Goal: Task Accomplishment & Management: Complete application form

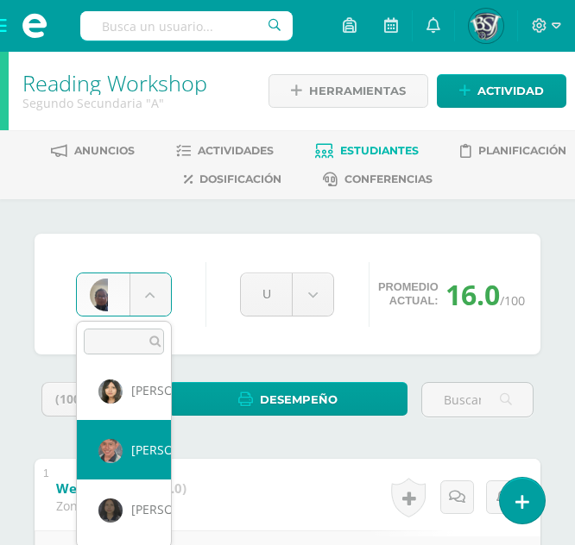
scroll to position [305, 0]
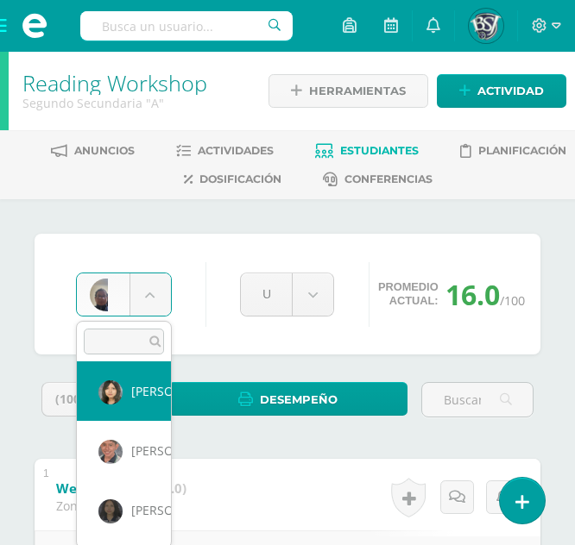
select select "653"
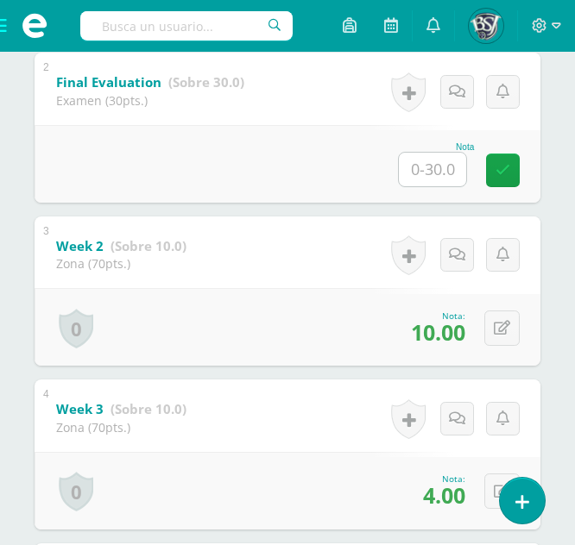
scroll to position [667, 0]
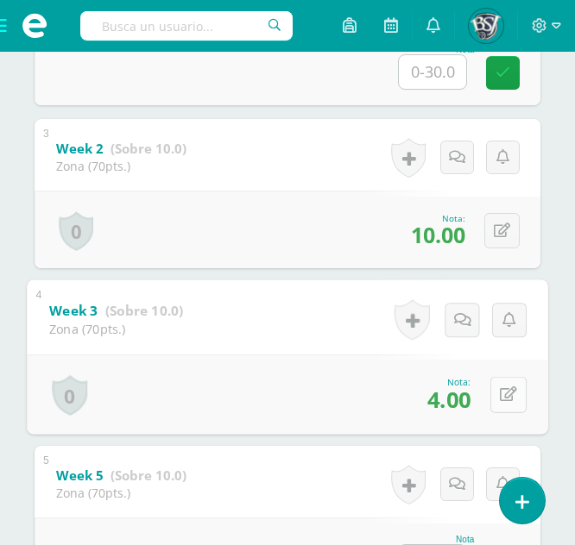
click at [498, 387] on button at bounding box center [508, 395] width 36 height 36
type input "10"
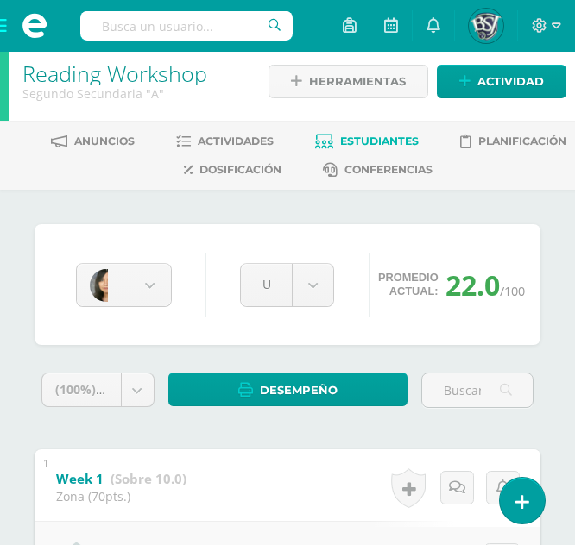
scroll to position [0, 0]
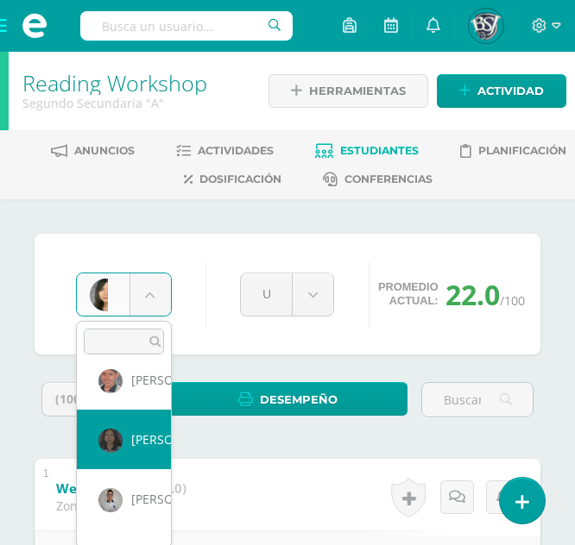
scroll to position [364, 0]
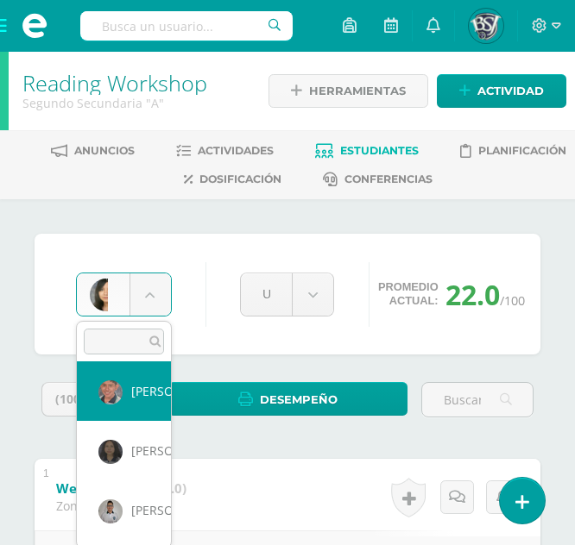
select select "1090"
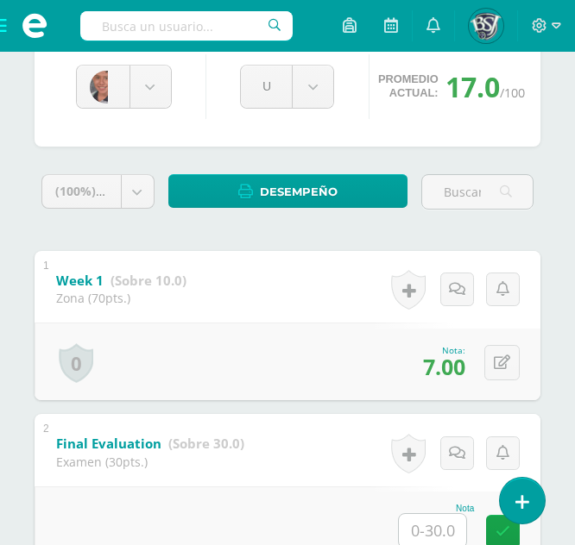
scroll to position [207, 0]
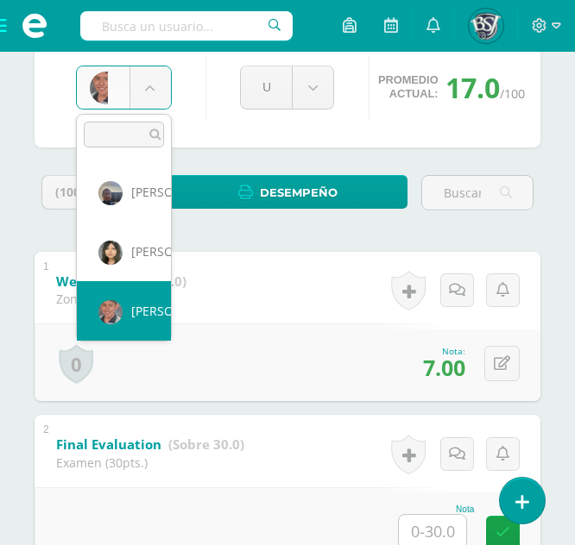
scroll to position [186, 0]
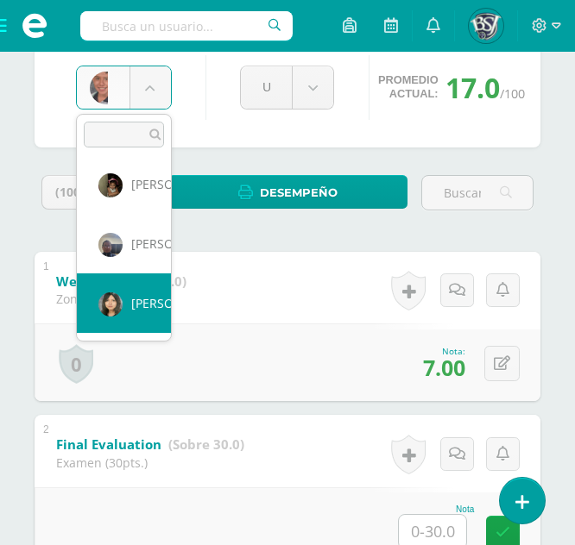
select select "653"
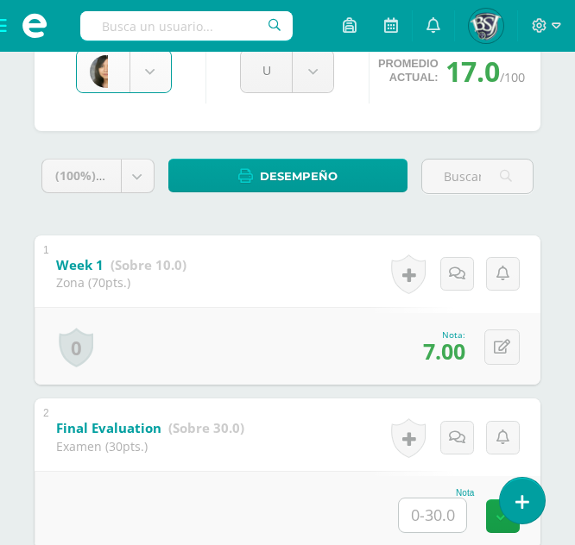
scroll to position [224, 0]
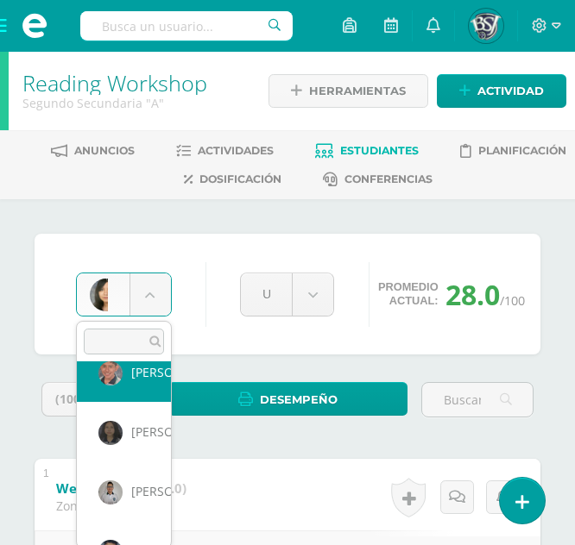
scroll to position [364, 0]
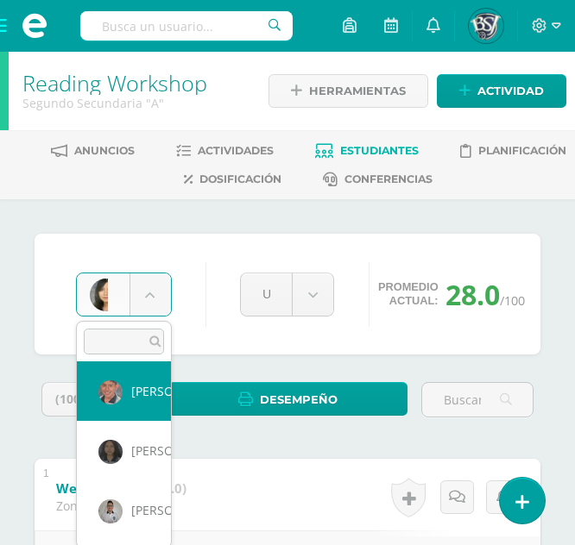
select select "1090"
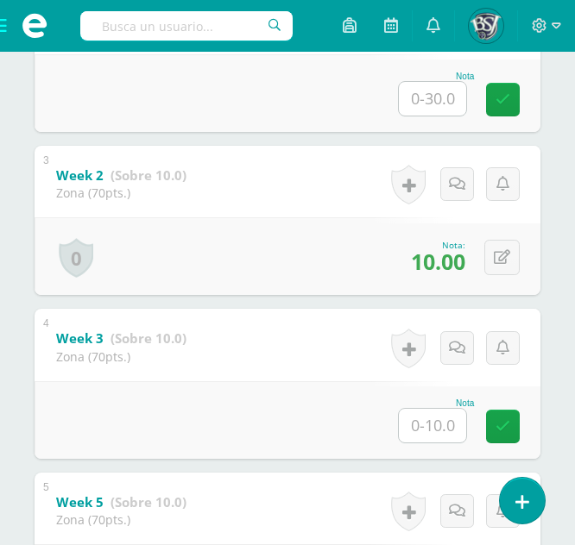
scroll to position [673, 0]
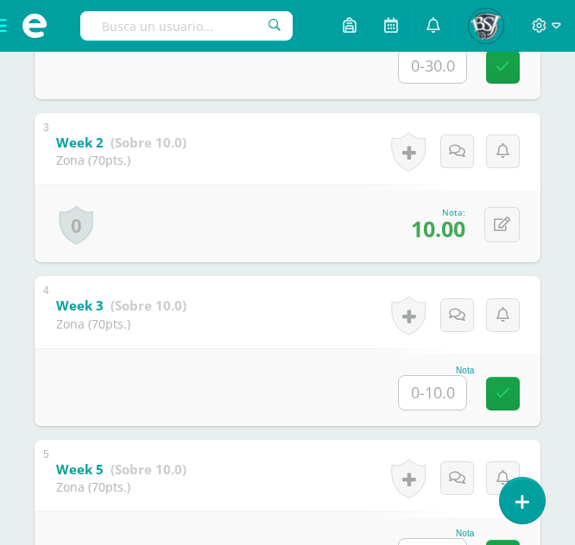
click at [442, 385] on input "text" at bounding box center [432, 393] width 67 height 34
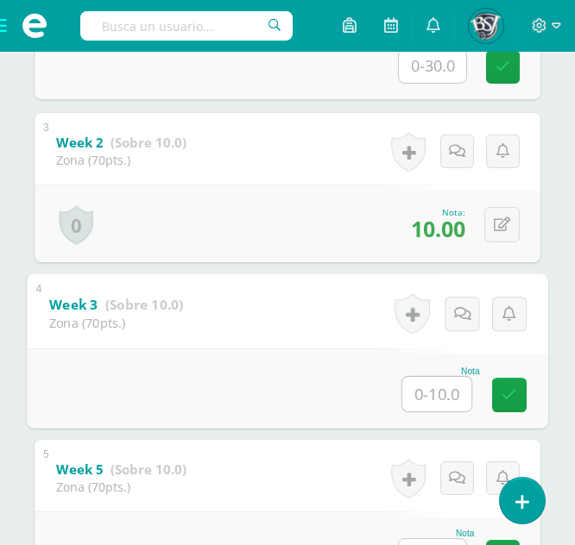
type input "6"
click at [518, 394] on link at bounding box center [509, 395] width 35 height 35
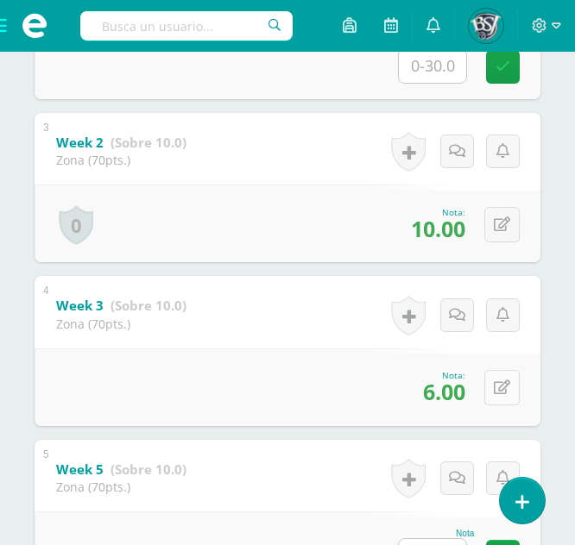
click at [515, 387] on button at bounding box center [501, 387] width 35 height 35
click at [217, 329] on div "4 Week 3 (Sobre 10.0) Zona (70pts.) Nota 0 Logros Logros obtenidos" at bounding box center [288, 351] width 506 height 150
click at [463, 391] on icon at bounding box center [457, 394] width 15 height 15
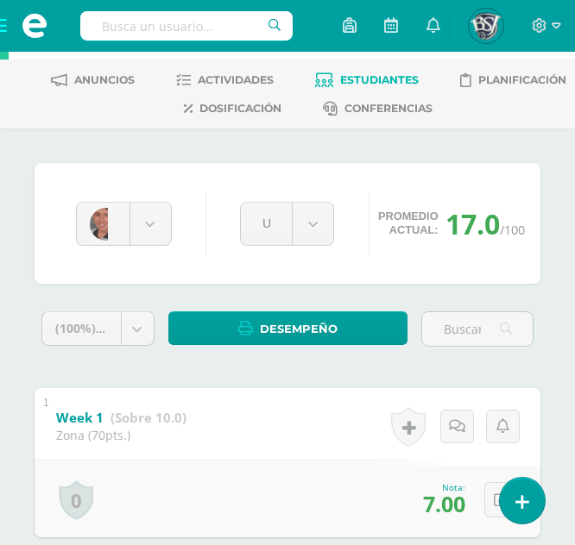
scroll to position [45, 0]
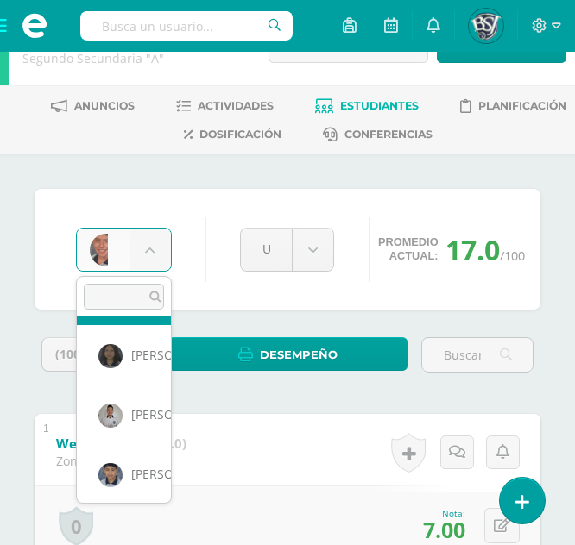
scroll to position [416, 0]
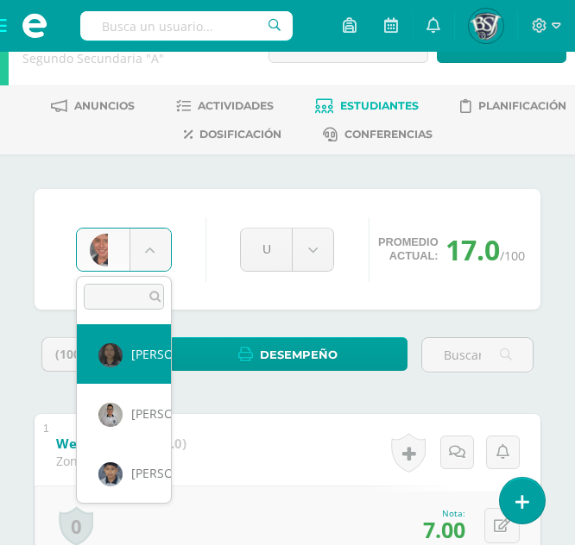
select select "681"
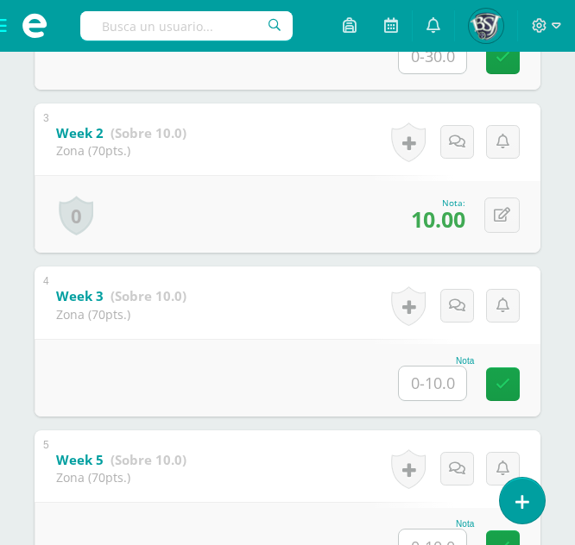
scroll to position [689, 0]
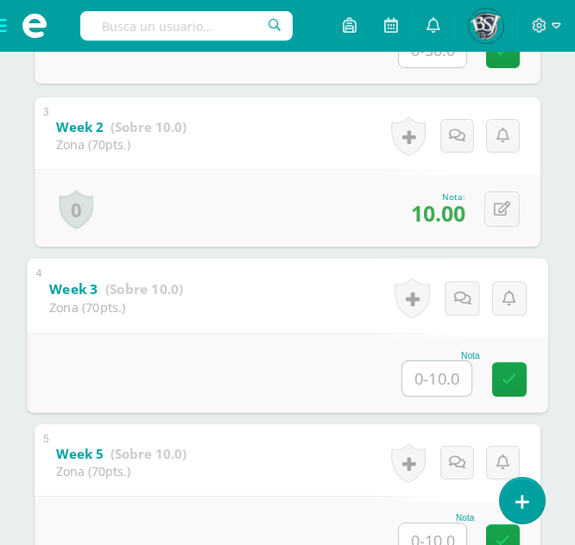
click at [443, 368] on input "text" at bounding box center [436, 379] width 69 height 35
type input "6"
click at [511, 376] on icon at bounding box center [509, 379] width 16 height 15
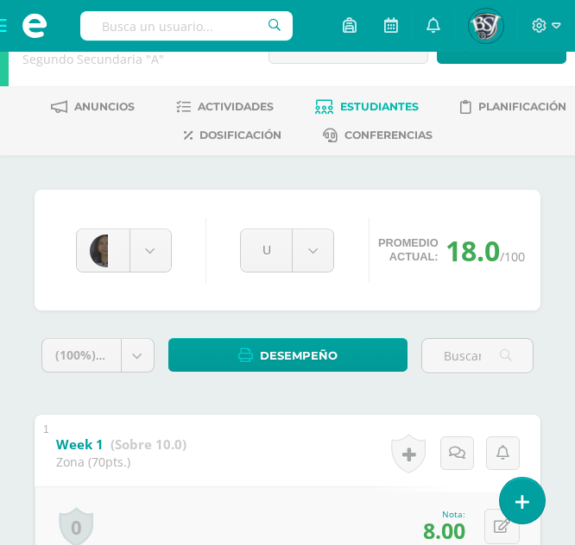
scroll to position [43, 0]
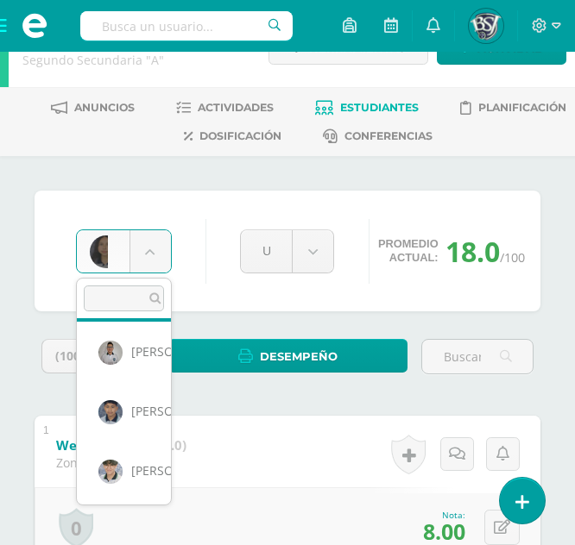
scroll to position [481, 0]
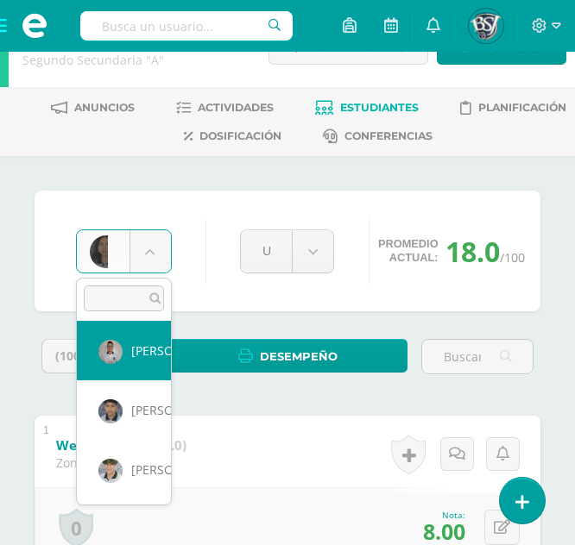
select select "1366"
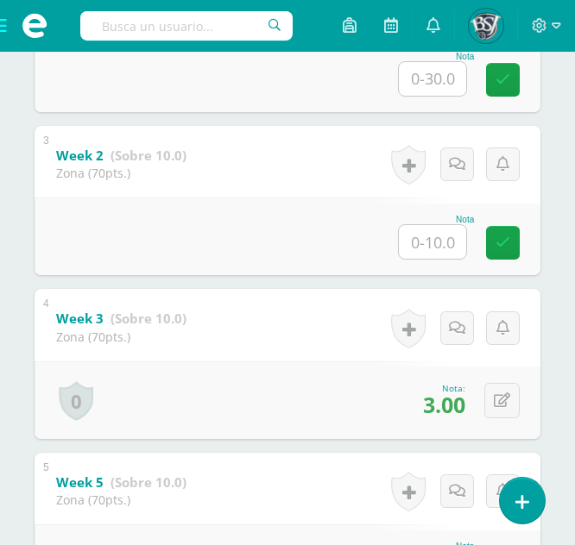
scroll to position [661, 0]
click at [500, 403] on icon at bounding box center [502, 400] width 16 height 15
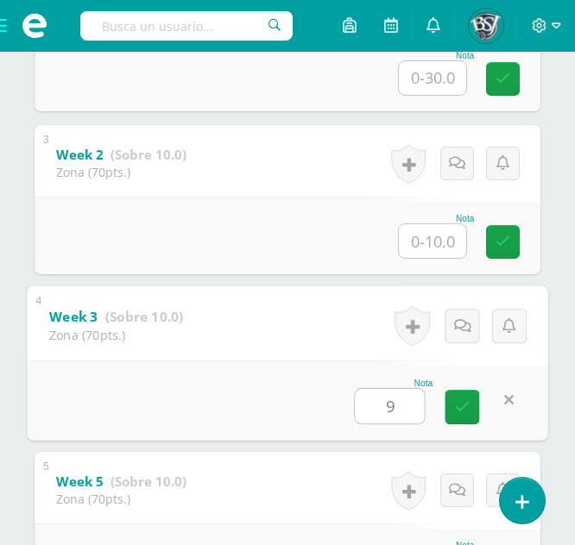
type input "9"
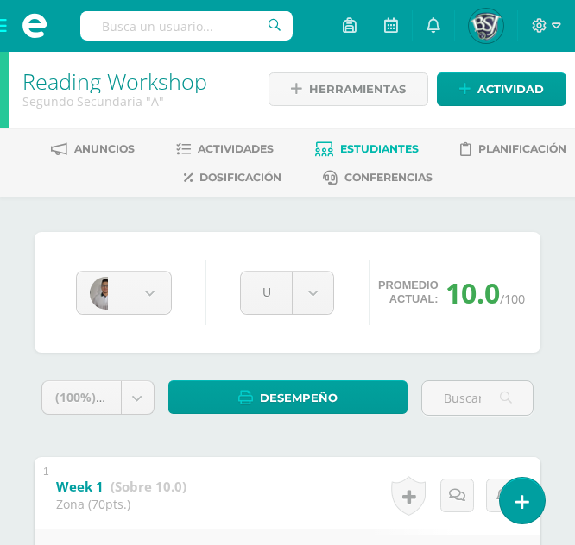
scroll to position [0, 0]
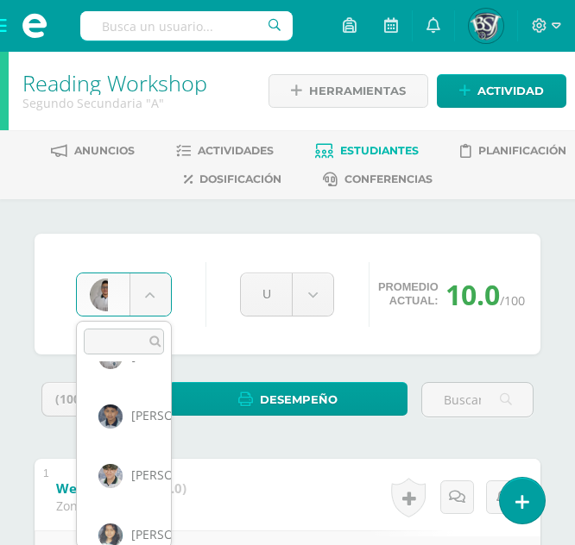
scroll to position [520, 0]
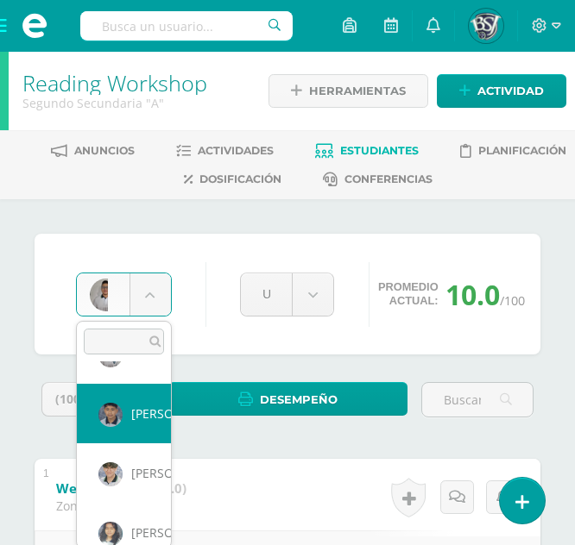
select select "678"
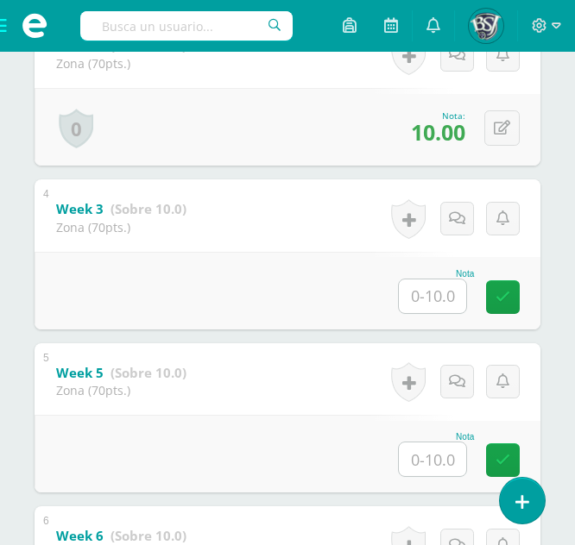
scroll to position [798, 0]
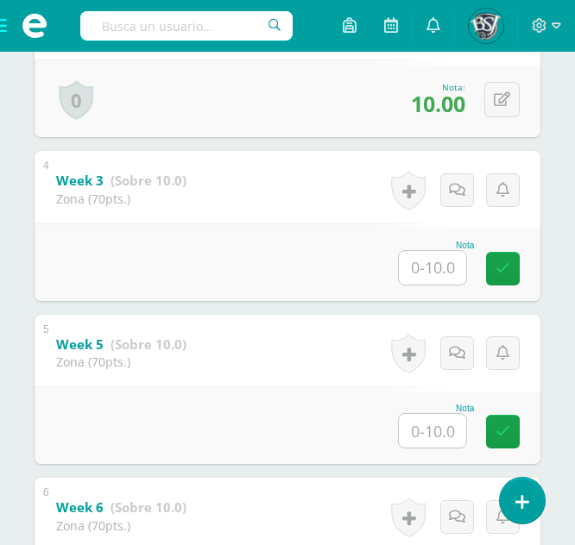
click at [449, 265] on input "text" at bounding box center [432, 268] width 67 height 34
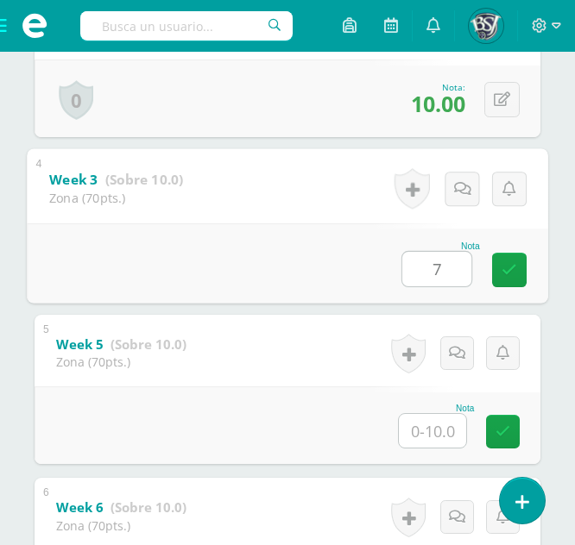
type input "7"
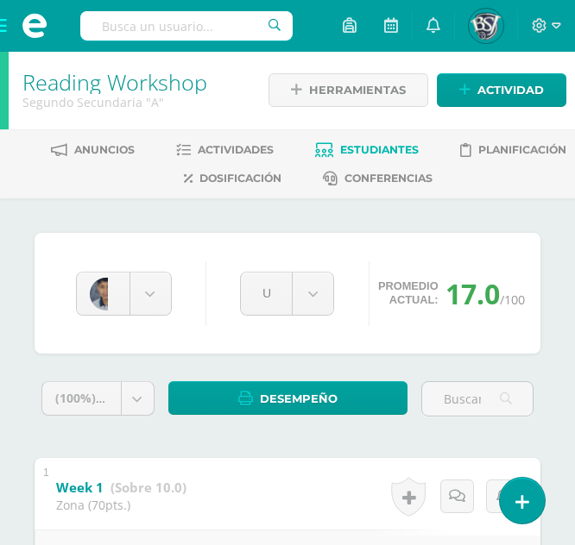
scroll to position [0, 0]
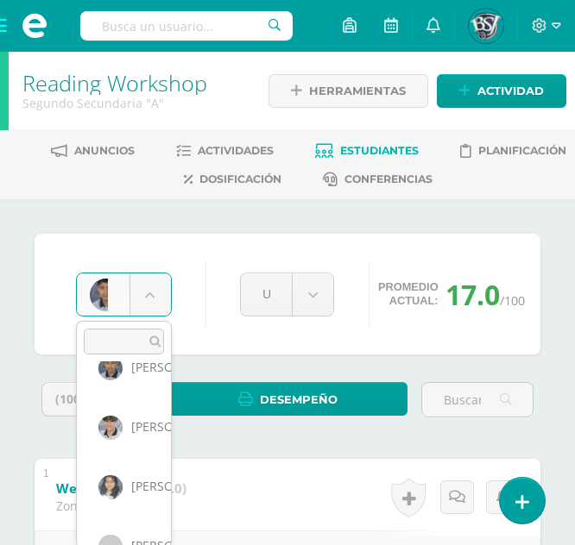
scroll to position [570, 0]
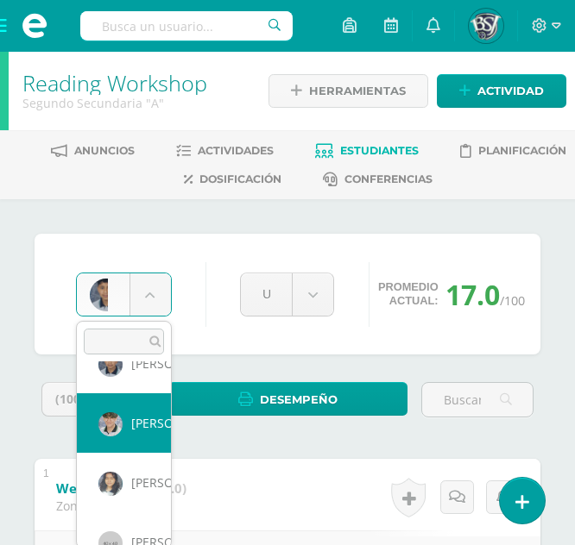
select select "652"
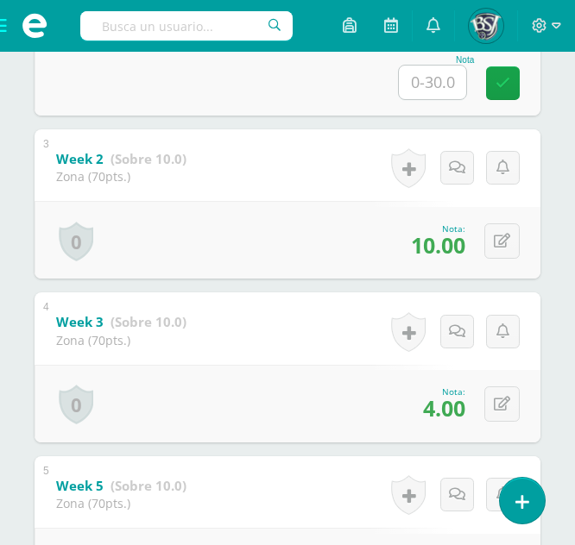
scroll to position [658, 0]
click at [507, 412] on button at bounding box center [501, 403] width 35 height 35
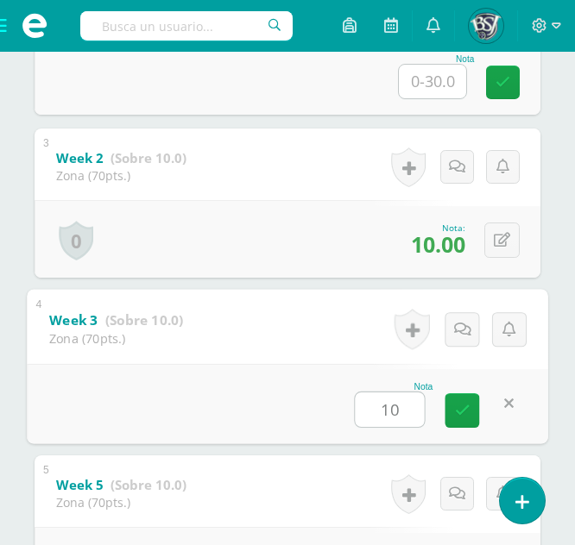
type input "10"
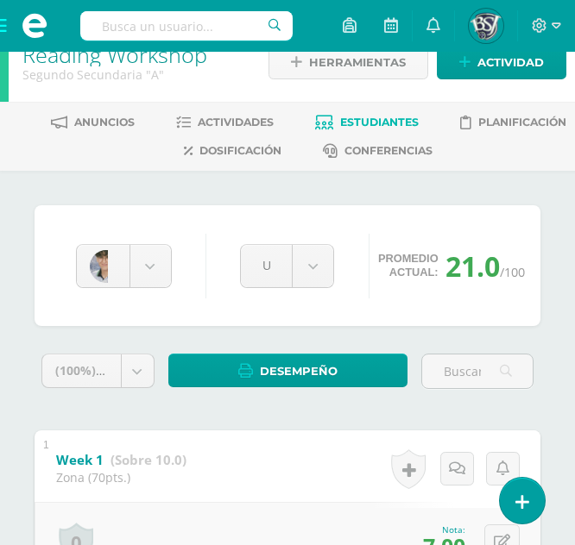
scroll to position [0, 0]
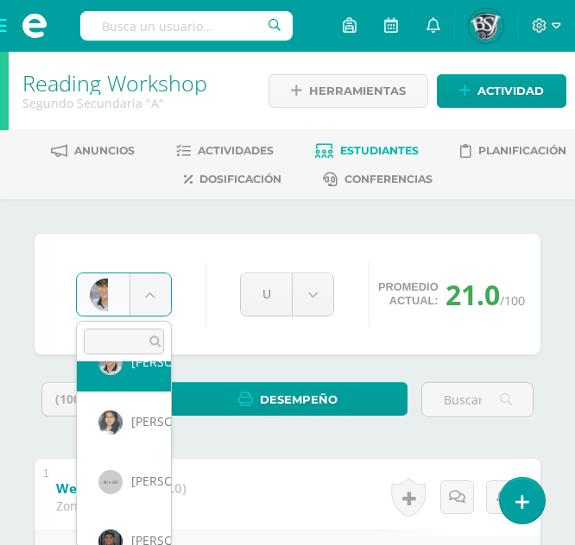
scroll to position [654, 0]
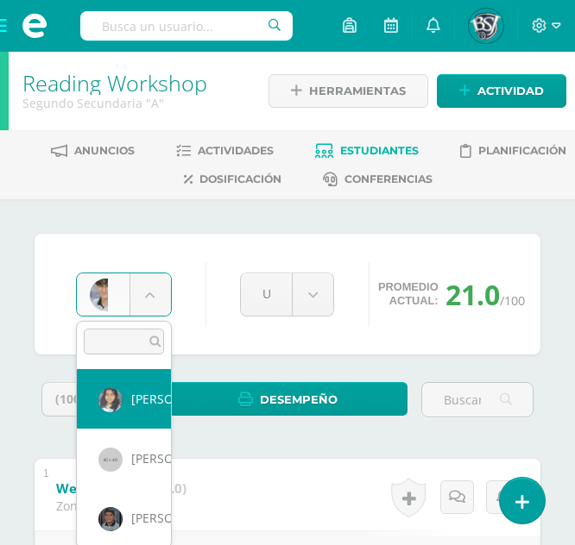
select select "677"
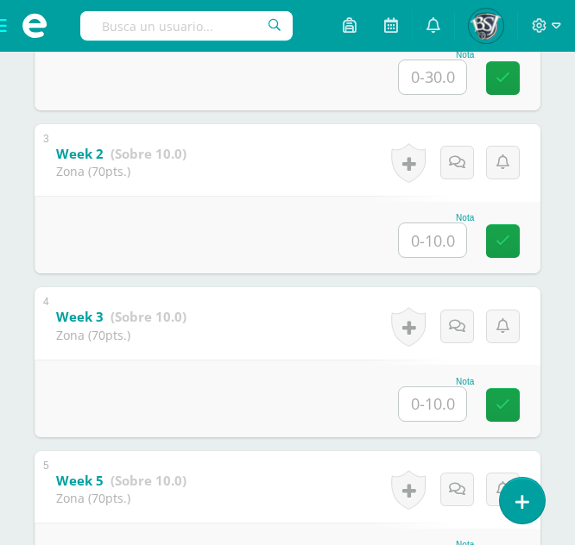
scroll to position [664, 0]
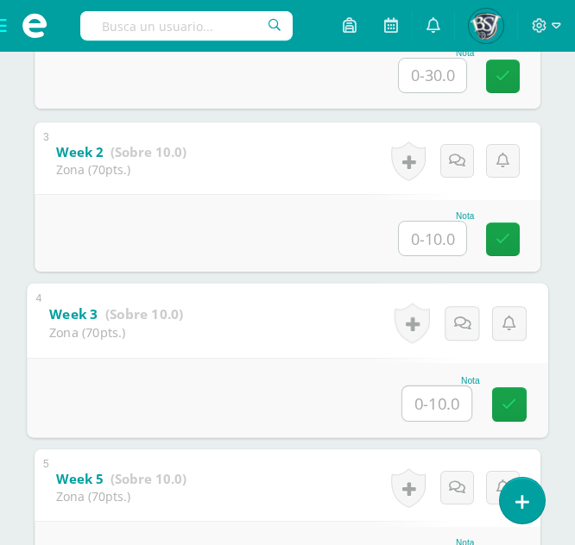
click at [452, 396] on input "text" at bounding box center [436, 404] width 69 height 35
type input "3"
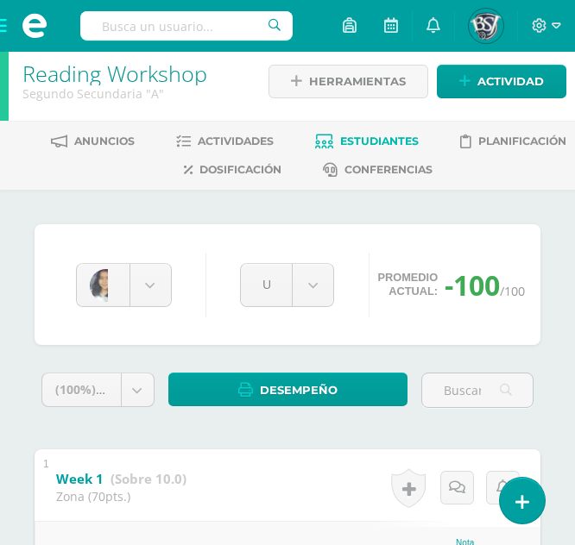
scroll to position [8, 0]
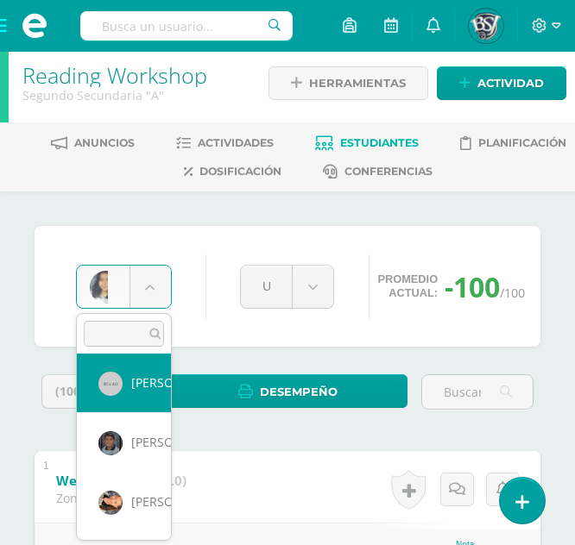
scroll to position [721, 0]
select select "638"
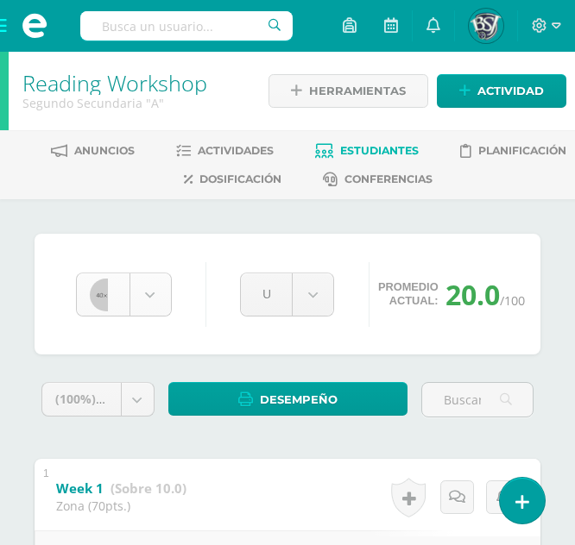
scroll to position [595, 0]
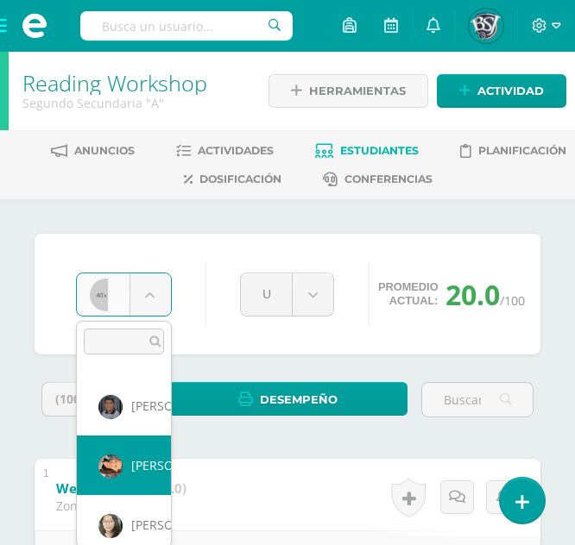
scroll to position [773, 0]
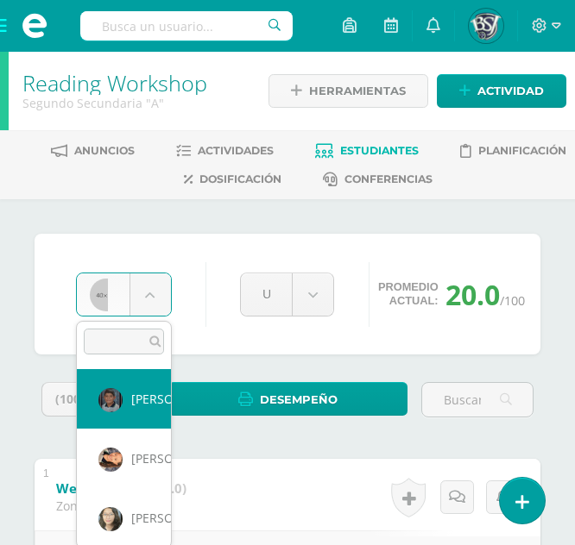
select select "661"
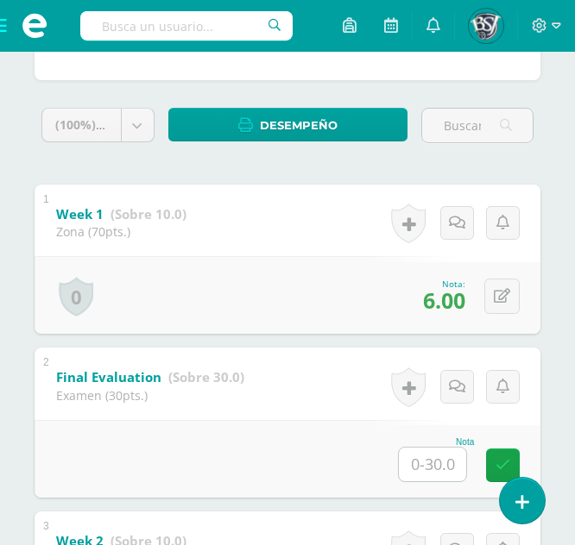
scroll to position [291, 0]
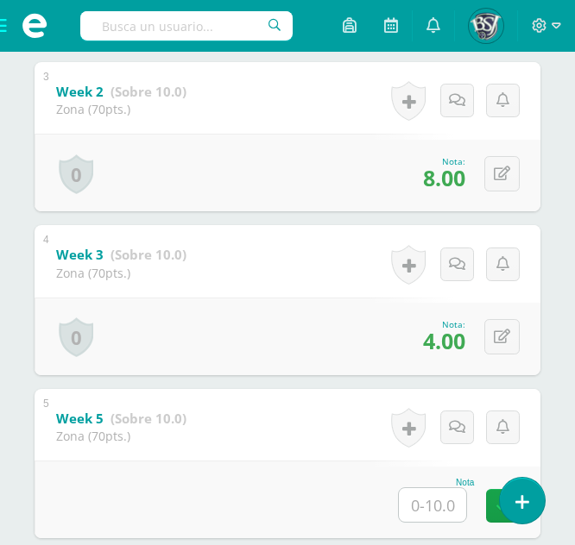
scroll to position [725, 0]
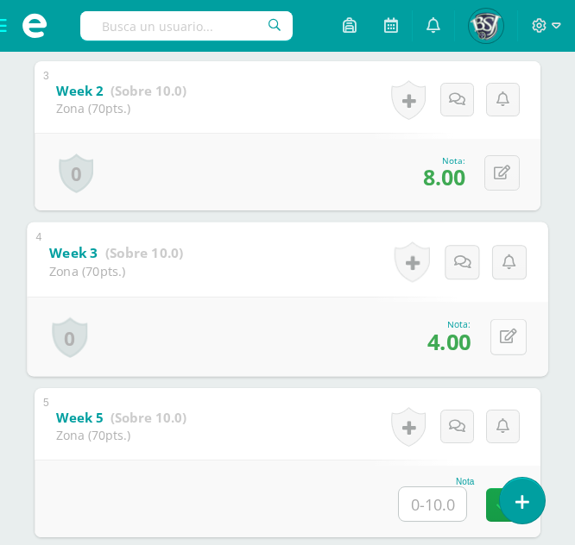
click at [510, 340] on button at bounding box center [508, 337] width 36 height 36
type input "10"
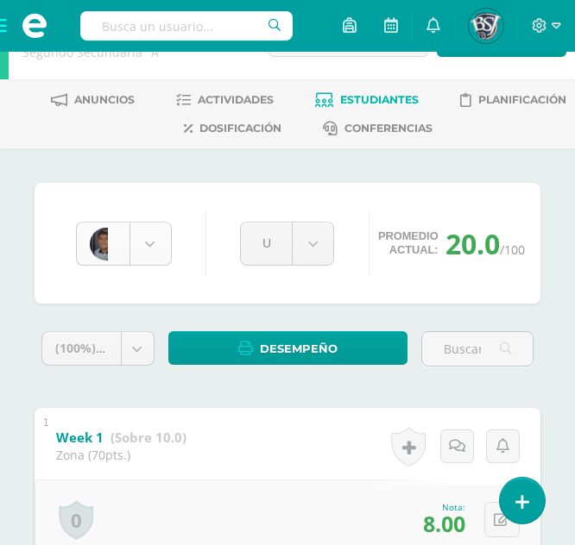
scroll to position [654, 0]
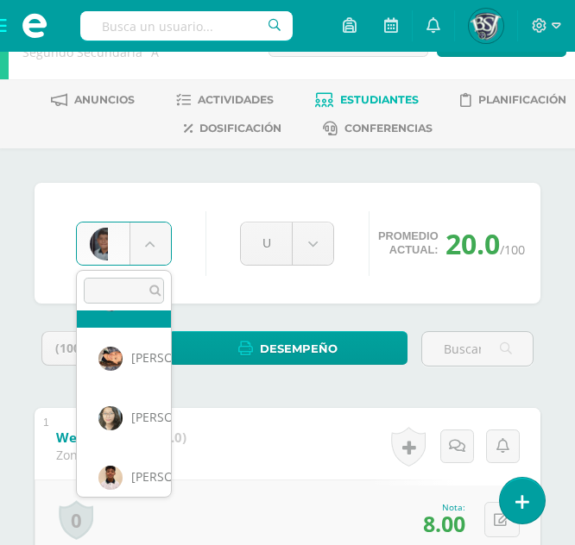
scroll to position [828, 0]
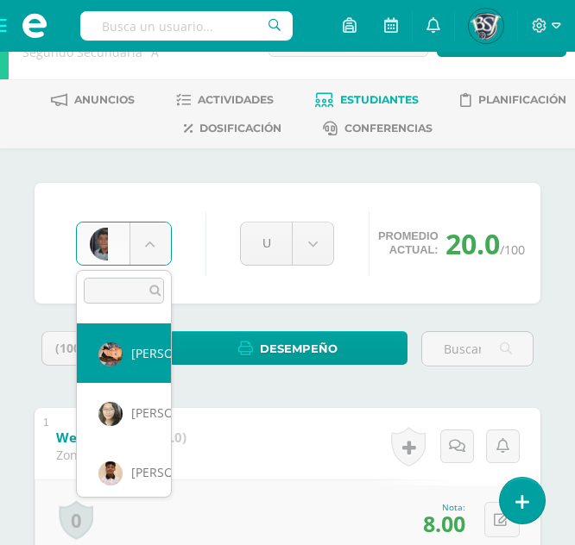
select select "643"
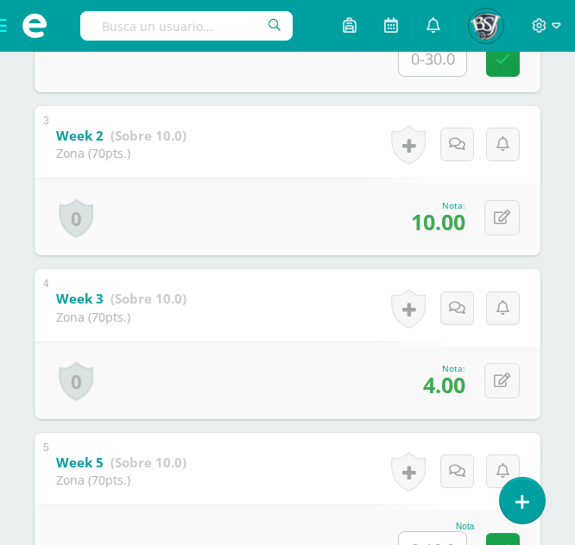
scroll to position [682, 0]
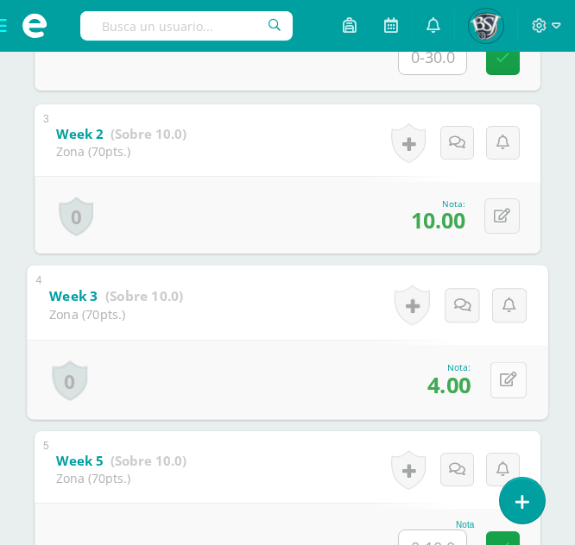
click at [500, 375] on icon at bounding box center [508, 380] width 17 height 15
type input "9"
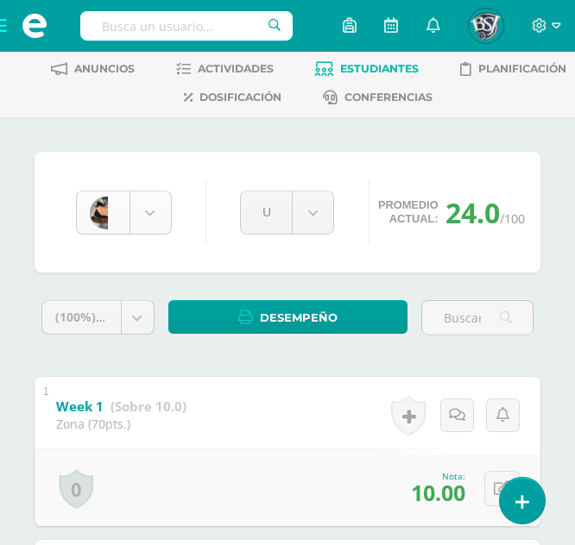
scroll to position [714, 0]
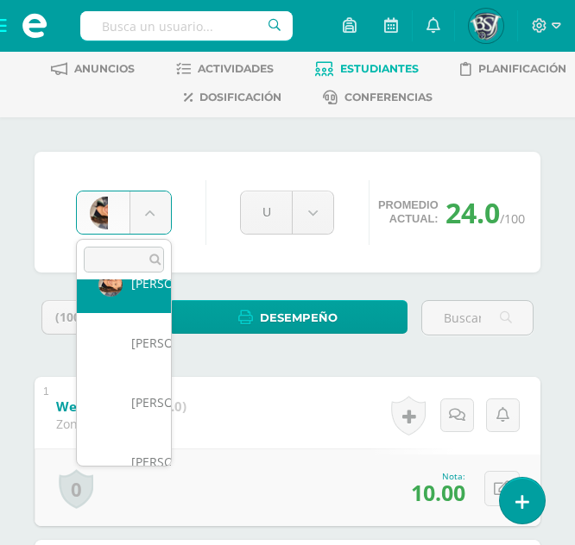
scroll to position [895, 0]
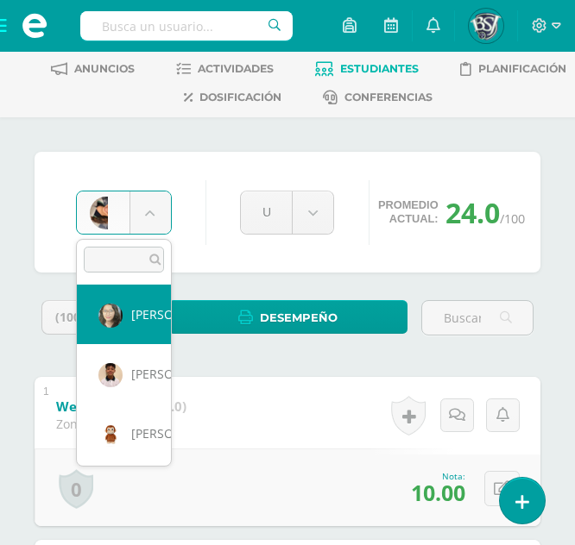
select select "648"
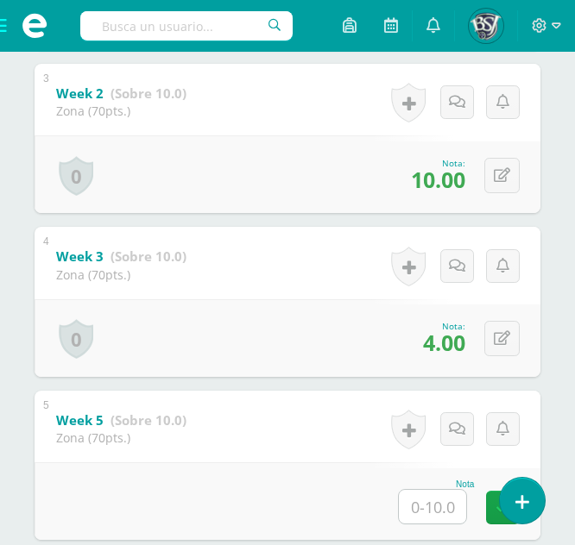
scroll to position [727, 0]
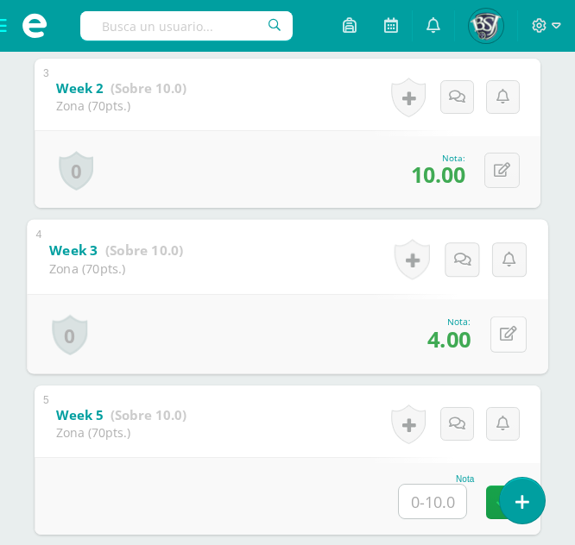
click at [500, 337] on icon at bounding box center [508, 334] width 17 height 15
type input "10"
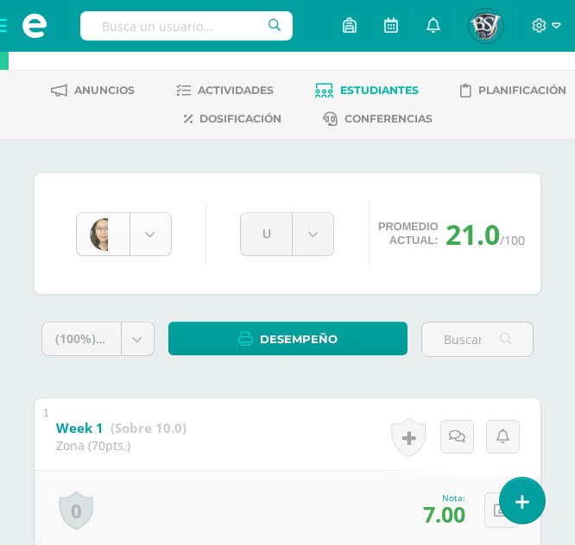
scroll to position [773, 0]
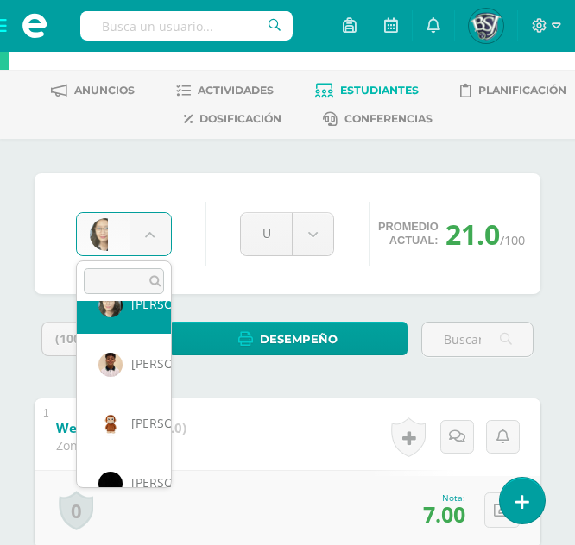
scroll to position [928, 0]
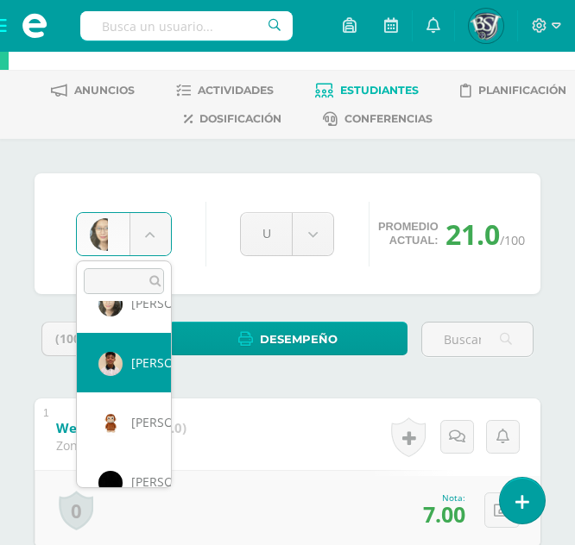
select select "1092"
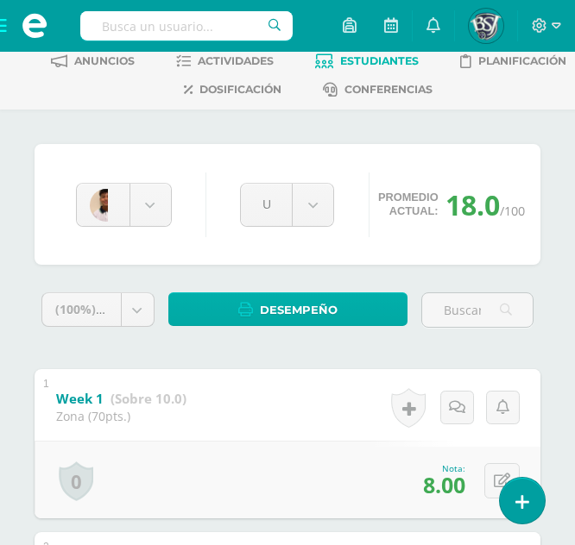
scroll to position [89, 0]
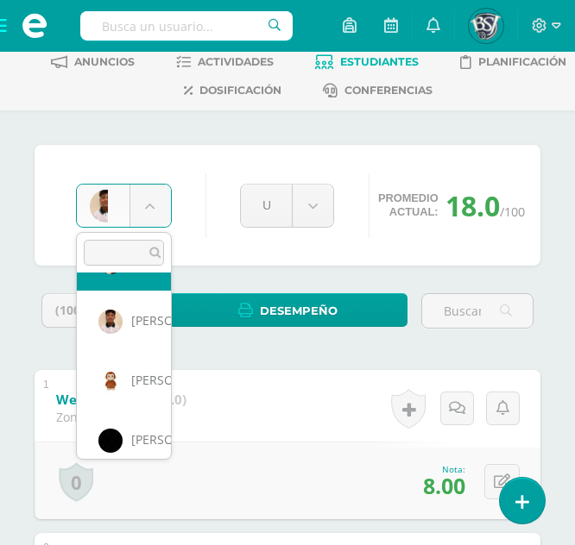
scroll to position [916, 0]
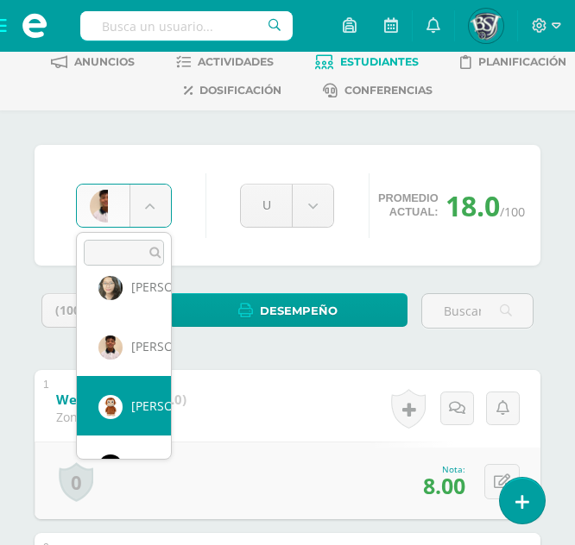
select select "1100"
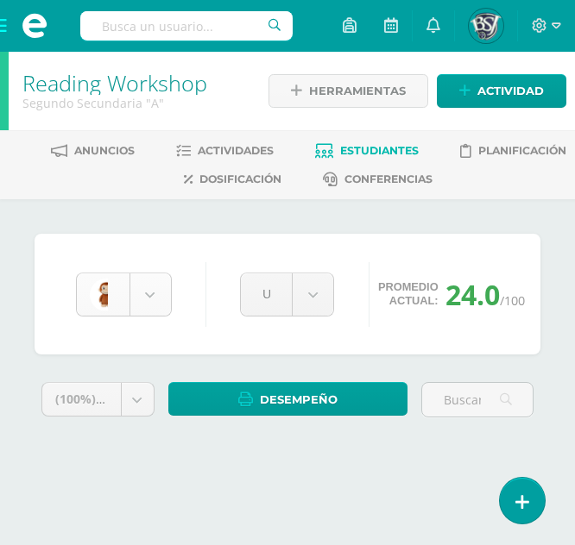
click at [152, 311] on body "Estudiantes Disciplina Asistencia Mis cursos Archivos Soporte Centro de ayuda Ú…" at bounding box center [287, 247] width 575 height 494
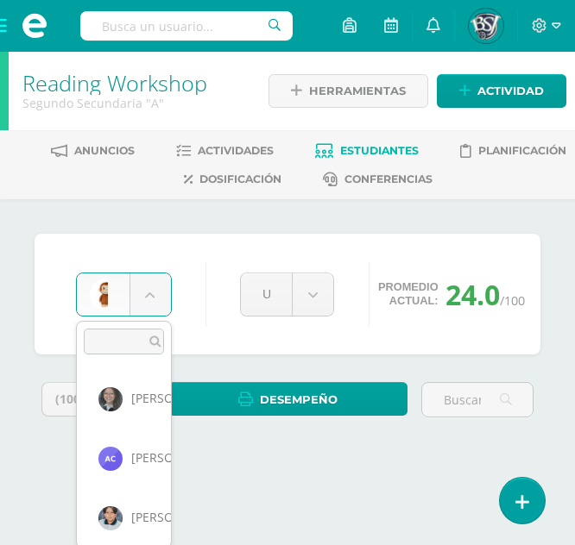
scroll to position [892, 0]
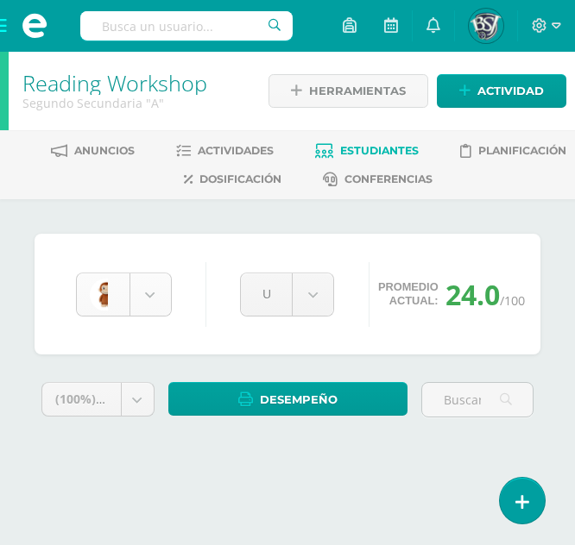
click at [144, 293] on body "Estudiantes Disciplina Asistencia Mis cursos Archivos Soporte Centro de ayuda Ú…" at bounding box center [287, 247] width 575 height 494
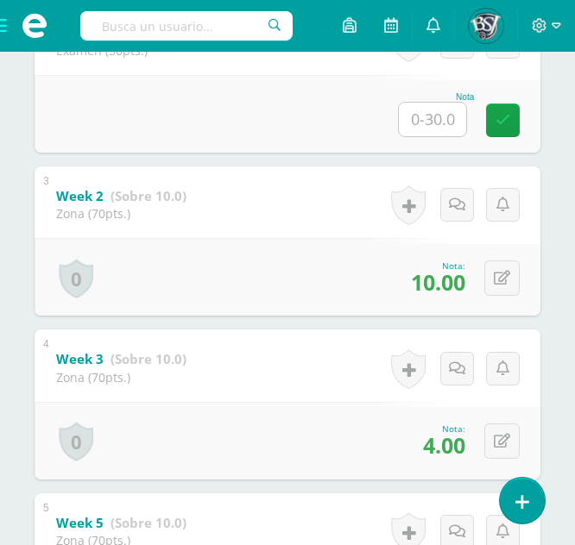
scroll to position [620, 0]
click at [500, 443] on icon at bounding box center [502, 440] width 16 height 15
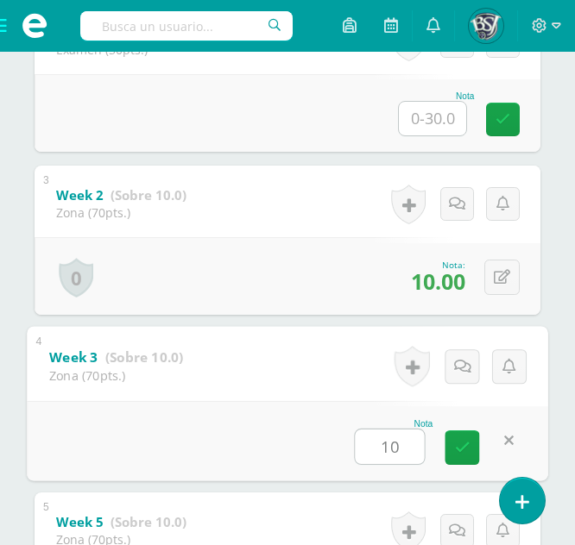
type input "10"
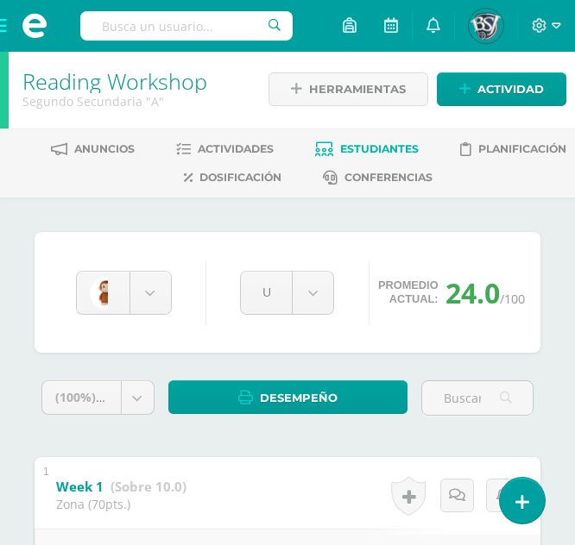
scroll to position [1, 0]
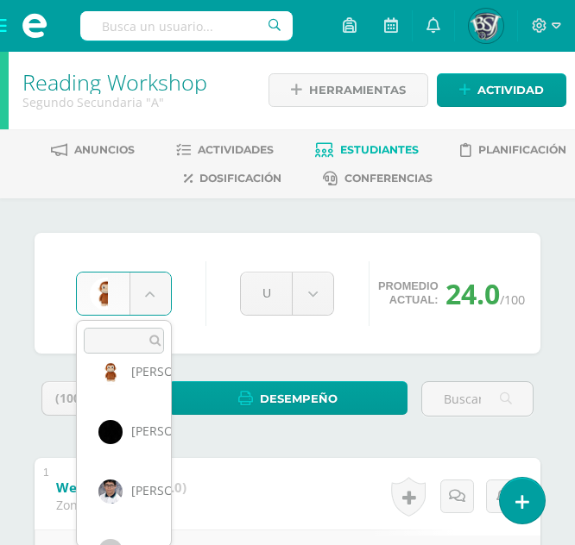
scroll to position [1041, 0]
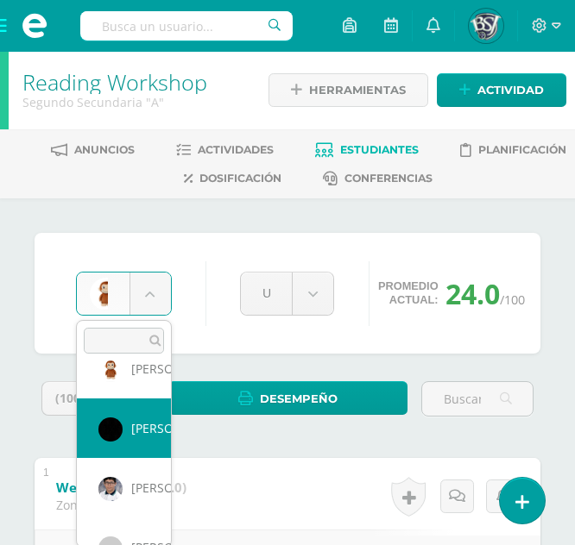
select select "649"
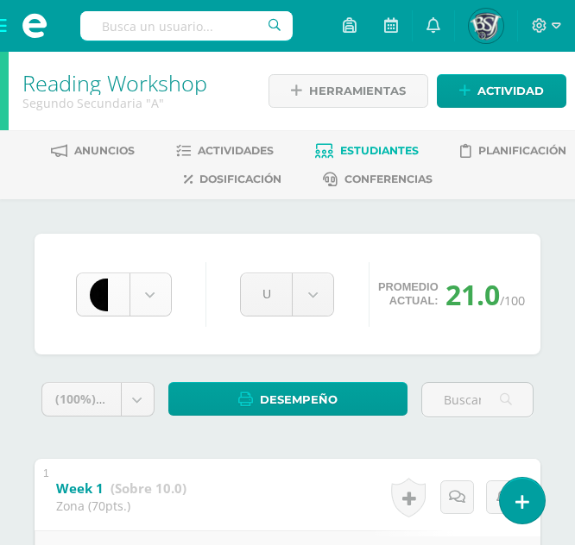
scroll to position [952, 0]
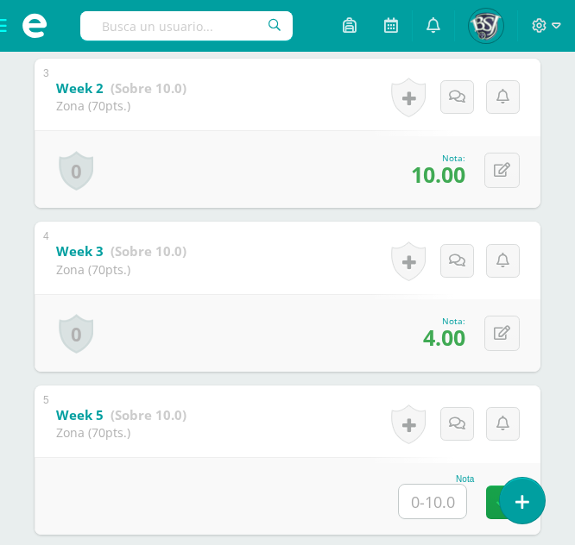
scroll to position [731, 0]
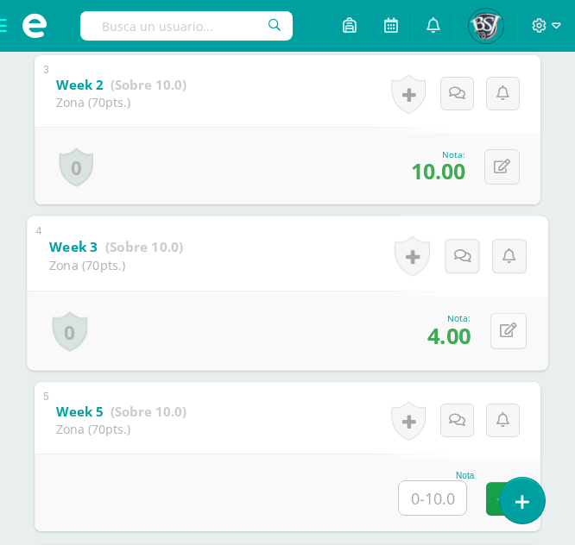
click at [506, 324] on icon at bounding box center [508, 331] width 17 height 15
type input "10"
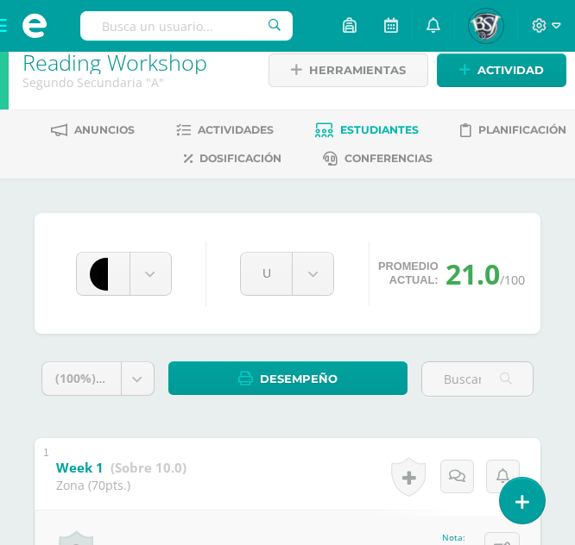
scroll to position [20, 0]
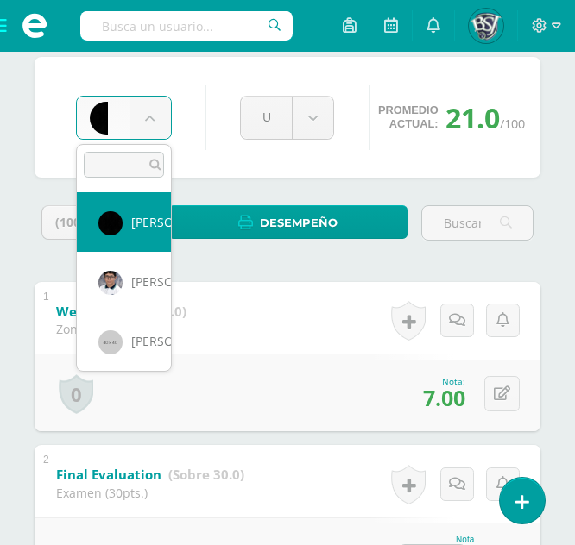
scroll to position [1072, 0]
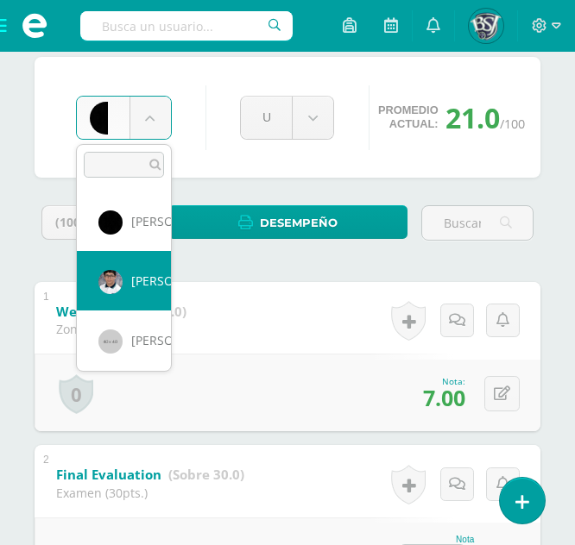
select select "1101"
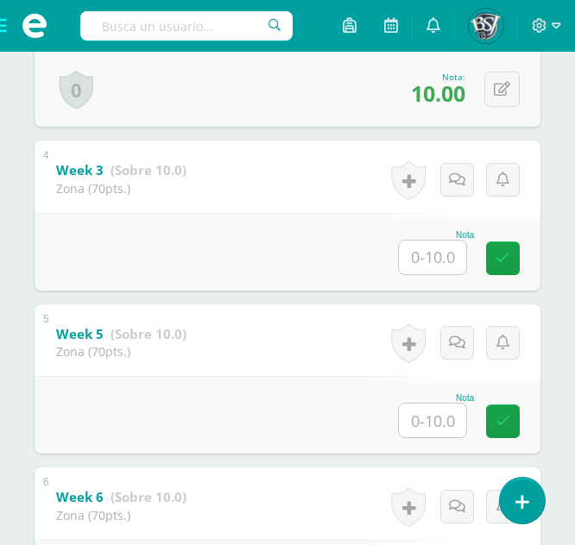
scroll to position [775, 0]
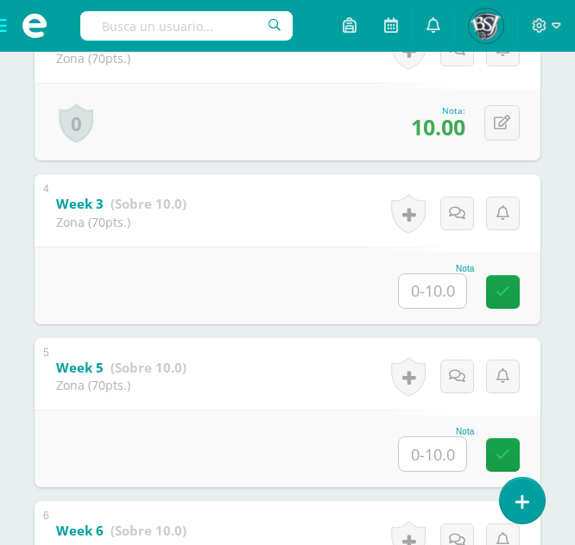
click at [429, 302] on input "text" at bounding box center [432, 291] width 67 height 34
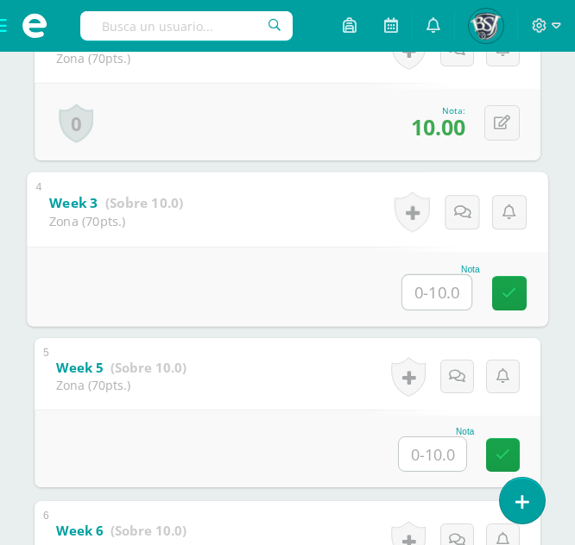
click at [191, 244] on div "Week 3 (Sobre 10.0) Zona (70pts.)" at bounding box center [116, 210] width 179 height 74
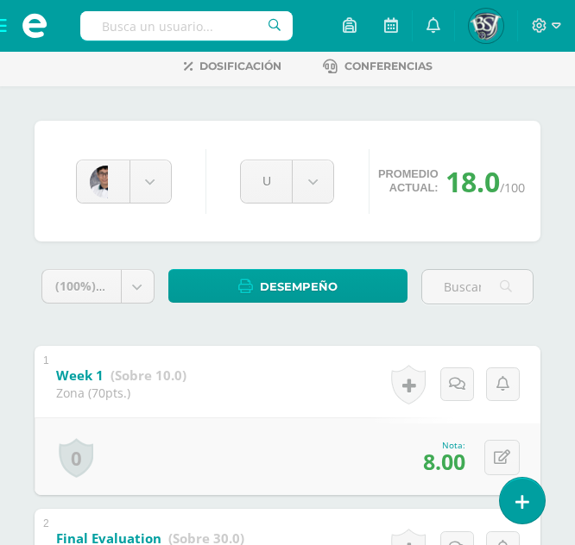
scroll to position [106, 0]
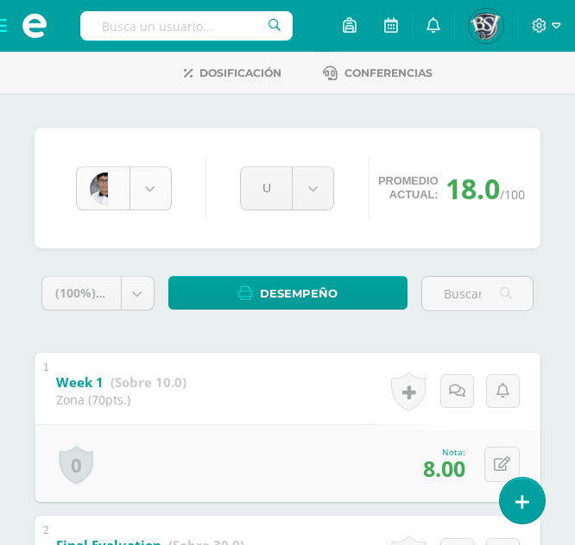
click at [137, 210] on div "[PERSON_NAME]" at bounding box center [124, 189] width 96 height 44
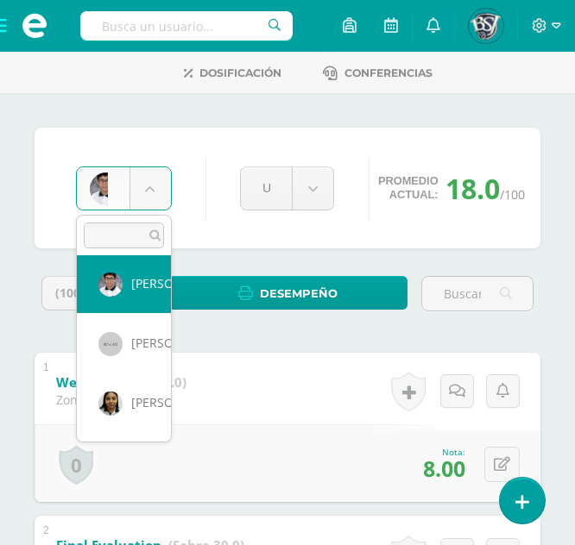
scroll to position [1140, 0]
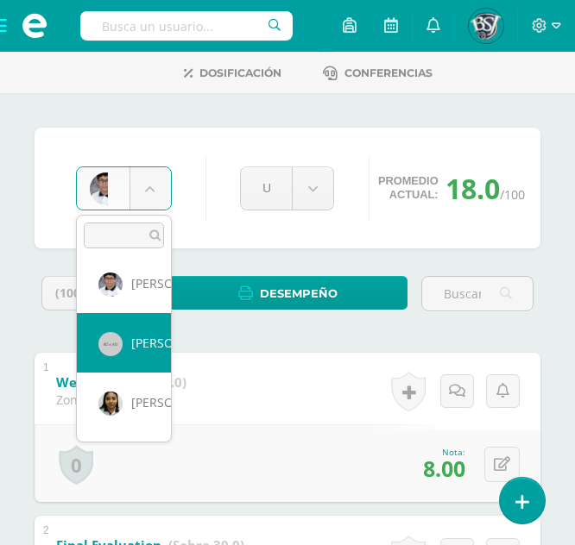
select select "669"
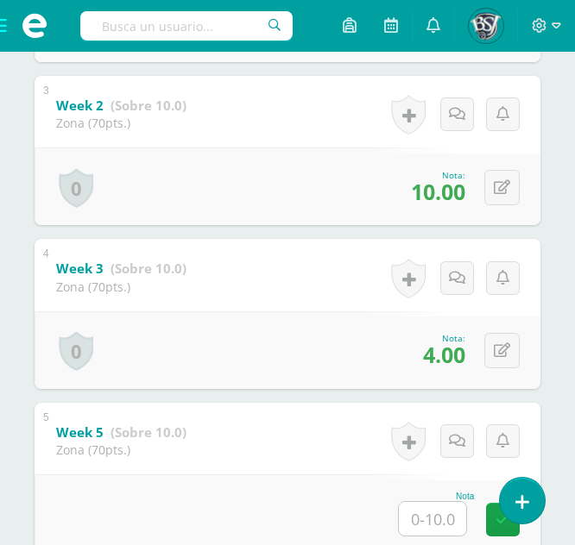
scroll to position [711, 0]
click at [492, 350] on button at bounding box center [501, 349] width 35 height 35
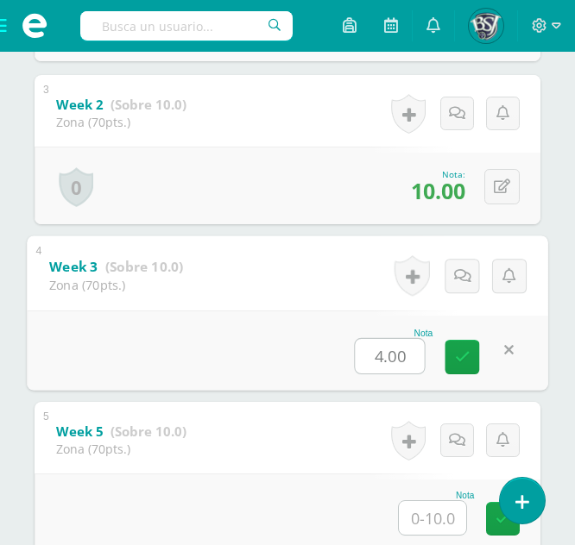
type input "9"
click at [467, 367] on link at bounding box center [462, 357] width 35 height 35
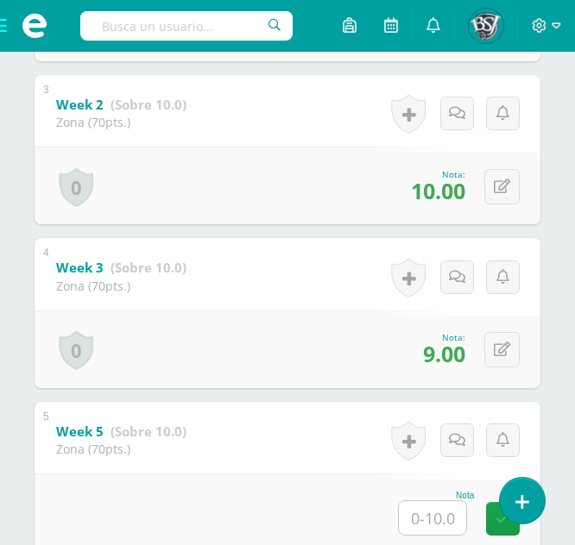
click at [254, 281] on div "4 Week 3 (Sobre 10.0) Zona (70pts.) Nota 9.00 0 [GEOGRAPHIC_DATA] Logros obteni…" at bounding box center [288, 313] width 506 height 150
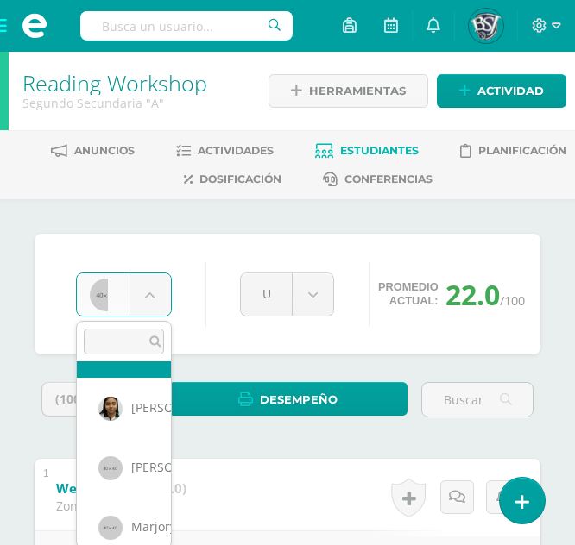
scroll to position [1242, 0]
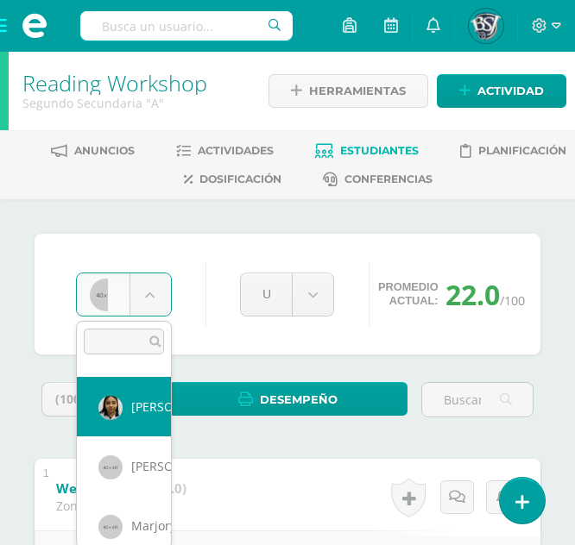
select select "1102"
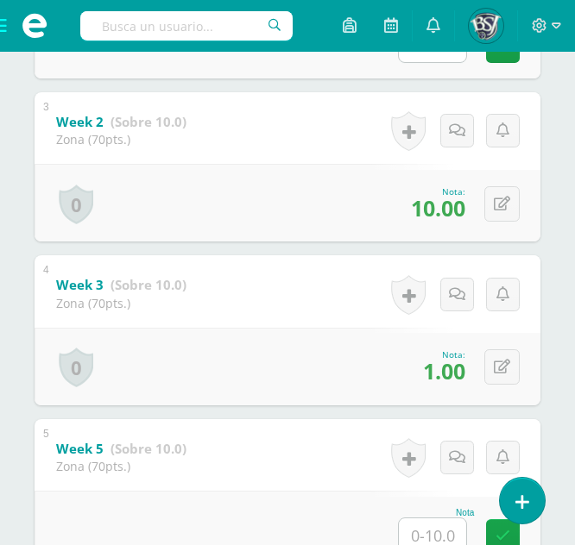
scroll to position [695, 0]
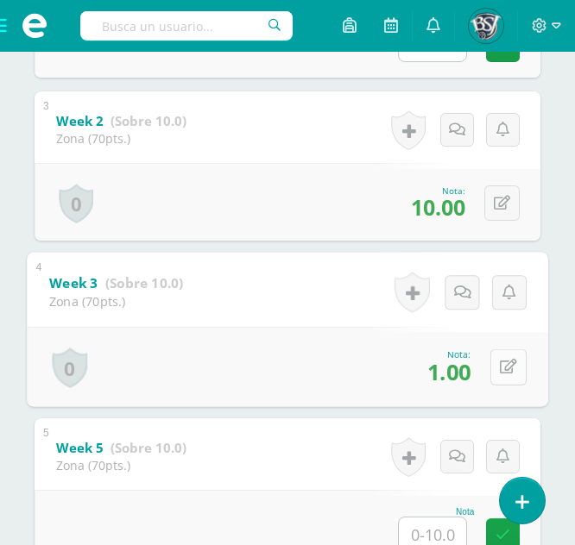
click at [515, 375] on button at bounding box center [508, 367] width 36 height 36
type input "5"
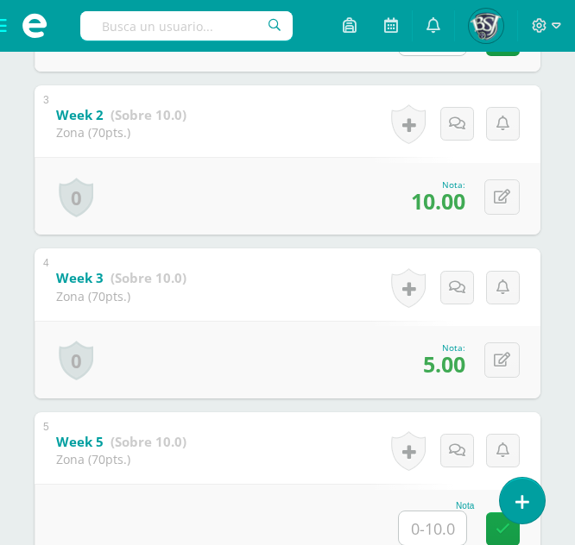
click at [268, 312] on div "4 Week 3 (Sobre 10.0) Zona (70pts.) Nota 5.00 0 Logros Logros obtenidos" at bounding box center [288, 324] width 506 height 150
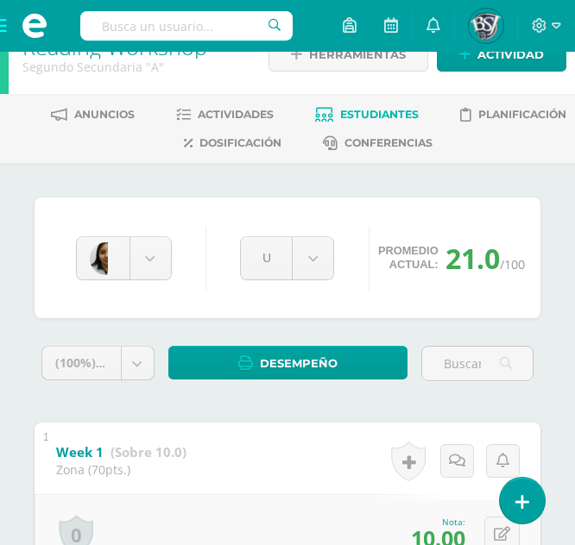
scroll to position [0, 0]
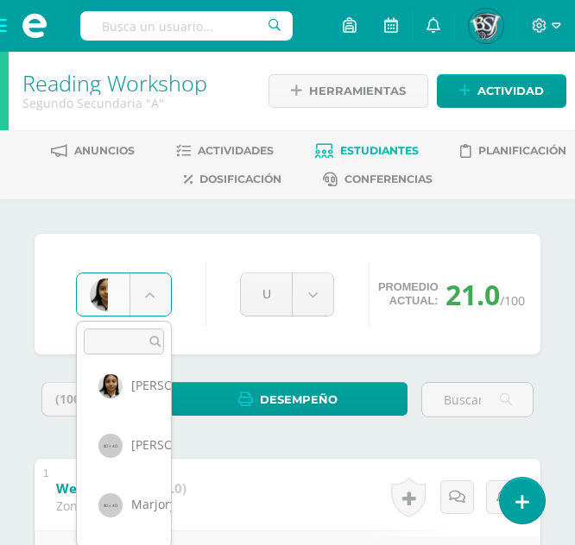
scroll to position [1268, 0]
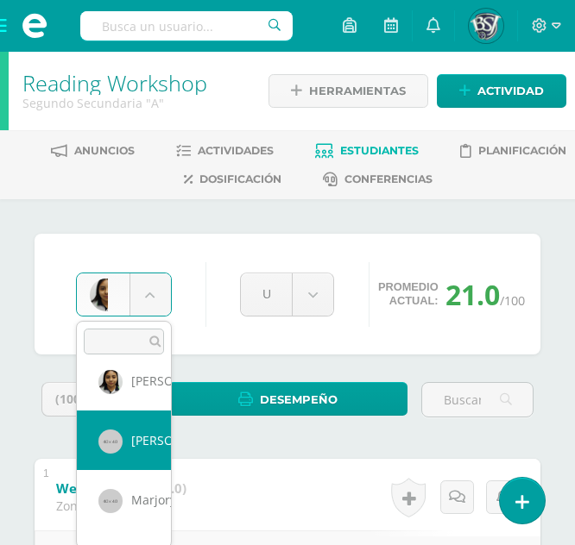
select select "615"
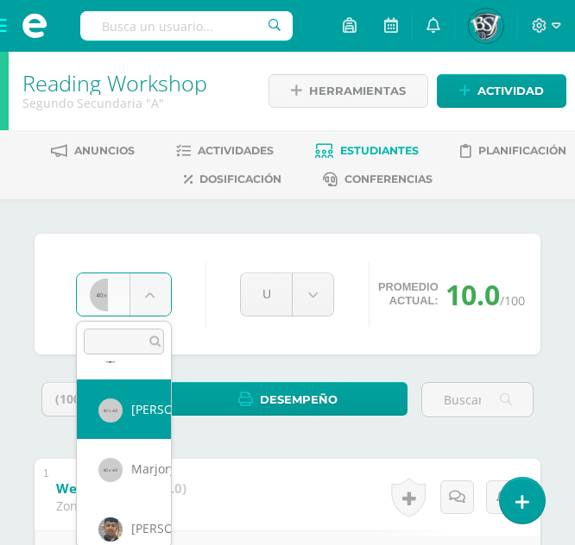
scroll to position [1316, 0]
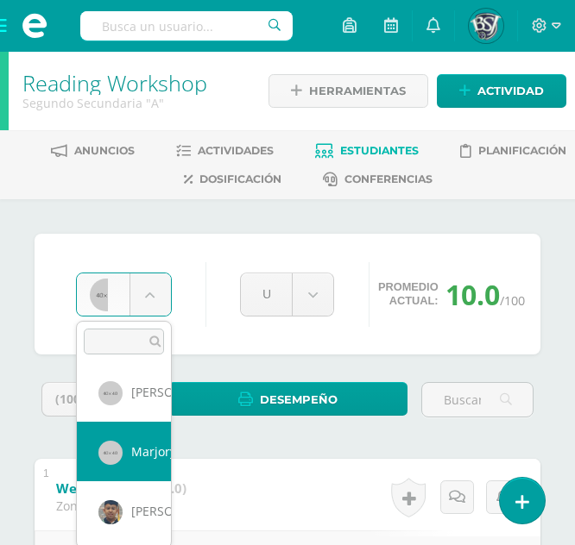
select select "668"
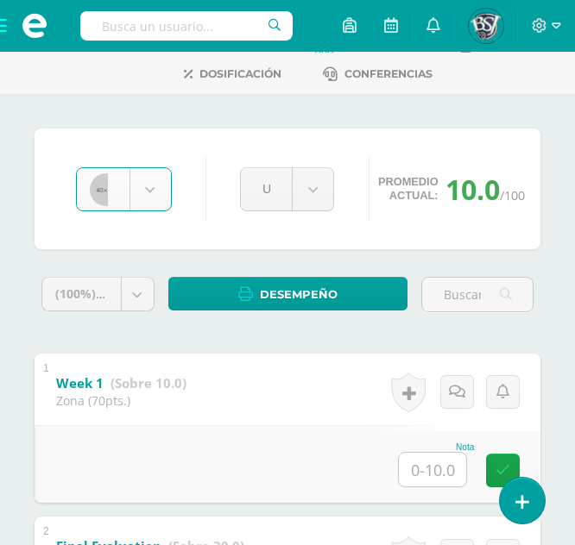
scroll to position [127, 0]
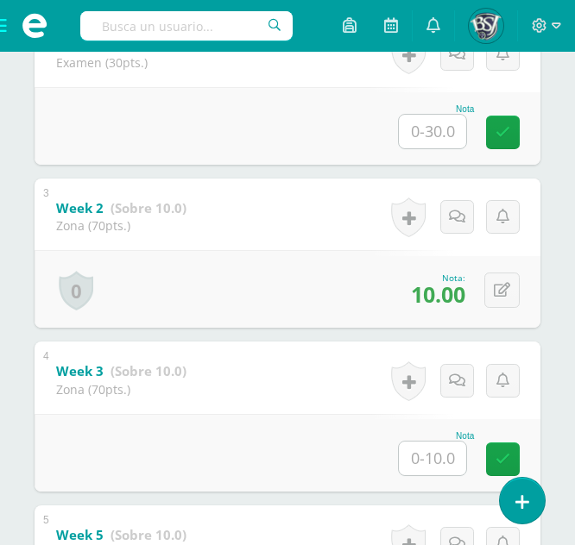
scroll to position [676, 0]
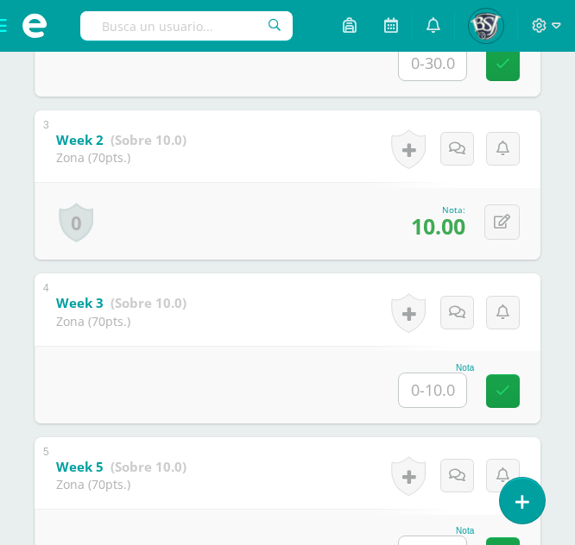
click at [432, 393] on input "text" at bounding box center [432, 391] width 67 height 34
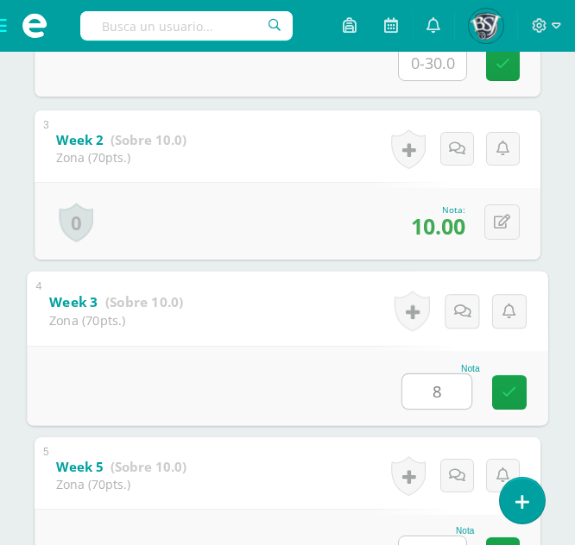
type input "8"
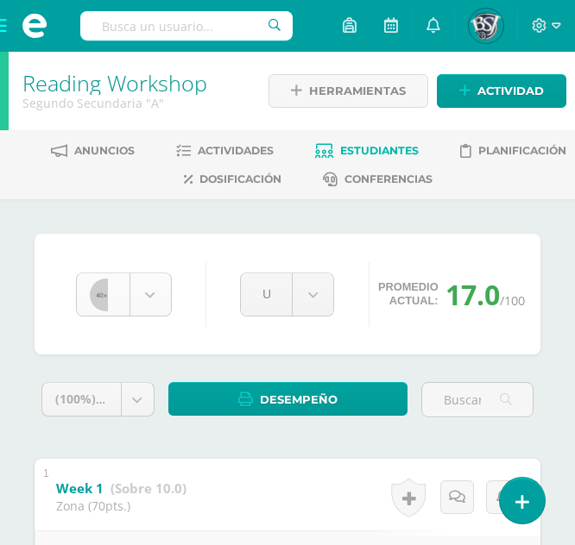
scroll to position [1249, 0]
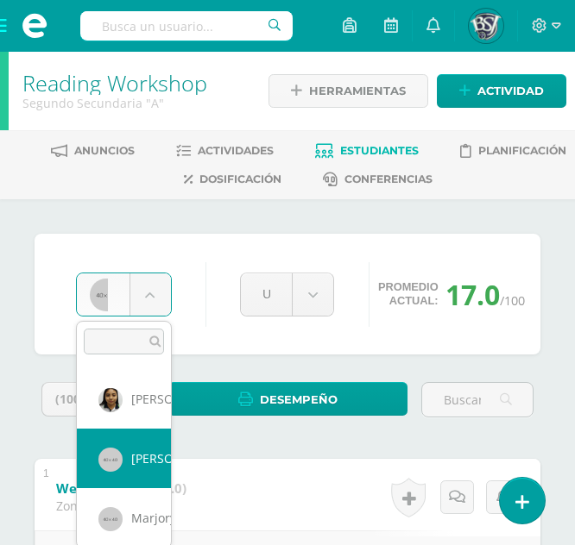
scroll to position [1316, 0]
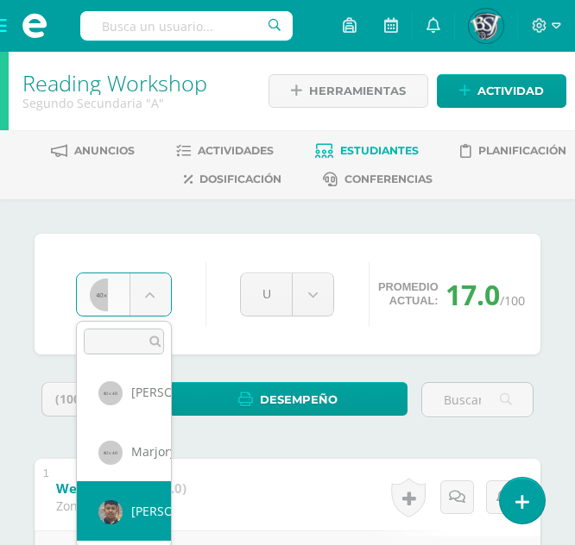
select select "670"
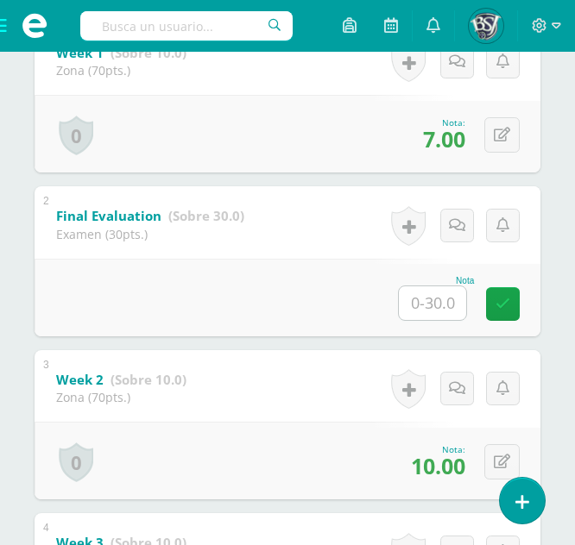
scroll to position [305, 0]
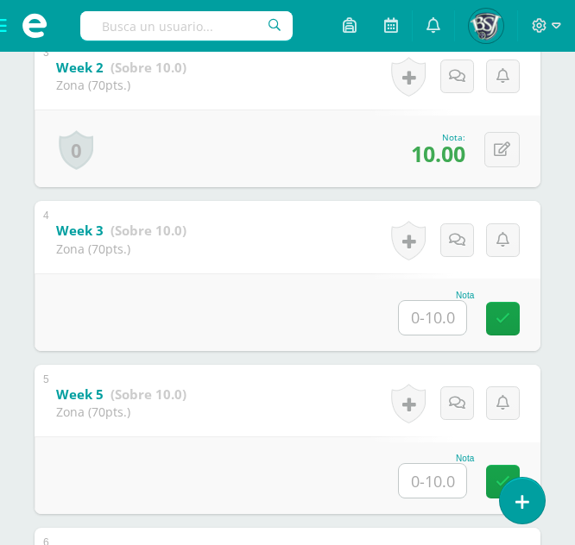
scroll to position [744, 0]
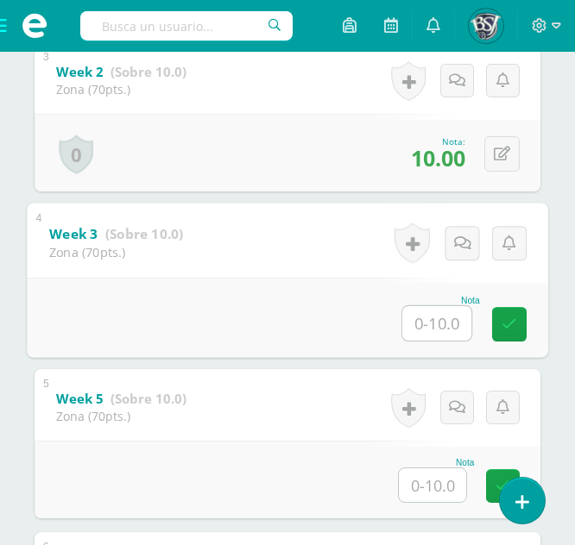
click at [438, 313] on input "text" at bounding box center [436, 323] width 69 height 35
type input "6"
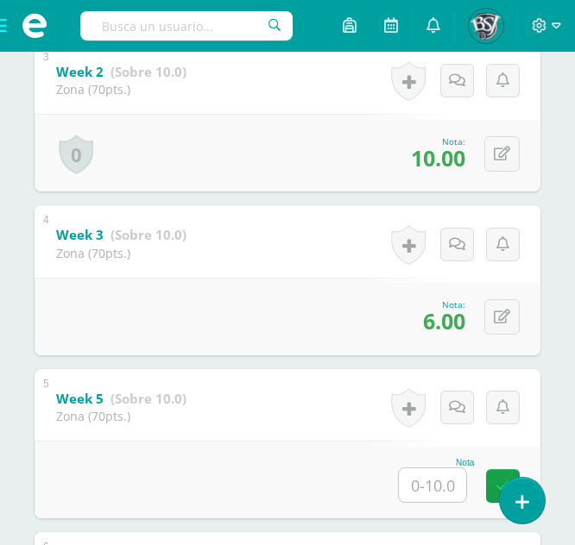
click div "0 Logros Logros obtenidos Aún no hay logros agregados Nota: 6.00"
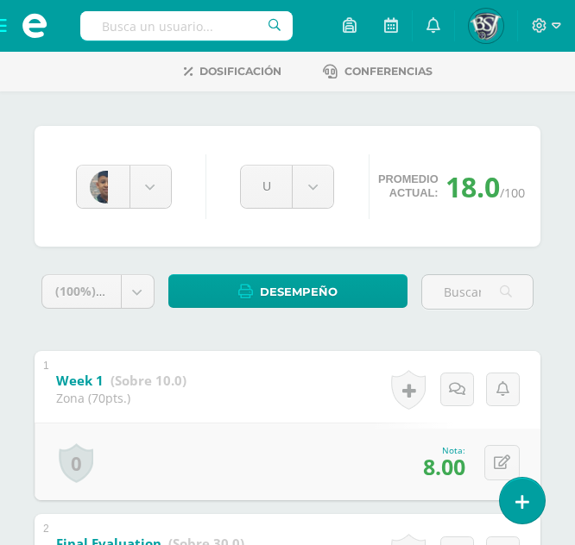
scroll to position [0, 0]
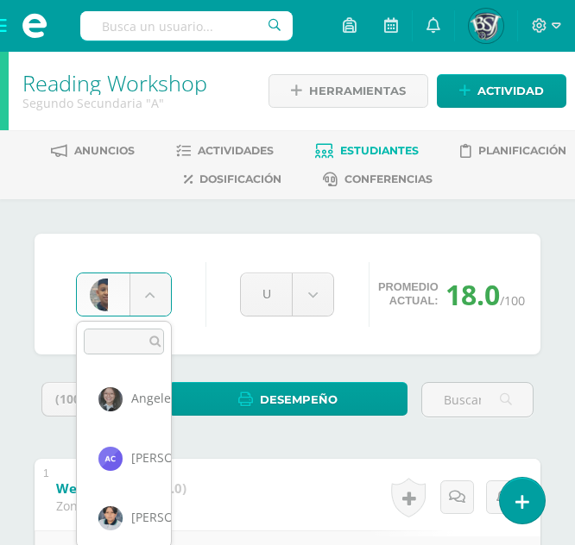
click body "Estudiantes Disciplina Asistencia Mis cursos Archivos Soporte Centro de ayuda Ú…"
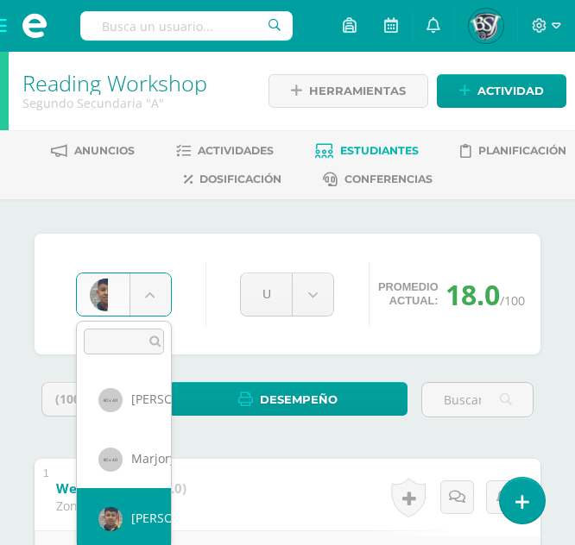
click body "Estudiantes Disciplina Asistencia Mis cursos Archivos Soporte Centro de ayuda Ú…"
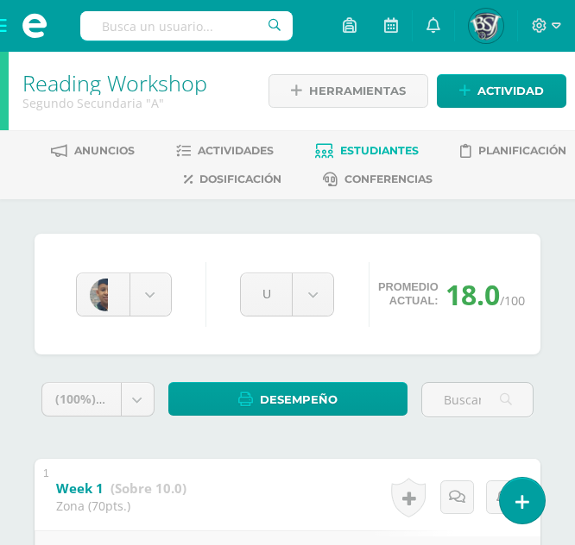
click span
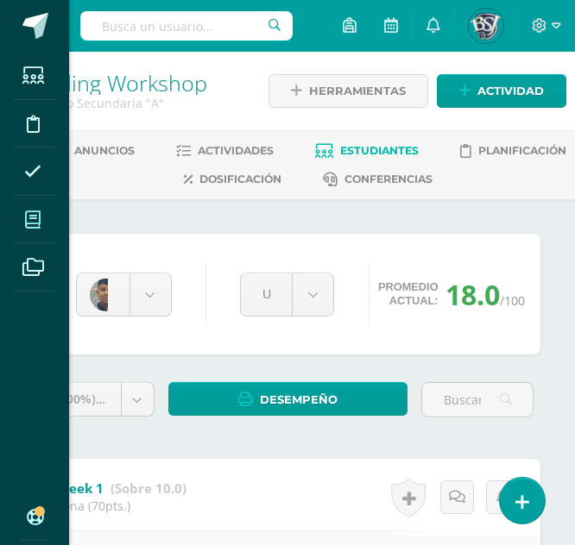
click span
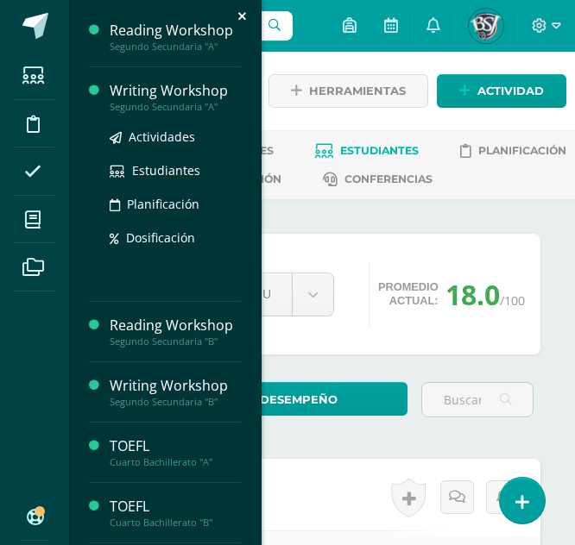
click div "Segundo Secundaria "A""
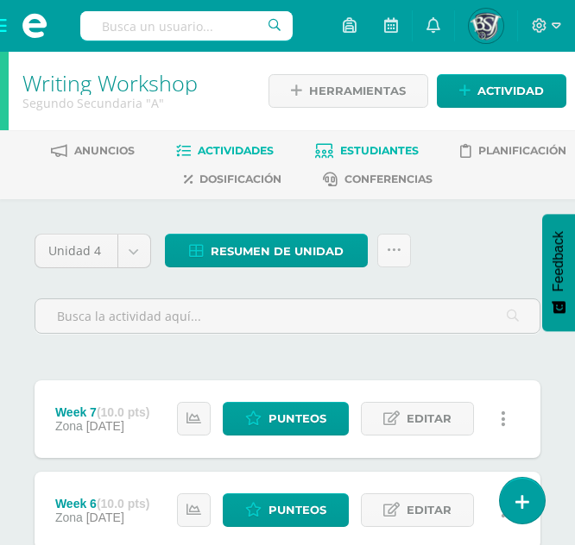
click at [350, 144] on span "Estudiantes" at bounding box center [379, 150] width 79 height 13
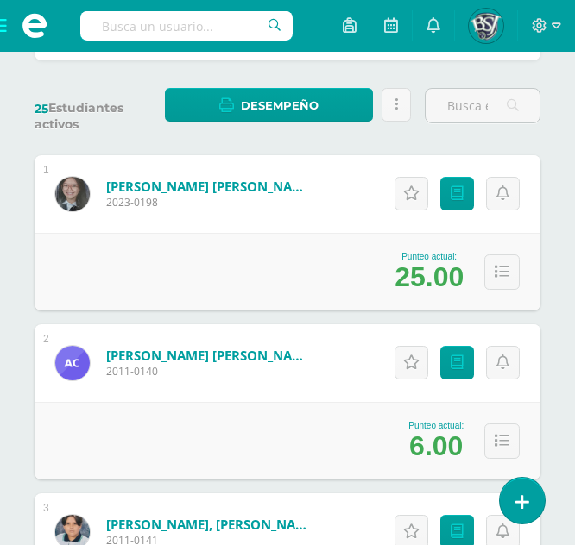
scroll to position [267, 0]
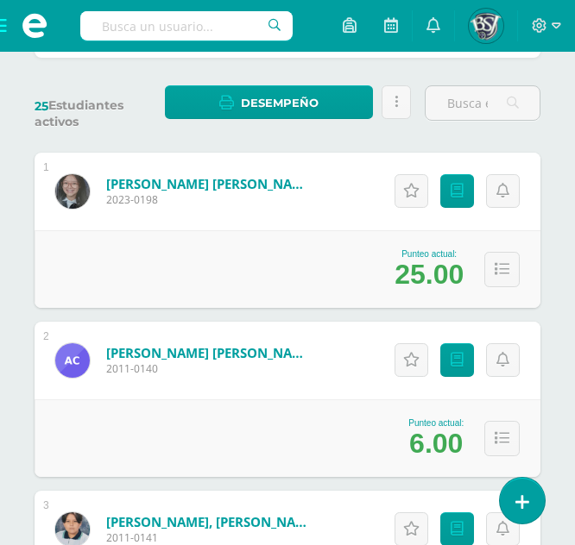
click at [475, 194] on div "Actitudinales Punteos" at bounding box center [454, 192] width 172 height 78
click at [454, 191] on icon at bounding box center [456, 191] width 13 height 15
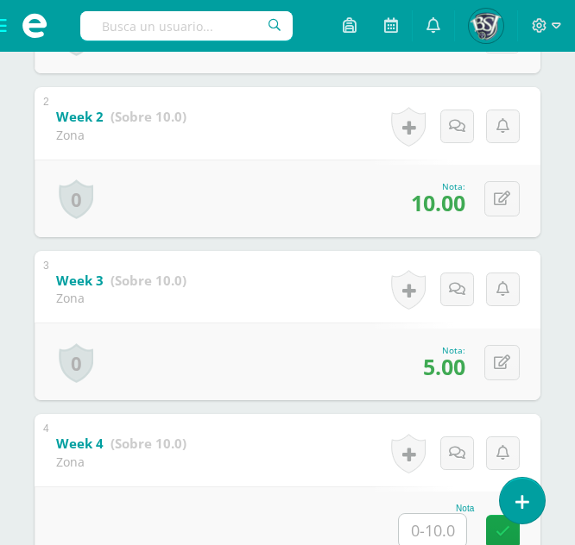
scroll to position [536, 0]
click at [502, 356] on icon at bounding box center [502, 362] width 16 height 15
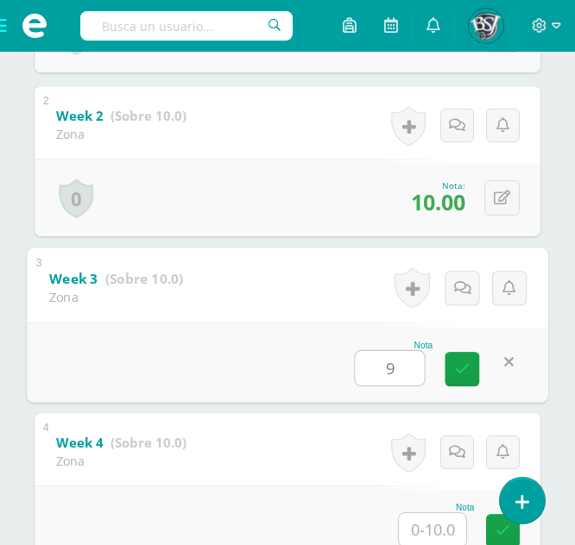
type input "9"
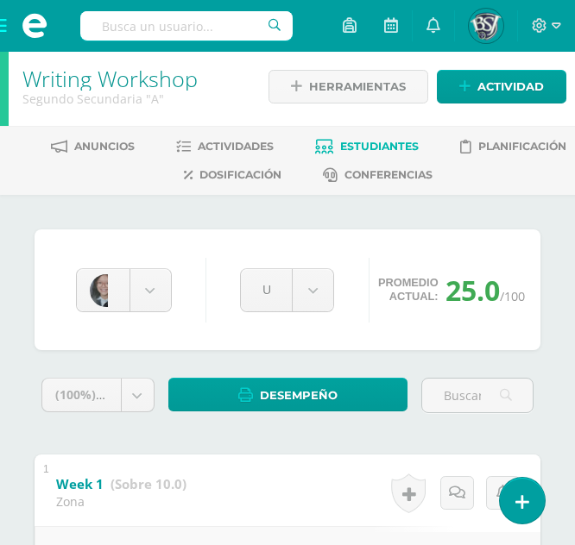
scroll to position [3, 0]
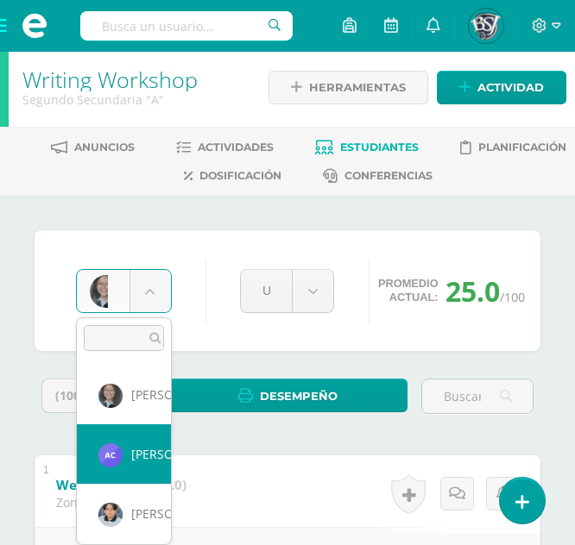
select select "1365"
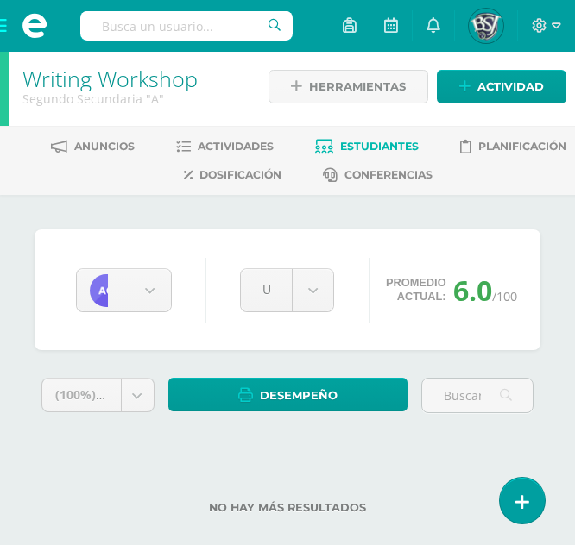
scroll to position [28, 0]
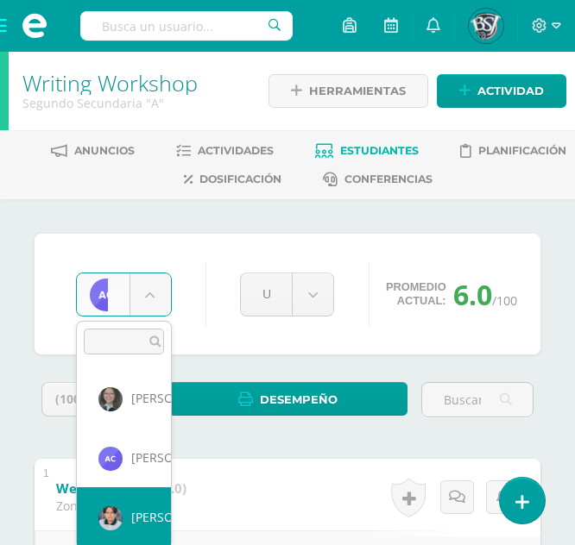
select select "665"
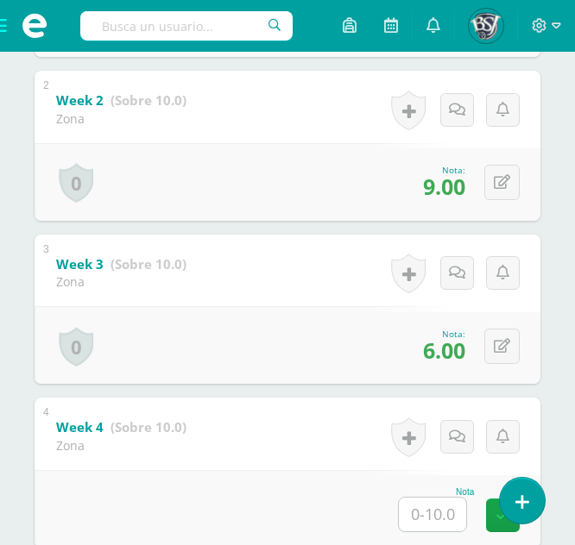
scroll to position [552, 0]
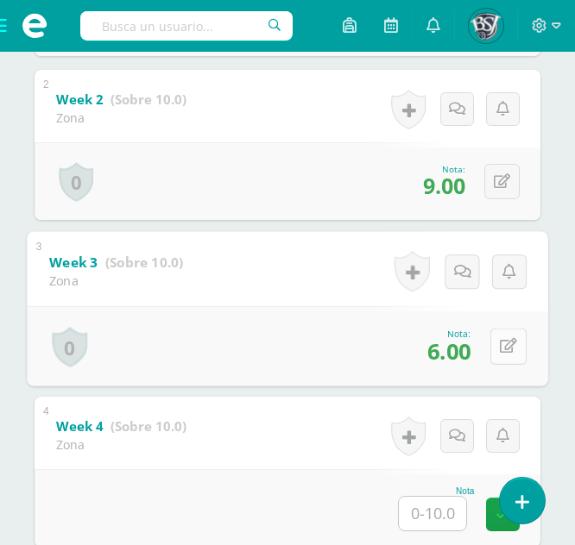
click at [490, 343] on button at bounding box center [508, 346] width 36 height 36
type input "10"
click at [443, 525] on input "text" at bounding box center [432, 514] width 67 height 34
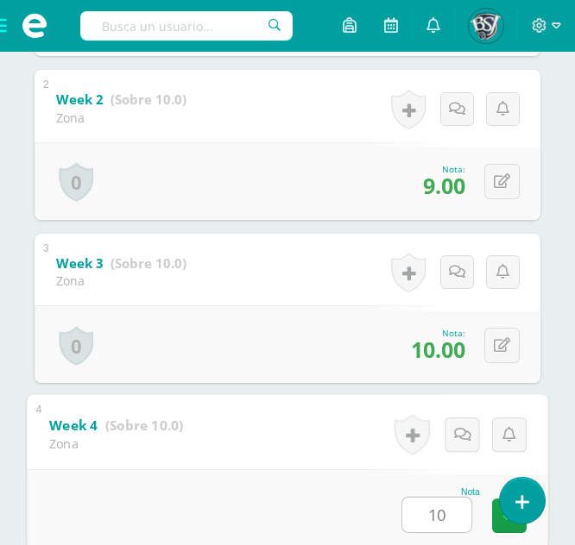
type input "10"
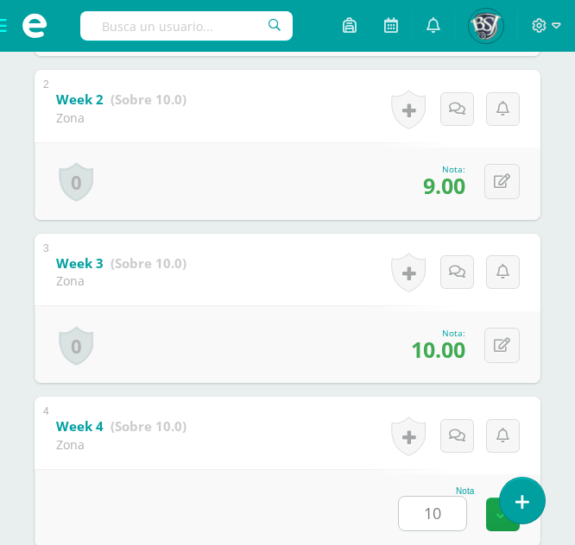
click at [318, 329] on div "0 Logros Logros obtenidos Aún no hay logros agregados Nota: 10.00" at bounding box center [288, 344] width 506 height 78
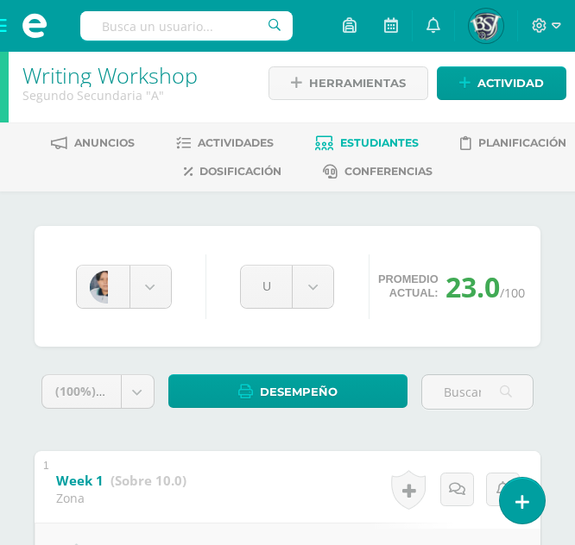
scroll to position [0, 0]
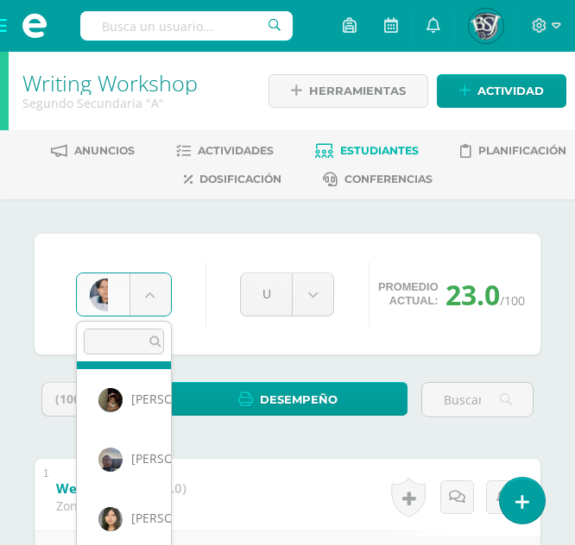
scroll to position [179, 0]
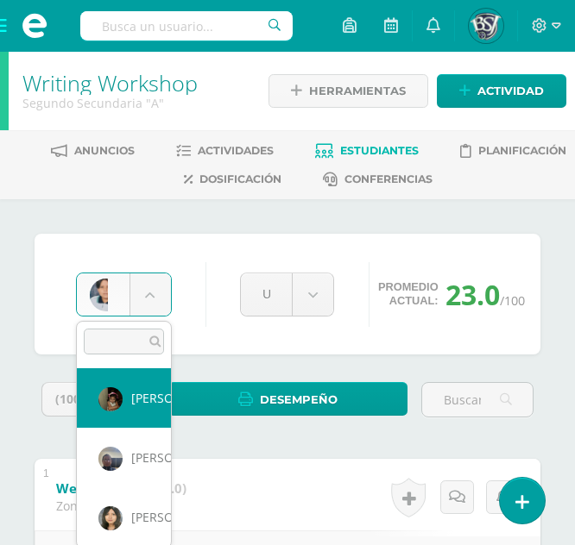
select select "656"
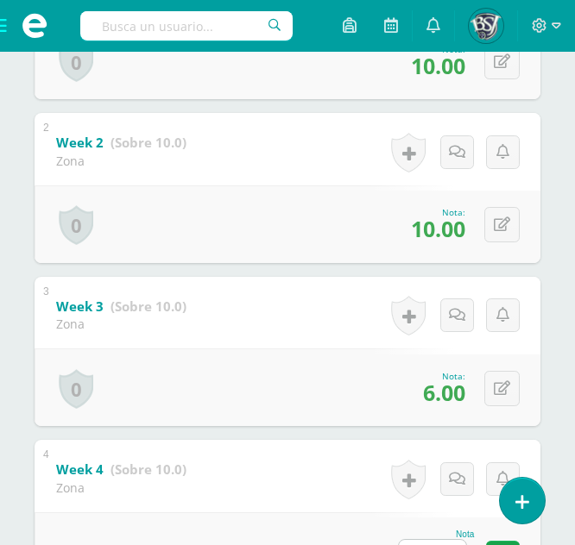
scroll to position [510, 0]
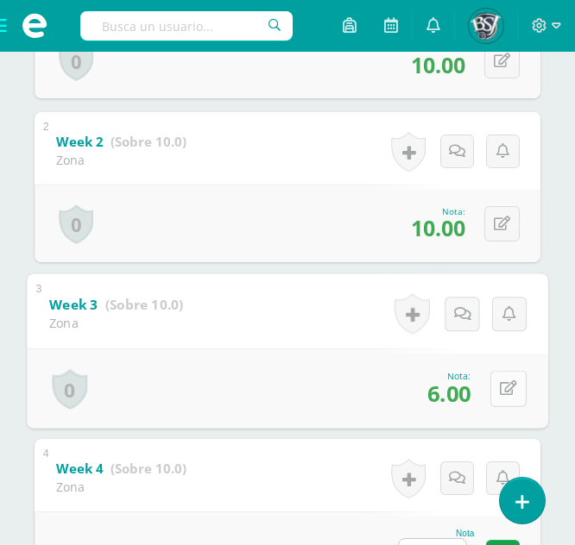
click at [503, 381] on icon at bounding box center [508, 388] width 17 height 15
type input "8"
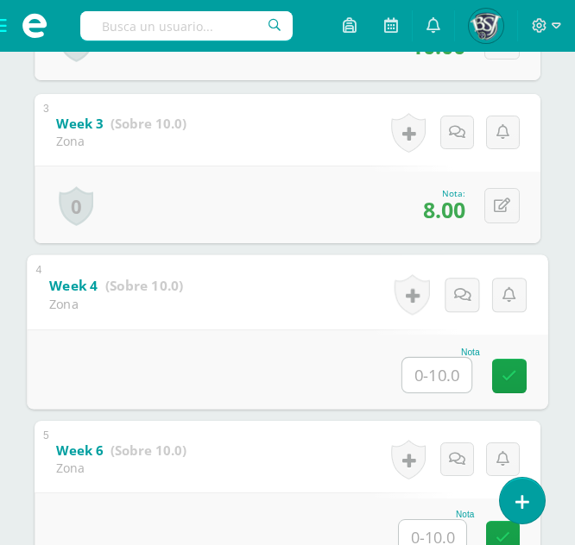
scroll to position [693, 0]
click at [430, 377] on input "text" at bounding box center [436, 374] width 69 height 35
type input "10"
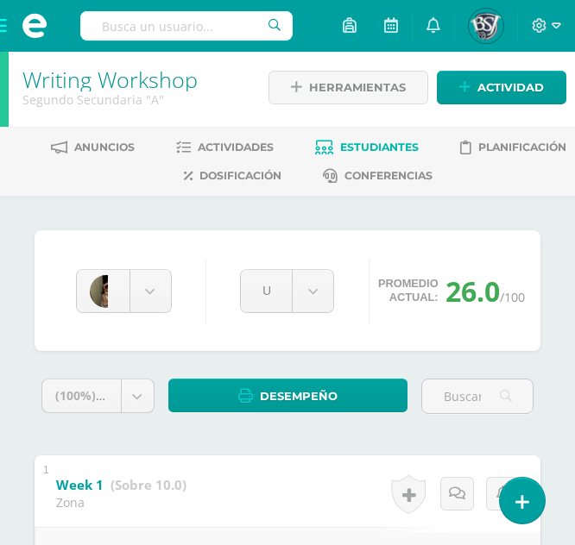
scroll to position [0, 0]
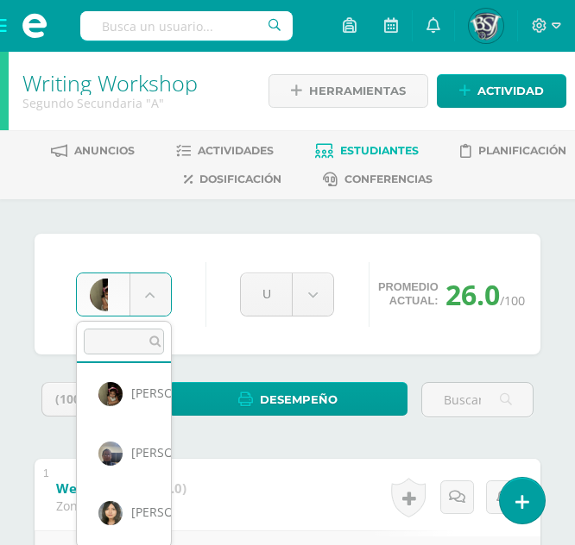
scroll to position [188, 0]
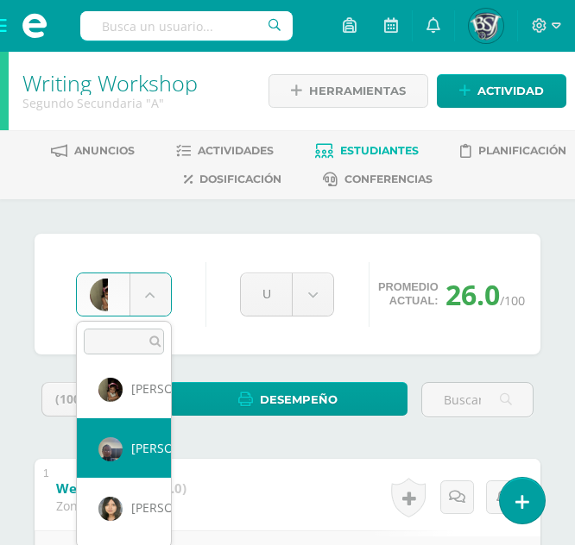
select select "679"
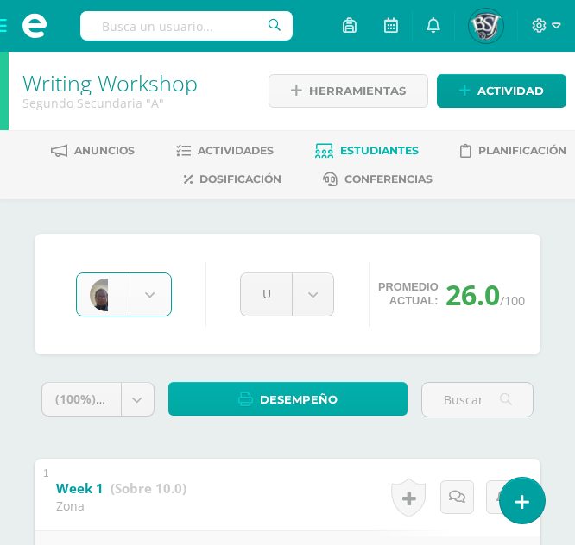
scroll to position [133, 0]
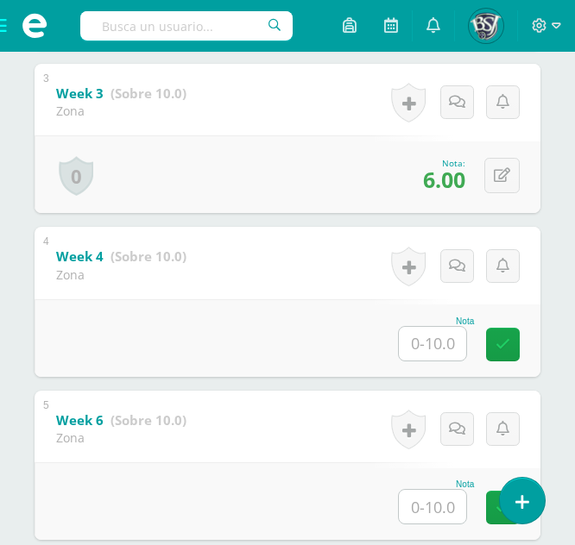
scroll to position [726, 0]
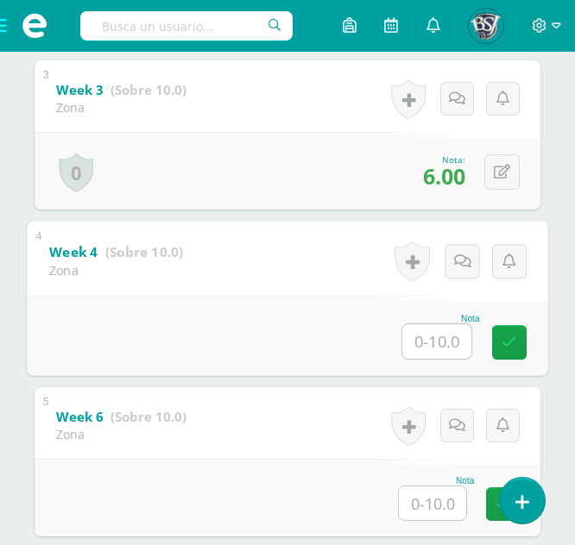
click at [408, 351] on input "text" at bounding box center [436, 341] width 69 height 35
type input "8"
click at [510, 354] on link at bounding box center [509, 342] width 35 height 35
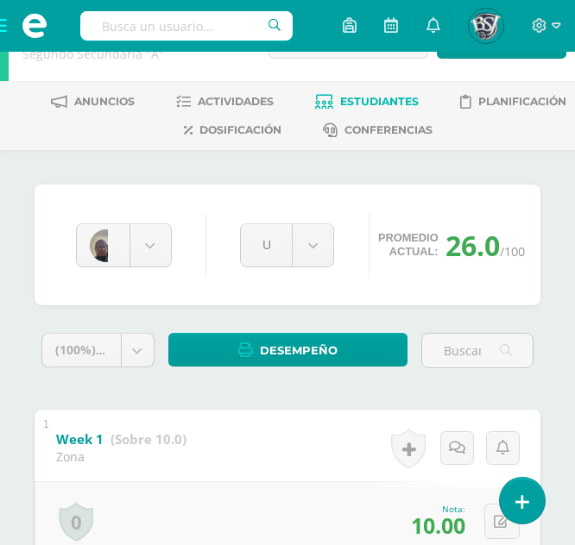
scroll to position [0, 0]
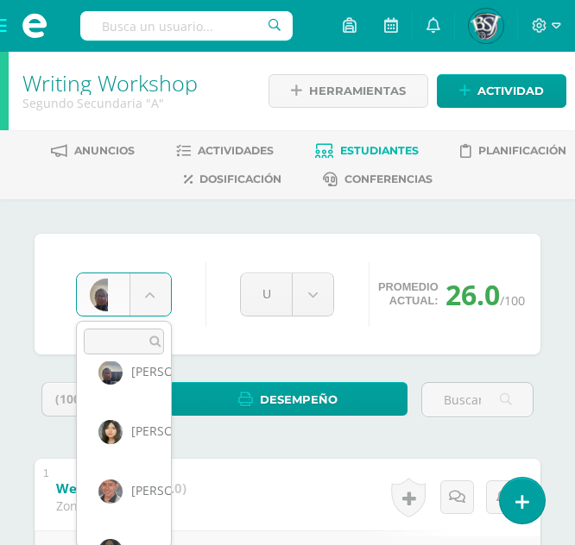
scroll to position [267, 0]
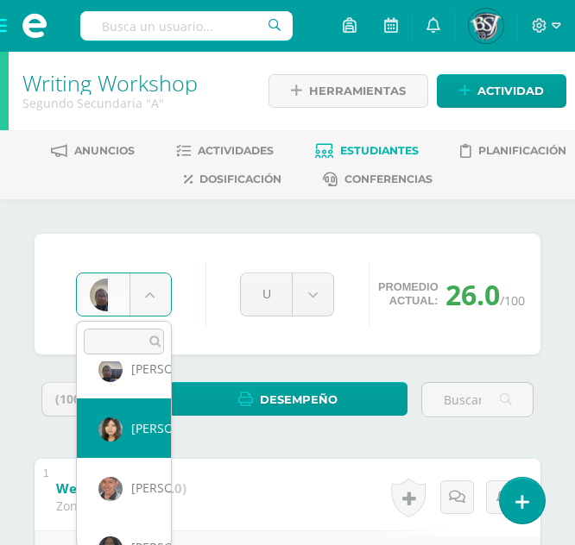
select select "653"
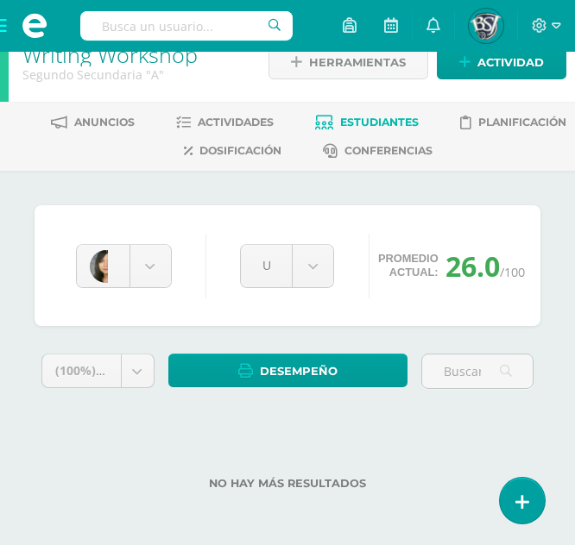
scroll to position [28, 0]
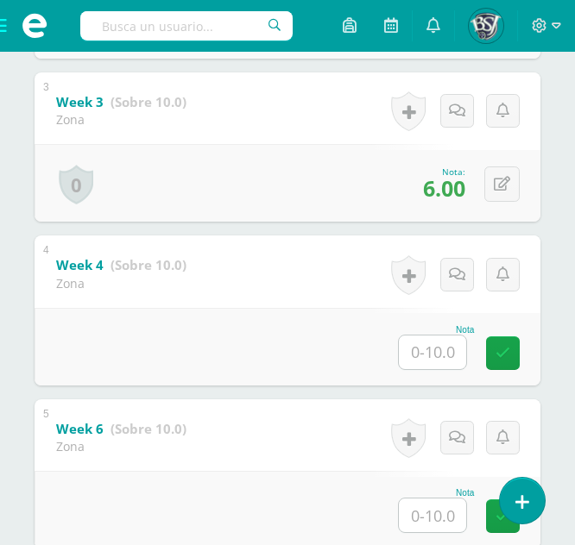
scroll to position [711, 0]
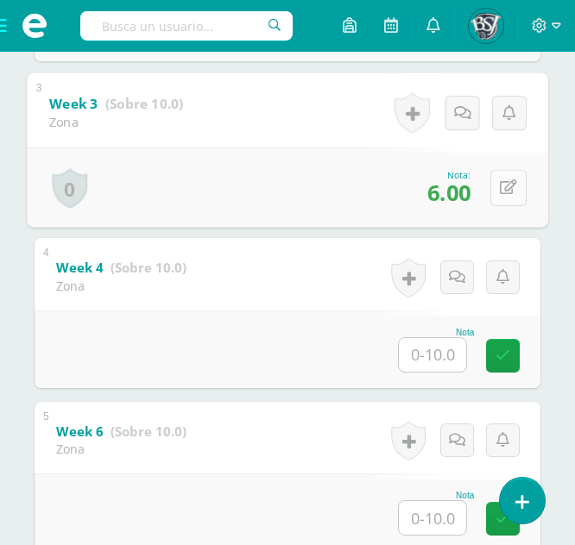
click at [495, 184] on button at bounding box center [508, 187] width 36 height 36
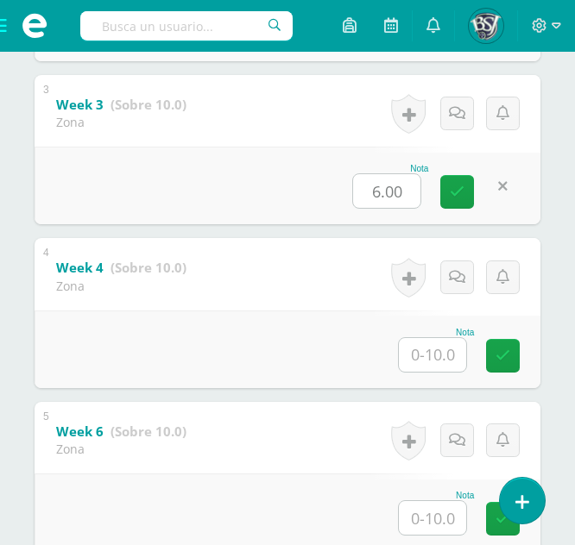
click at [293, 217] on div "Nota 6.00" at bounding box center [288, 186] width 506 height 78
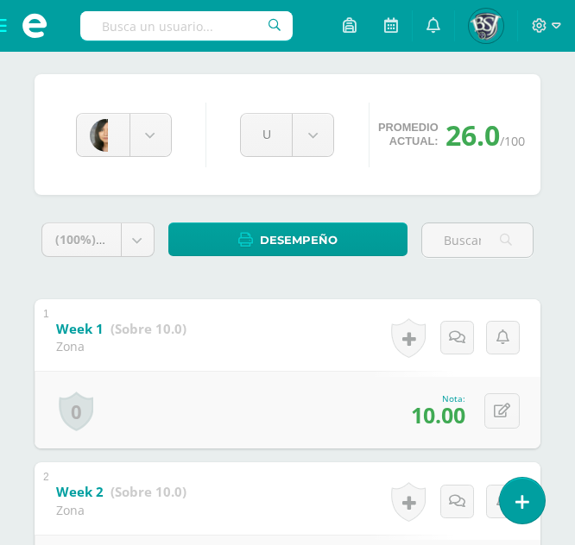
scroll to position [161, 0]
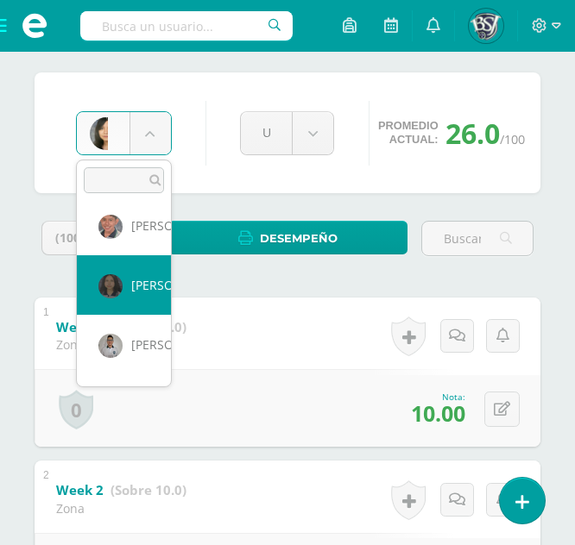
scroll to position [364, 0]
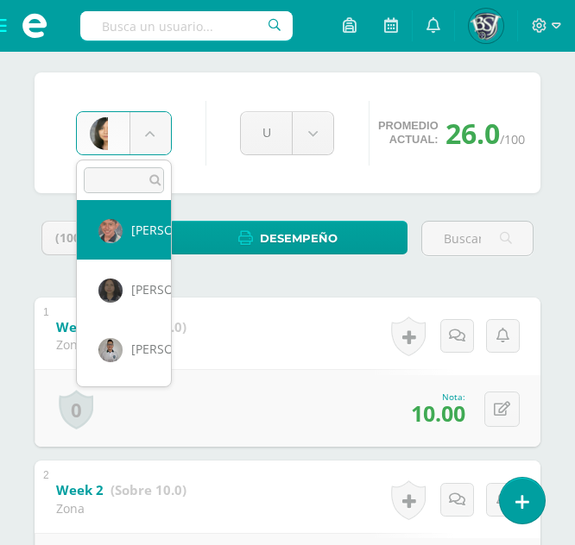
select select "1090"
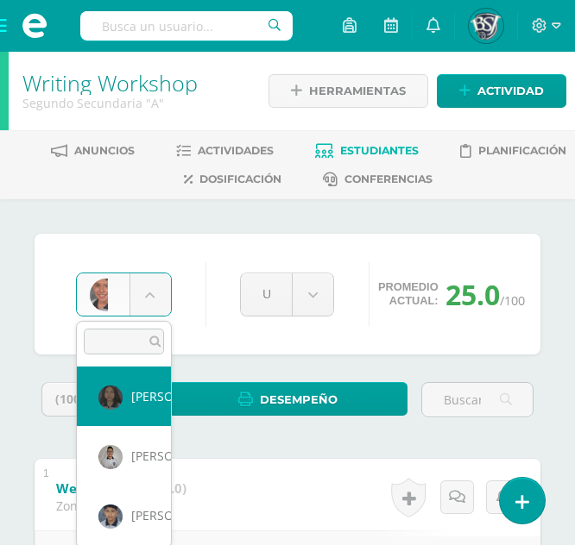
select select "681"
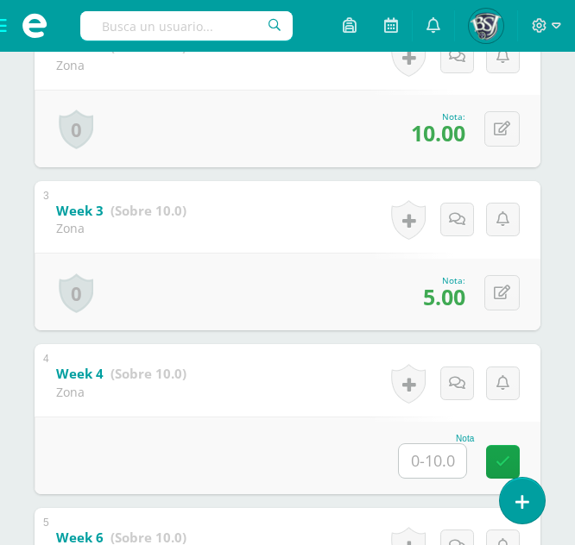
scroll to position [606, 0]
click at [505, 305] on button at bounding box center [501, 291] width 35 height 35
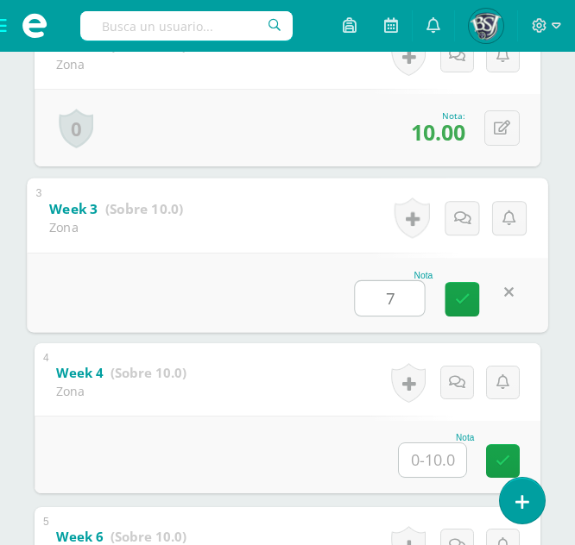
type input "7"
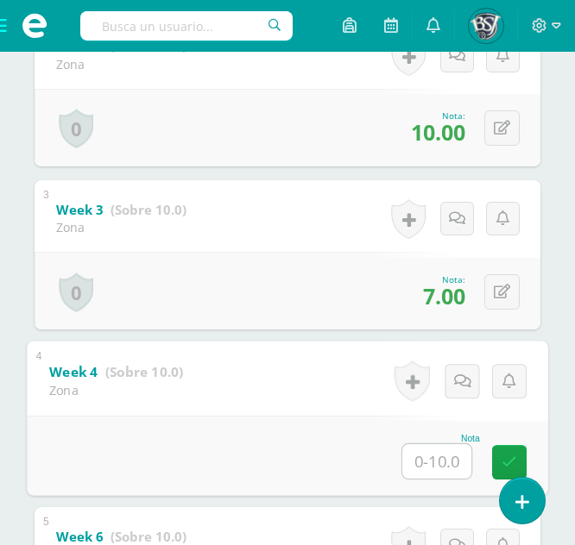
click at [430, 459] on input "text" at bounding box center [436, 461] width 69 height 35
type input "8"
click at [503, 463] on icon at bounding box center [509, 462] width 16 height 15
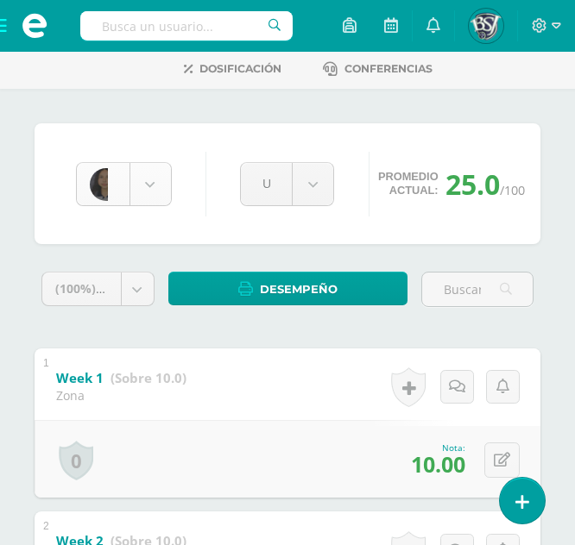
scroll to position [297, 0]
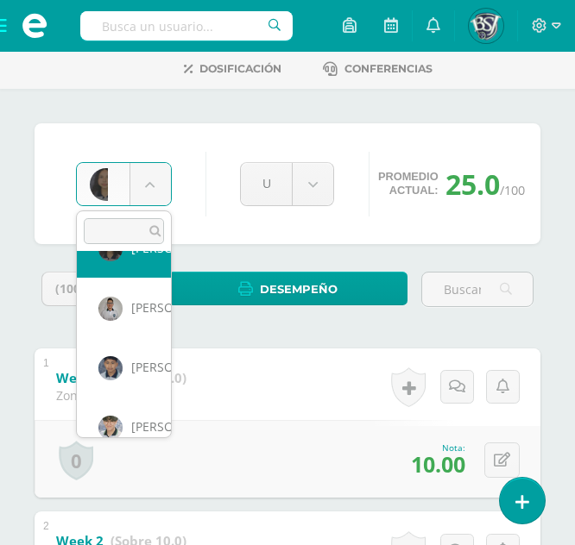
scroll to position [457, 0]
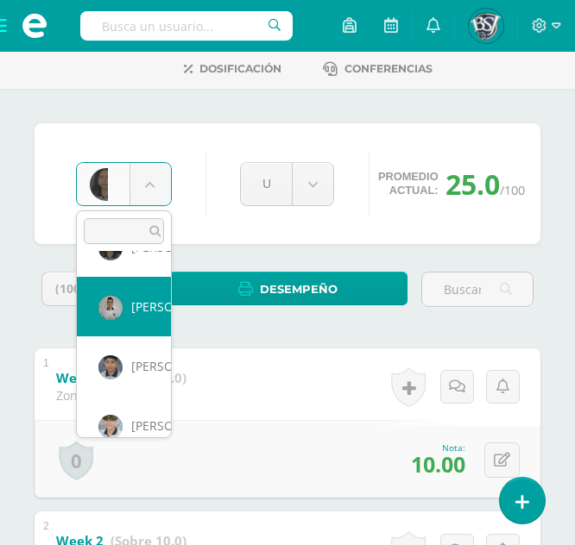
select select "1366"
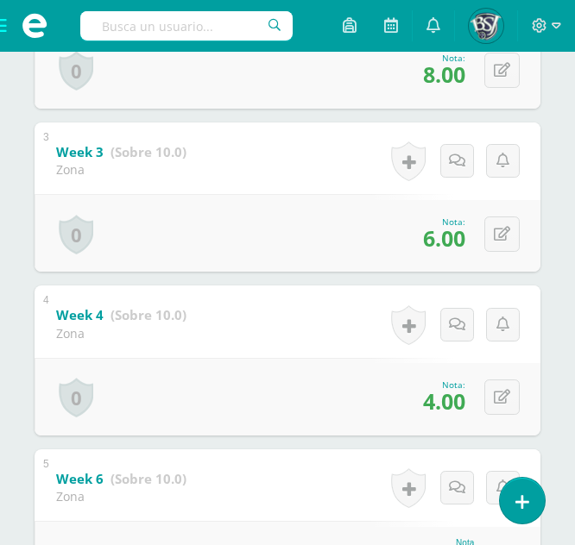
scroll to position [683, 0]
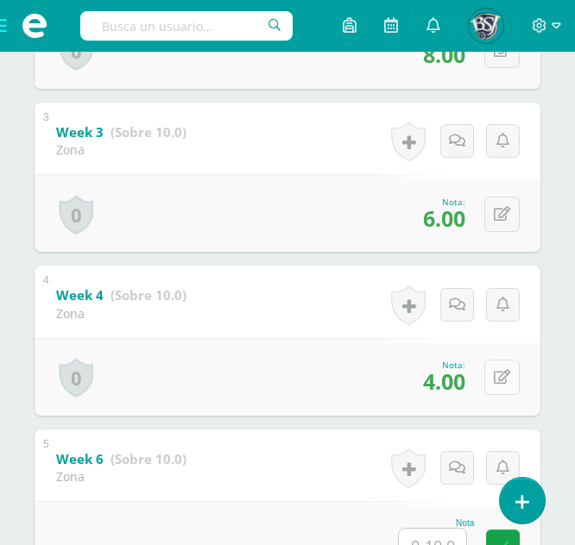
click at [505, 393] on button at bounding box center [501, 377] width 35 height 35
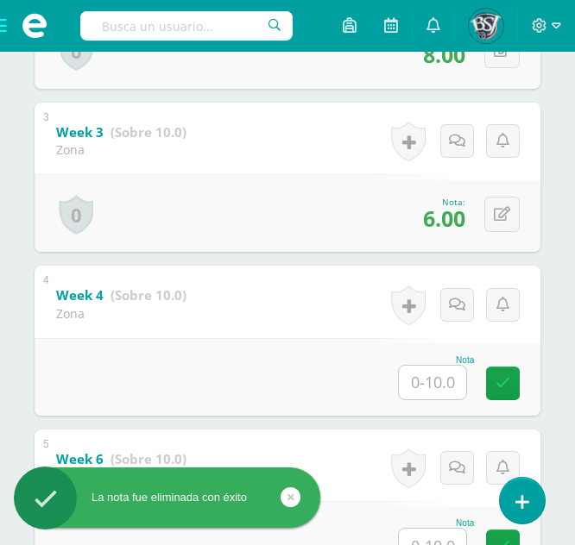
click at [523, 216] on div "0 [GEOGRAPHIC_DATA] Logros obtenidos Aún no hay logros agregados Nota: 6.00" at bounding box center [288, 213] width 506 height 78
click at [501, 217] on icon at bounding box center [502, 214] width 16 height 15
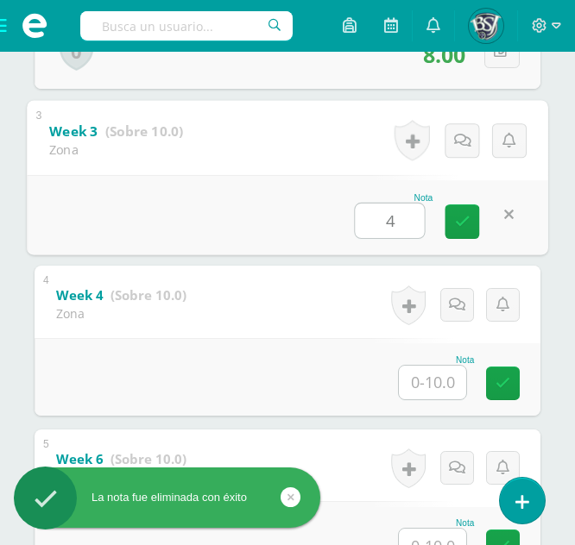
type input "4"
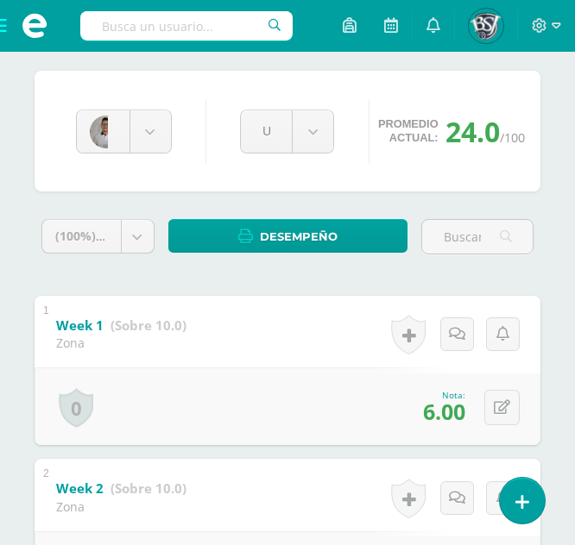
scroll to position [161, 0]
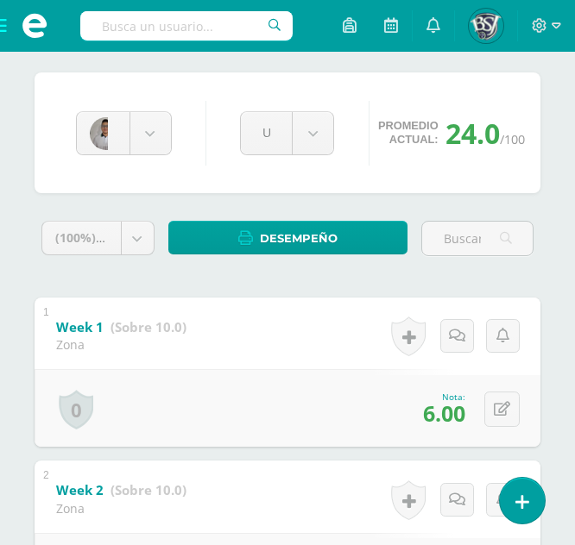
click at [152, 157] on div "[PERSON_NAME] [PERSON_NAME] [PERSON_NAME] Santiago [PERSON_NAME] [PERSON_NAME] …" at bounding box center [287, 133] width 437 height 66
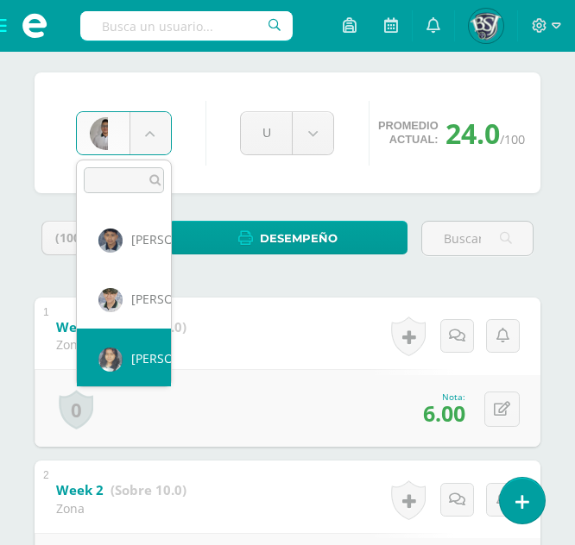
scroll to position [535, 0]
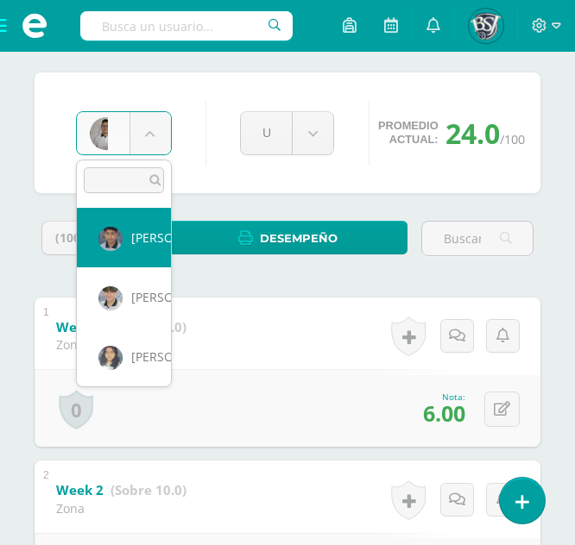
select select "678"
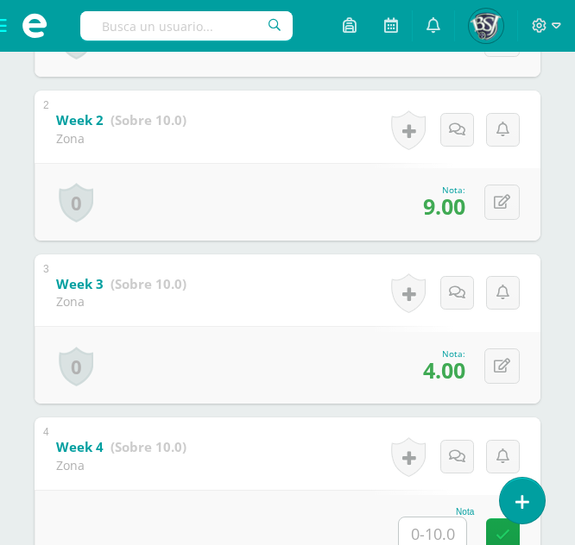
scroll to position [532, 0]
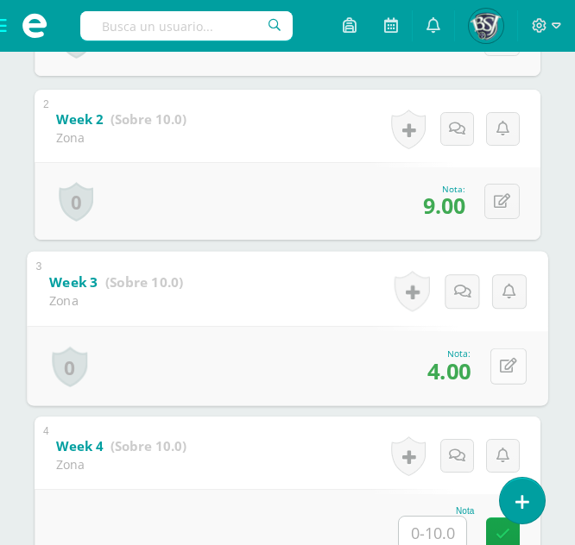
click at [502, 369] on icon at bounding box center [508, 366] width 17 height 15
type input "6"
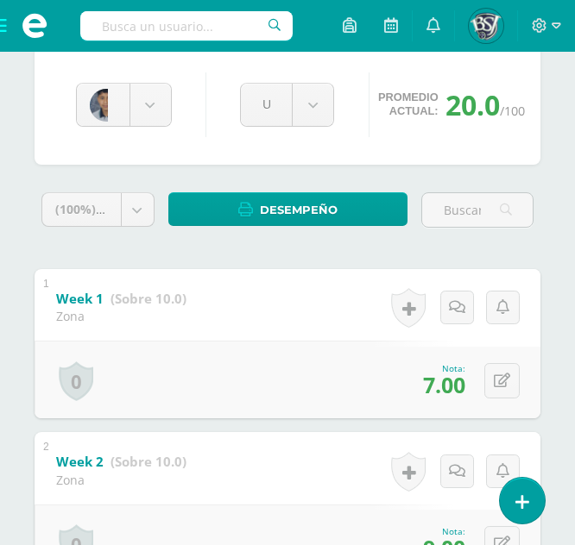
scroll to position [109, 0]
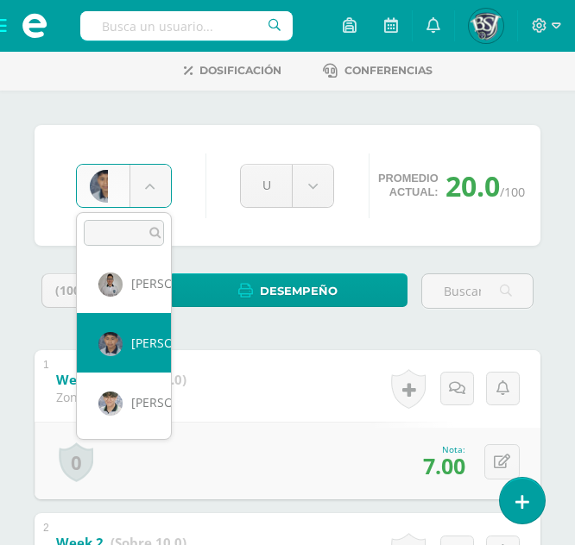
scroll to position [485, 0]
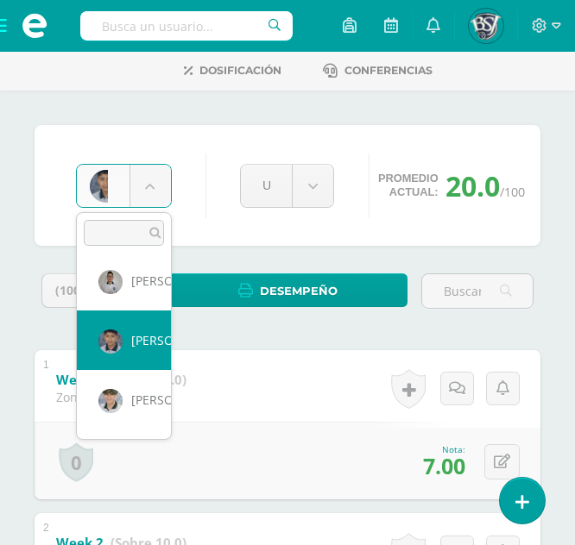
select select "652"
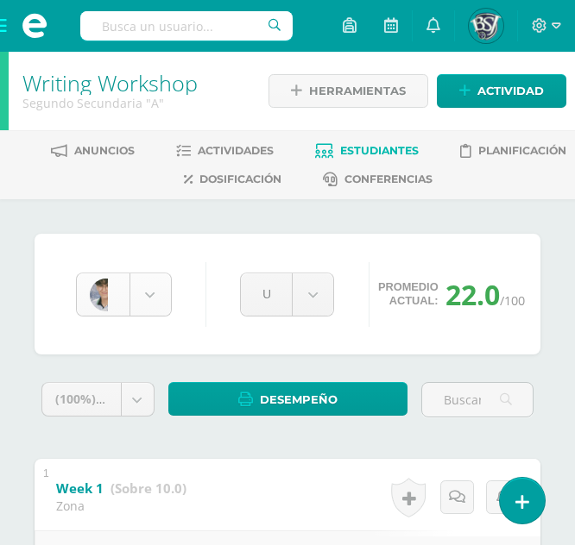
scroll to position [475, 0]
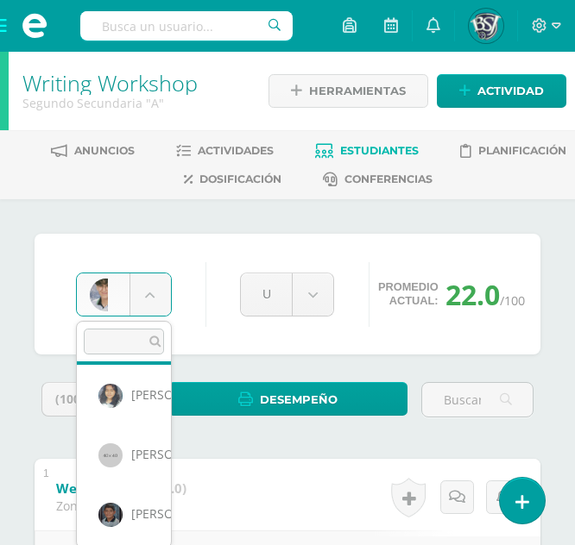
scroll to position [659, 0]
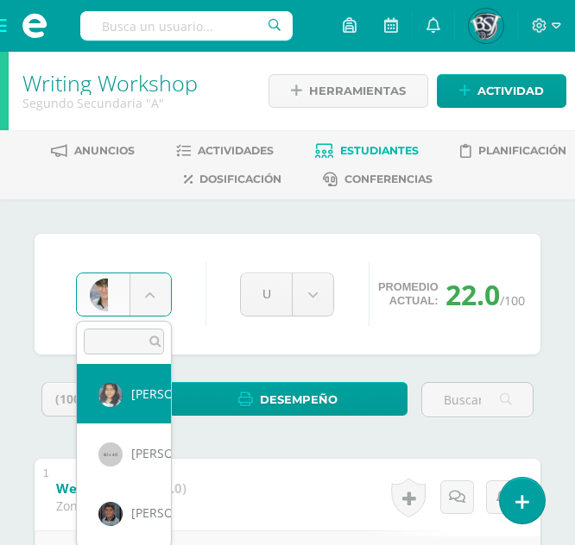
select select "677"
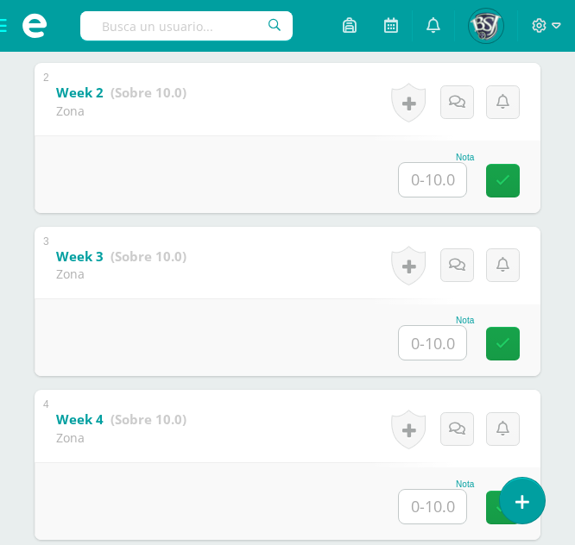
scroll to position [560, 0]
click at [442, 340] on input "text" at bounding box center [432, 342] width 67 height 34
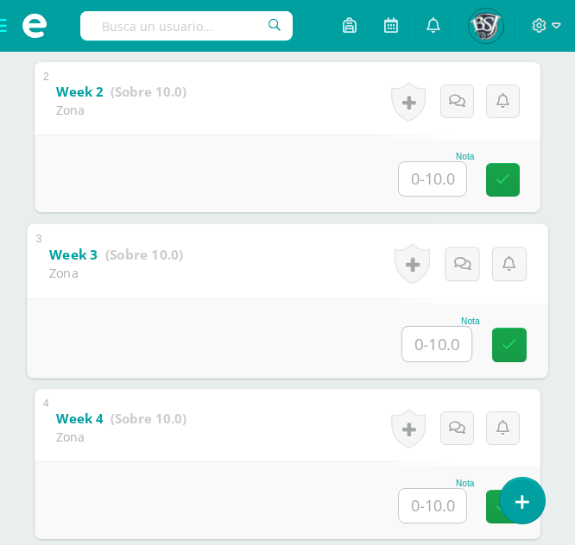
type input "6"
click at [504, 356] on link at bounding box center [509, 344] width 35 height 35
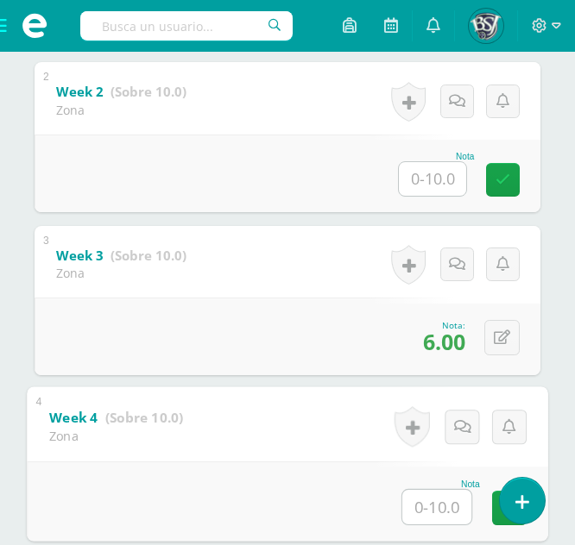
click at [440, 517] on input "text" at bounding box center [436, 507] width 69 height 35
type input "6"
click at [494, 519] on link at bounding box center [509, 508] width 35 height 35
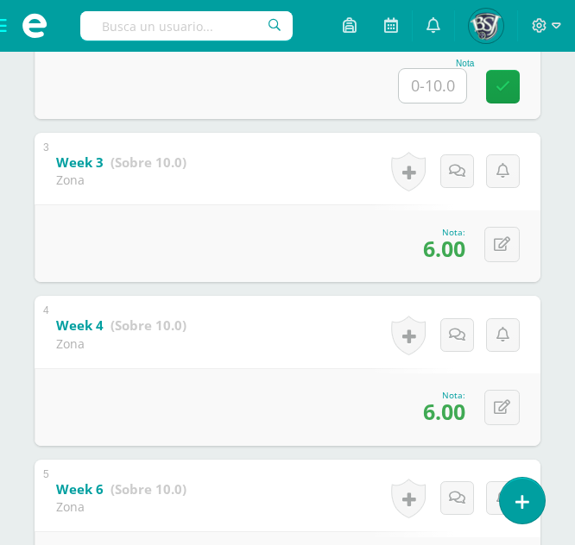
scroll to position [0, 0]
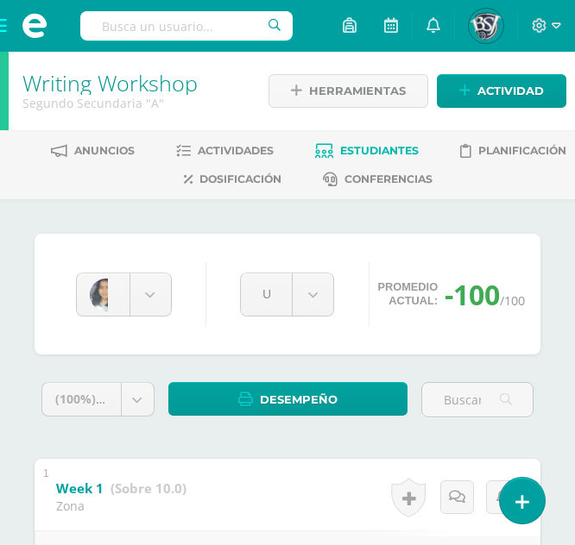
click at [134, 265] on div "Fatima Garcia Angeles Barrios André Calderón Santiago Cardona Ana Cardona Diego…" at bounding box center [287, 294] width 437 height 66
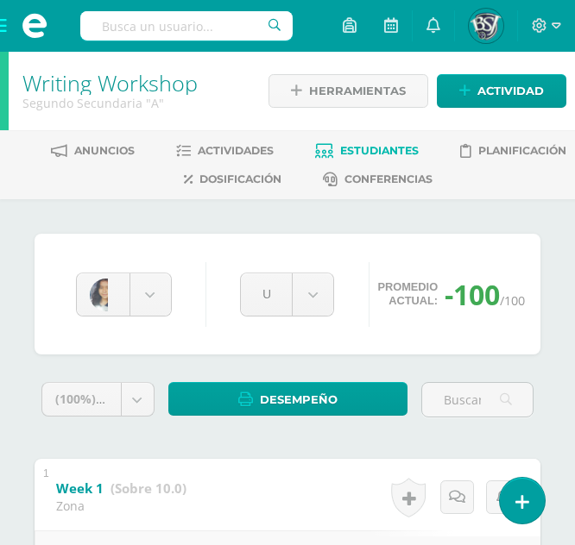
click at [367, 241] on div "Fatima Garcia Angeles Barrios André Calderón Santiago Cardona Ana Cardona Diego…" at bounding box center [288, 294] width 506 height 121
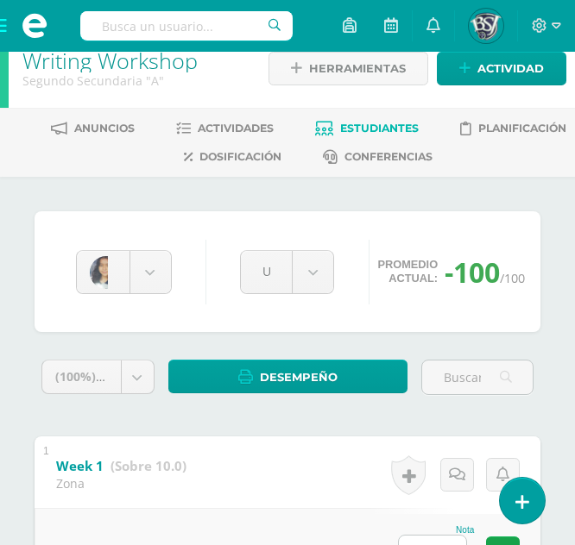
scroll to position [0, 0]
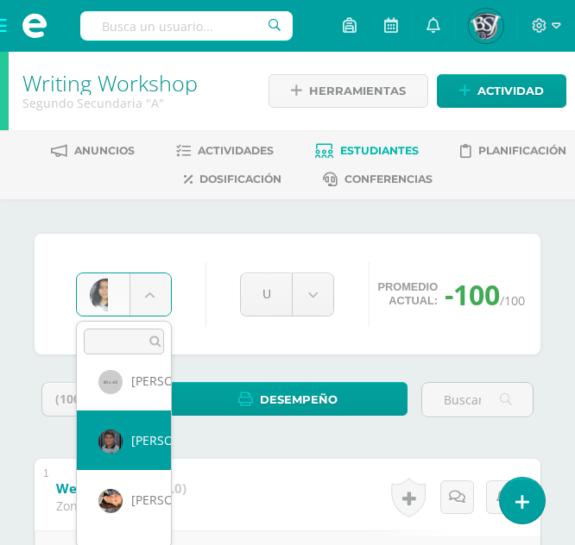
scroll to position [721, 0]
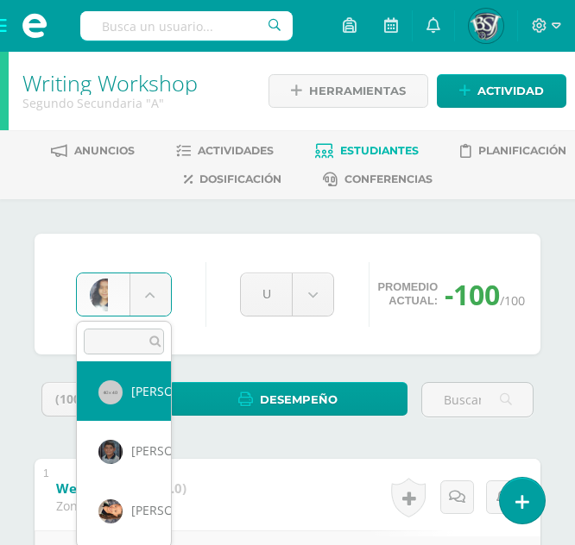
select select "638"
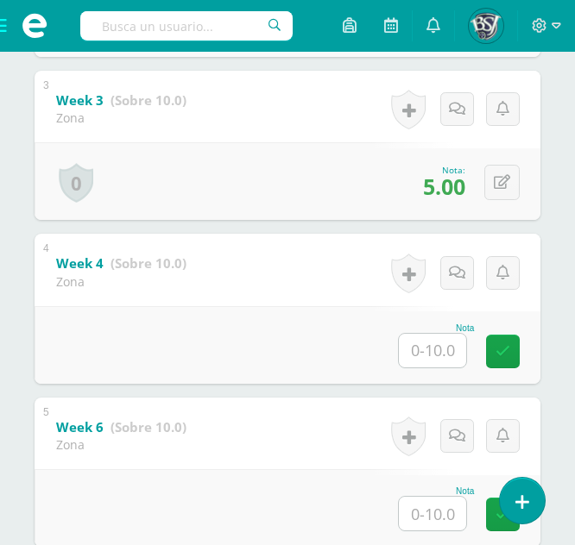
scroll to position [718, 0]
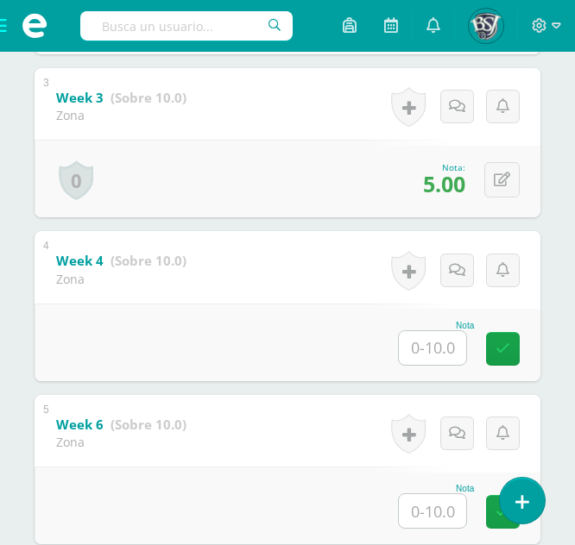
click at [434, 335] on input "text" at bounding box center [432, 348] width 67 height 34
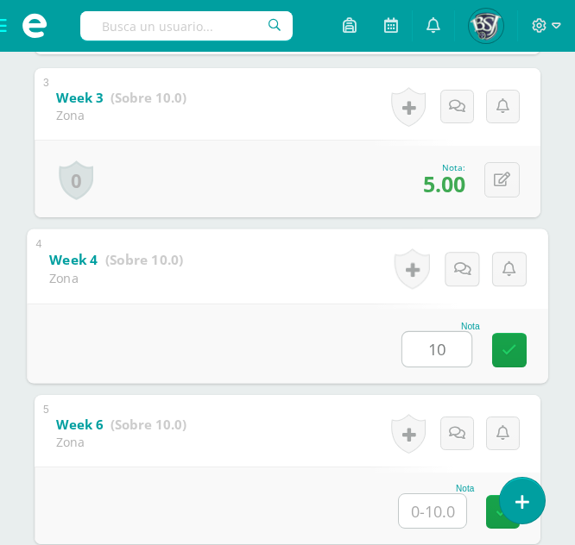
type input "10"
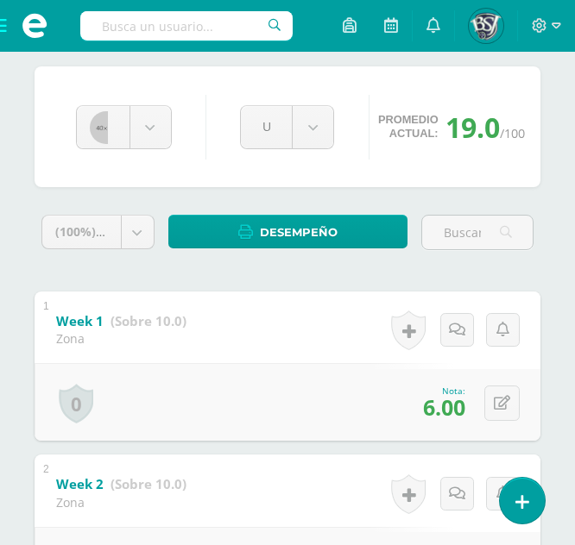
scroll to position [96, 0]
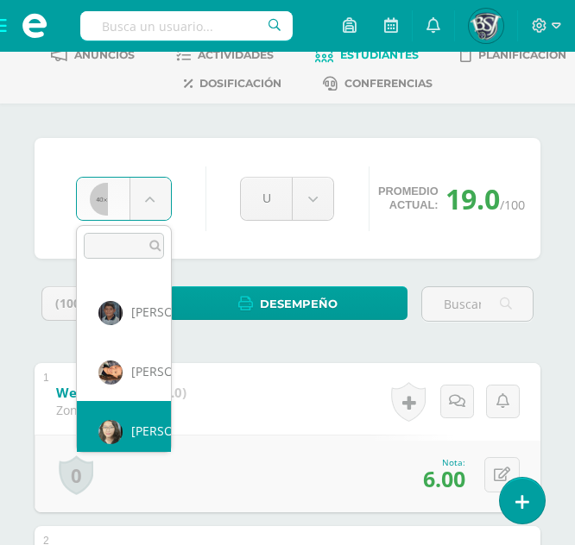
scroll to position [773, 0]
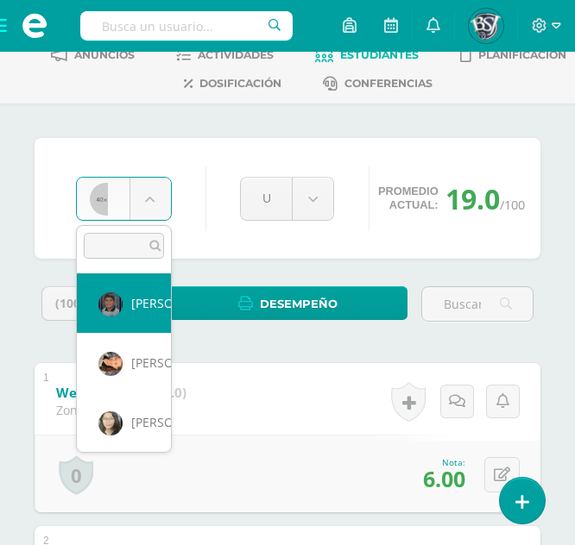
select select "661"
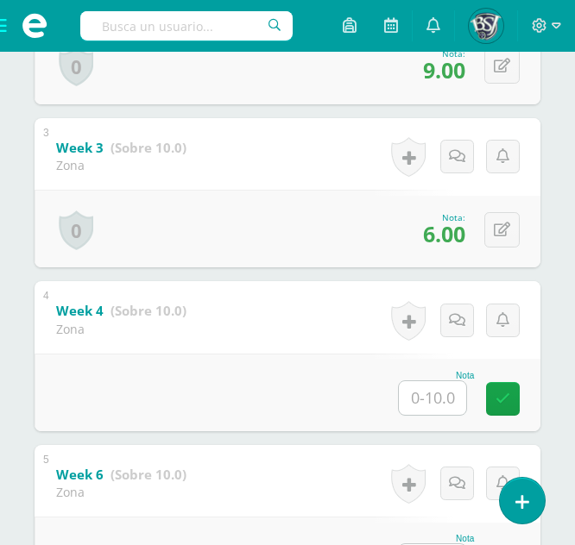
scroll to position [670, 0]
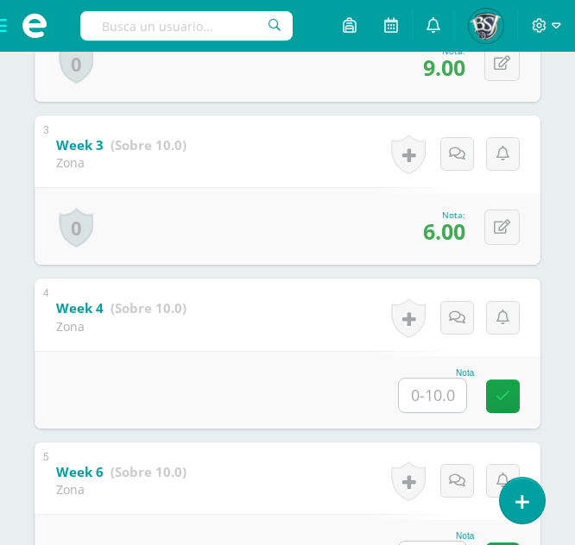
click at [449, 390] on input "text" at bounding box center [432, 396] width 67 height 34
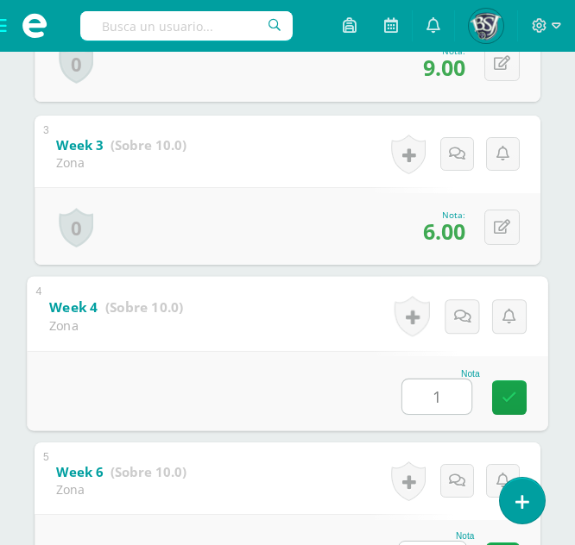
type input "10"
click at [519, 388] on link at bounding box center [509, 398] width 35 height 35
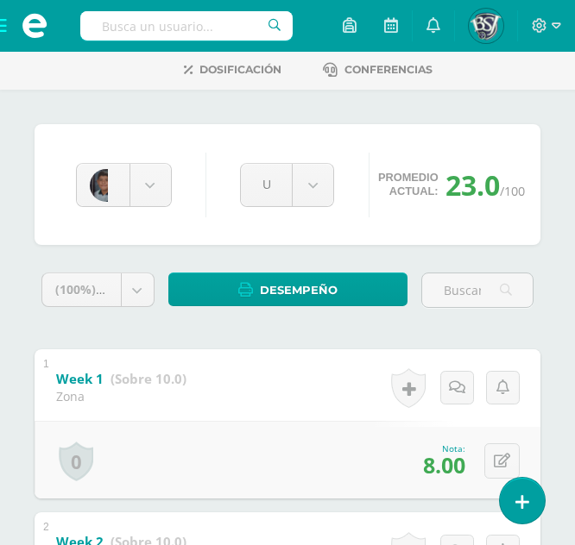
scroll to position [109, 0]
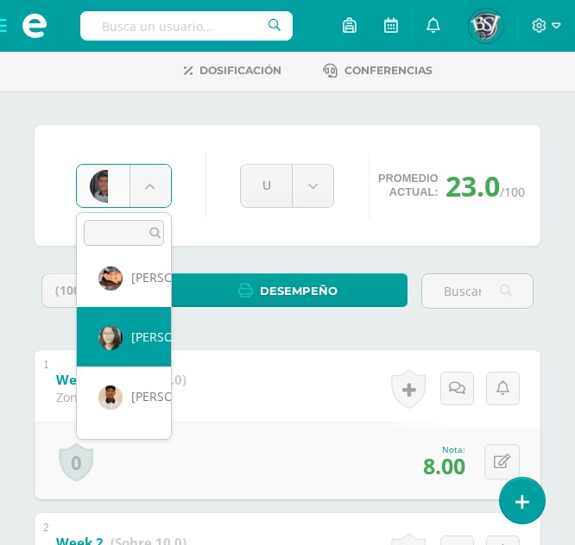
scroll to position [840, 0]
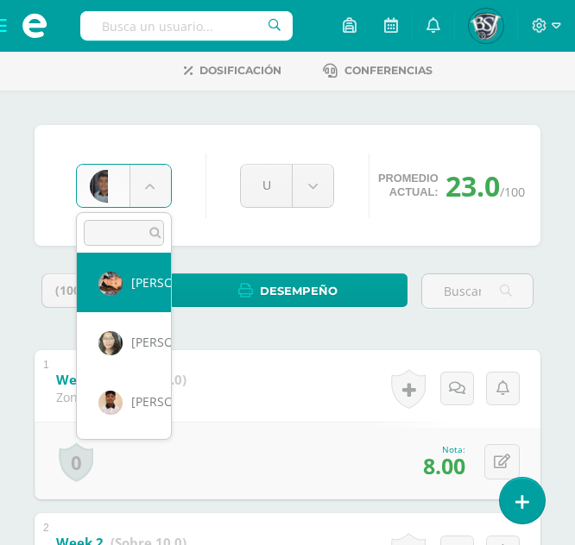
select select "643"
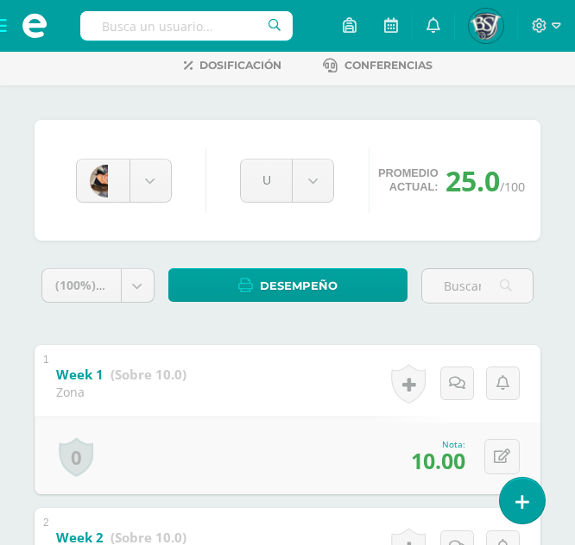
scroll to position [111, 0]
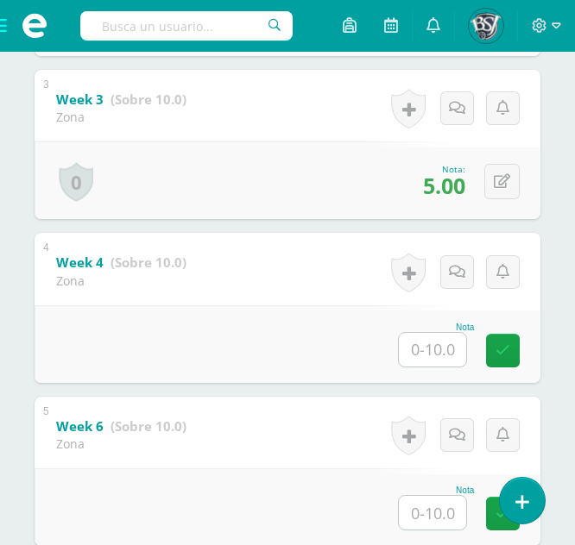
scroll to position [715, 0]
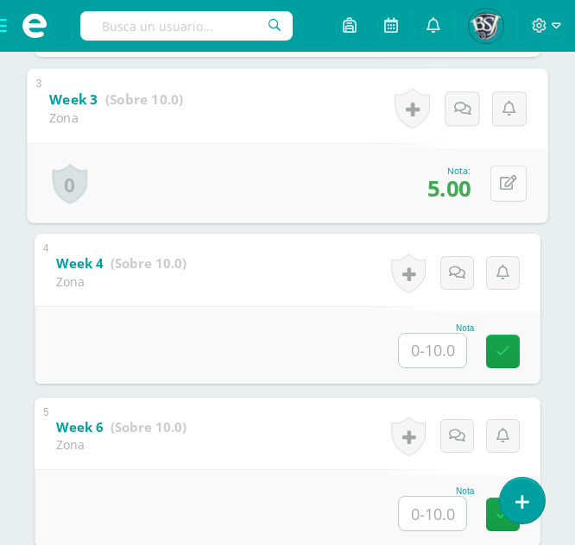
click at [500, 192] on button at bounding box center [508, 183] width 36 height 36
type input "9"
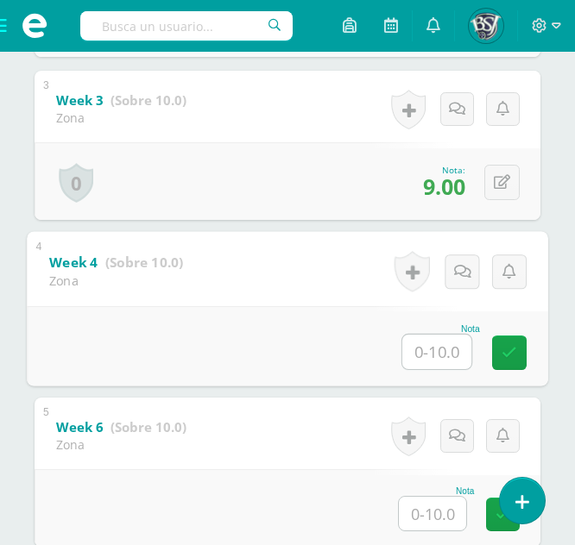
click at [439, 365] on input "text" at bounding box center [436, 352] width 69 height 35
type input "8"
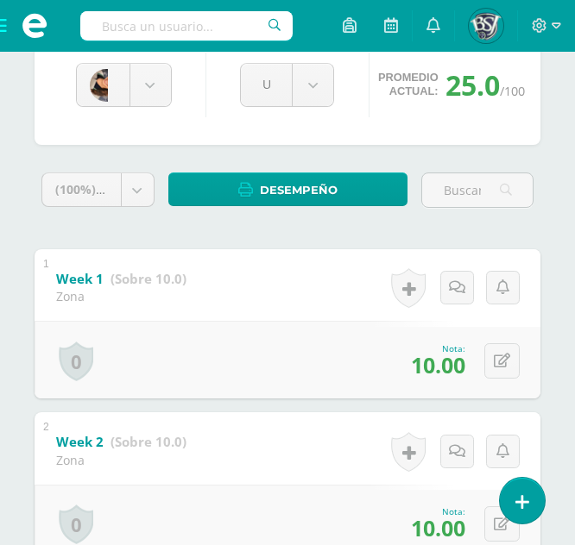
scroll to position [208, 0]
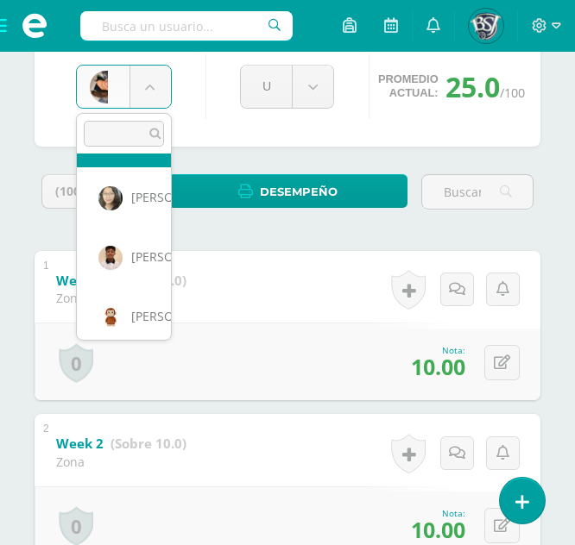
scroll to position [892, 0]
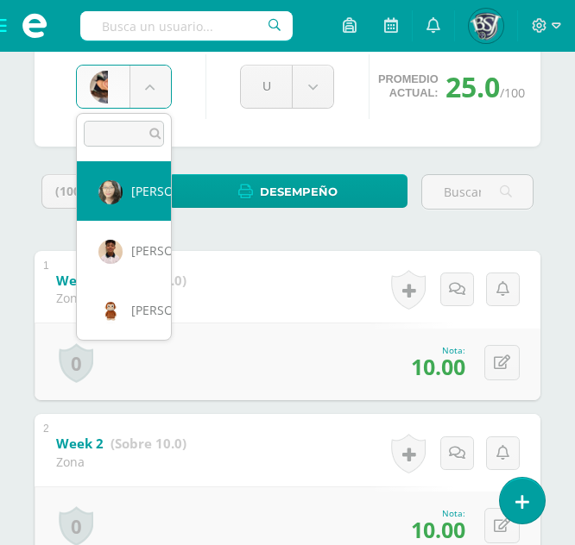
select select "648"
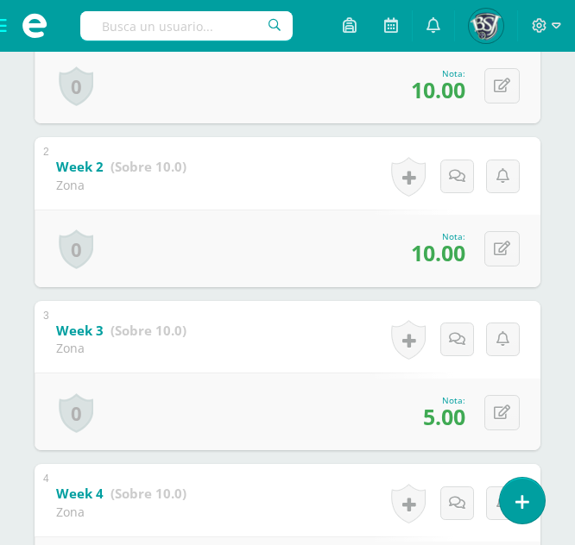
scroll to position [486, 0]
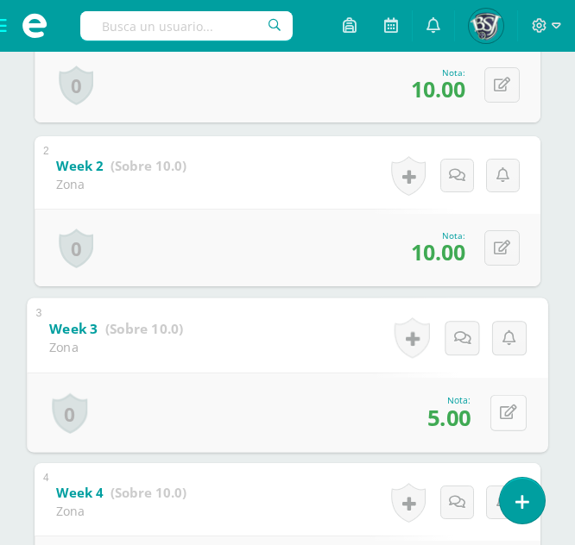
click at [507, 400] on button at bounding box center [508, 412] width 36 height 36
type input "9"
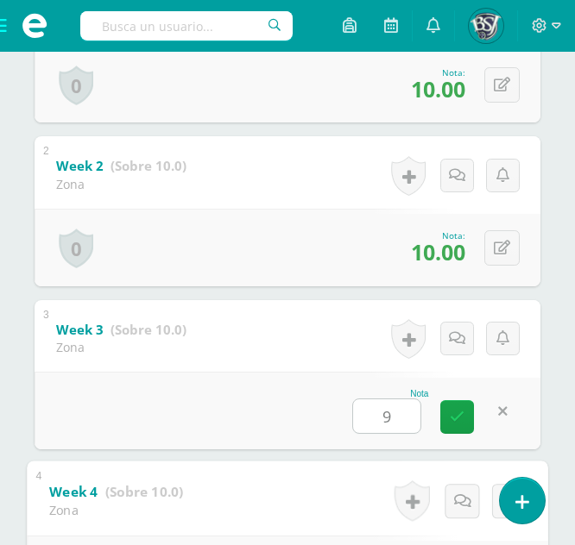
scroll to position [793, 0]
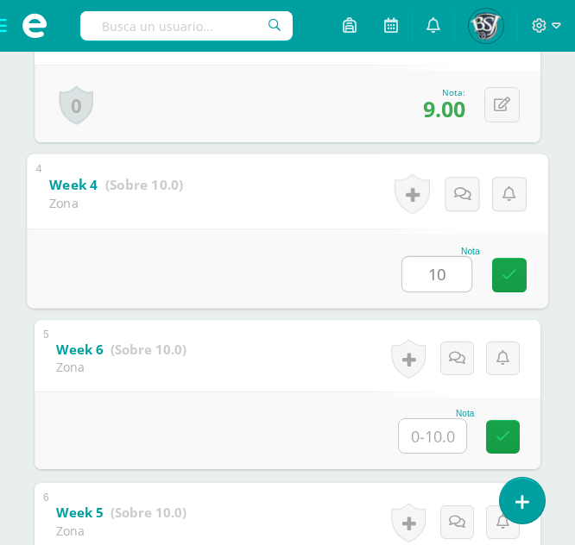
type input "10"
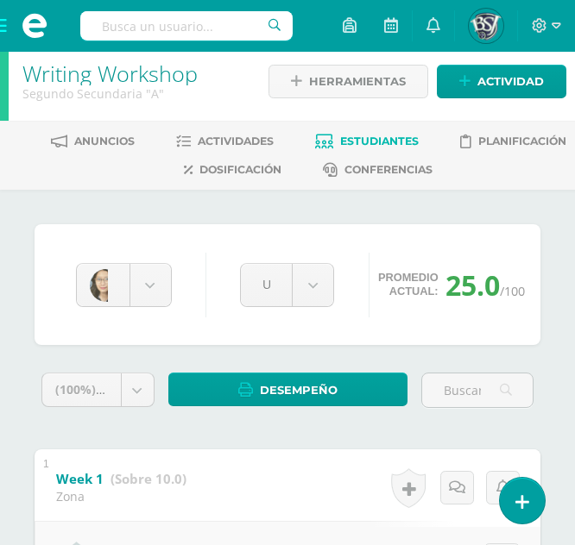
scroll to position [0, 0]
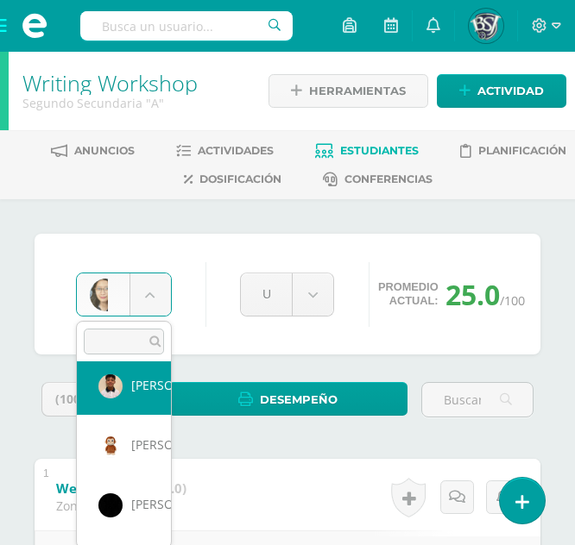
scroll to position [960, 0]
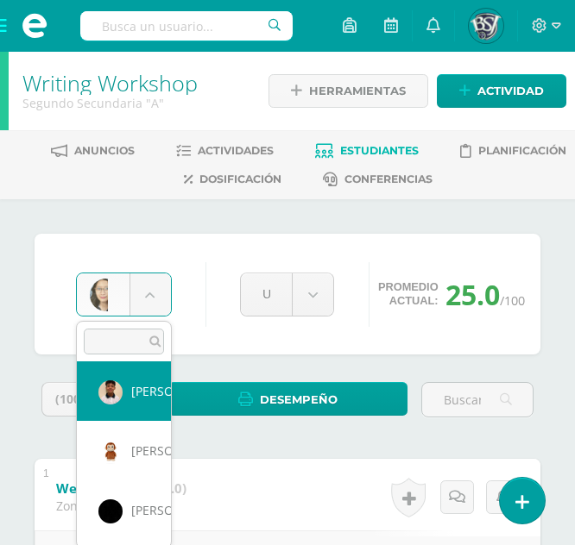
select select "1092"
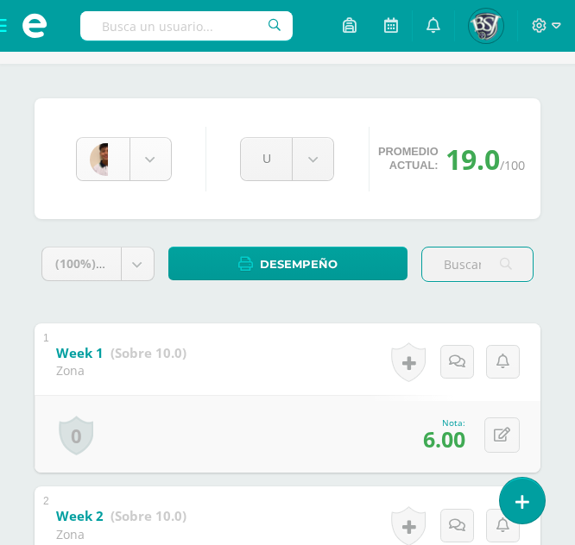
scroll to position [833, 0]
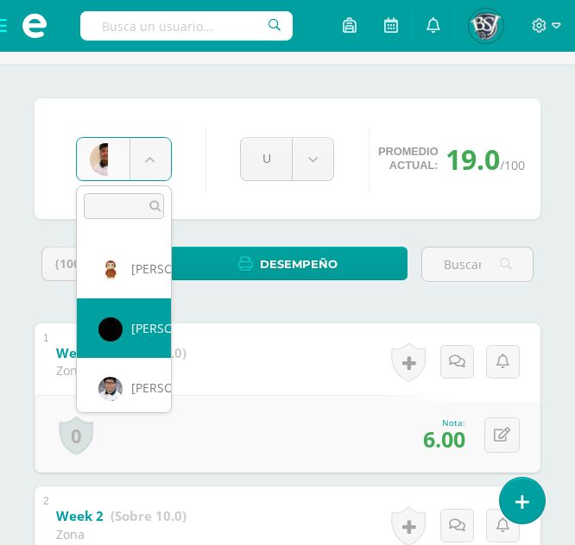
scroll to position [1011, 0]
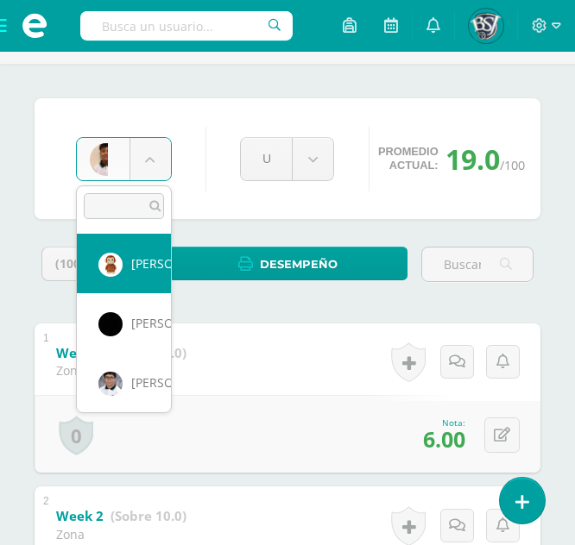
select select "1100"
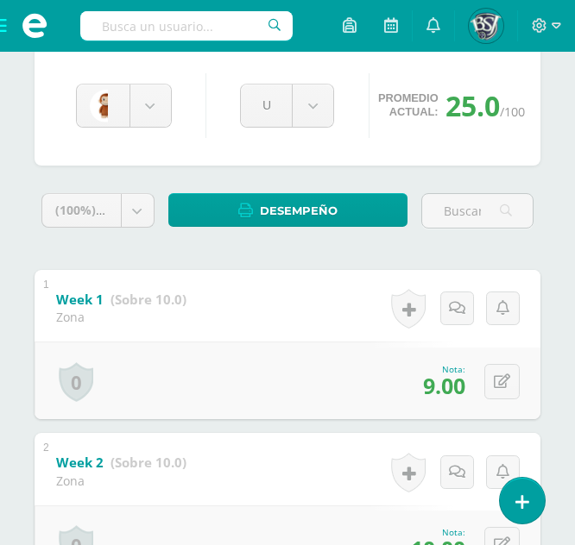
scroll to position [170, 0]
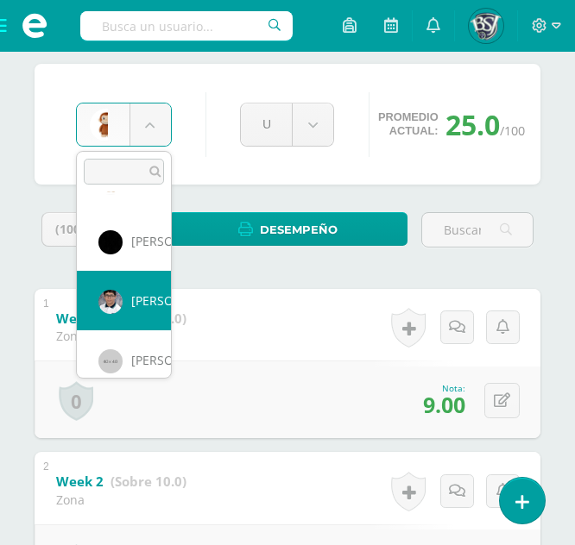
scroll to position [1071, 0]
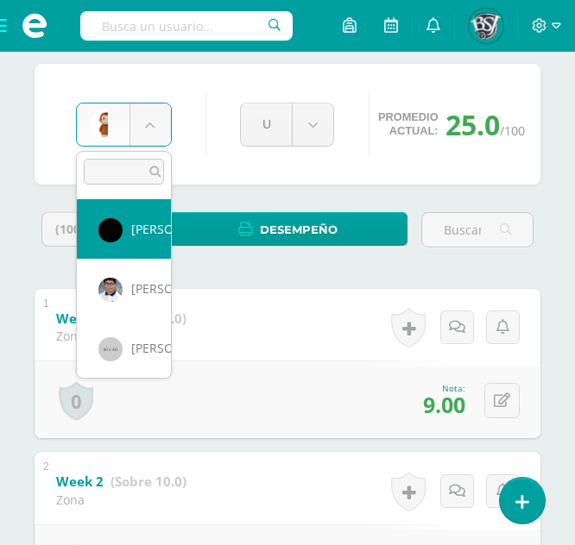
select select "649"
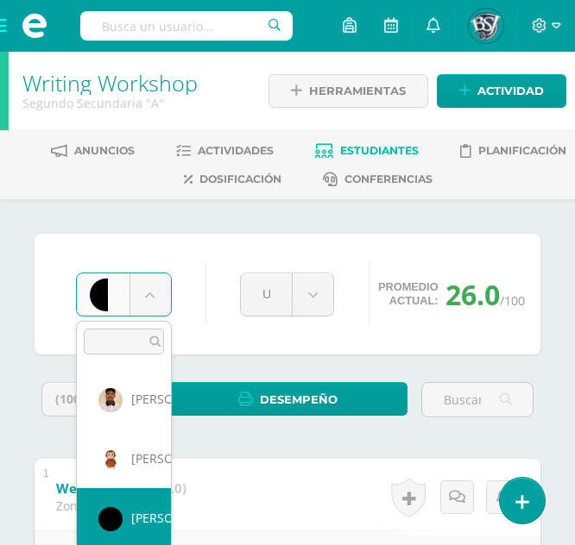
scroll to position [952, 0]
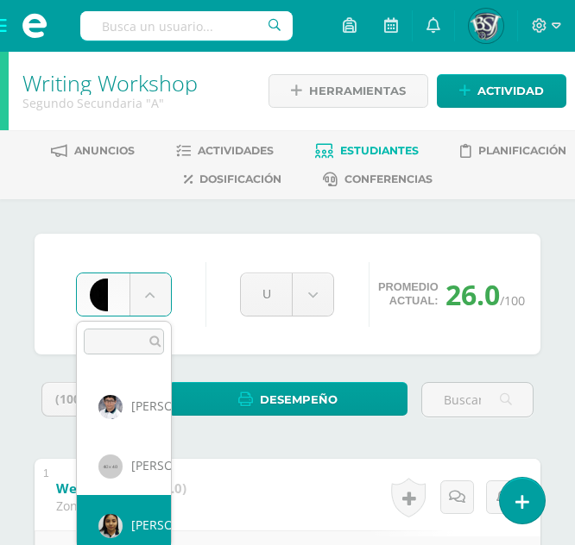
scroll to position [1130, 0]
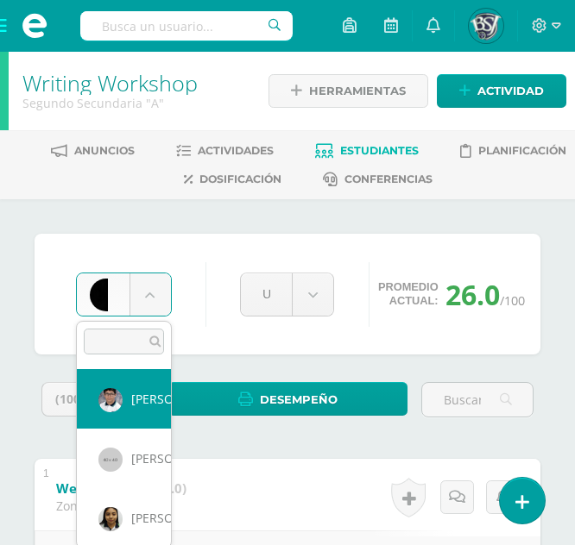
select select "1101"
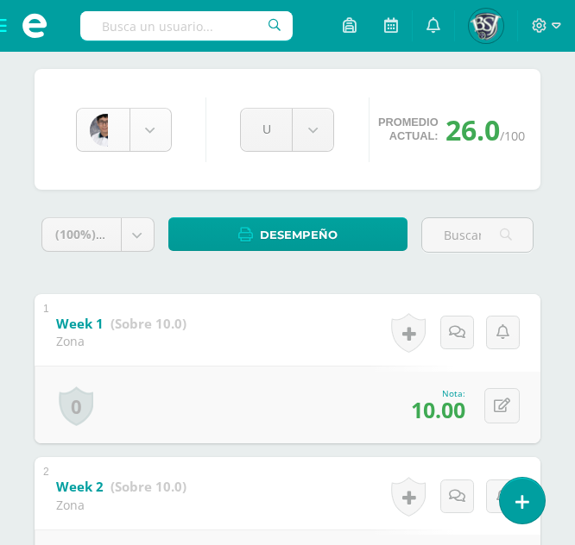
scroll to position [1011, 0]
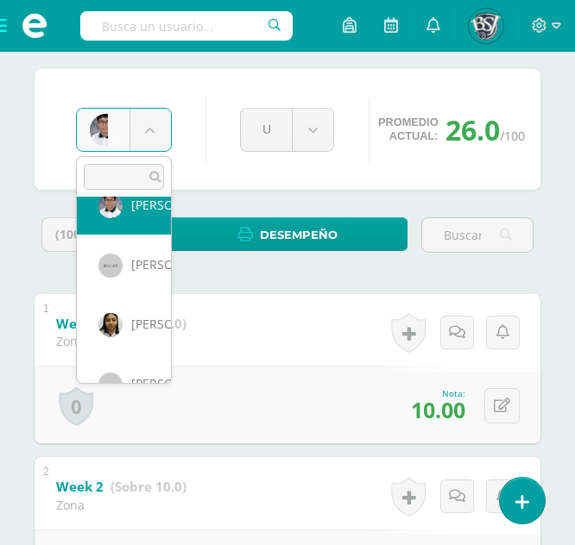
scroll to position [1161, 0]
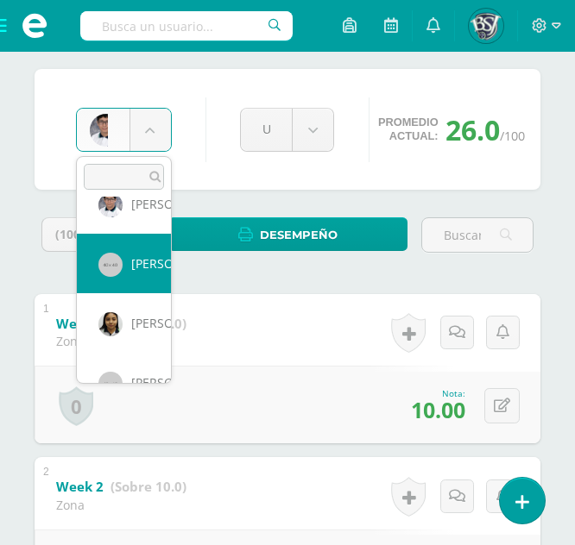
select select "669"
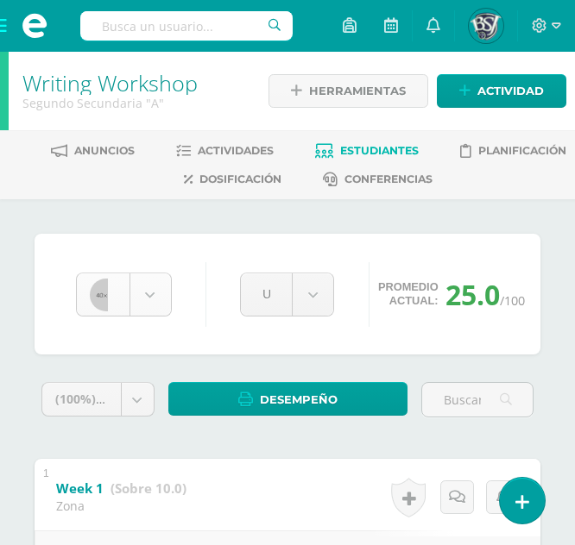
scroll to position [1071, 0]
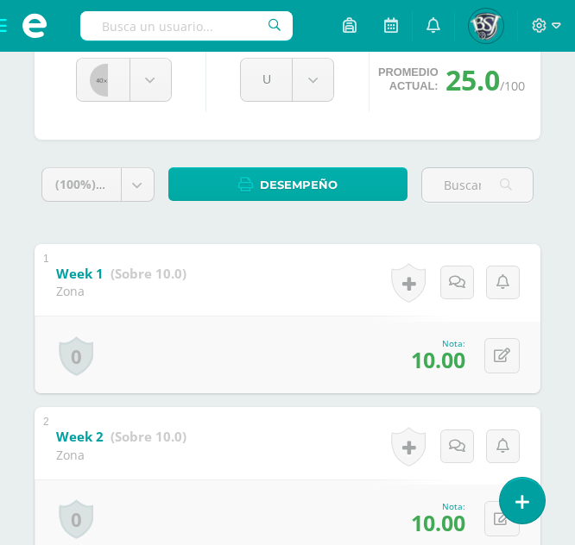
scroll to position [214, 0]
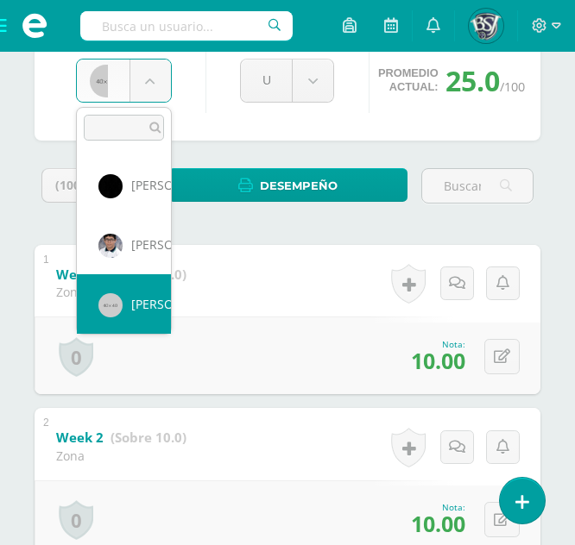
select select "1102"
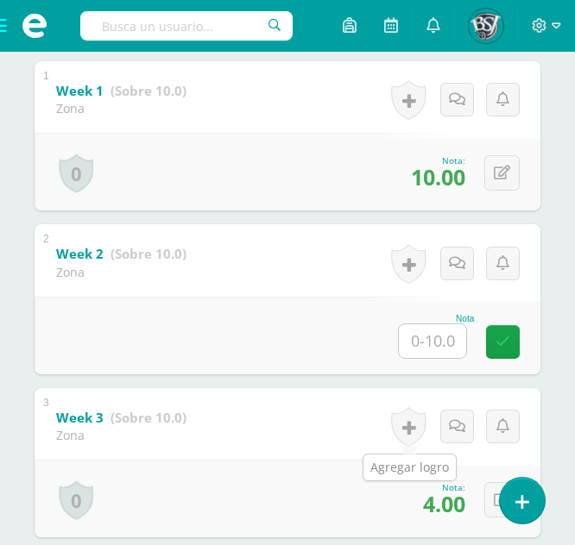
scroll to position [402, 0]
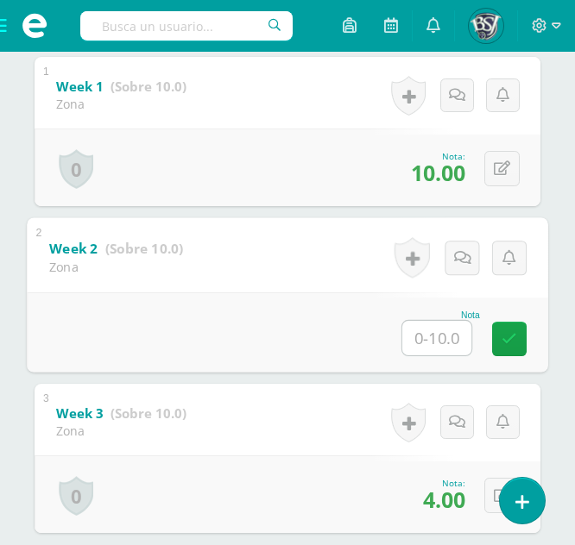
click at [430, 343] on input "text" at bounding box center [436, 338] width 69 height 35
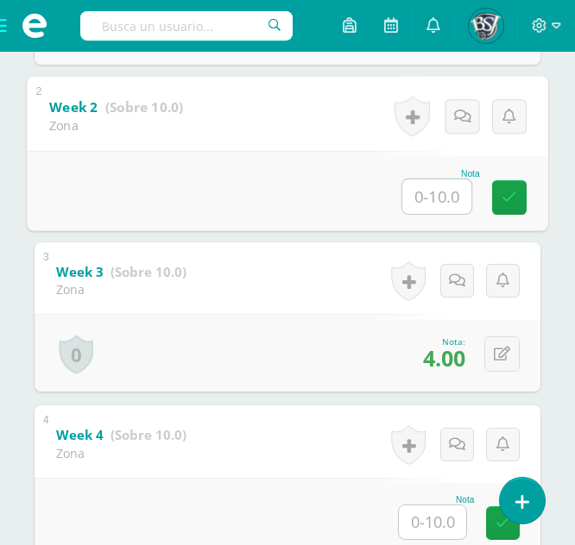
scroll to position [544, 0]
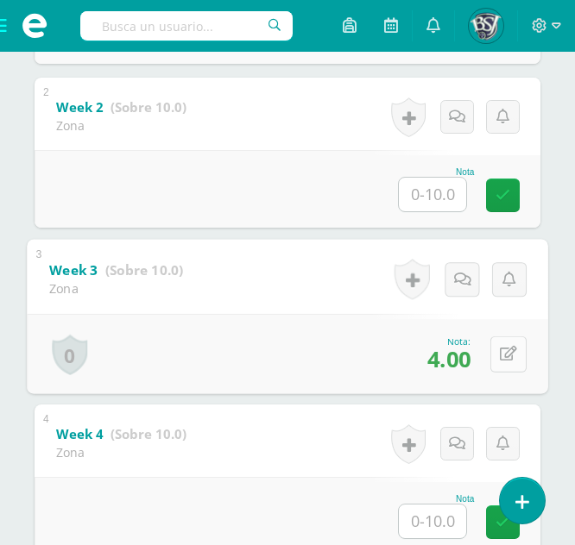
click at [508, 358] on icon at bounding box center [508, 354] width 17 height 15
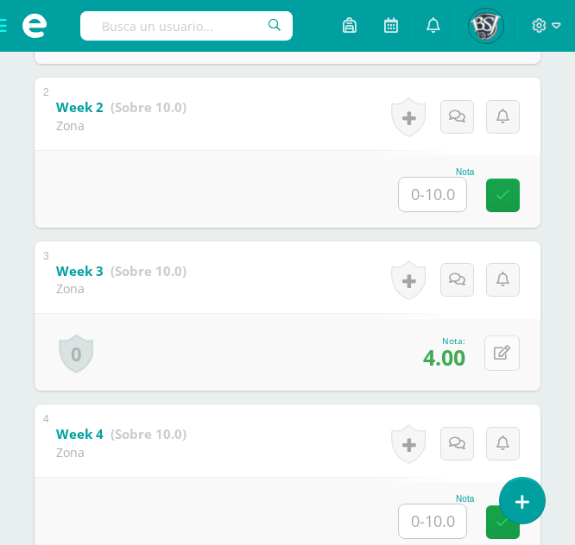
click at [500, 242] on form "Week 3 (Sobre 10.0) Zona Nota 4.00 0 Logros Logros obtenidos" at bounding box center [288, 242] width 506 height 0
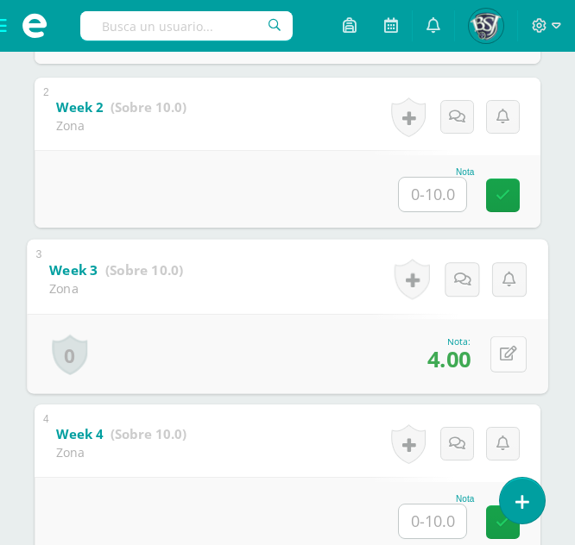
click at [495, 356] on button at bounding box center [508, 354] width 36 height 36
type input "8"
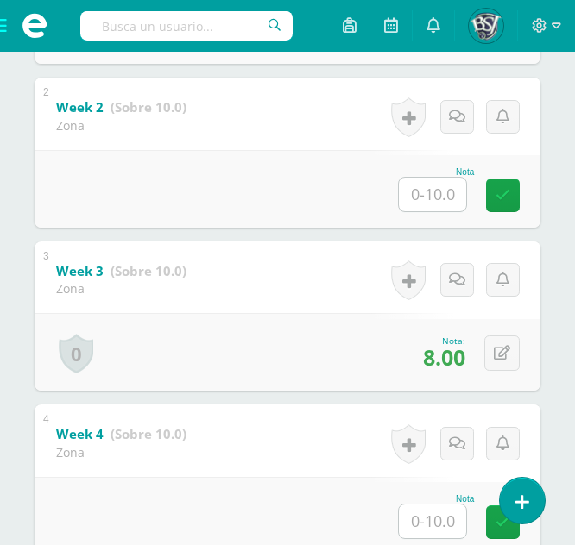
scroll to position [0, 0]
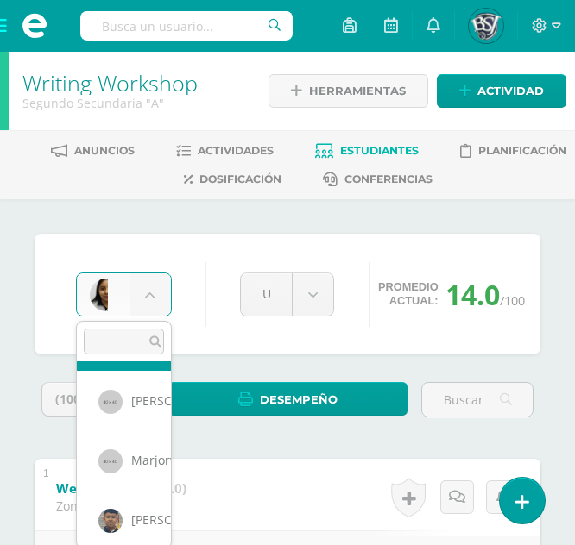
scroll to position [1308, 0]
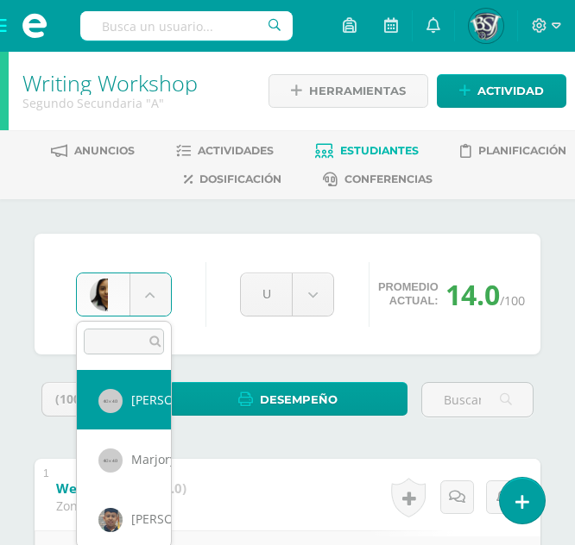
select select "615"
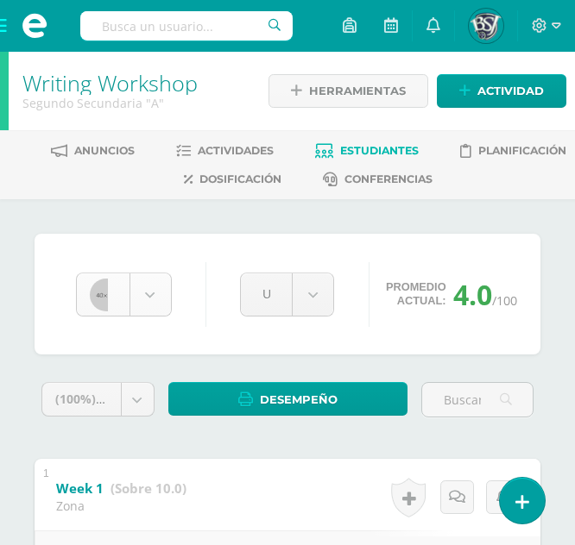
scroll to position [1190, 0]
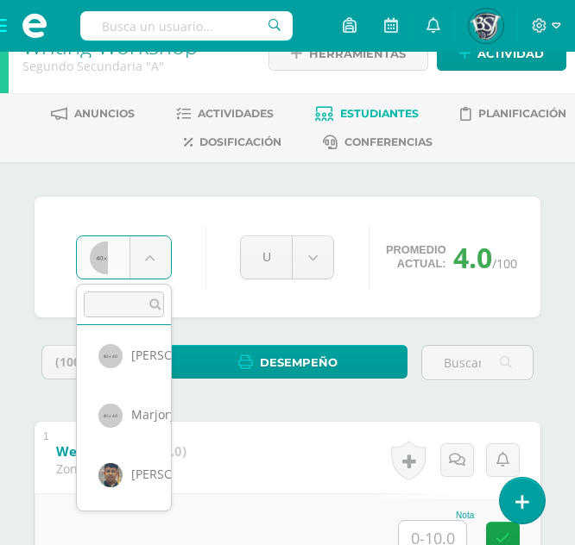
scroll to position [39, 0]
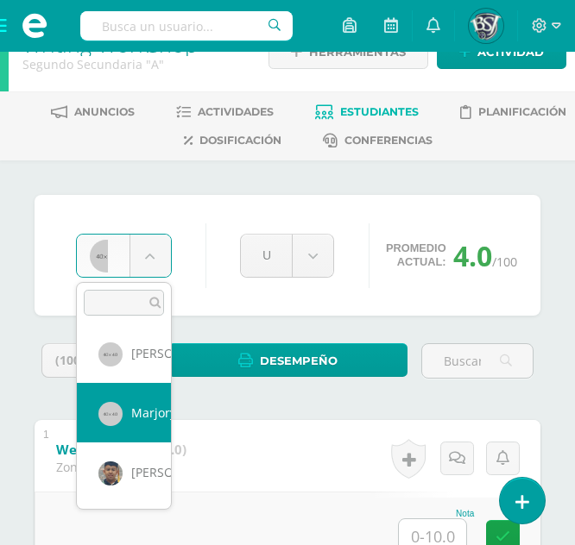
select select "668"
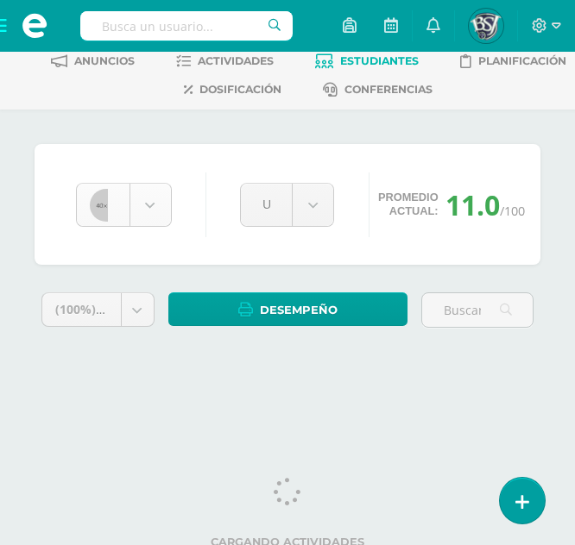
click at [148, 205] on body "Estudiantes Disciplina Asistencia Mis cursos Archivos Soporte Centro de ayuda Ú…" at bounding box center [287, 157] width 575 height 494
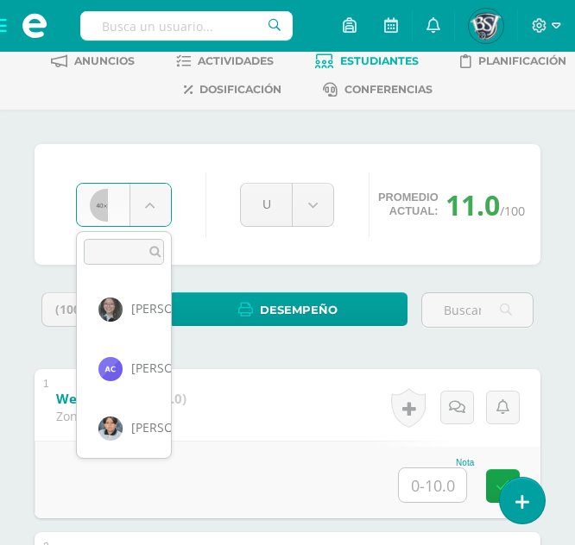
scroll to position [1249, 0]
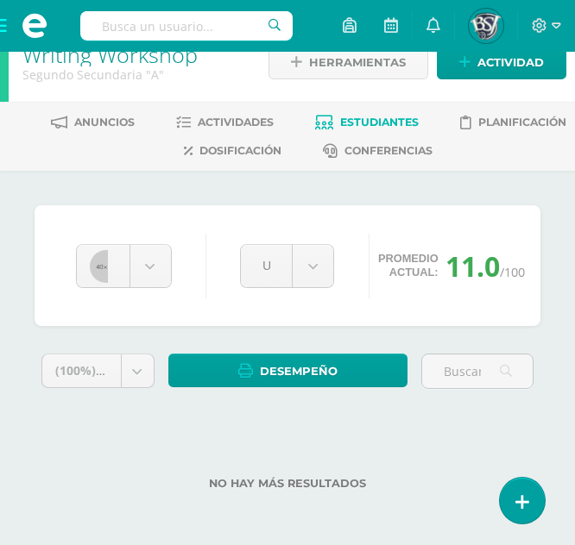
click at [148, 205] on body "Estudiantes Disciplina Asistencia Mis cursos Archivos Soporte Centro de ayuda Ú…" at bounding box center [287, 259] width 575 height 574
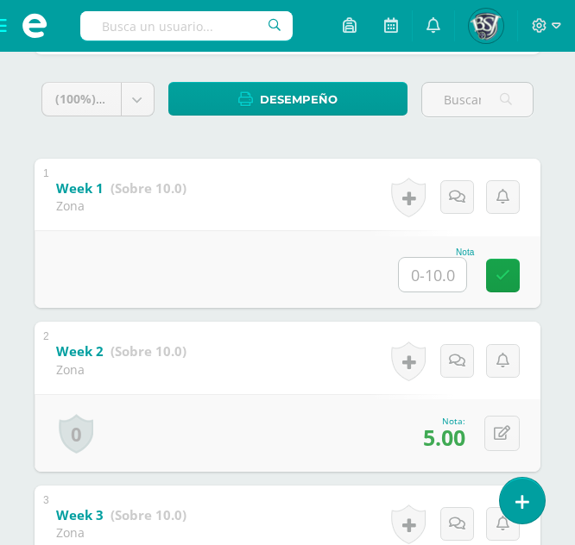
scroll to position [318, 0]
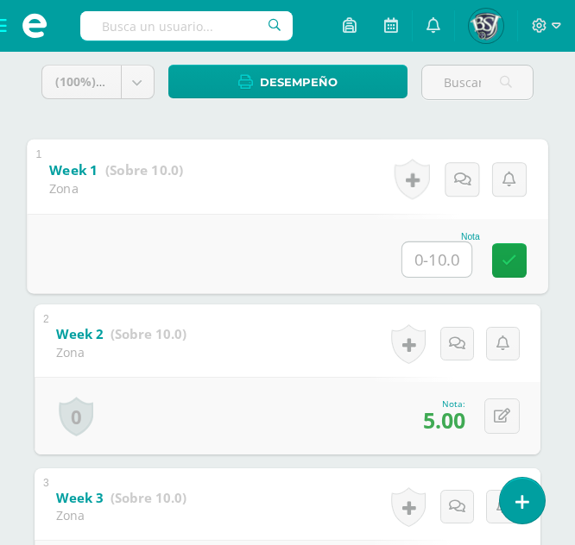
click at [420, 249] on input "text" at bounding box center [436, 259] width 69 height 35
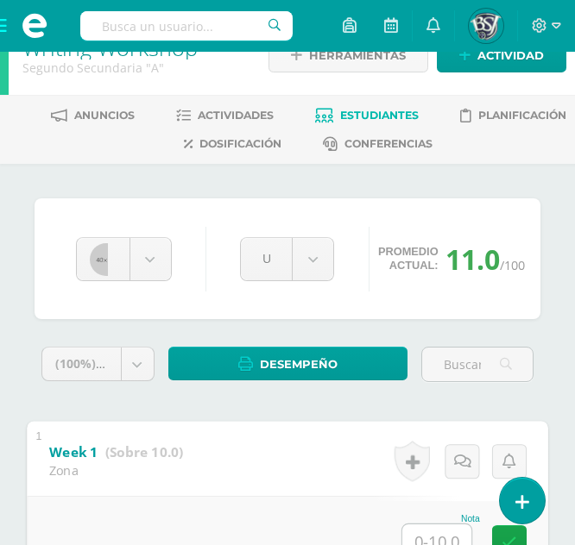
scroll to position [35, 0]
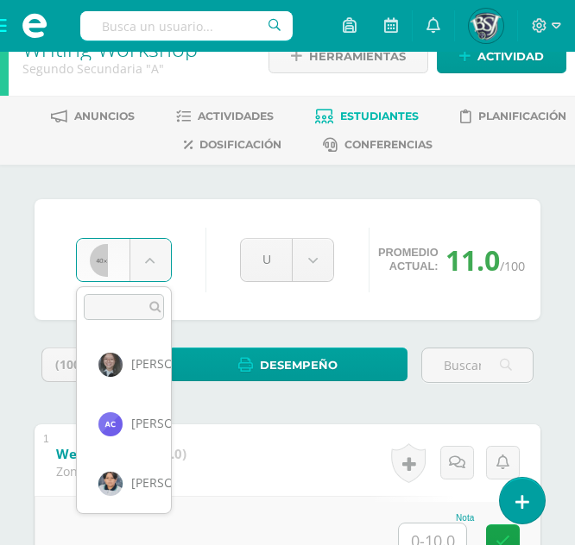
scroll to position [1249, 0]
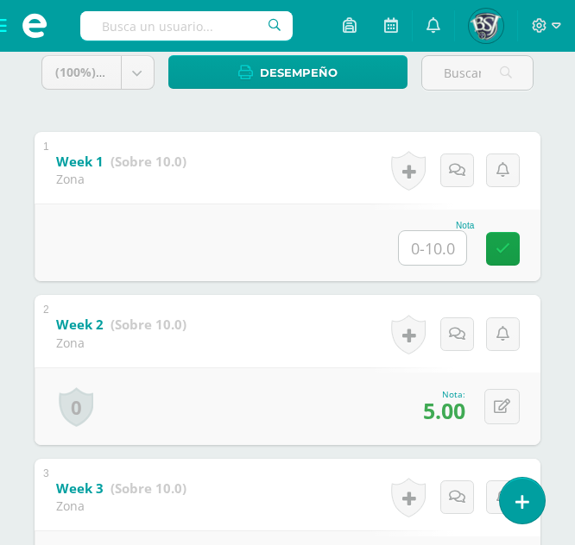
scroll to position [329, 0]
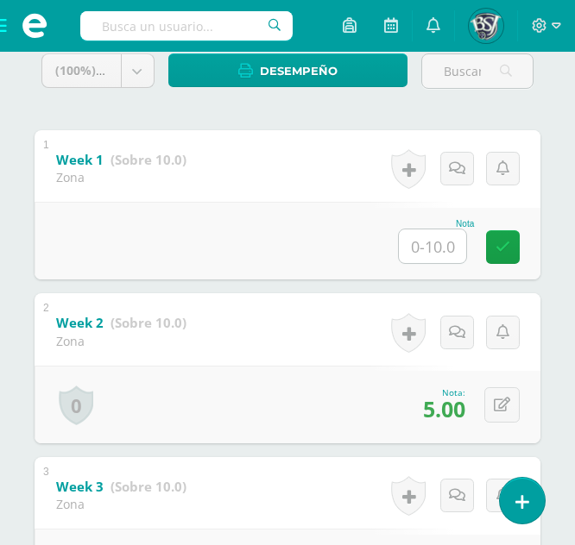
click at [435, 249] on input "text" at bounding box center [432, 247] width 67 height 34
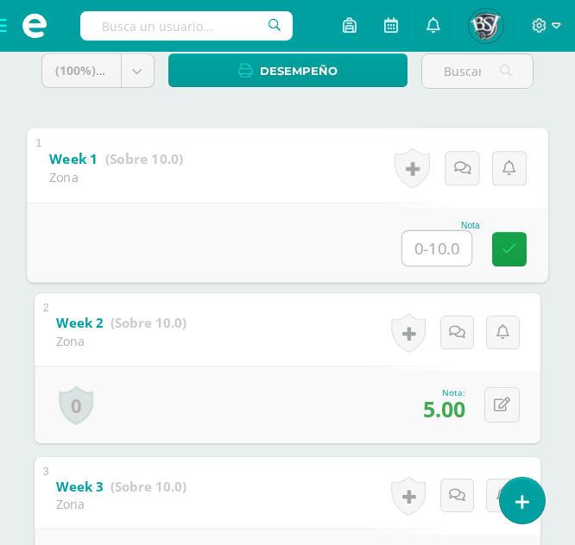
type input "8"
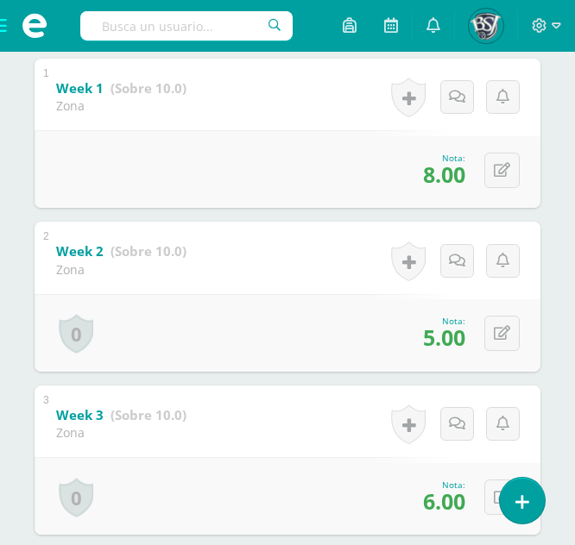
scroll to position [401, 0]
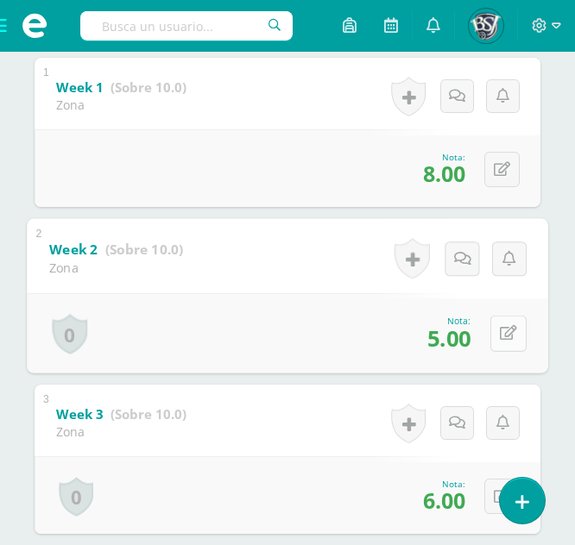
click at [507, 336] on icon at bounding box center [508, 333] width 17 height 15
click at [338, 326] on div "Nota" at bounding box center [287, 333] width 521 height 80
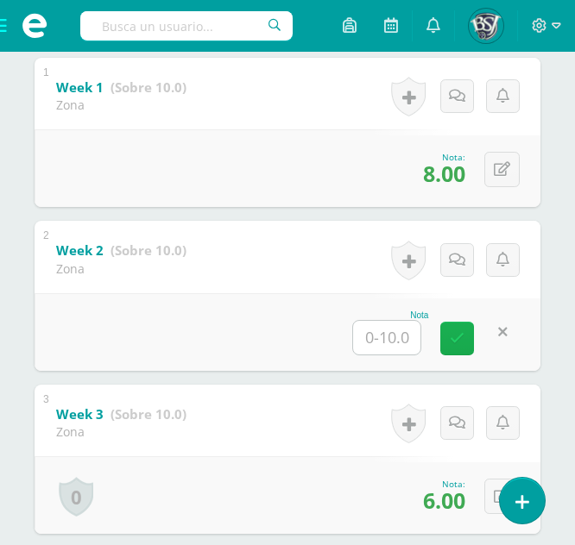
click at [456, 343] on icon at bounding box center [457, 338] width 15 height 15
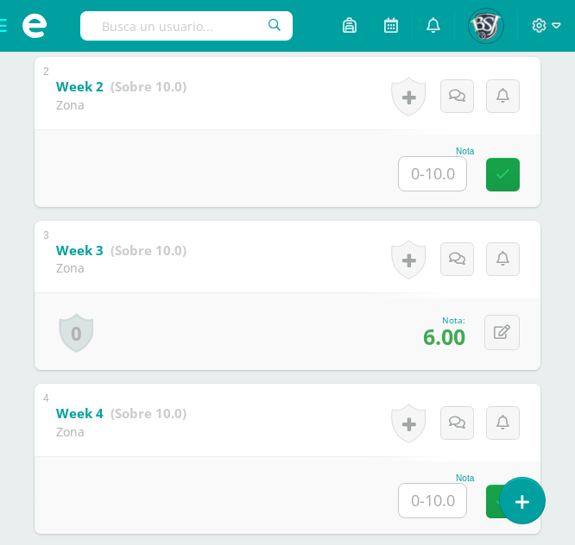
scroll to position [0, 0]
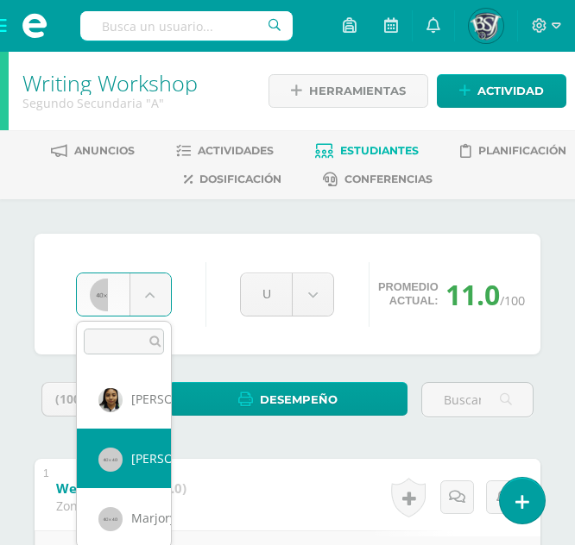
scroll to position [1316, 0]
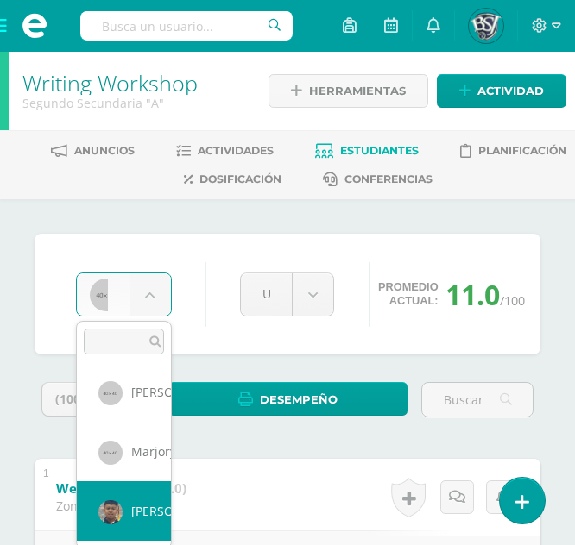
select select "670"
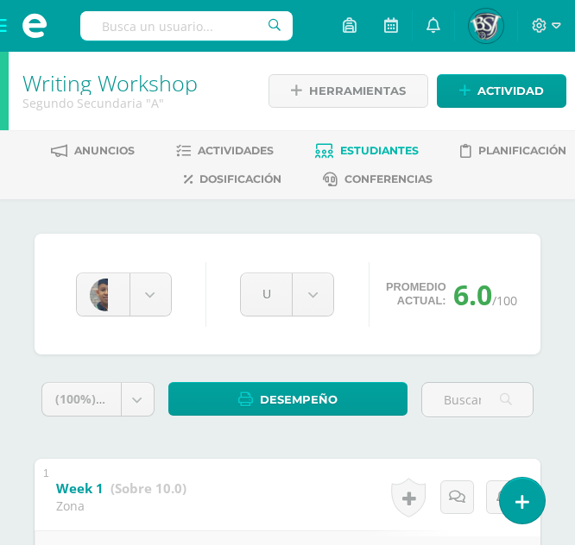
drag, startPoint x: 0, startPoint y: 0, endPoint x: 65, endPoint y: 437, distance: 442.2
click at [7, 22] on span at bounding box center [34, 26] width 69 height 52
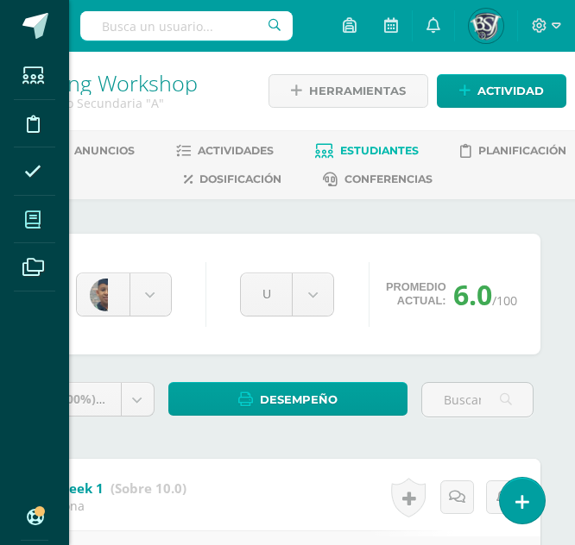
click at [19, 226] on span at bounding box center [33, 219] width 39 height 39
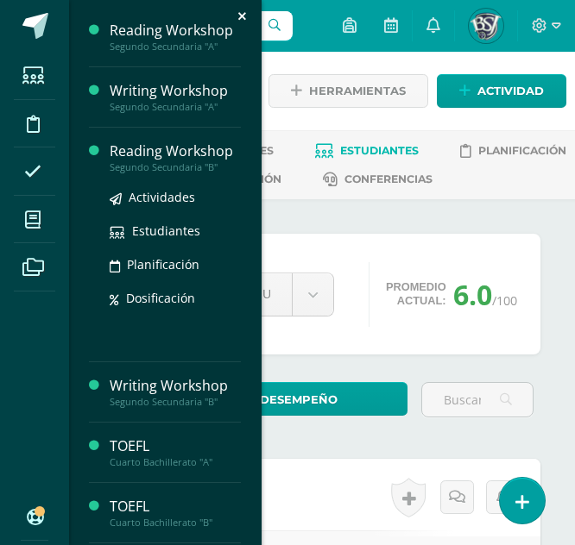
click at [155, 163] on div "Segundo Secundaria "B"" at bounding box center [175, 167] width 131 height 12
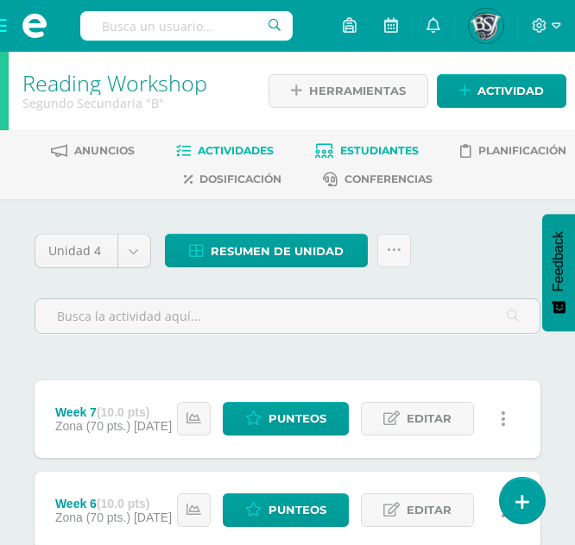
click at [359, 142] on link "Estudiantes" at bounding box center [367, 151] width 104 height 28
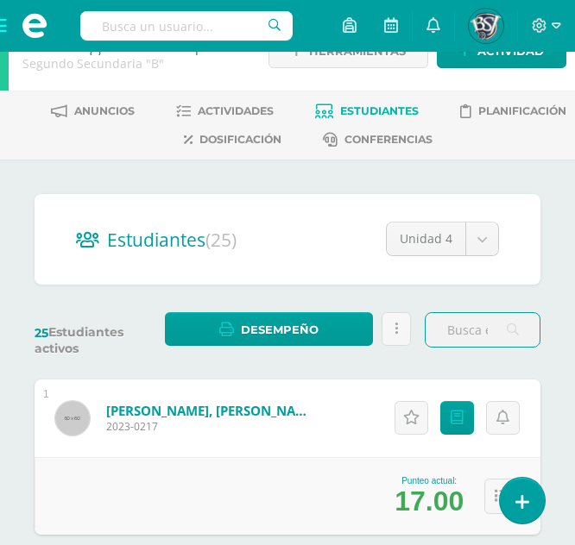
scroll to position [38, 0]
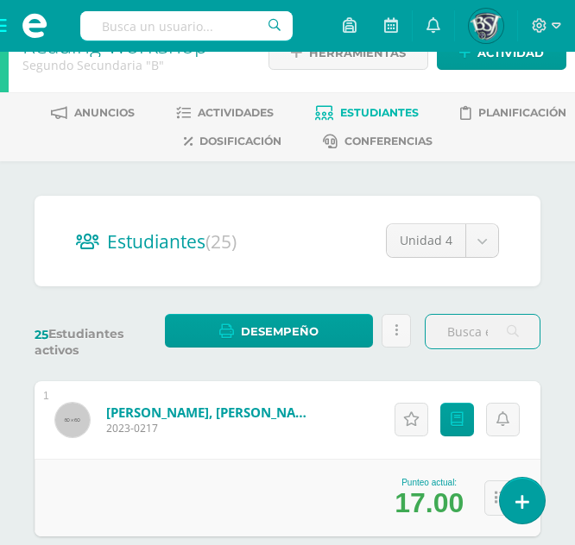
click at [252, 285] on div "Estudiantes (25) Unidad 4 Unidad 2 Unidad 3 Unidad 1 Unidad 4" at bounding box center [288, 241] width 506 height 91
click at [449, 425] on link "Punteos" at bounding box center [457, 420] width 34 height 34
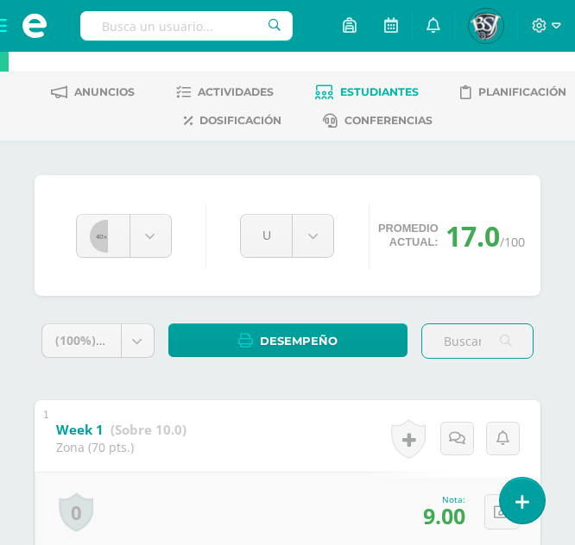
scroll to position [57, 0]
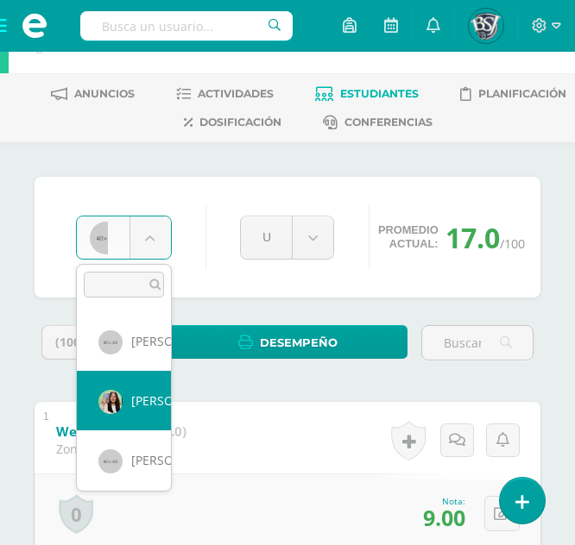
select select "672"
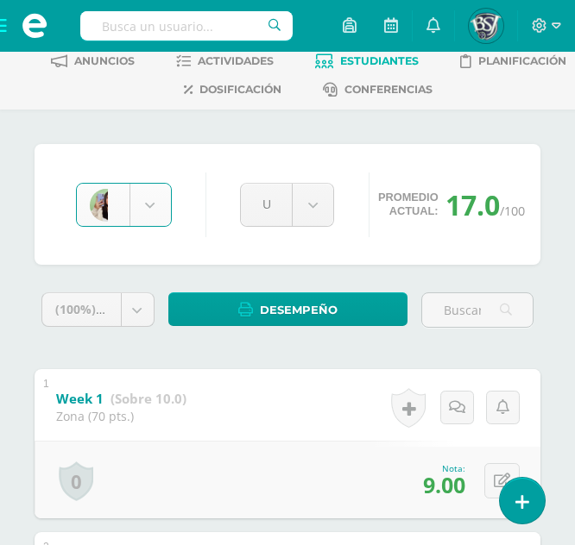
scroll to position [100, 0]
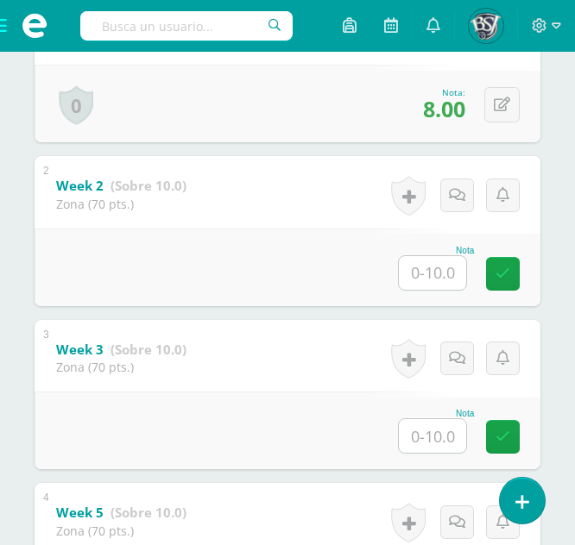
scroll to position [468, 0]
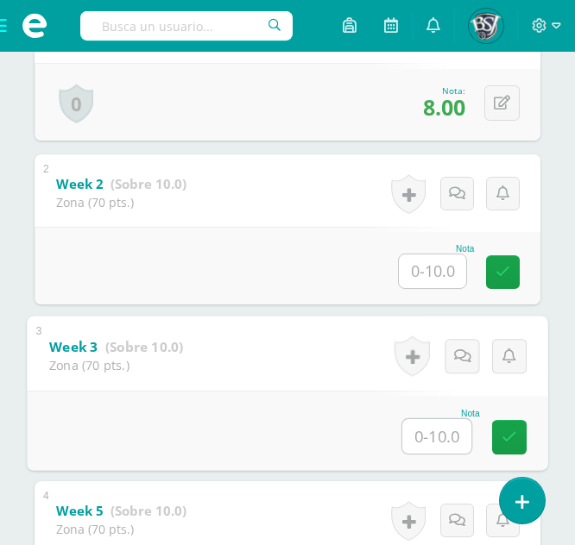
click at [435, 429] on input "text" at bounding box center [436, 436] width 69 height 35
type input "6"
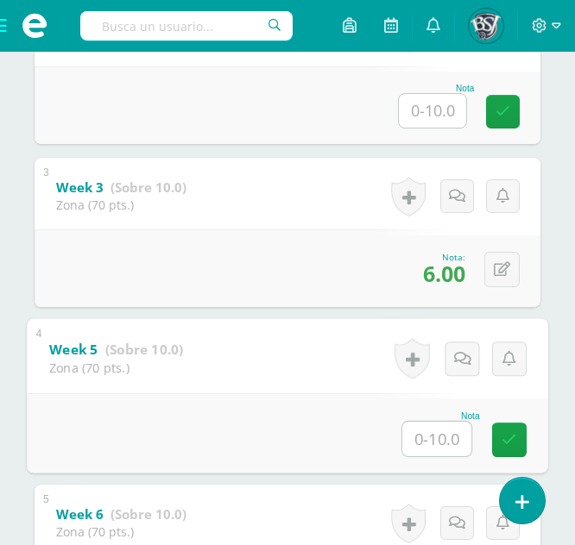
scroll to position [636, 0]
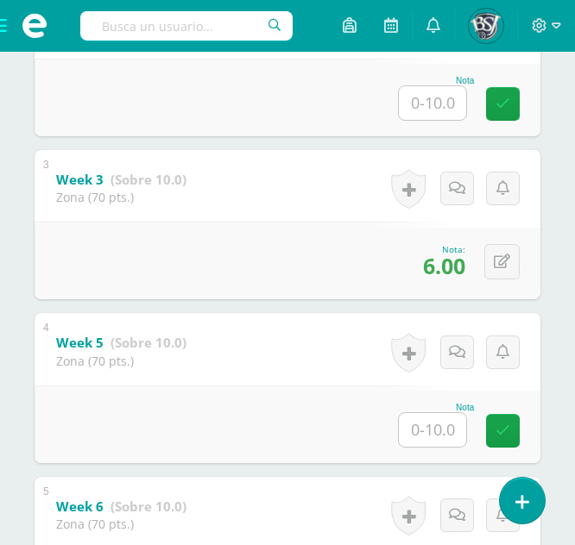
click at [319, 391] on div "Nota" at bounding box center [288, 425] width 506 height 78
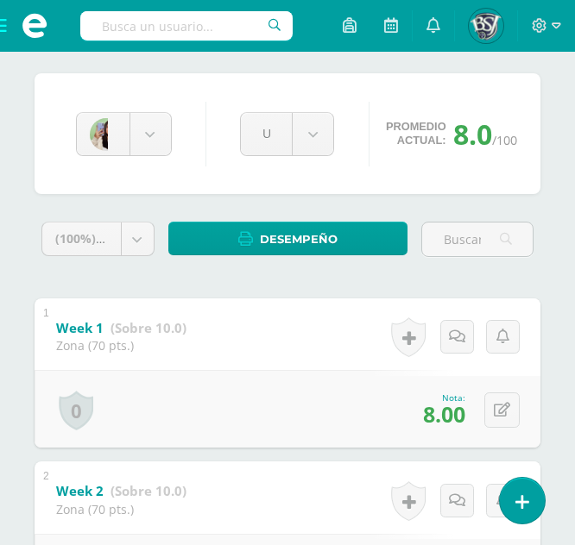
scroll to position [141, 0]
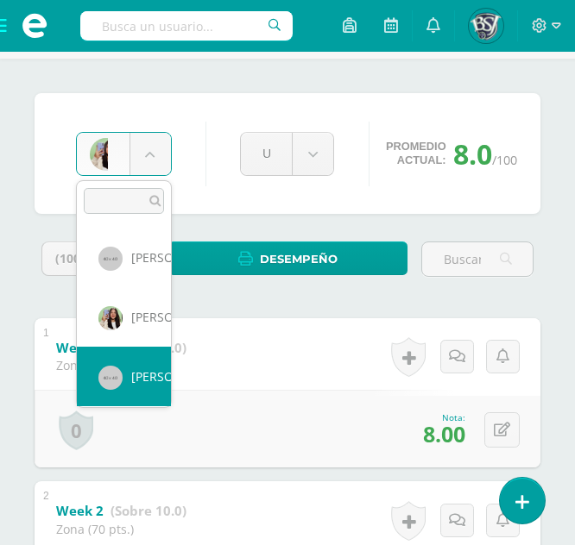
select select "676"
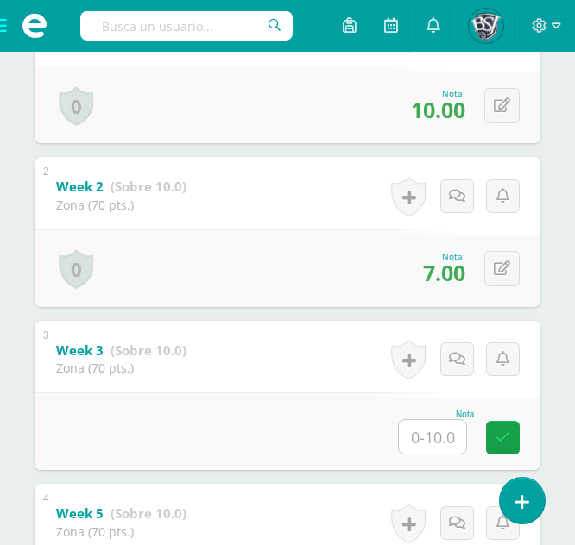
scroll to position [482, 0]
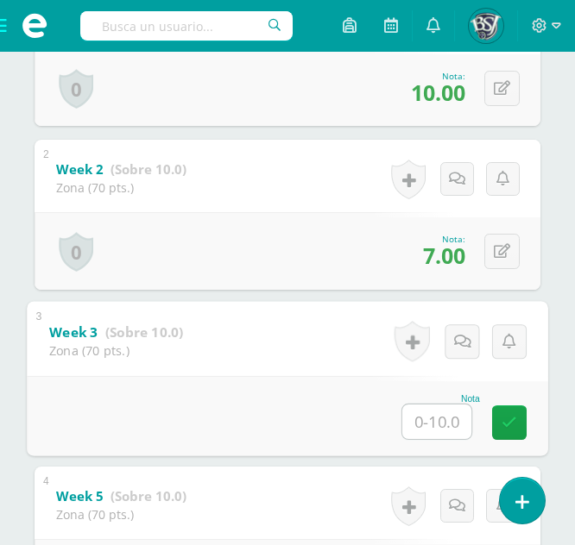
click at [429, 408] on input "text" at bounding box center [436, 421] width 69 height 35
type input "8"
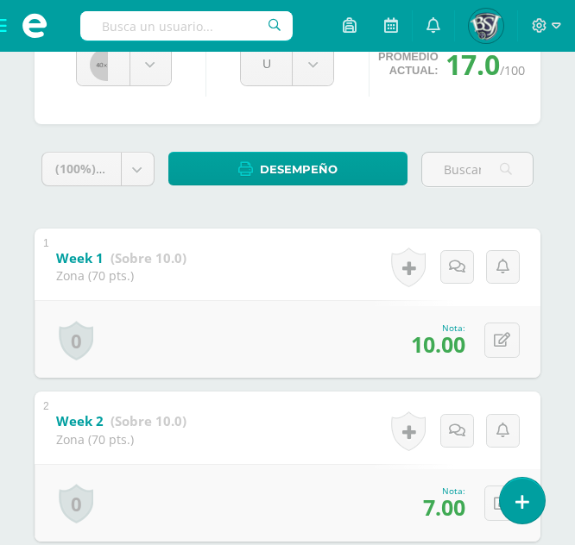
scroll to position [230, 0]
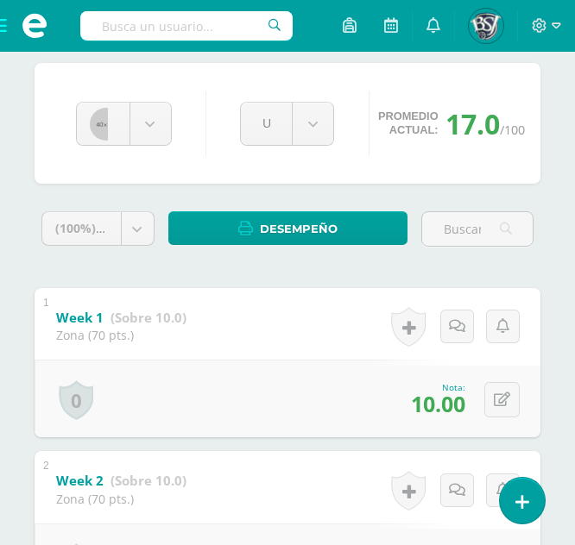
scroll to position [157, 0]
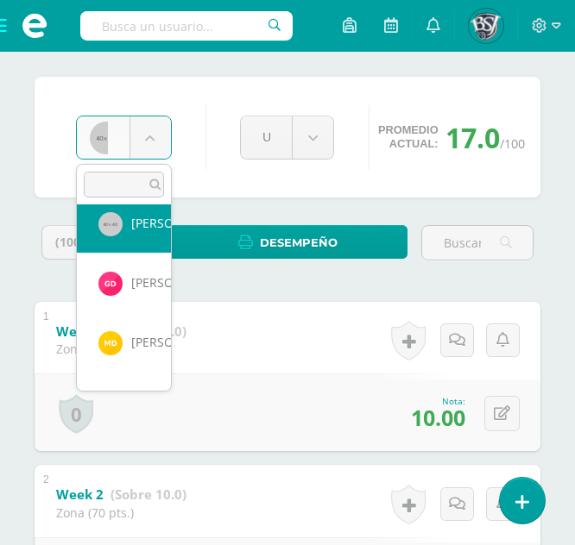
scroll to position [186, 0]
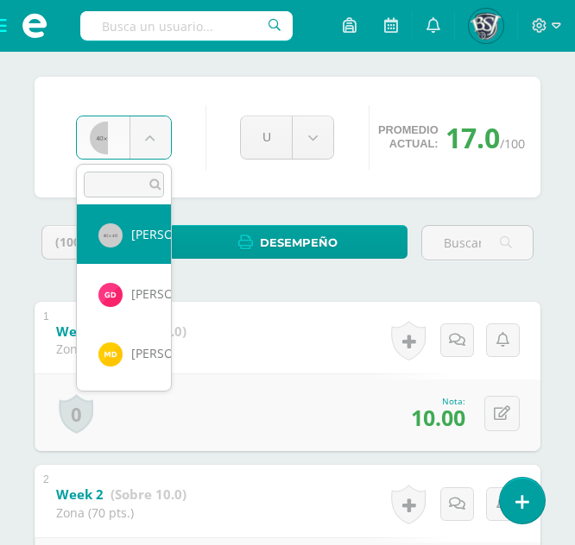
select select "688"
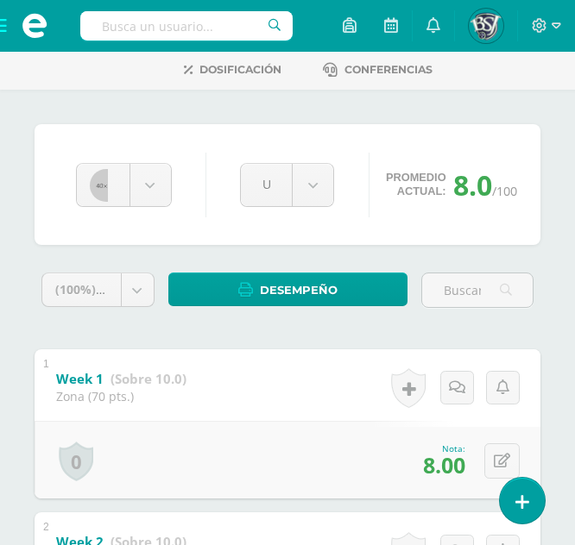
scroll to position [108, 0]
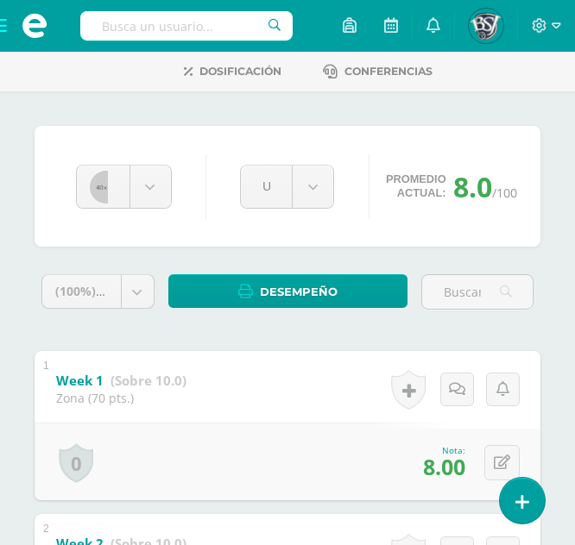
click at [178, 205] on div "Brianna Cifuentes Carlos Ajú Mariajose Barillas Daniela Cardona Brianna Cifuent…" at bounding box center [124, 187] width 110 height 44
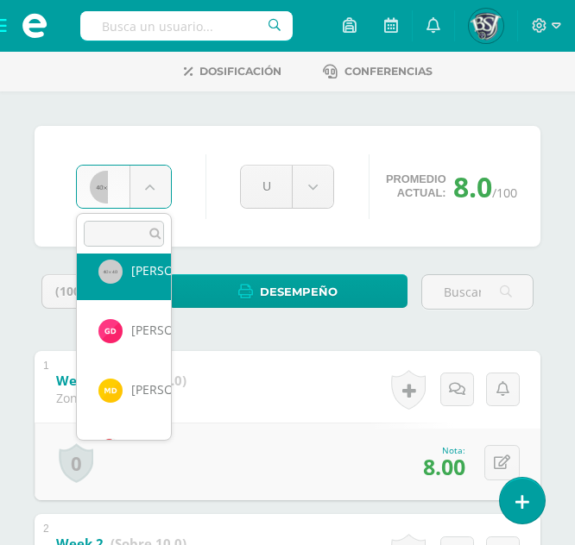
scroll to position [208, 0]
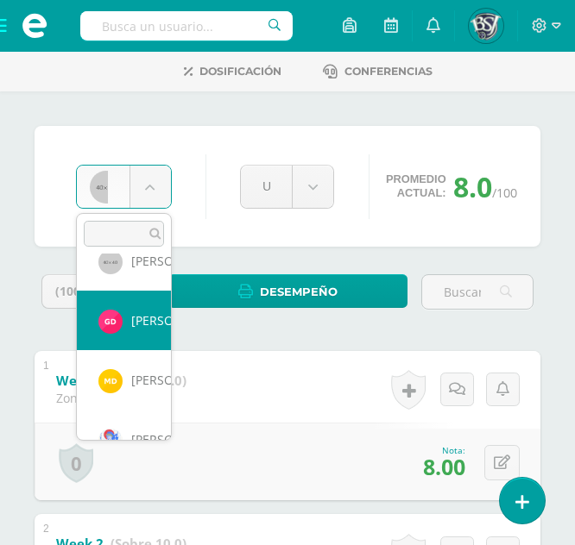
select select "1370"
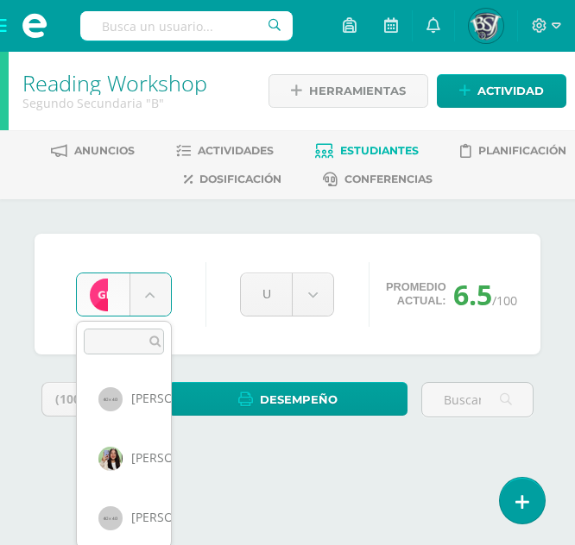
click at [156, 295] on body "Estudiantes Disciplina Asistencia Mis cursos Archivos Soporte Centro de ayuda Ú…" at bounding box center [287, 247] width 575 height 494
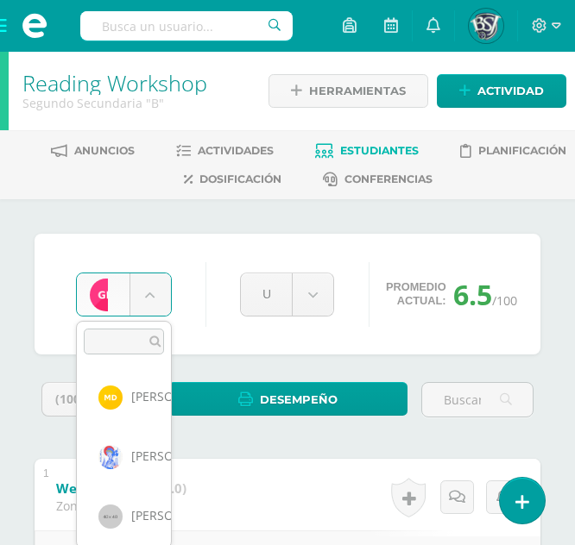
scroll to position [300, 0]
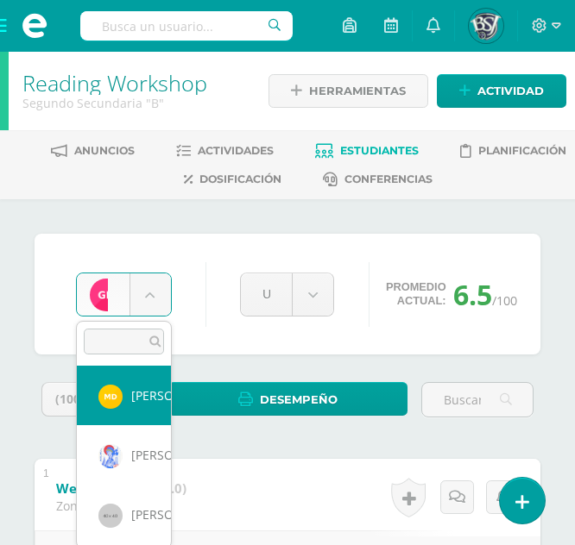
select select "1097"
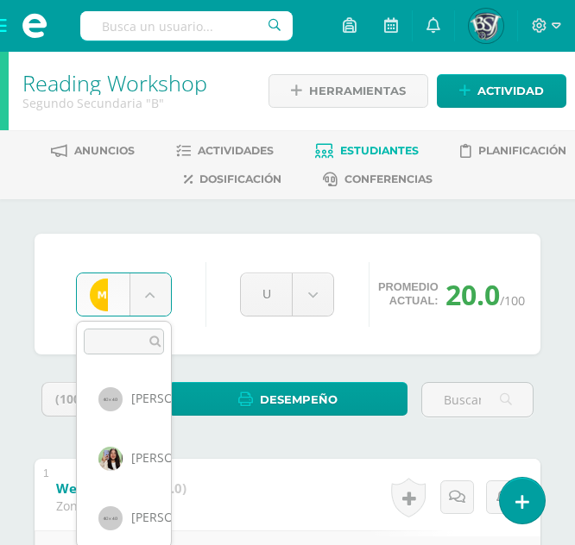
scroll to position [178, 0]
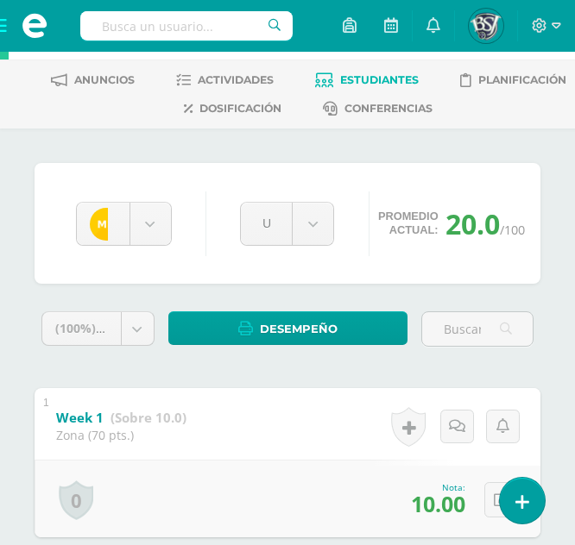
scroll to position [0, 0]
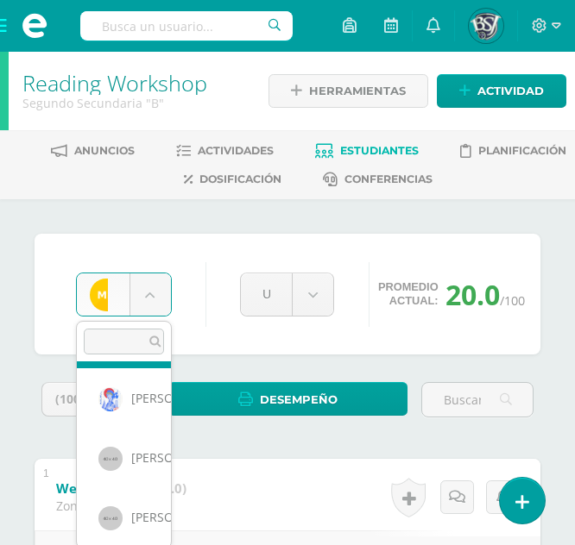
scroll to position [358, 0]
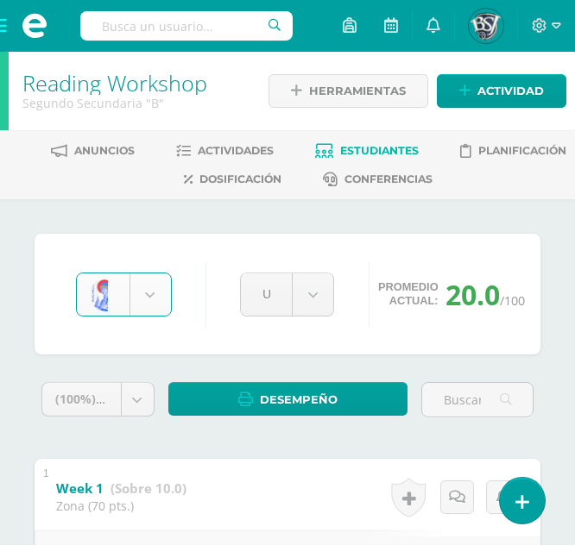
select select "650"
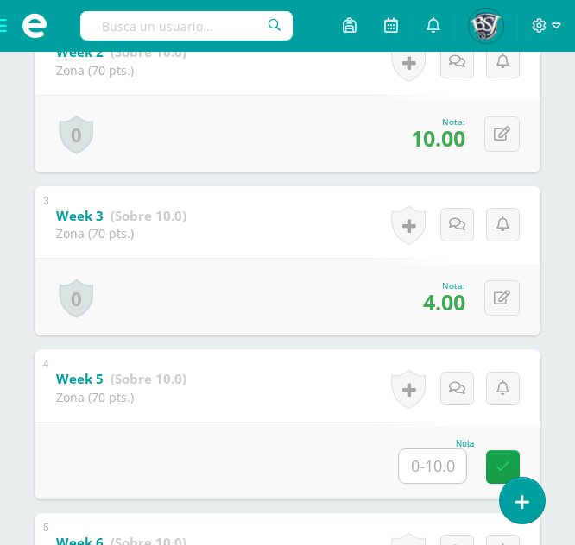
scroll to position [607, 0]
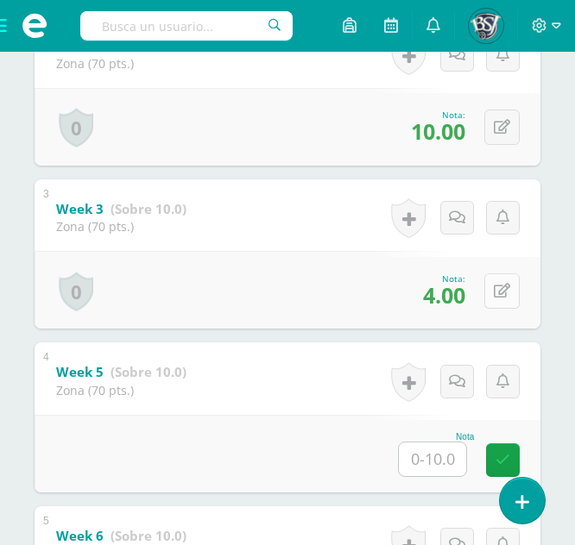
click at [512, 293] on button at bounding box center [501, 291] width 35 height 35
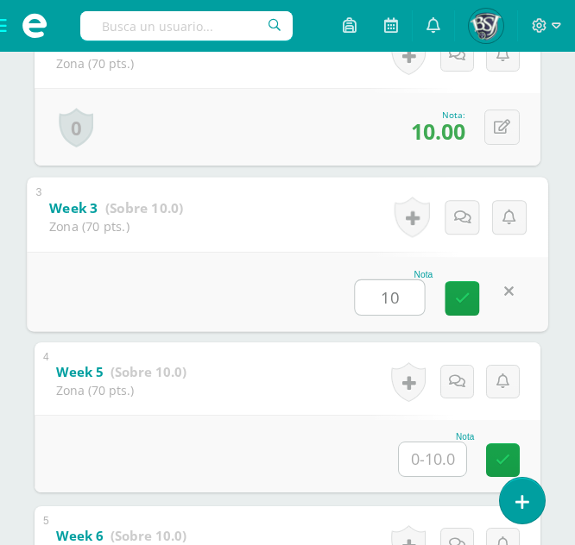
type input "10"
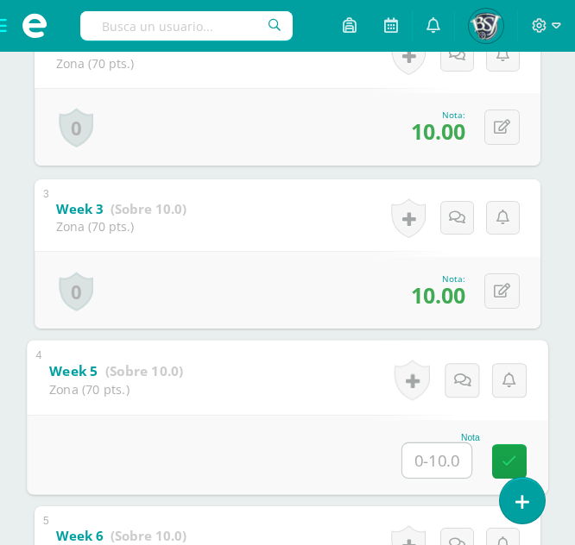
click at [293, 217] on div "3 Week 3 (Sobre 10.0) Zona (70 pts.) Nota 10.00 0 Logros Logros obtenidos" at bounding box center [288, 254] width 506 height 150
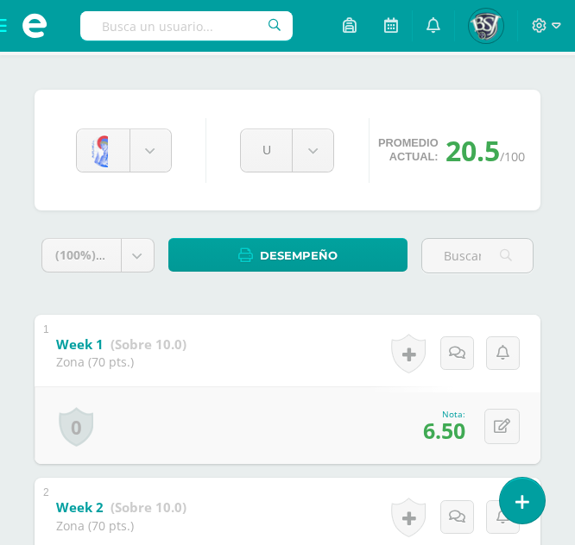
scroll to position [141, 0]
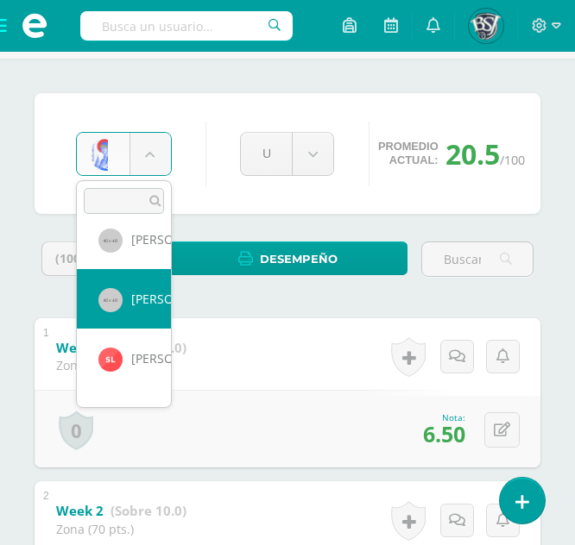
scroll to position [424, 0]
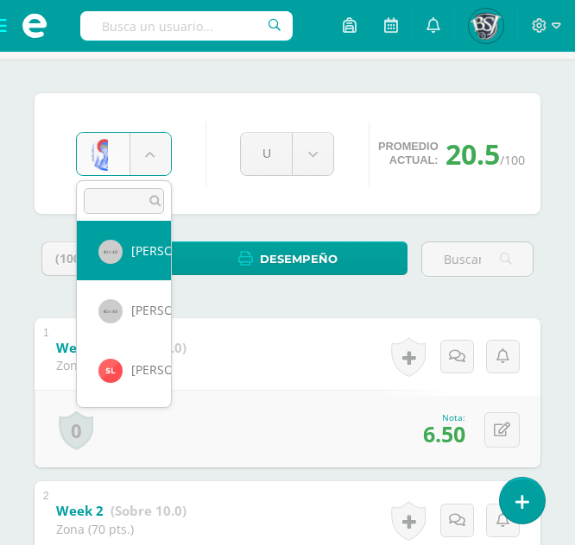
select select "654"
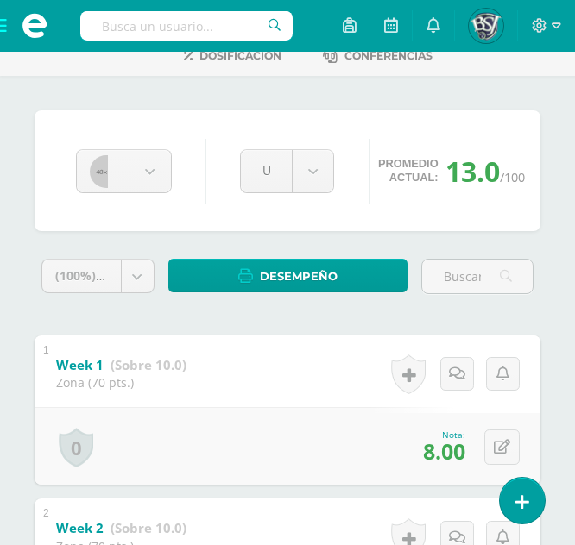
scroll to position [108, 0]
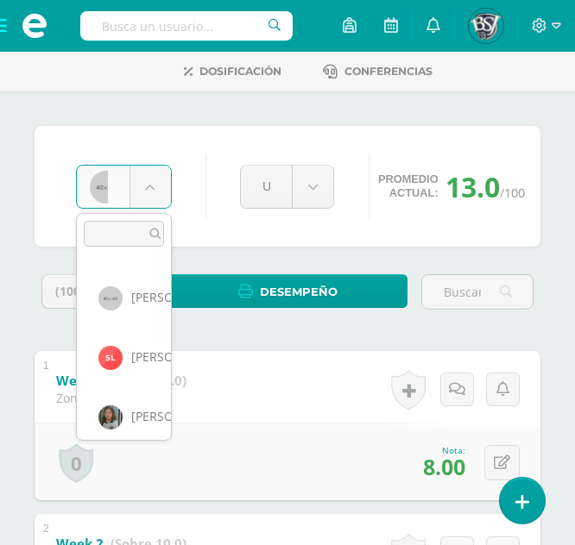
scroll to position [475, 0]
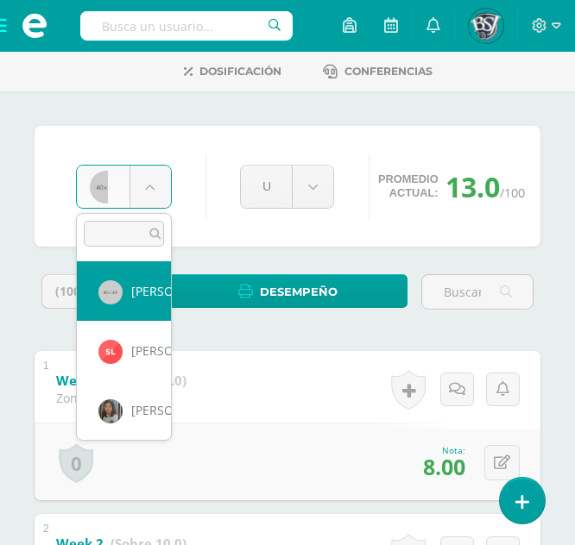
select select "664"
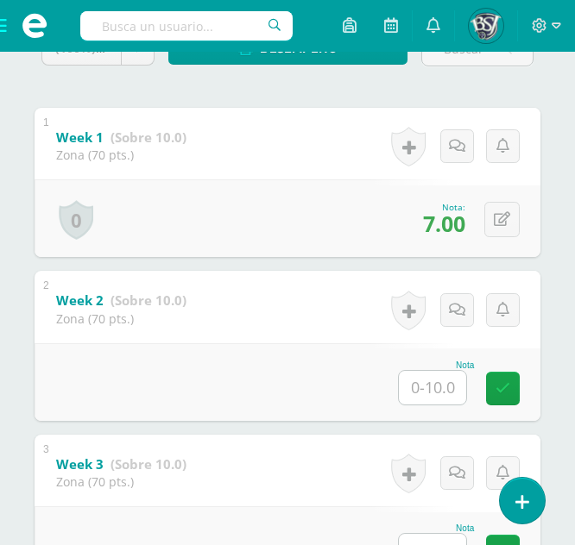
scroll to position [352, 0]
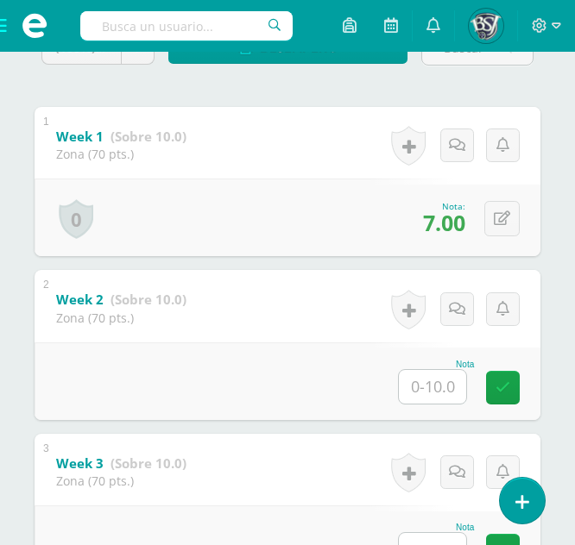
click at [437, 393] on input "text" at bounding box center [432, 387] width 67 height 34
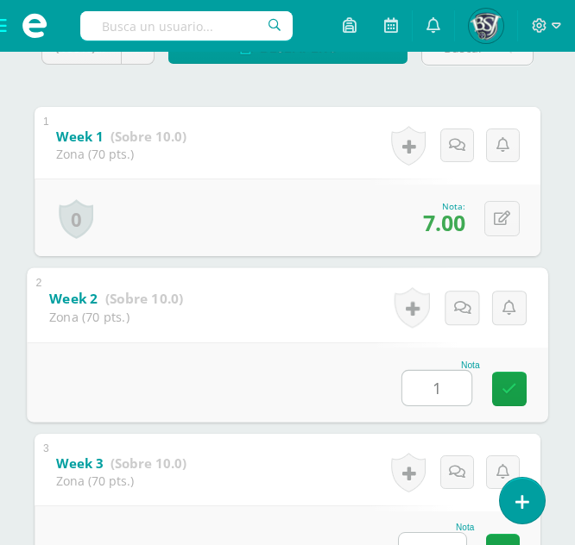
type input "10"
click at [514, 382] on icon at bounding box center [509, 388] width 16 height 15
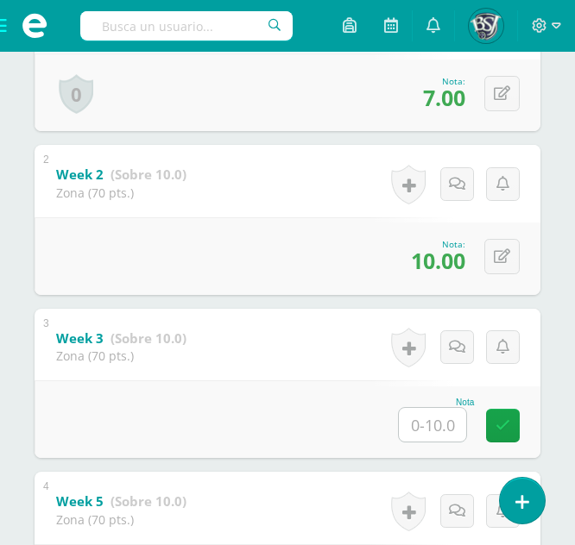
scroll to position [479, 0]
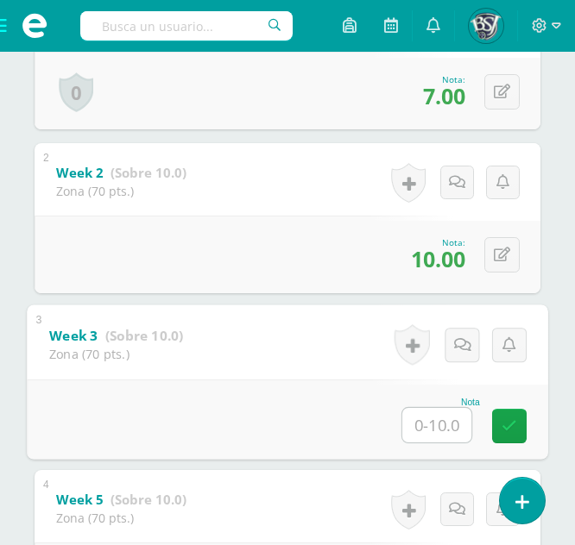
click at [430, 419] on input "text" at bounding box center [436, 424] width 69 height 35
type input "2"
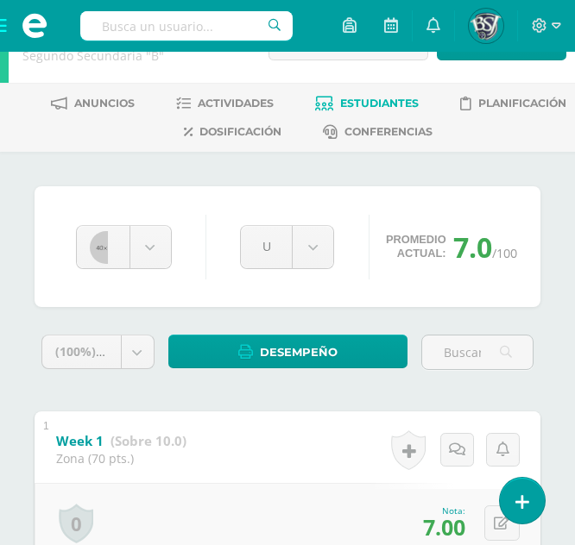
scroll to position [47, 0]
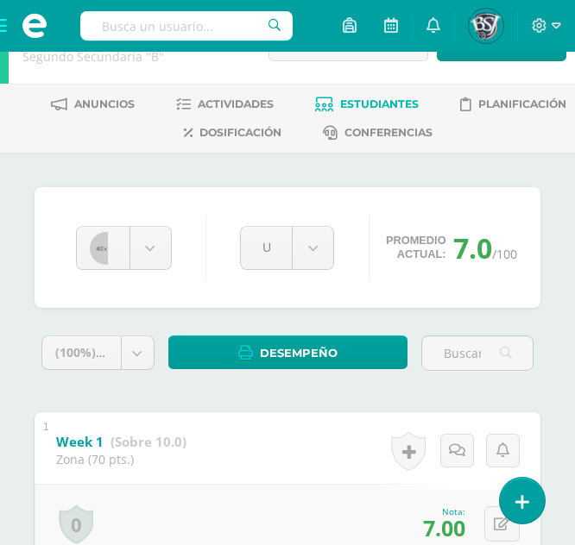
click at [172, 250] on div "César Herrera Carlos Ajú Mariajose Barillas Daniela Cardona Brianna Cifuentes G…" at bounding box center [124, 248] width 110 height 44
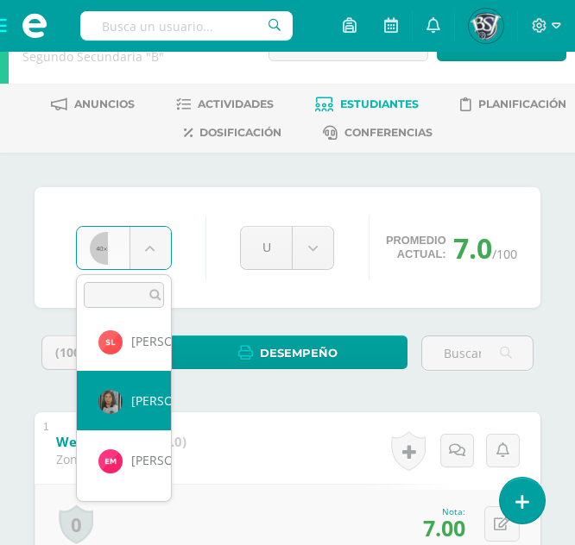
scroll to position [543, 0]
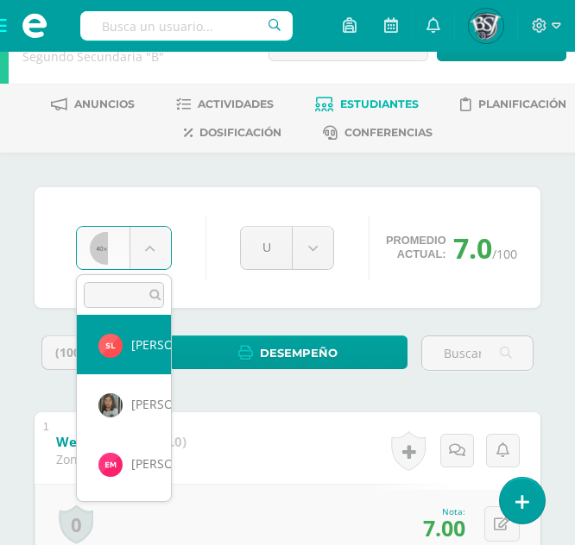
select select "1091"
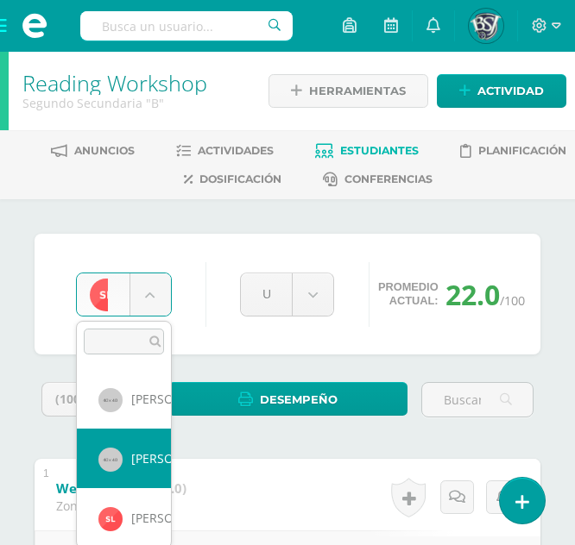
select select "664"
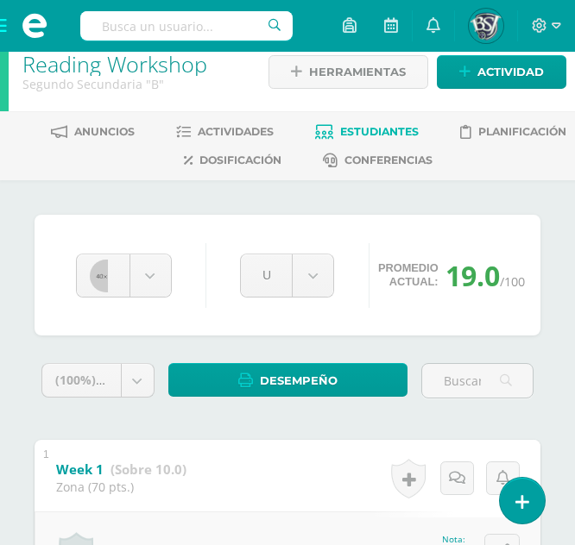
scroll to position [18, 0]
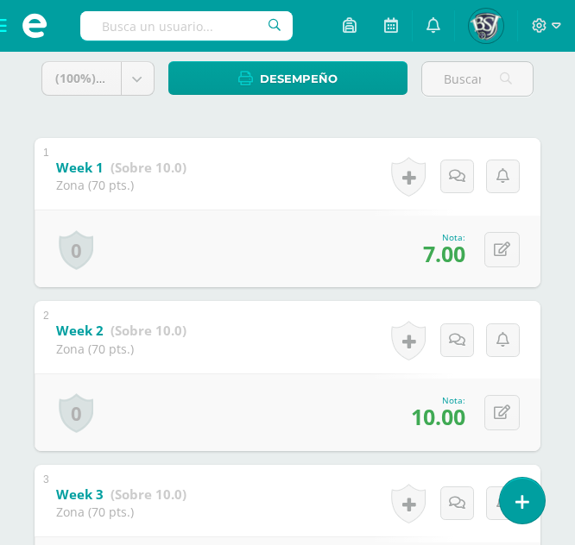
scroll to position [323, 0]
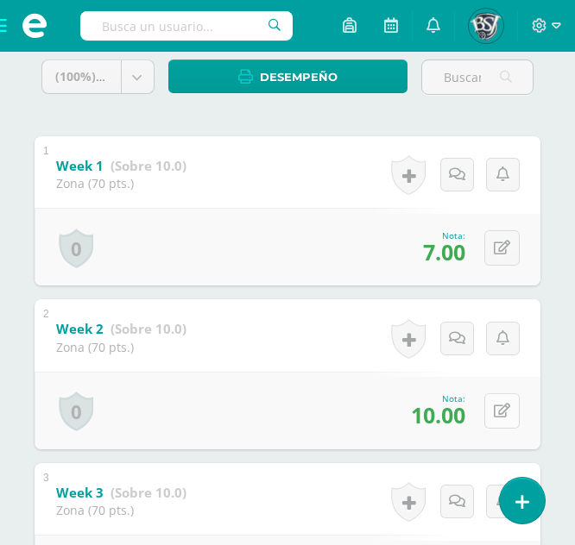
click at [501, 413] on icon at bounding box center [502, 411] width 16 height 15
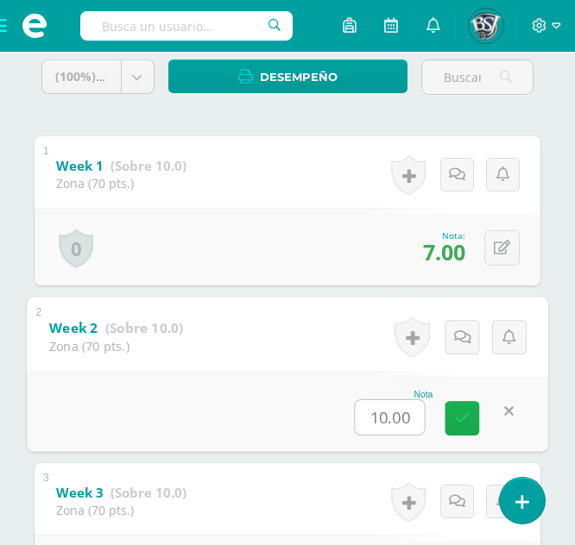
click at [460, 422] on icon at bounding box center [463, 418] width 16 height 15
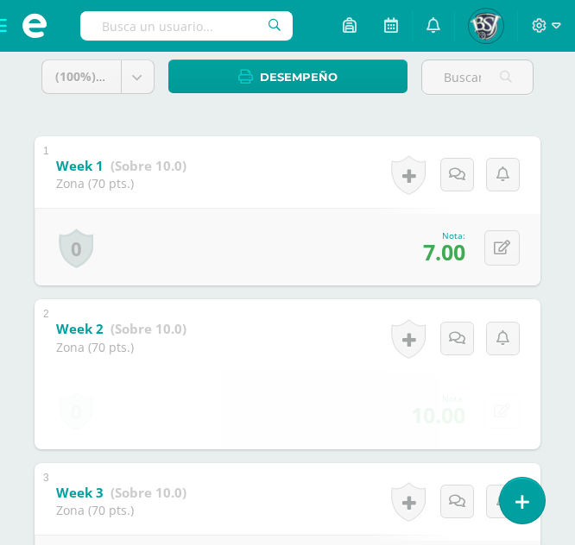
click at [510, 417] on icon at bounding box center [502, 411] width 16 height 15
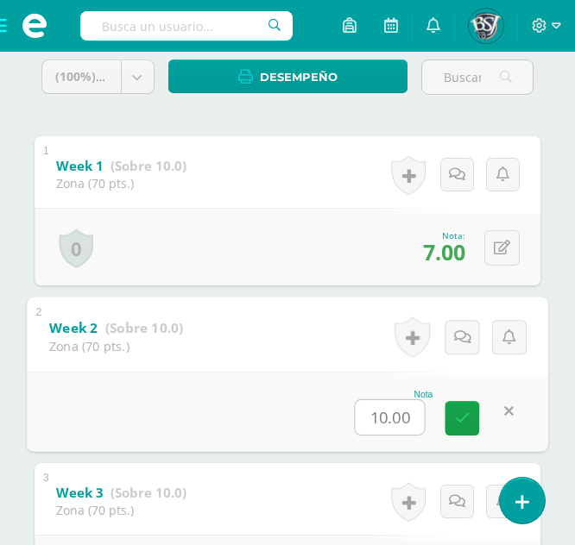
click at [510, 417] on link at bounding box center [509, 412] width 35 height 35
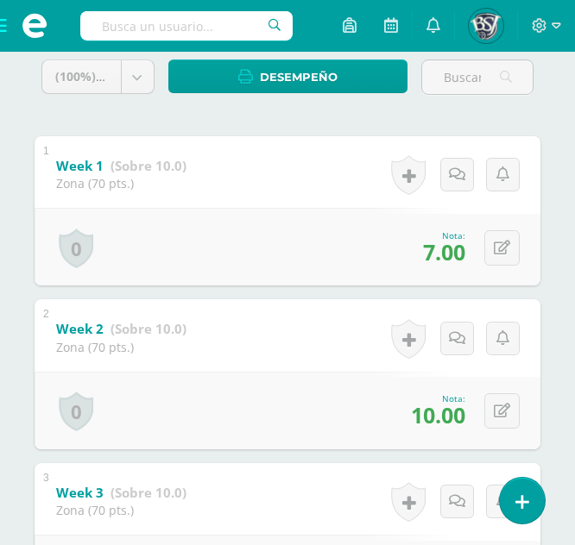
drag, startPoint x: 510, startPoint y: 417, endPoint x: 493, endPoint y: 431, distance: 22.6
click at [493, 431] on div "0 Logros Logros obtenidos Aún no hay logros agregados Nota: 10.00" at bounding box center [288, 411] width 506 height 78
click at [503, 413] on icon at bounding box center [502, 411] width 16 height 15
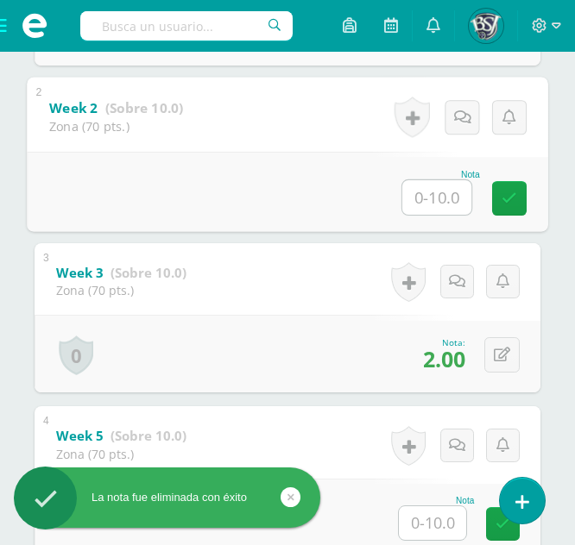
scroll to position [544, 0]
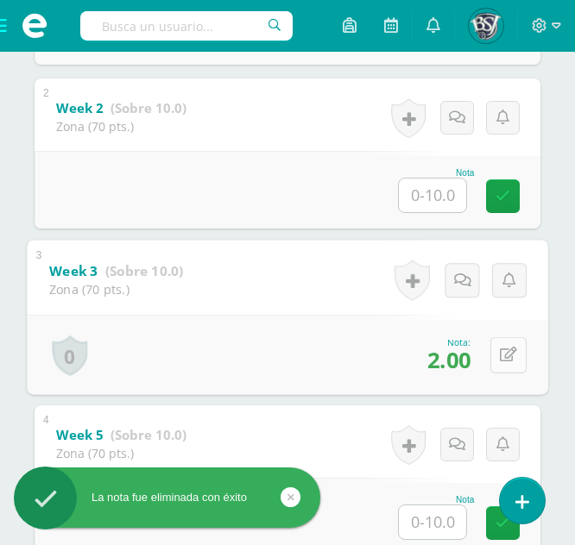
click at [502, 359] on icon at bounding box center [508, 355] width 17 height 15
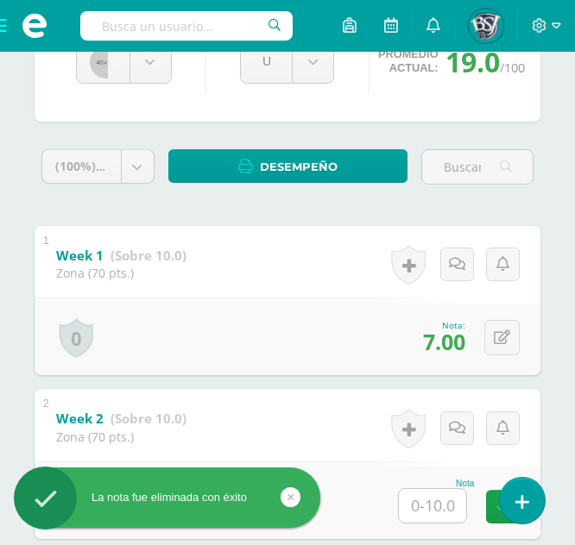
scroll to position [231, 0]
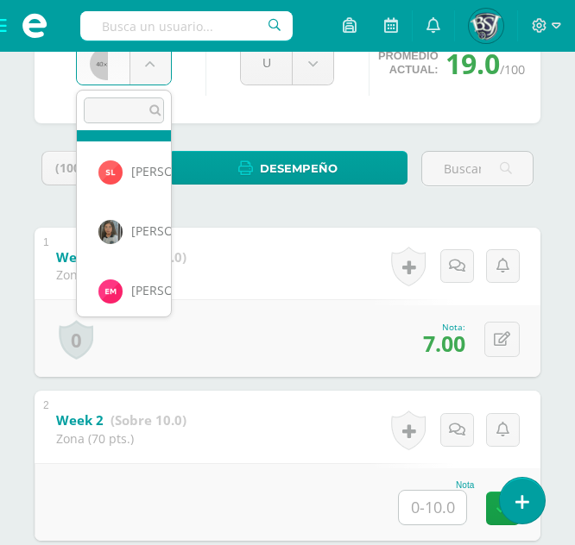
scroll to position [535, 0]
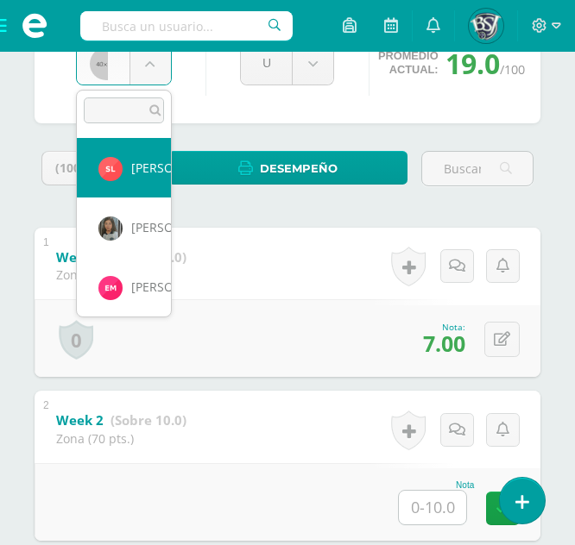
select select "1091"
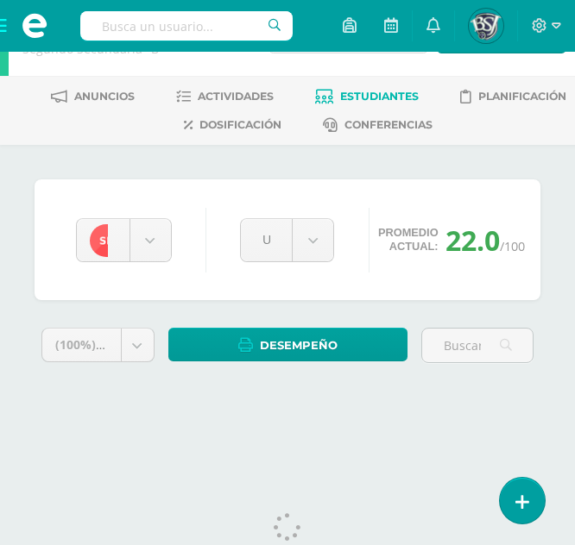
scroll to position [55, 0]
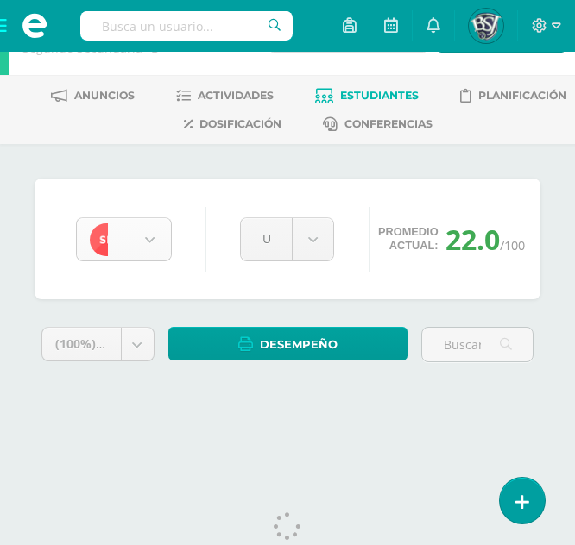
click at [148, 238] on body "Estudiantes Disciplina Asistencia Mis cursos Archivos Soporte Centro de ayuda Ú…" at bounding box center [287, 192] width 575 height 494
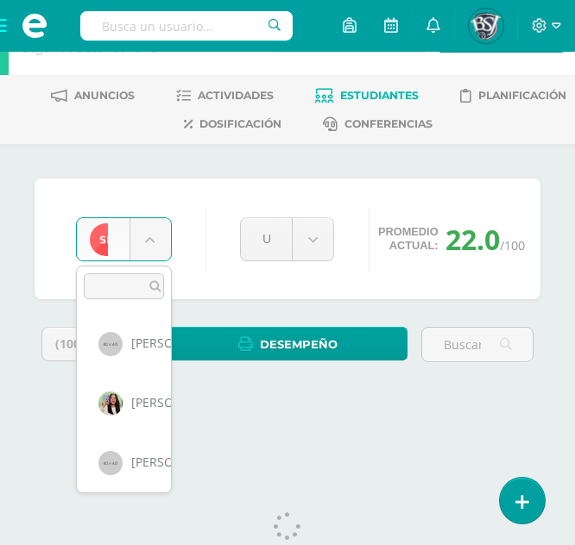
scroll to position [416, 0]
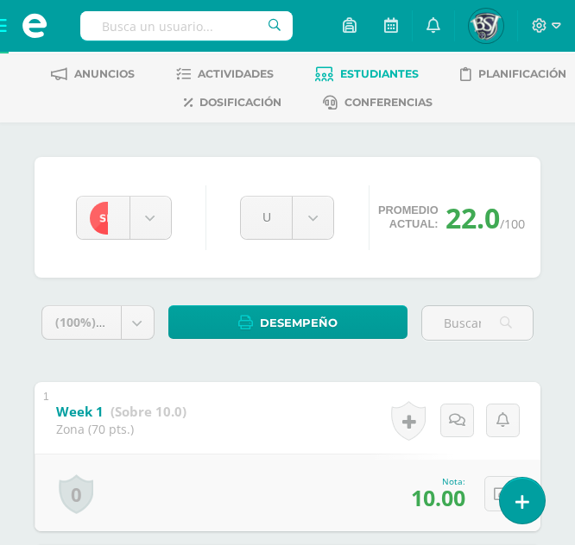
scroll to position [63, 0]
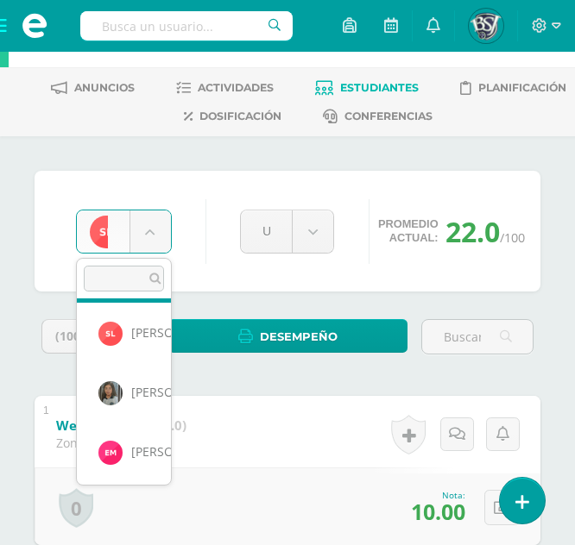
scroll to position [539, 0]
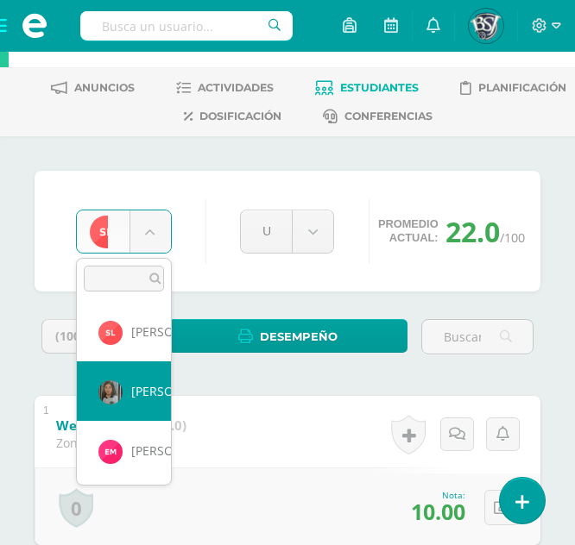
select select "671"
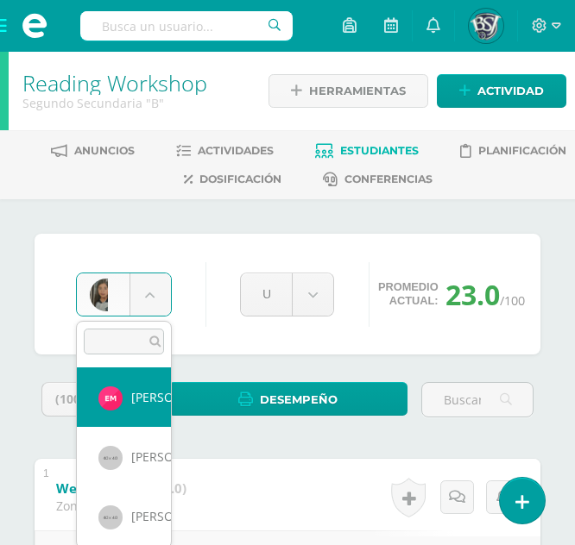
select select "1099"
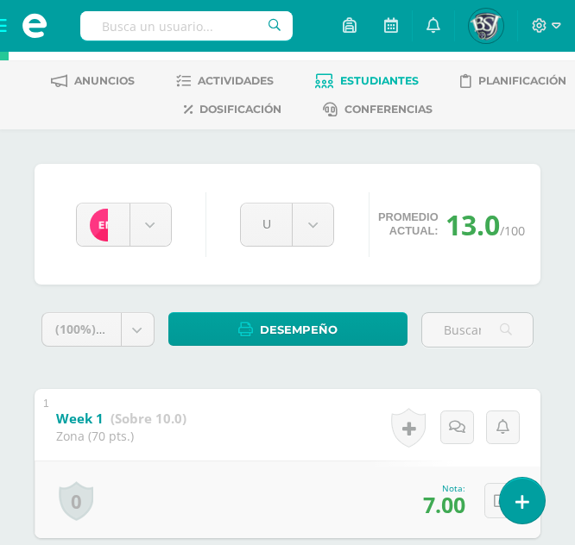
scroll to position [69, 0]
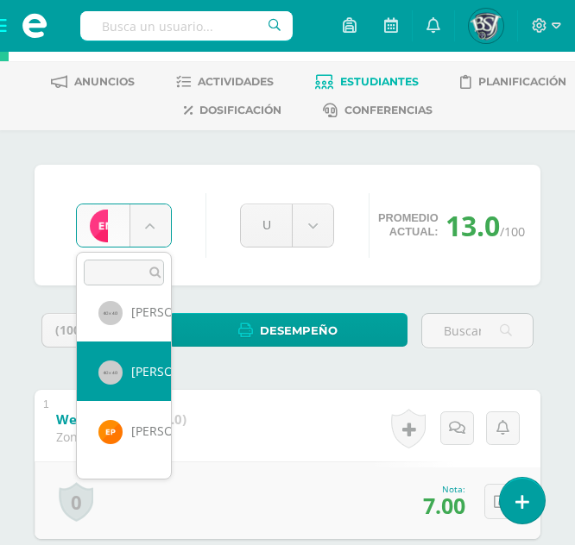
scroll to position [721, 0]
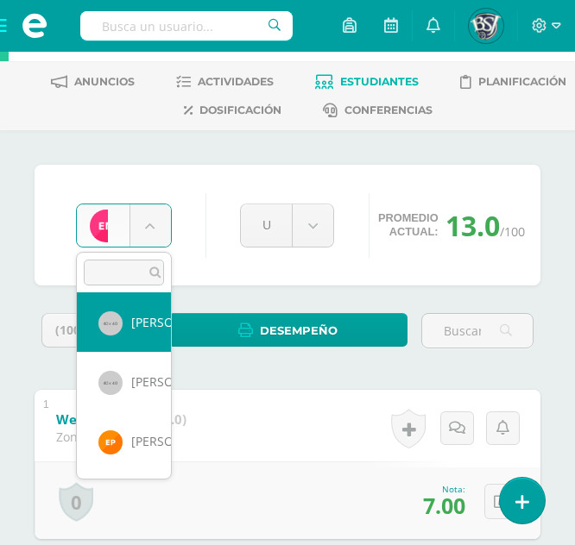
select select "655"
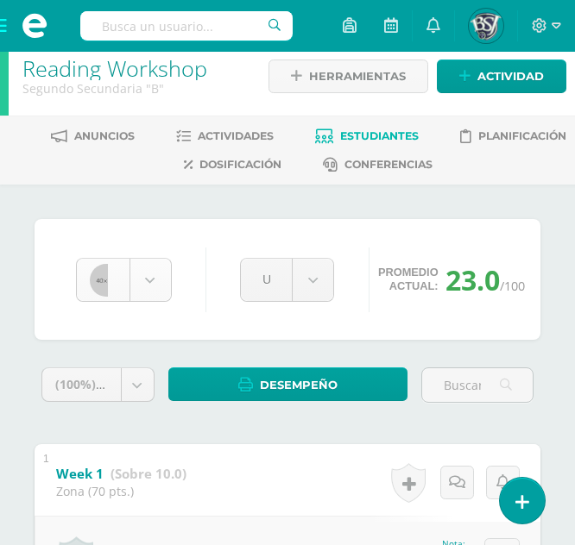
scroll to position [595, 0]
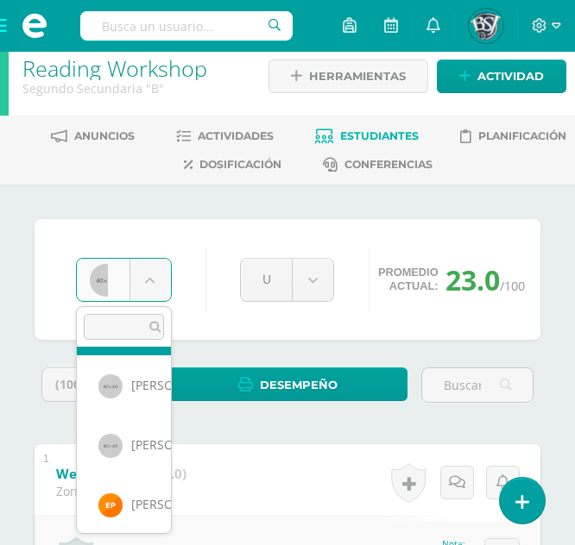
scroll to position [714, 0]
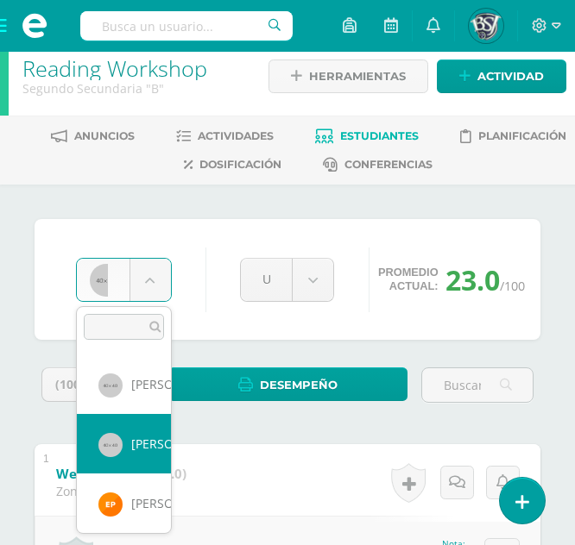
select select "658"
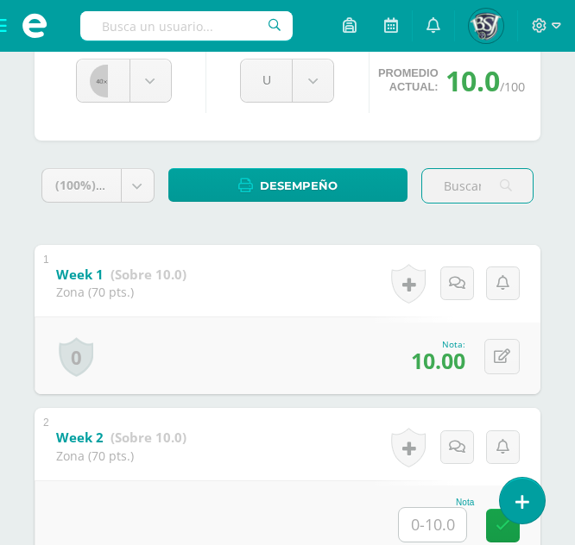
scroll to position [215, 0]
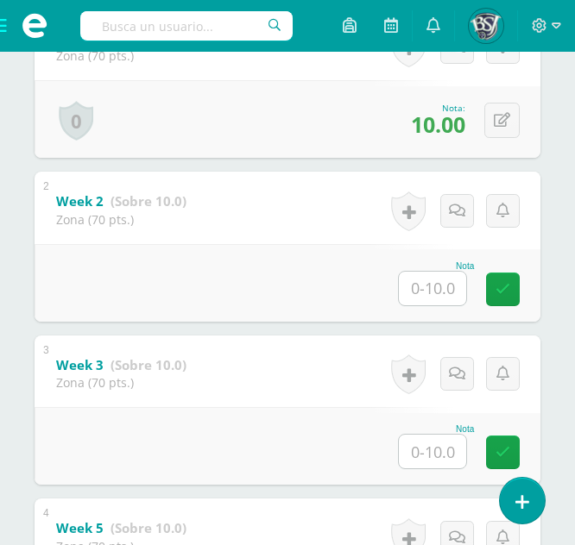
scroll to position [452, 0]
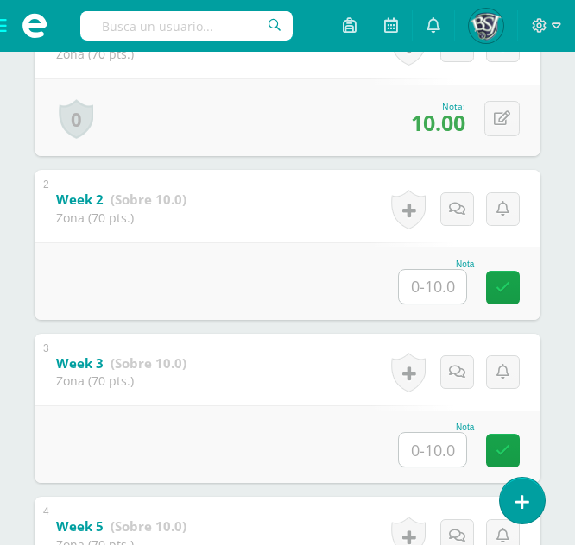
click at [267, 306] on div "Nota" at bounding box center [288, 281] width 506 height 78
click at [419, 455] on input "text" at bounding box center [432, 450] width 67 height 34
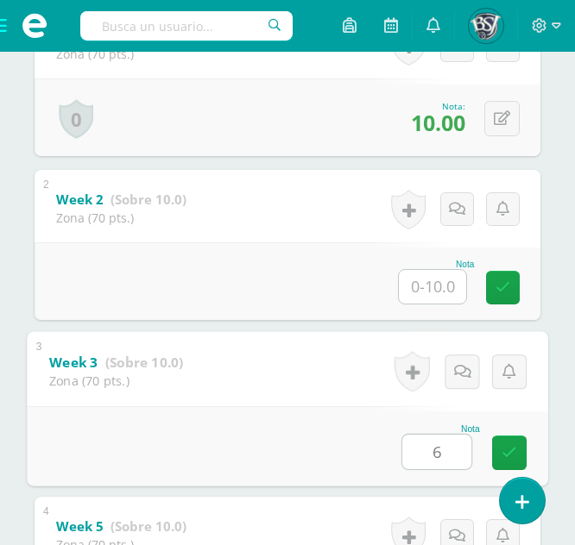
type input "6"
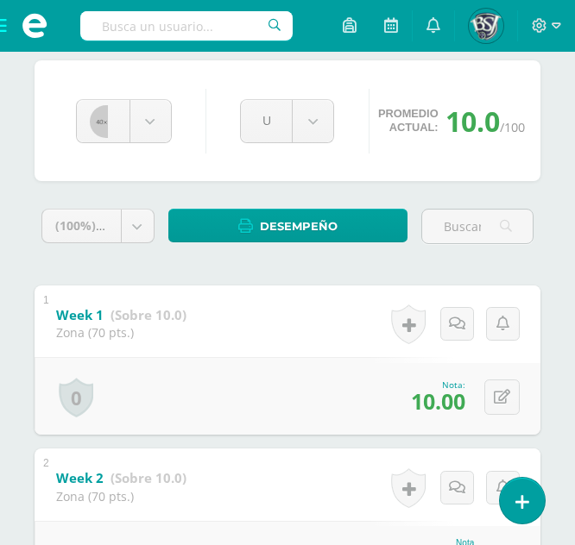
scroll to position [166, 0]
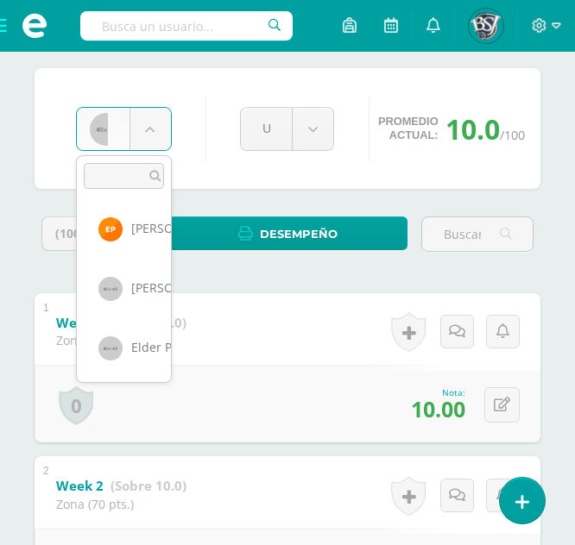
scroll to position [839, 0]
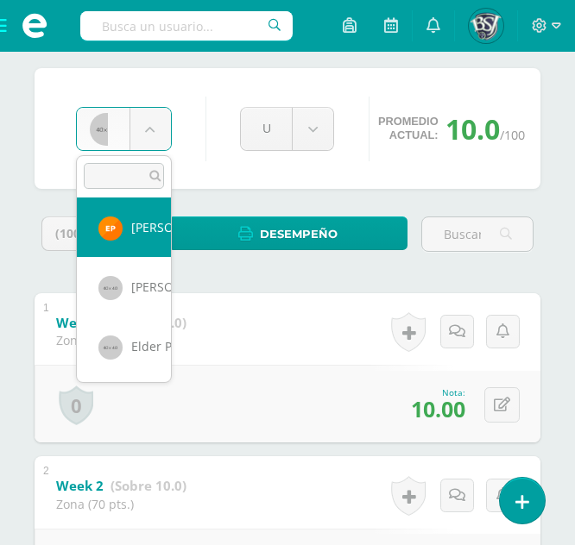
select select "1093"
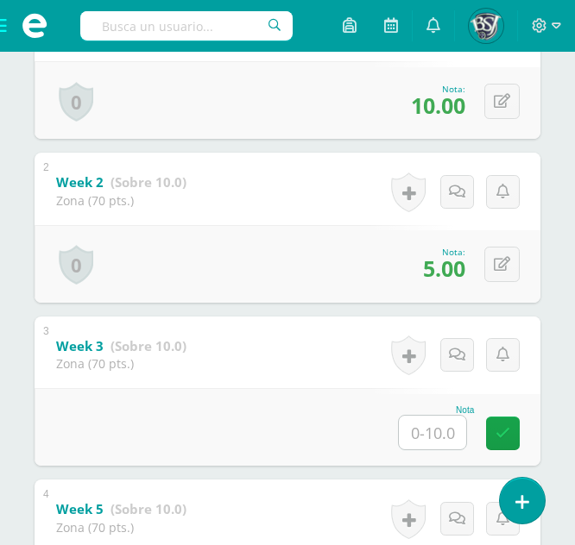
scroll to position [483, 0]
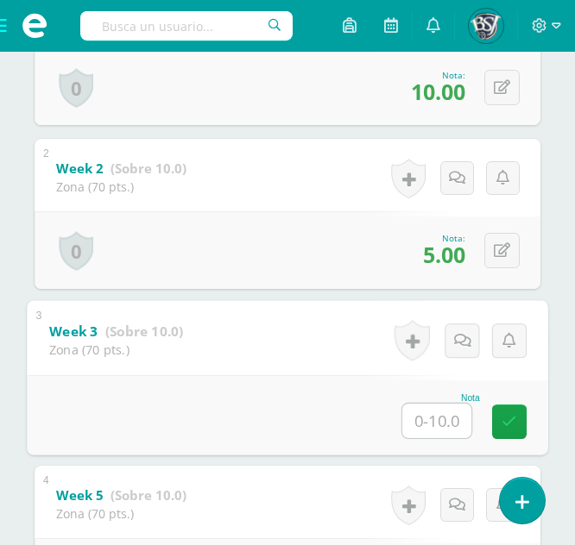
click at [443, 414] on input "text" at bounding box center [436, 420] width 69 height 35
type input "6"
click at [513, 420] on icon at bounding box center [509, 421] width 16 height 15
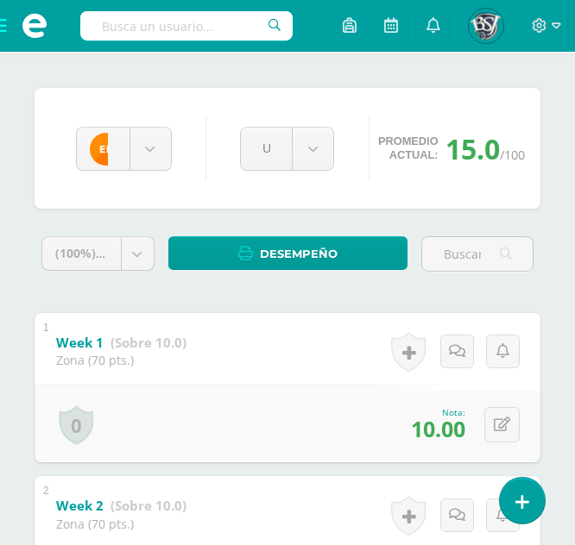
scroll to position [142, 0]
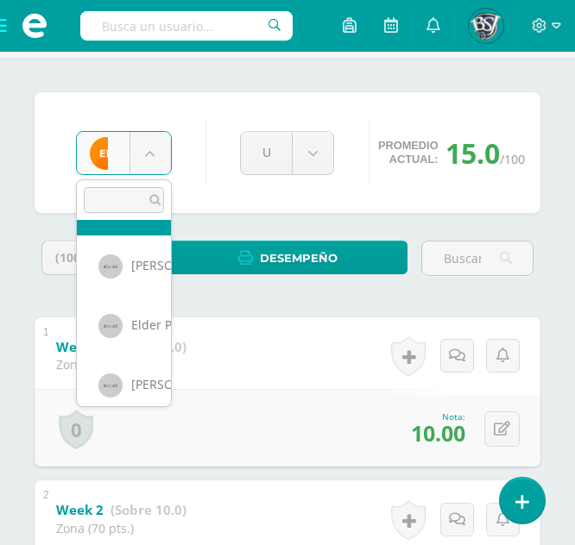
scroll to position [892, 0]
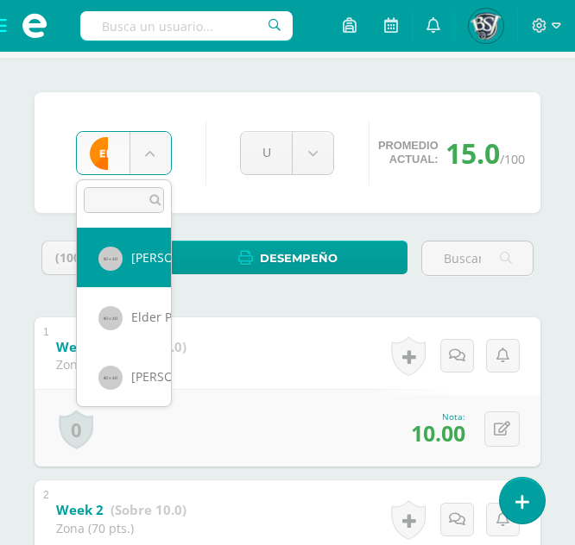
select select "675"
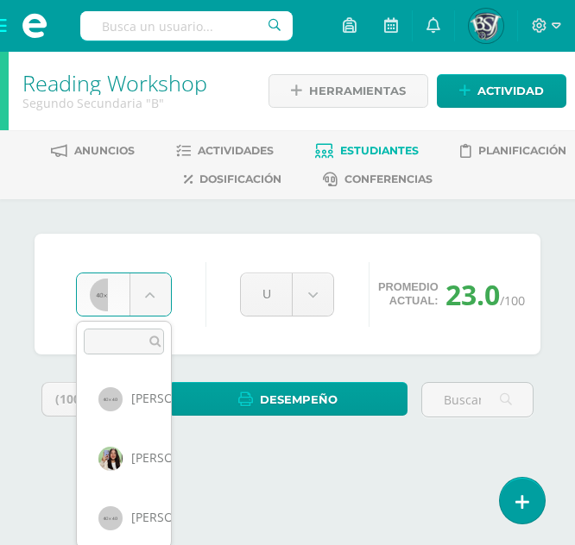
click at [156, 288] on body "Estudiantes Disciplina Asistencia Mis cursos Archivos Soporte Centro de ayuda Ú…" at bounding box center [287, 247] width 575 height 494
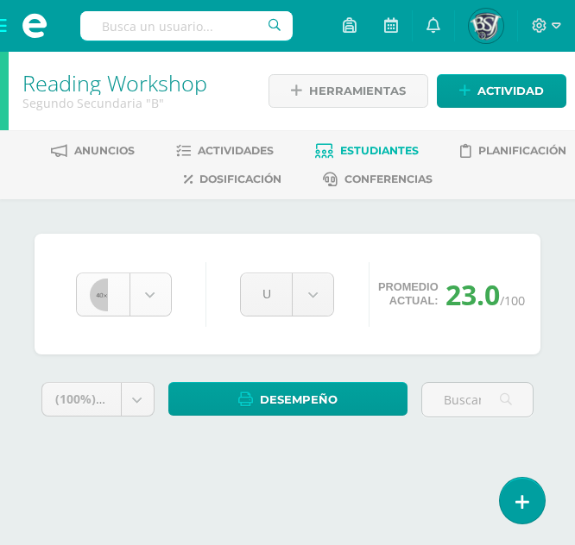
click at [159, 290] on body "Estudiantes Disciplina Asistencia Mis cursos Archivos Soporte Centro de ayuda Ú…" at bounding box center [287, 247] width 575 height 494
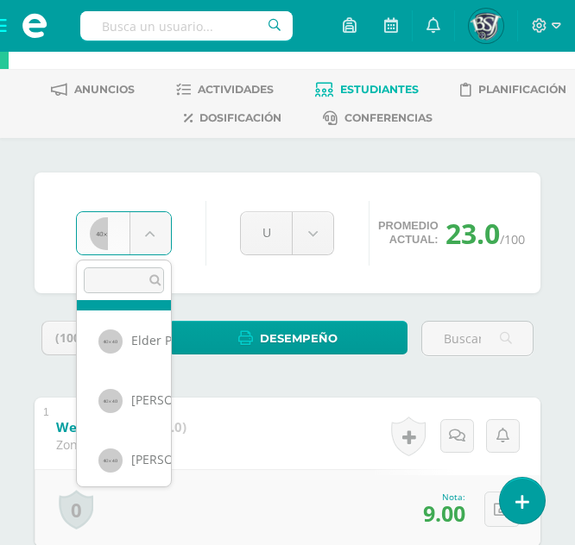
scroll to position [951, 0]
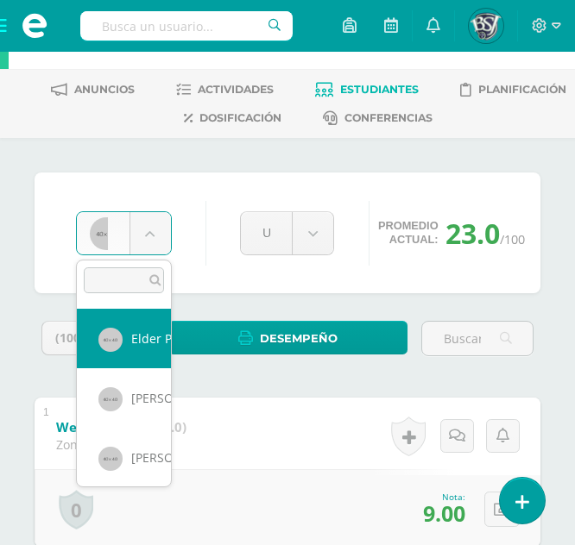
select select "683"
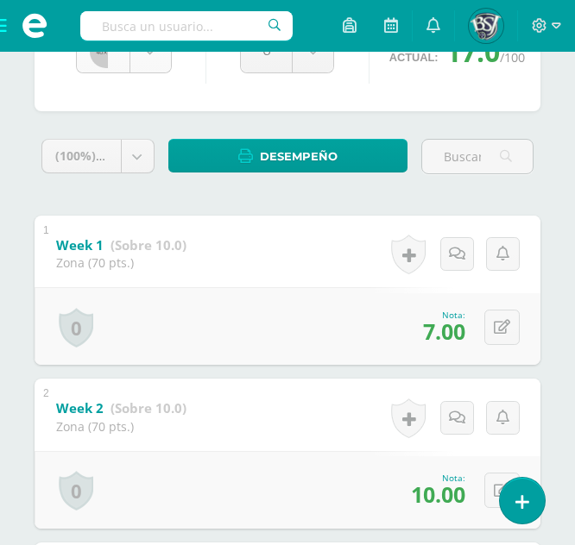
scroll to position [833, 0]
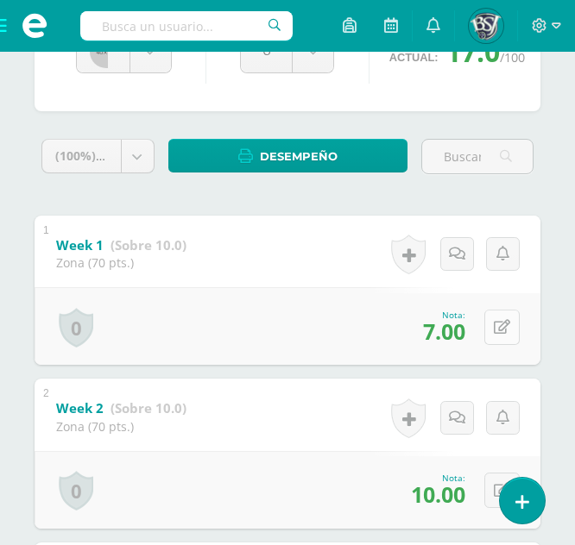
click at [494, 330] on button at bounding box center [501, 327] width 35 height 35
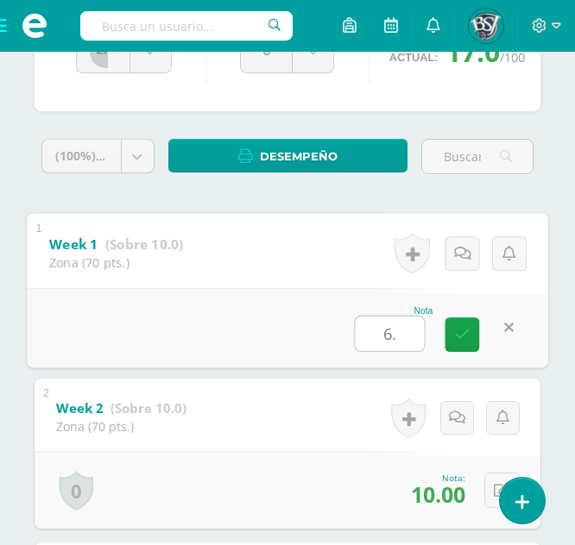
type input "6.5"
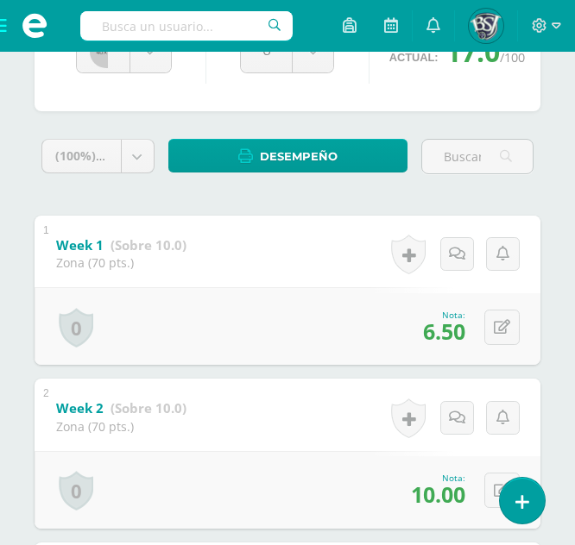
click at [298, 266] on div "1 Week 1 (Sobre 10.0) Zona (70 pts.) Nota 6.50 0 Logros Logros obtenidos" at bounding box center [288, 291] width 506 height 150
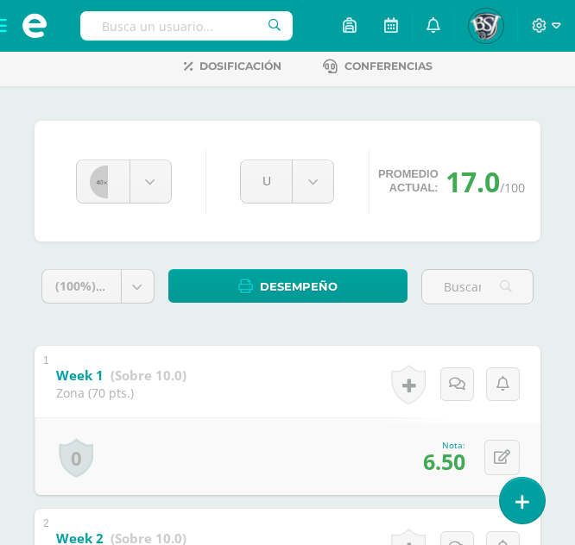
scroll to position [112, 0]
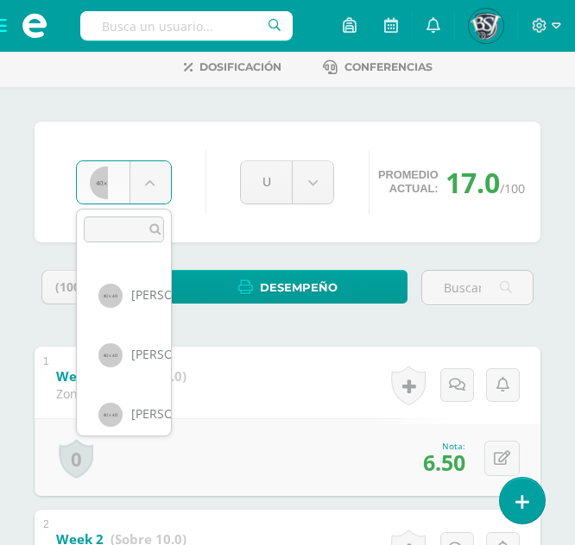
scroll to position [1011, 0]
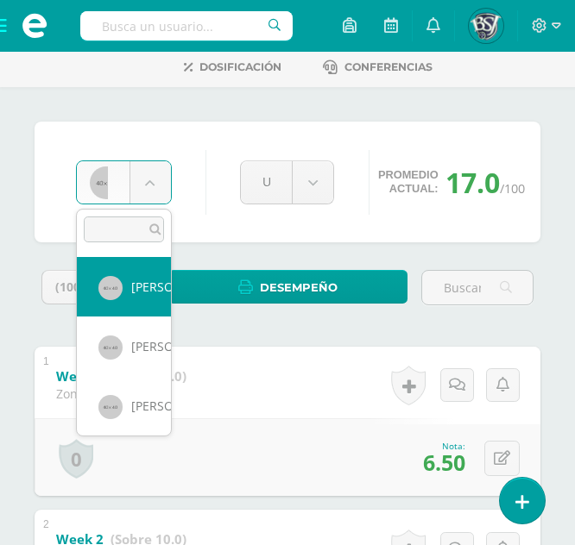
select select "660"
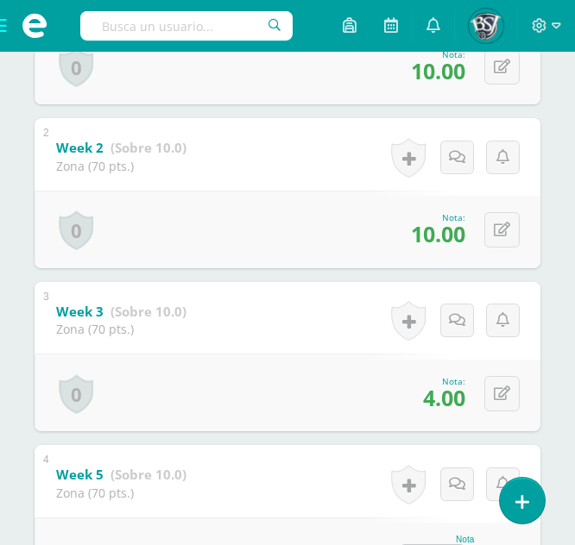
scroll to position [507, 0]
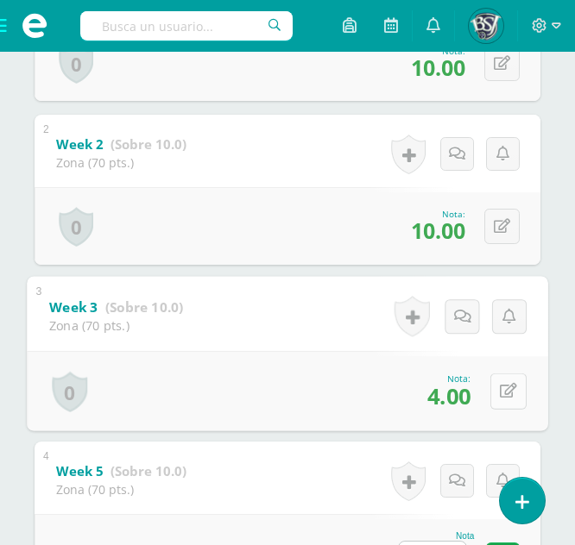
click at [509, 397] on icon at bounding box center [508, 391] width 17 height 15
type input "10"
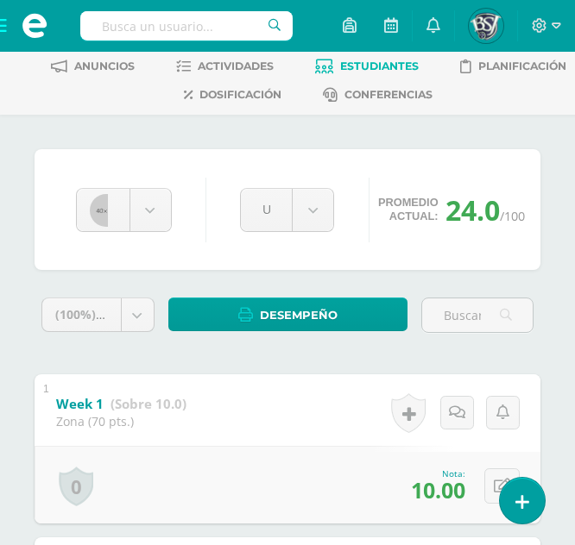
scroll to position [84, 0]
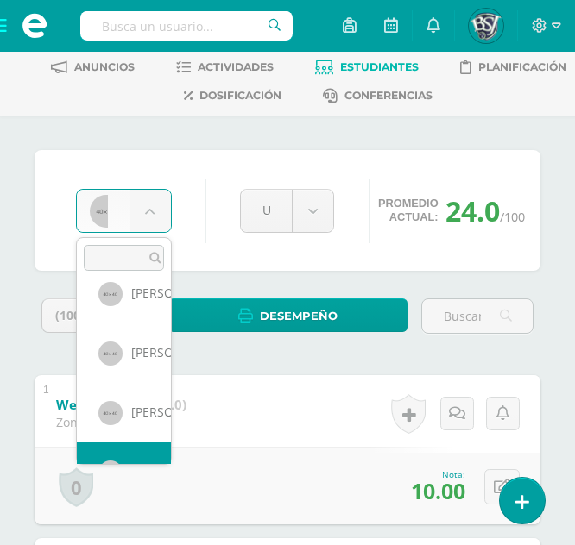
scroll to position [1038, 0]
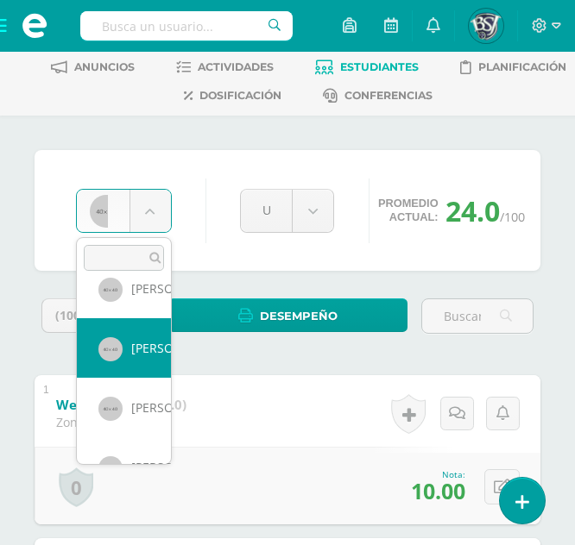
select select "667"
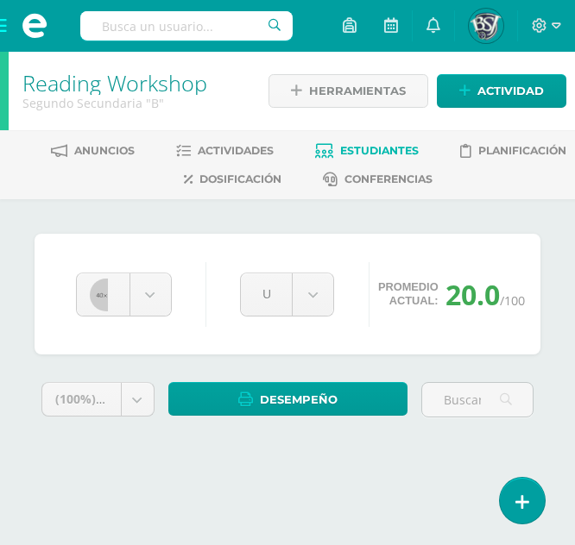
scroll to position [100, 0]
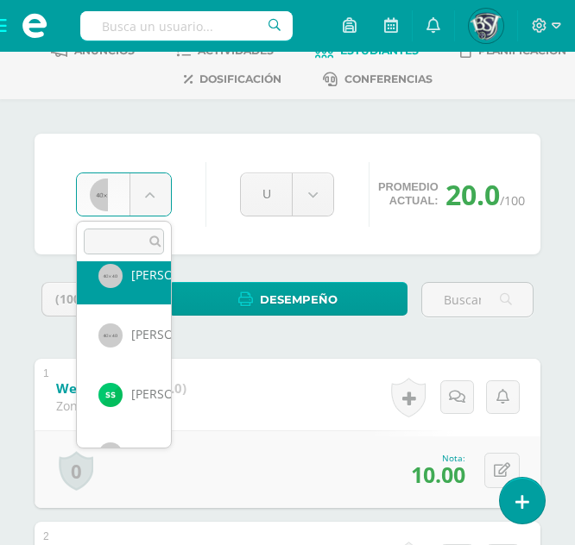
scroll to position [1138, 0]
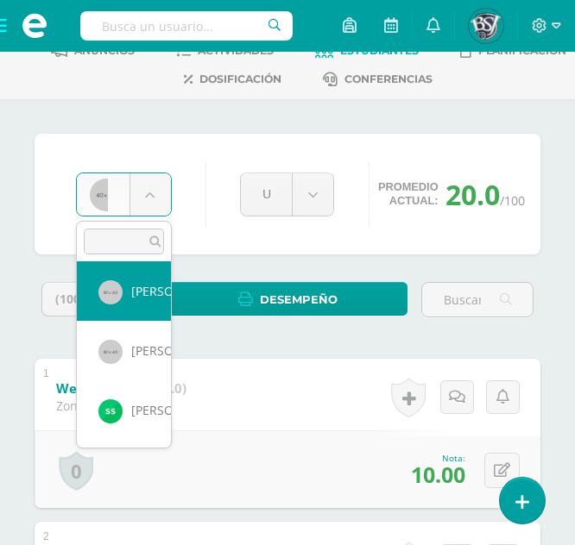
select select "651"
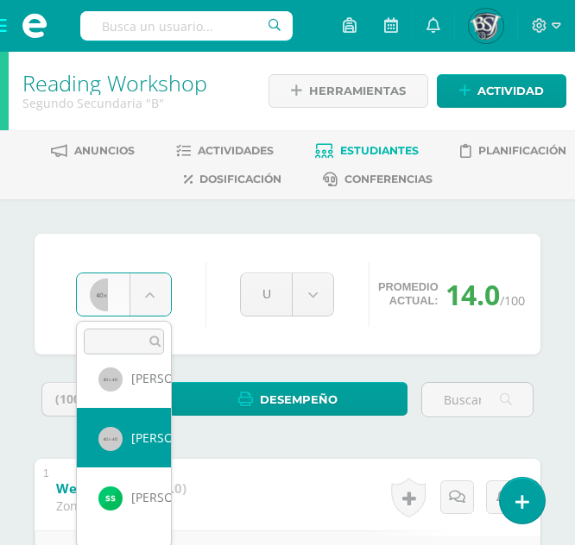
scroll to position [1138, 0]
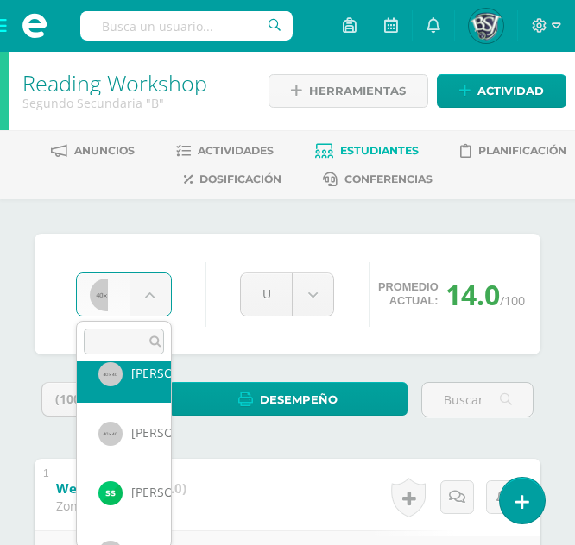
scroll to position [1152, 0]
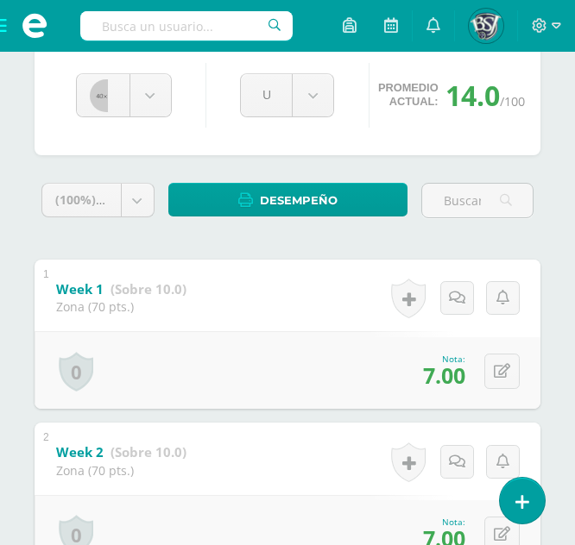
scroll to position [198, 0]
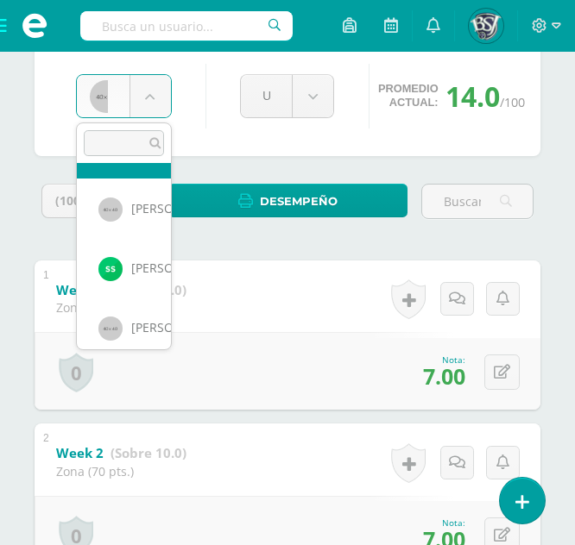
scroll to position [1190, 0]
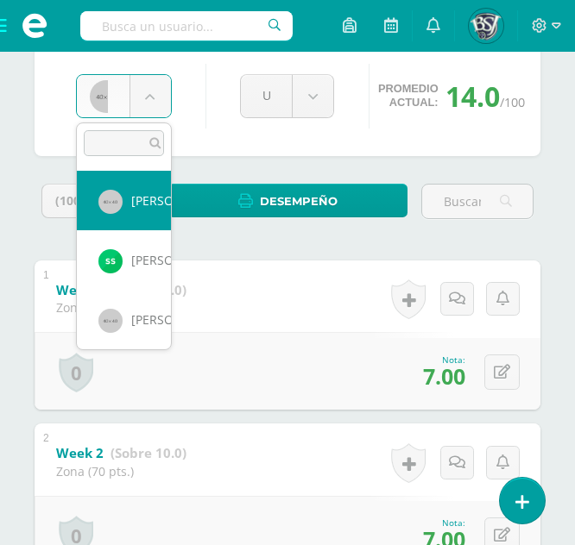
select select "680"
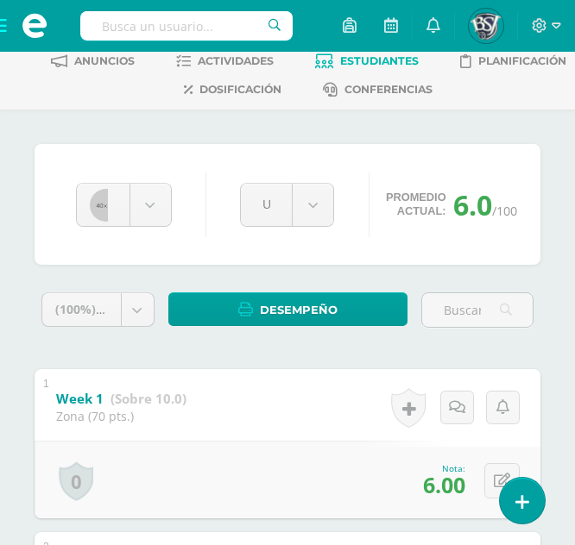
scroll to position [144, 0]
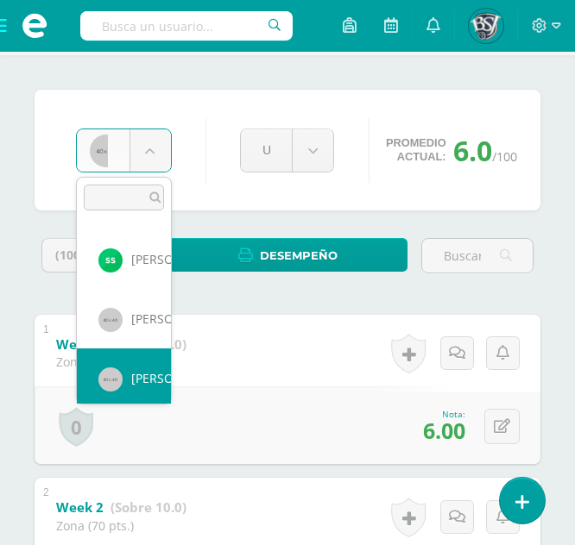
scroll to position [1249, 0]
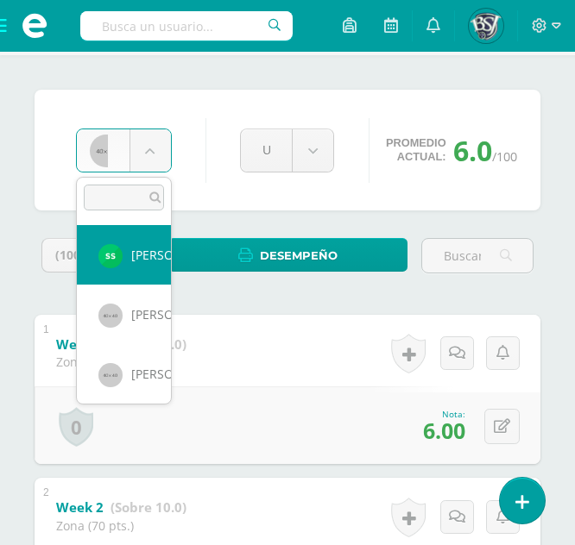
select select "1367"
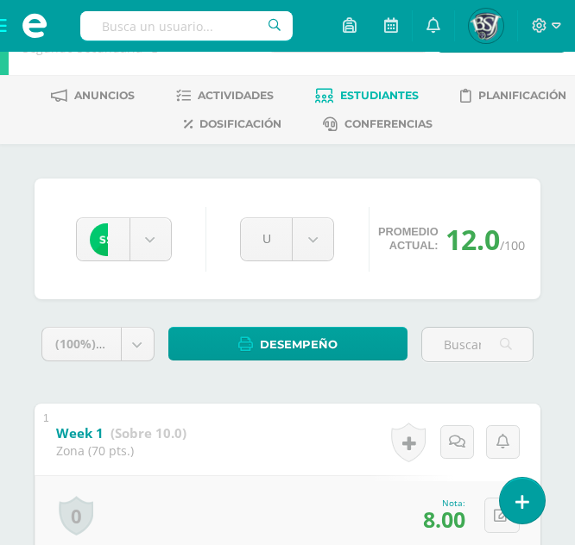
scroll to position [100, 0]
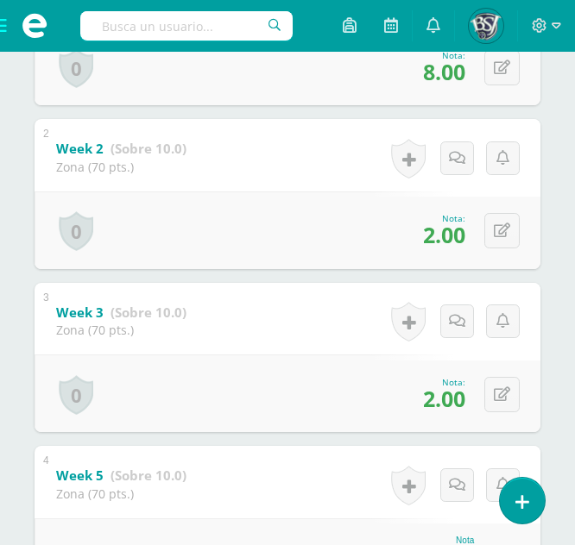
scroll to position [502, 0]
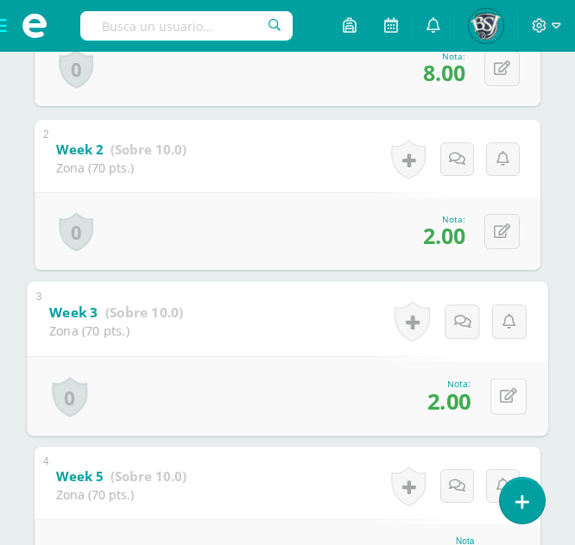
click at [513, 400] on button at bounding box center [508, 396] width 36 height 36
type input "8"
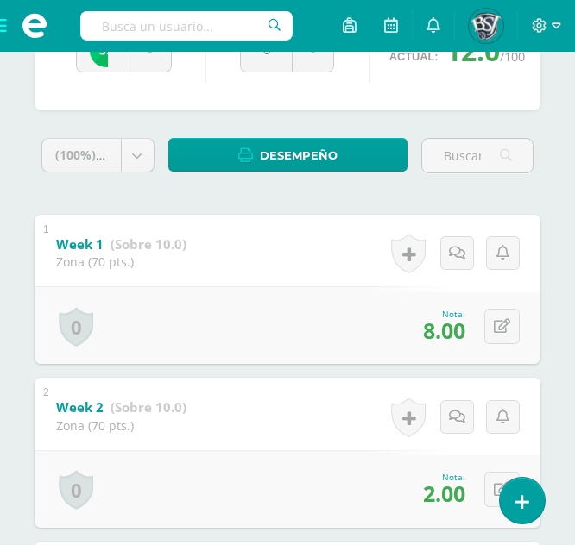
scroll to position [243, 0]
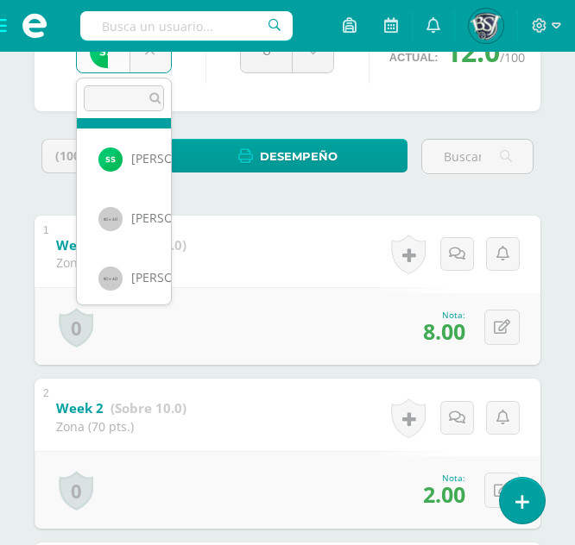
scroll to position [1253, 0]
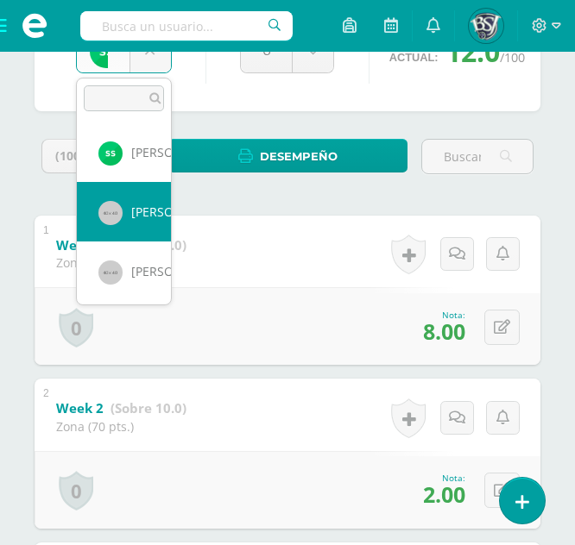
select select "642"
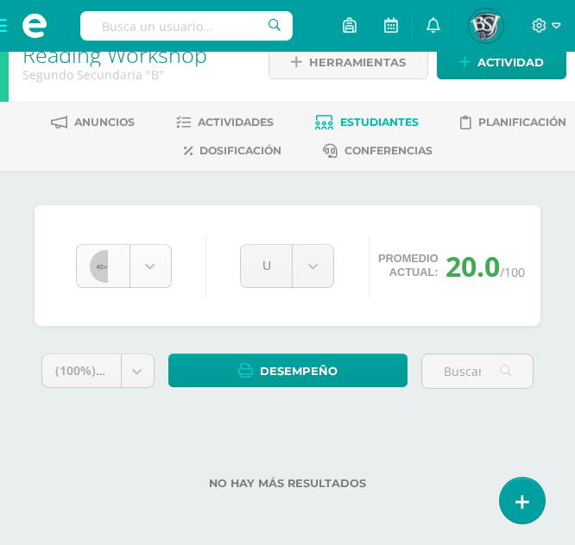
scroll to position [1190, 0]
click at [164, 262] on body "Estudiantes Disciplina Asistencia Mis cursos Archivos Soporte Centro de ayuda Ú…" at bounding box center [287, 259] width 575 height 574
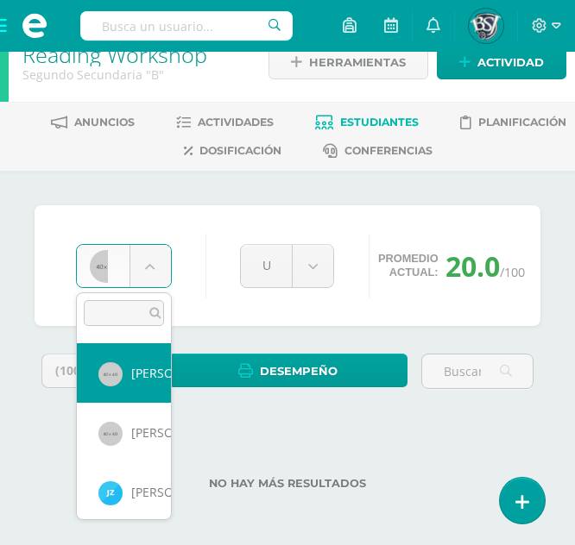
scroll to position [1316, 0]
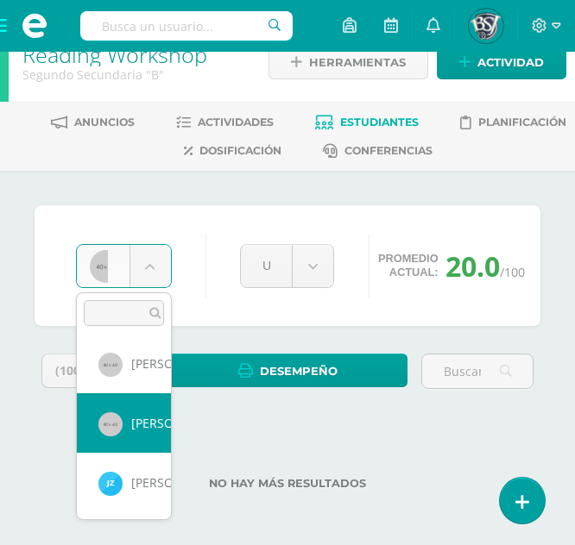
select select "647"
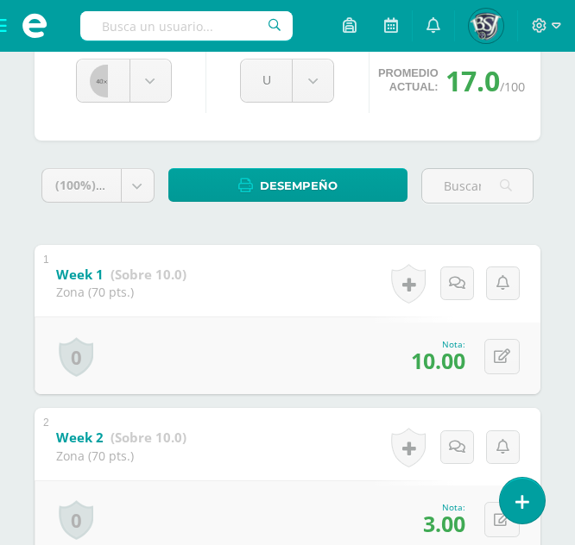
scroll to position [213, 0]
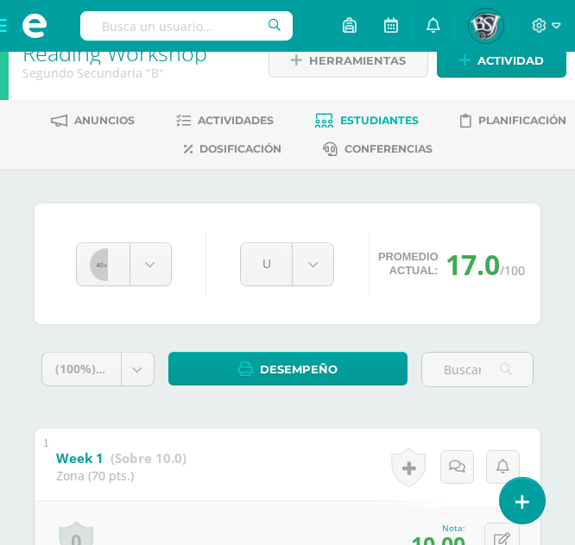
scroll to position [26, 0]
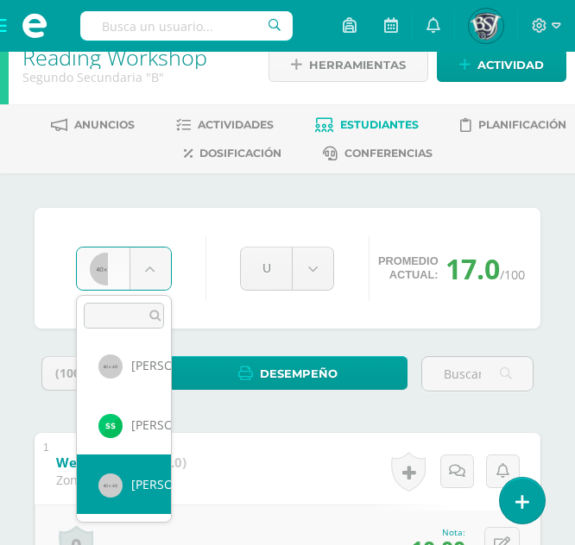
scroll to position [1316, 0]
select select "1369"
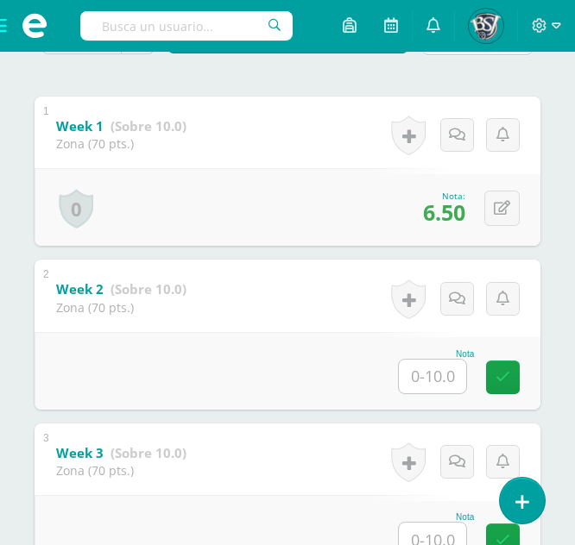
scroll to position [363, 0]
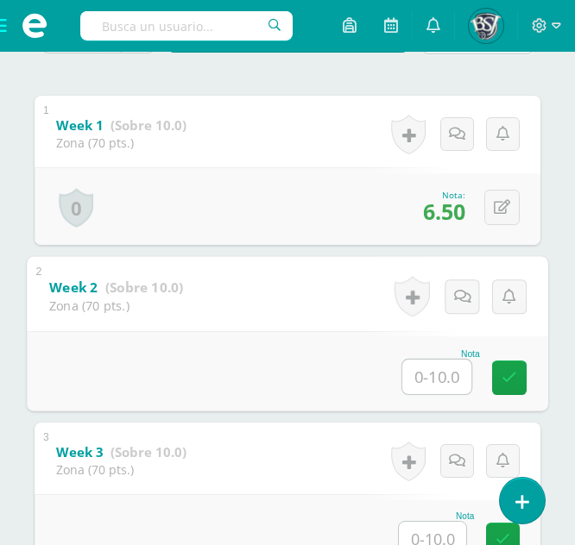
click at [425, 373] on input "text" at bounding box center [436, 377] width 69 height 35
type input "5"
click at [527, 391] on div "Nota 5" at bounding box center [287, 371] width 521 height 80
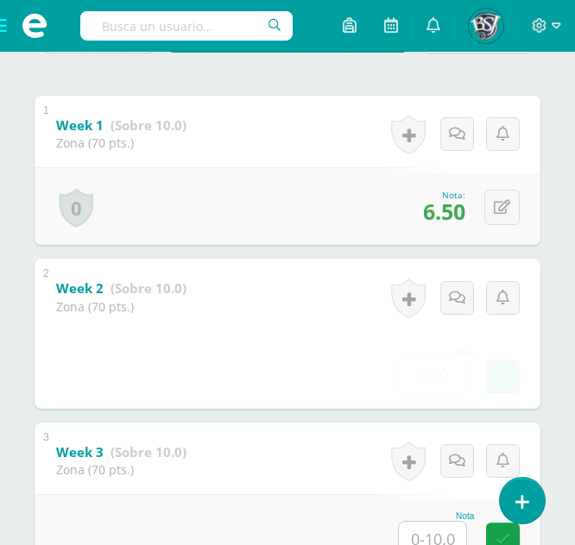
click at [514, 259] on form "Week 2 (Sobre 10.0) Zona (70 pts.) Nota 5.00 0 [GEOGRAPHIC_DATA] Logros obtenid…" at bounding box center [288, 259] width 506 height 0
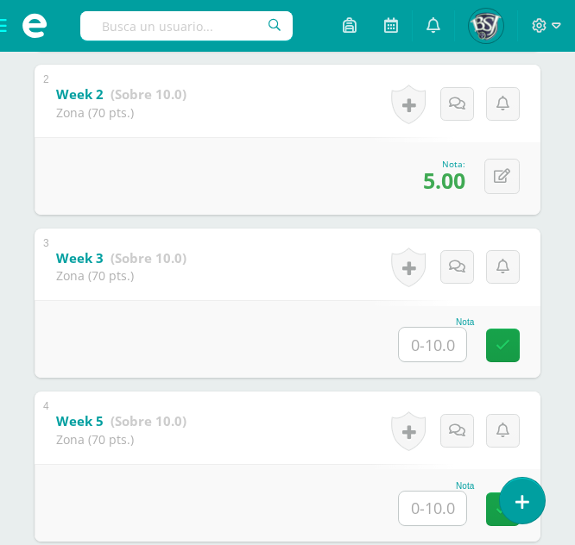
scroll to position [563, 0]
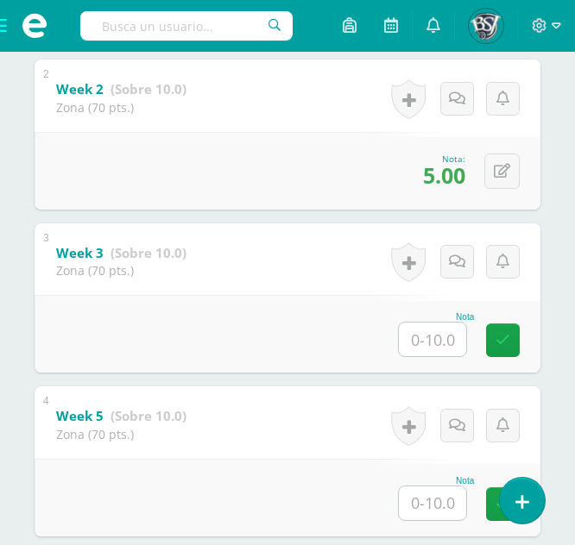
click at [419, 344] on input "text" at bounding box center [432, 340] width 67 height 34
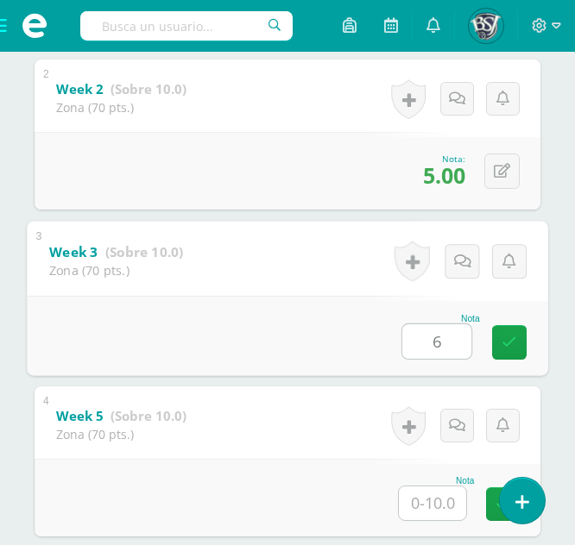
type input "6"
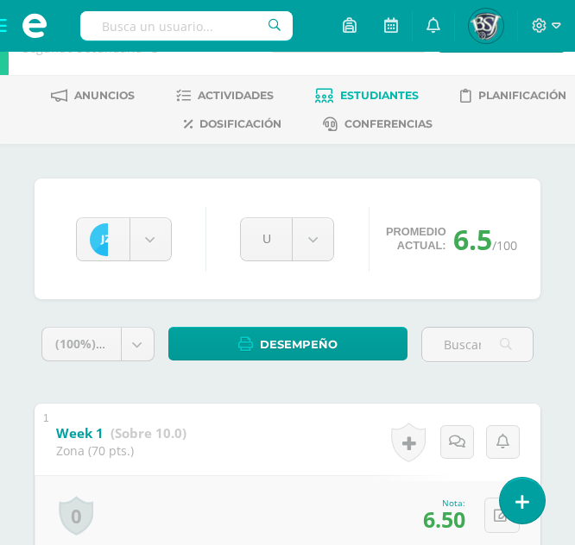
scroll to position [0, 0]
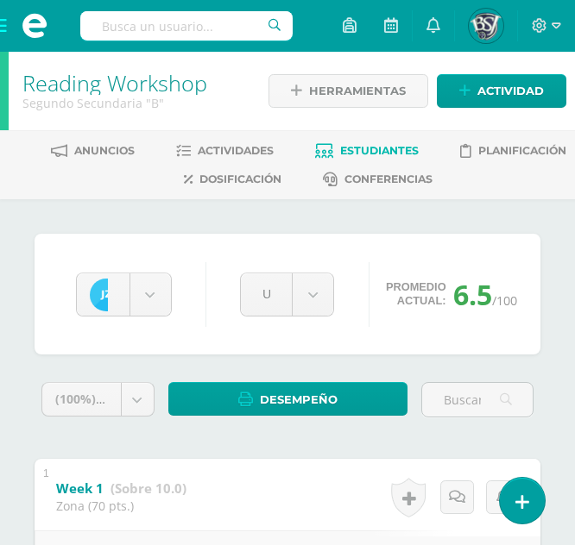
click at [7, 27] on span at bounding box center [34, 26] width 69 height 52
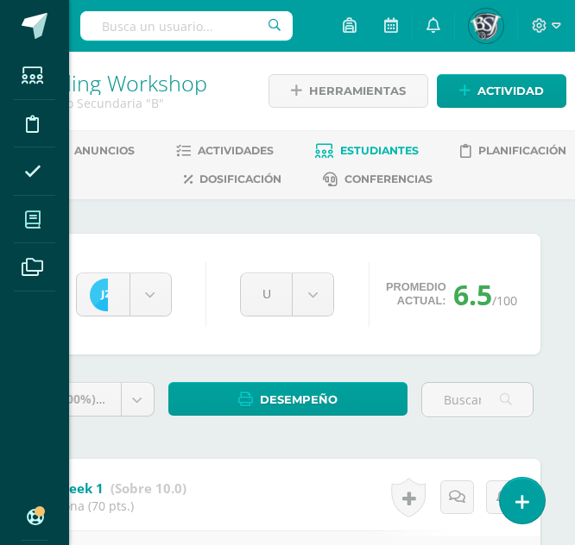
click at [35, 236] on span at bounding box center [33, 219] width 39 height 39
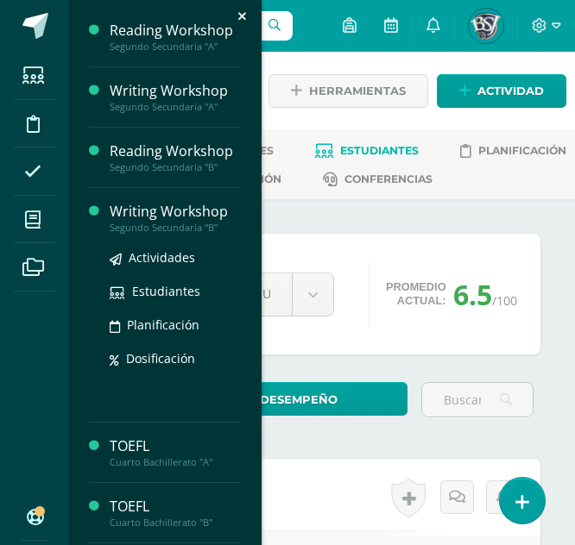
click at [148, 222] on div "Segundo Secundaria "B"" at bounding box center [175, 228] width 131 height 12
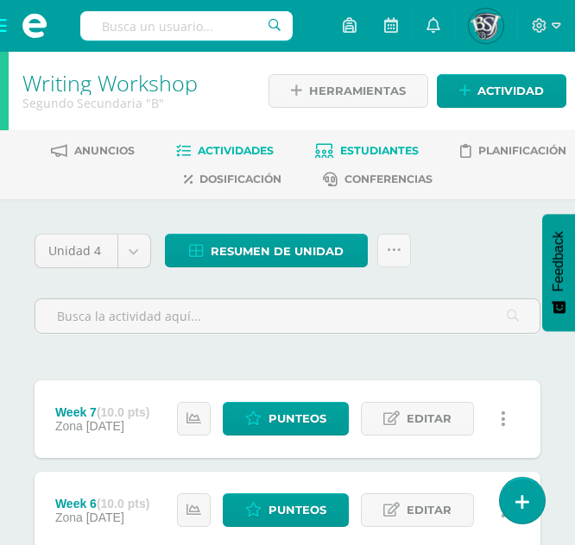
click at [352, 149] on span "Estudiantes" at bounding box center [379, 150] width 79 height 13
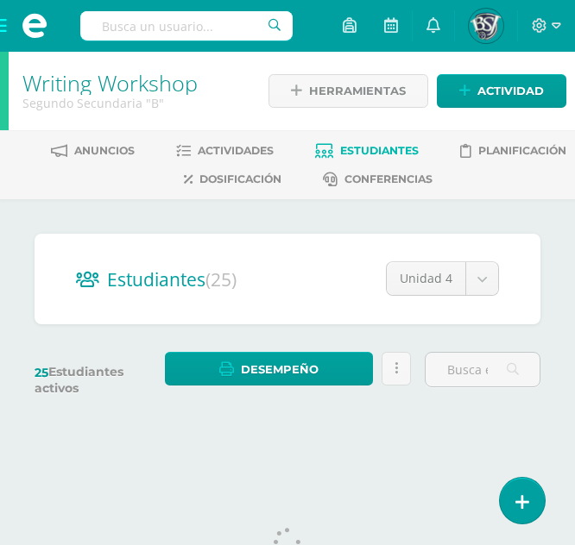
scroll to position [60, 0]
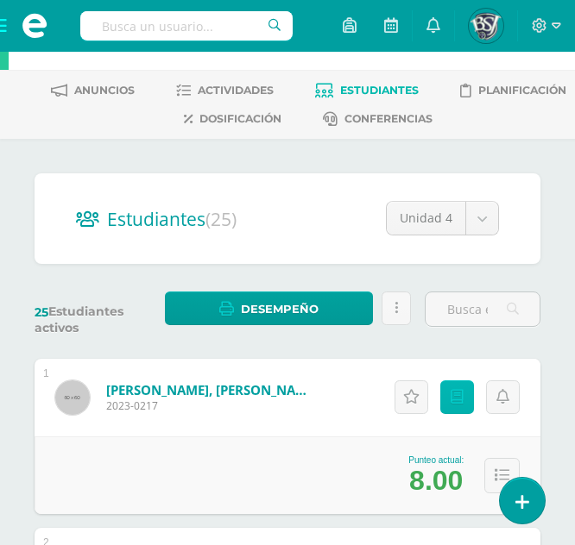
click at [466, 398] on link "Punteos" at bounding box center [457, 398] width 34 height 34
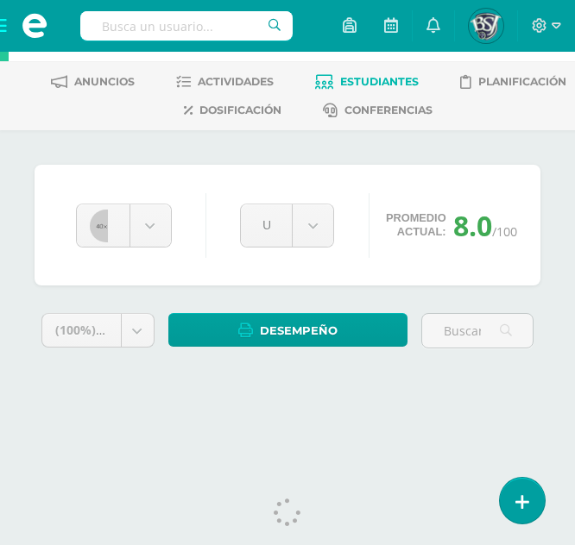
scroll to position [100, 0]
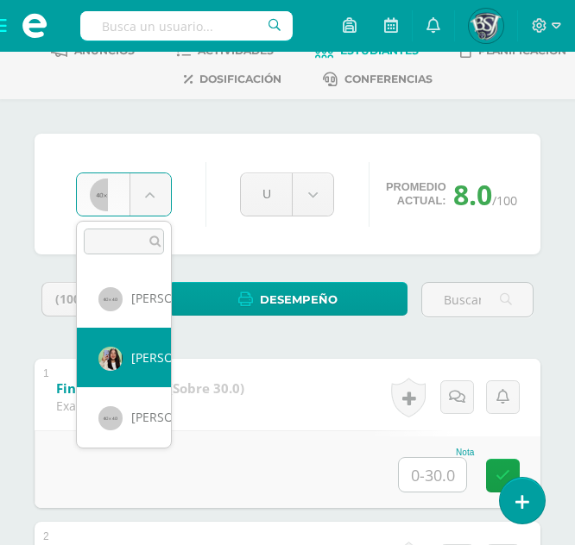
select select "672"
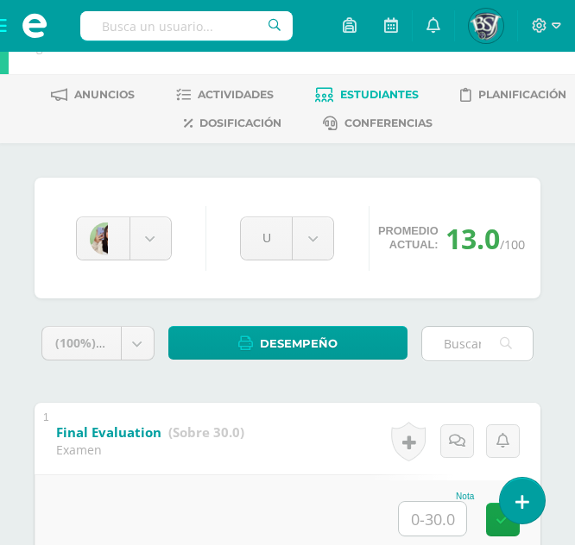
scroll to position [21, 0]
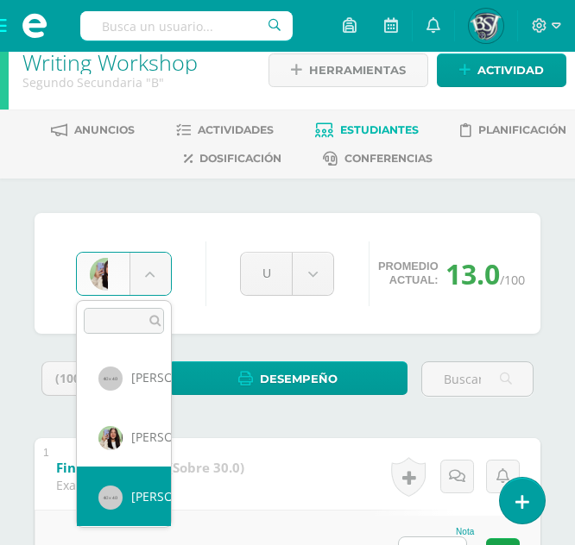
select select "676"
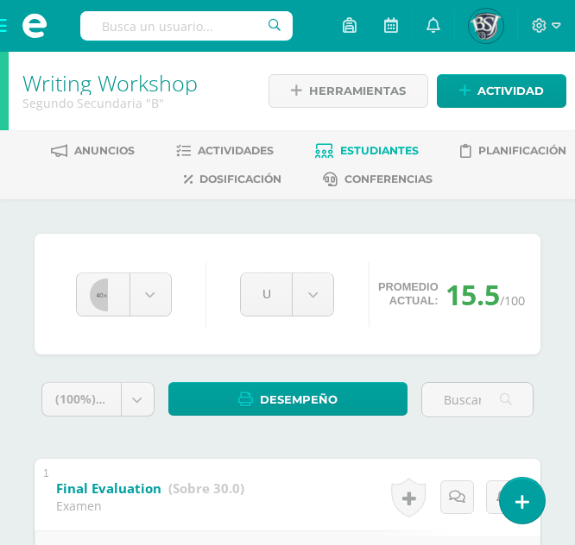
click at [176, 284] on div "[PERSON_NAME] [PERSON_NAME] [PERSON_NAME] [PERSON_NAME] [PERSON_NAME] [PERSON_N…" at bounding box center [124, 295] width 110 height 44
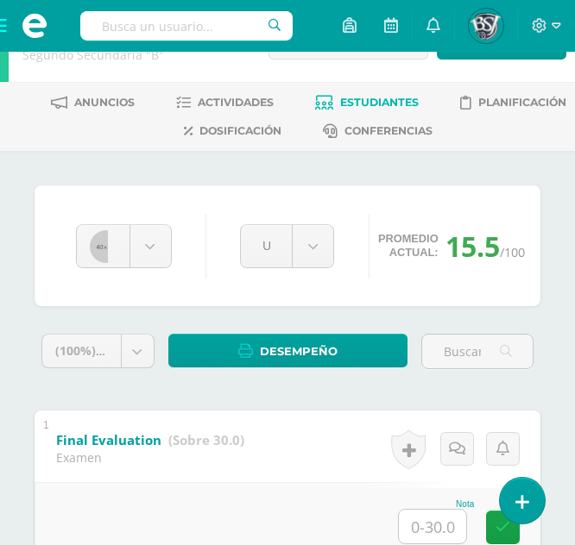
scroll to position [47, 0]
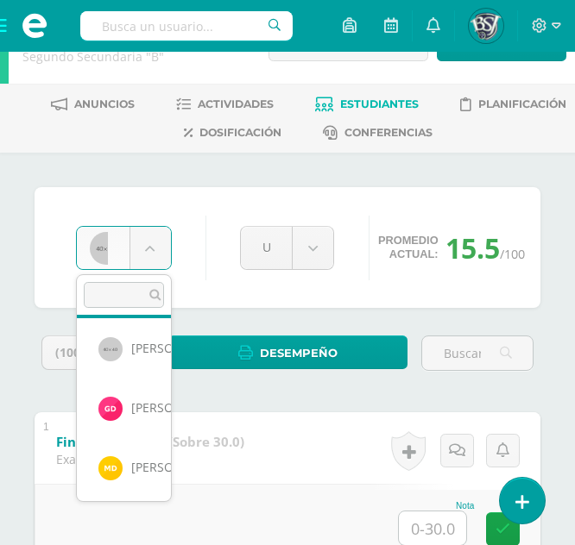
scroll to position [183, 0]
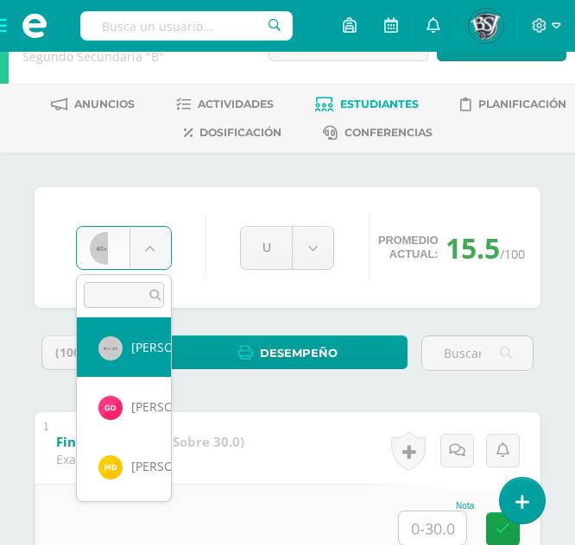
select select "688"
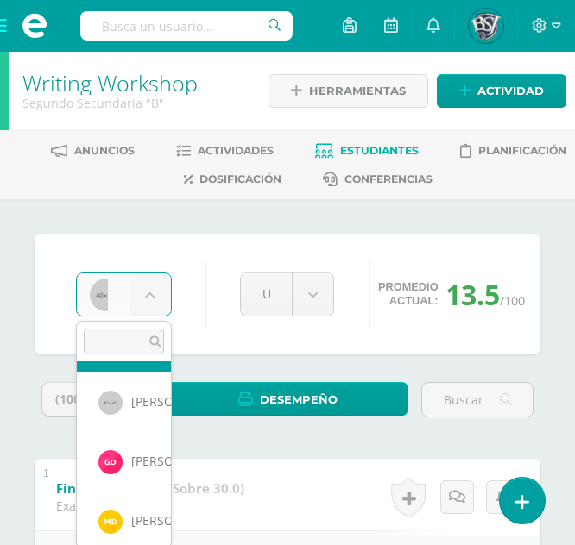
scroll to position [178, 0]
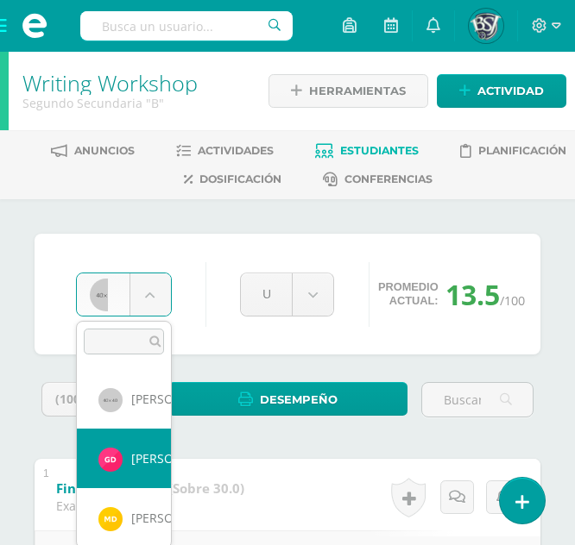
select select "1370"
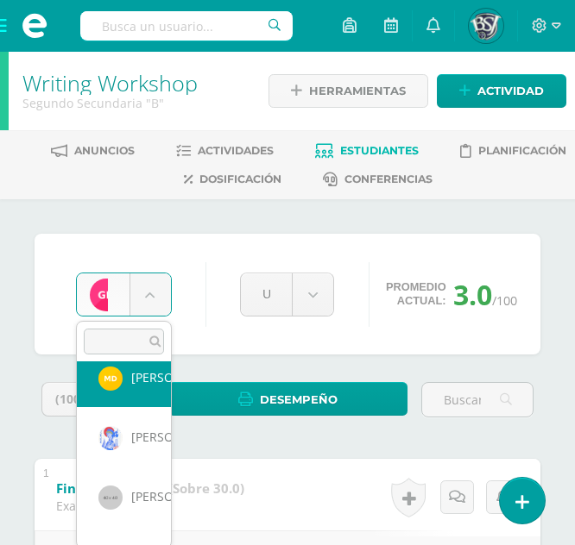
scroll to position [305, 0]
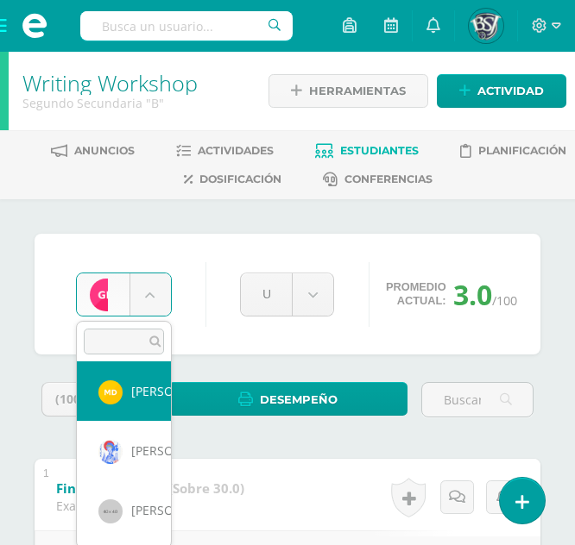
select select "1097"
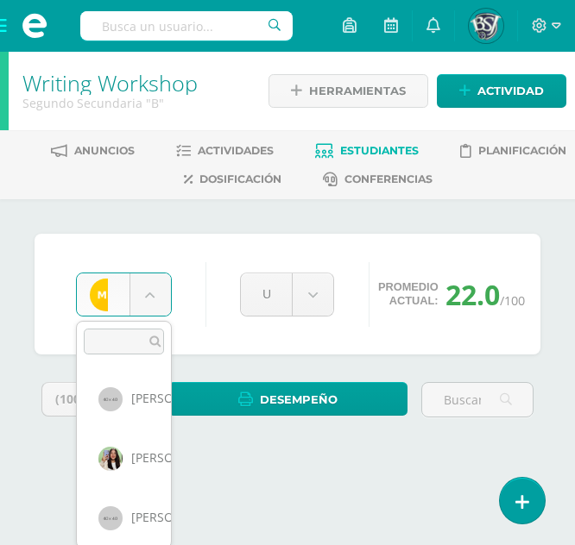
click at [156, 300] on body "Estudiantes Disciplina Asistencia Mis cursos Archivos Soporte Centro de ayuda Ú…" at bounding box center [287, 247] width 575 height 494
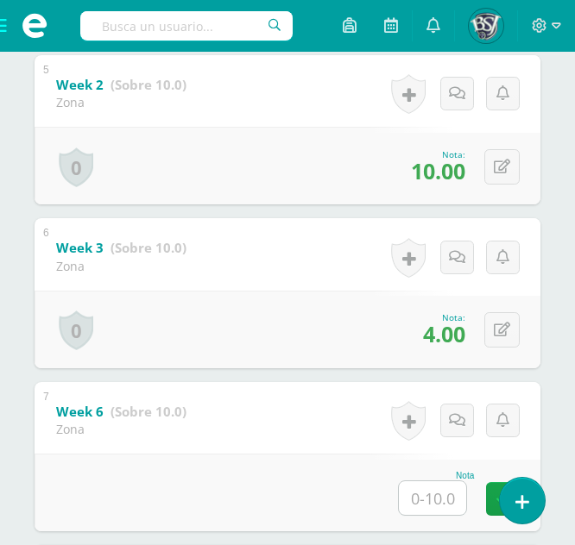
scroll to position [1061, 0]
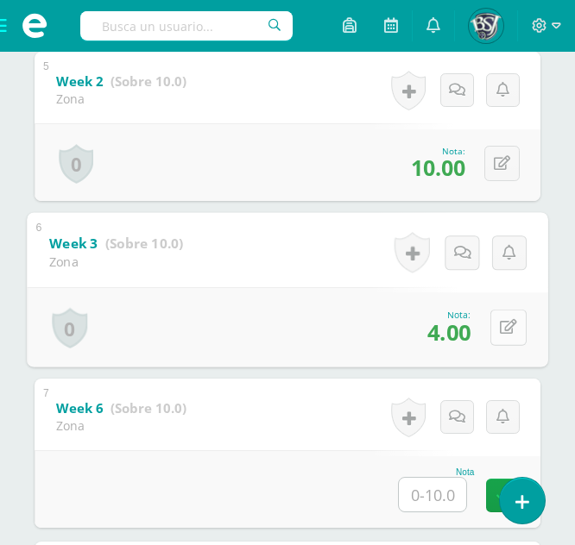
click at [486, 329] on div "0 Logros Logros obtenidos Aún no hay logros agregados Nota: 4.00" at bounding box center [287, 327] width 521 height 80
click at [512, 327] on icon at bounding box center [508, 327] width 17 height 15
type input "6"
click at [462, 336] on icon at bounding box center [463, 333] width 16 height 15
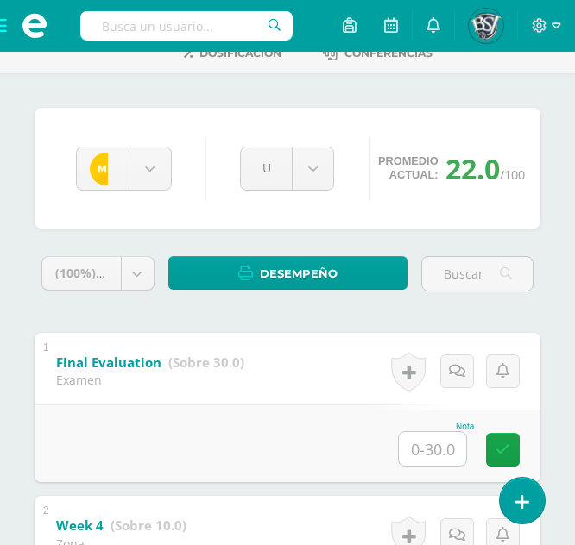
scroll to position [125, 0]
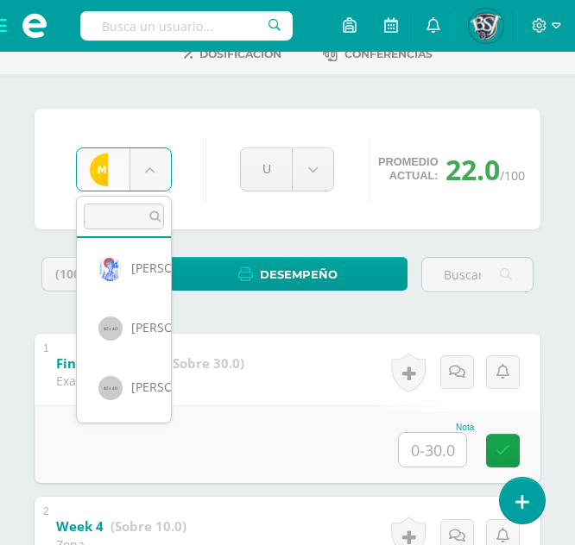
scroll to position [362, 0]
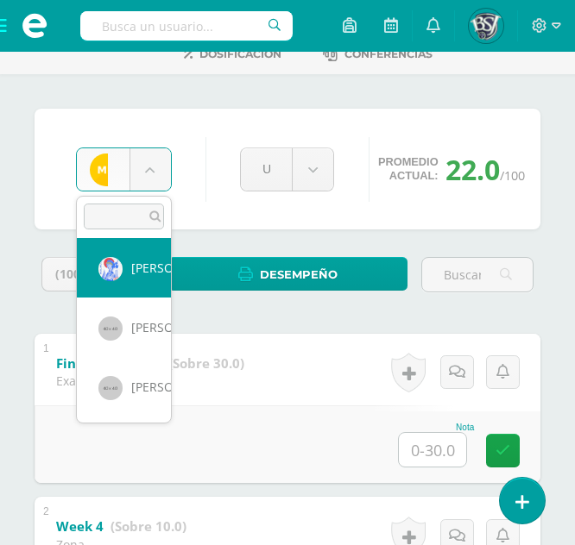
select select "650"
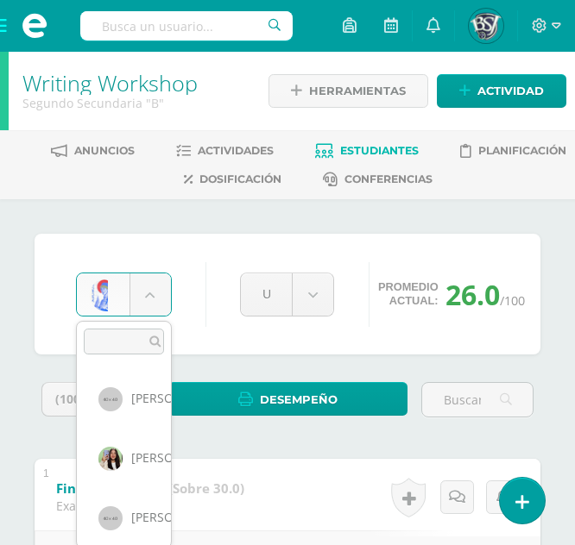
scroll to position [237, 0]
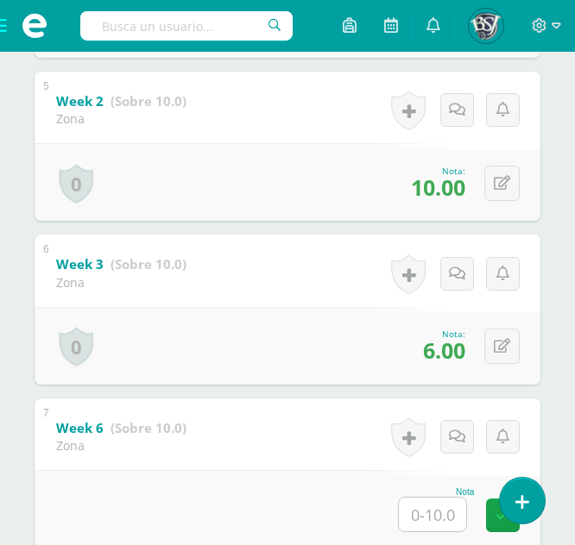
scroll to position [1042, 0]
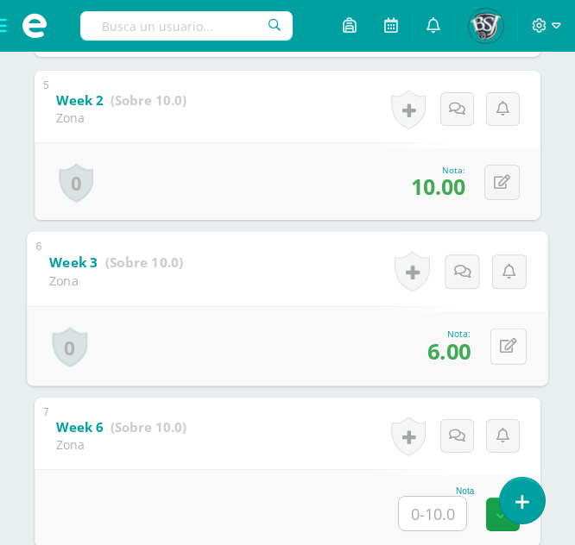
click at [509, 339] on icon at bounding box center [508, 346] width 17 height 15
type input "8"
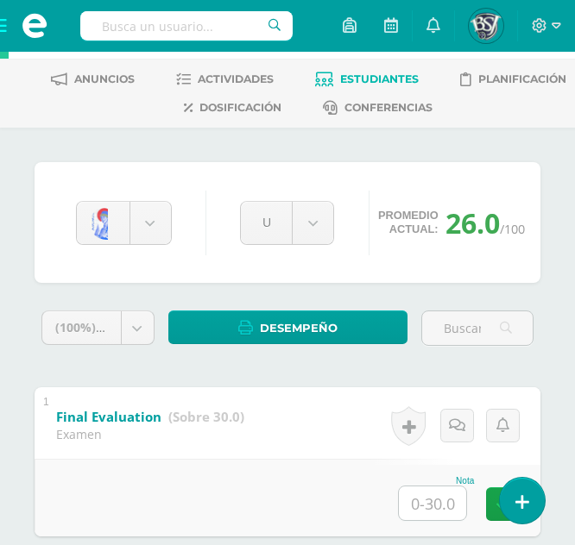
scroll to position [71, 0]
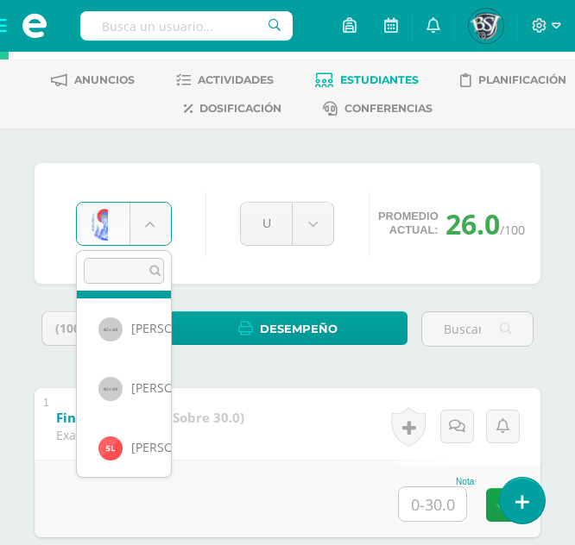
scroll to position [417, 0]
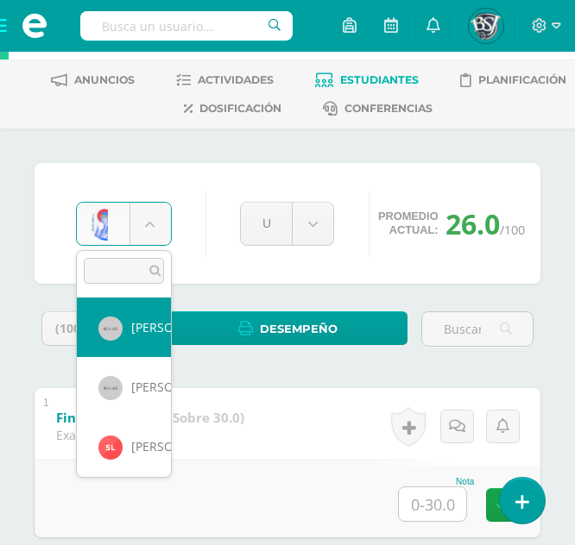
select select "654"
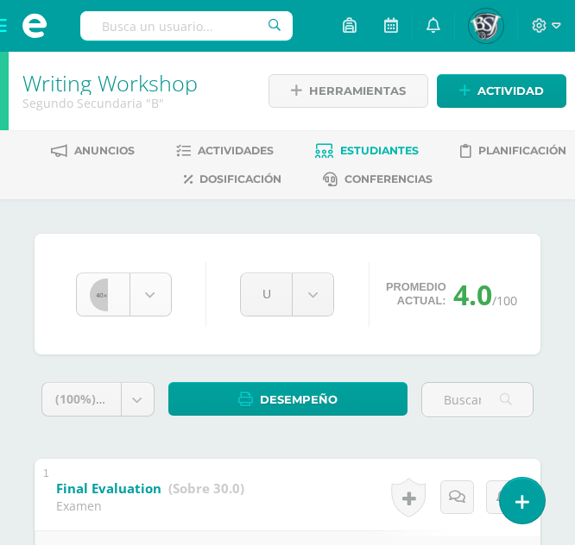
scroll to position [297, 0]
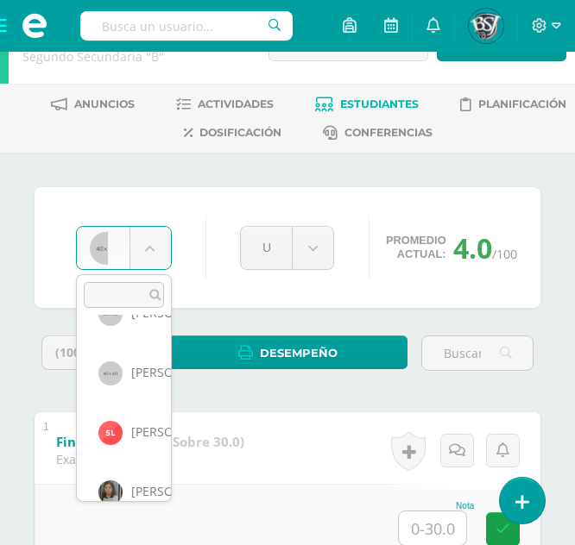
scroll to position [459, 0]
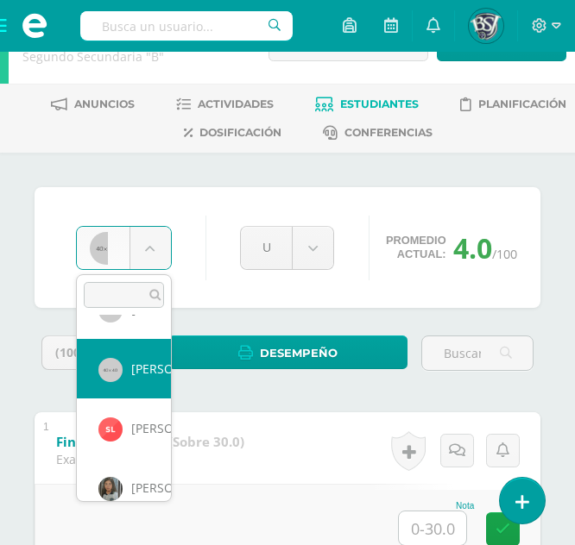
select select "664"
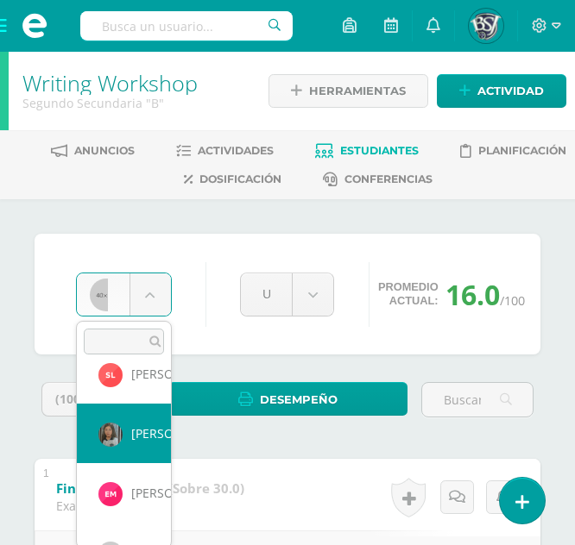
scroll to position [543, 0]
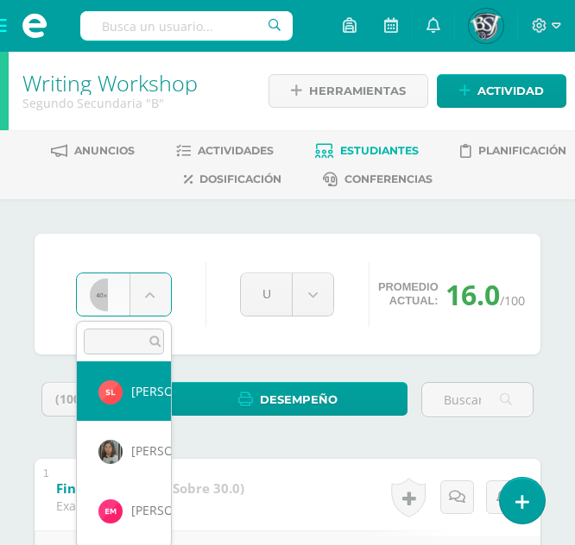
select select "1091"
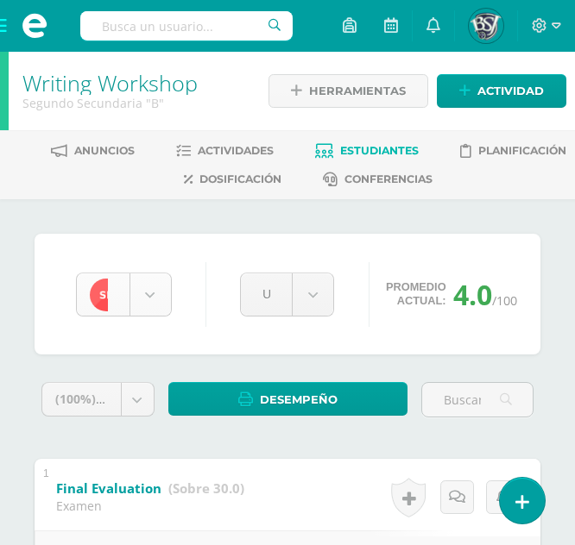
scroll to position [416, 0]
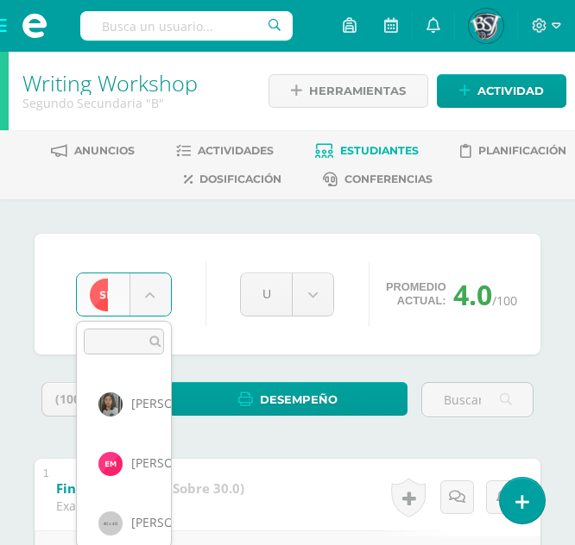
scroll to position [591, 0]
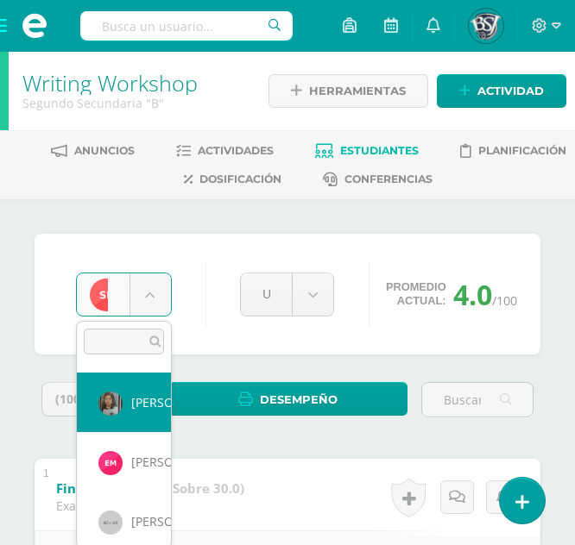
select select "671"
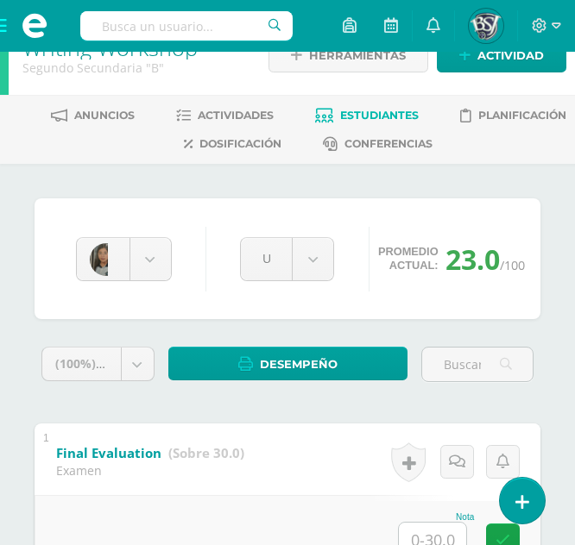
scroll to position [28, 0]
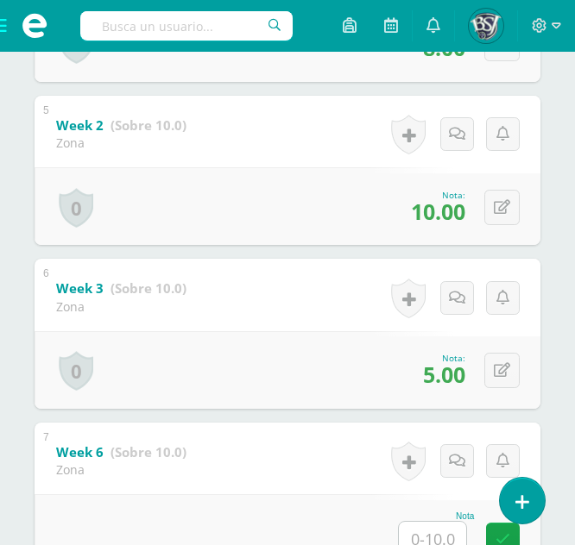
scroll to position [1018, 0]
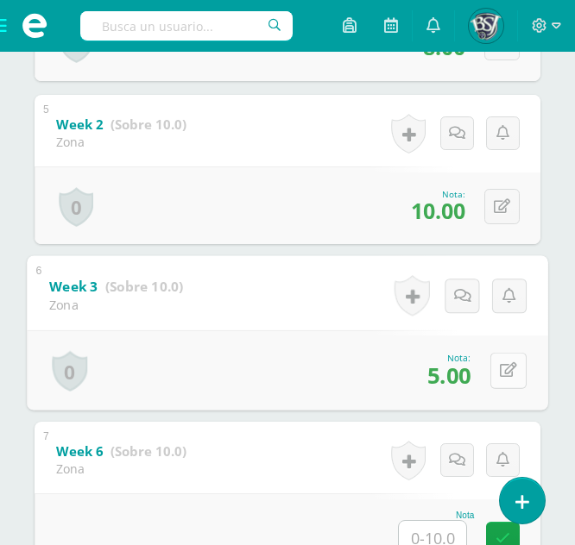
click at [486, 366] on div "0 [GEOGRAPHIC_DATA] Logros obtenidos Aún no hay logros agregados Nota: 5.00" at bounding box center [287, 370] width 521 height 80
click at [504, 371] on icon at bounding box center [508, 370] width 17 height 15
type input "9"
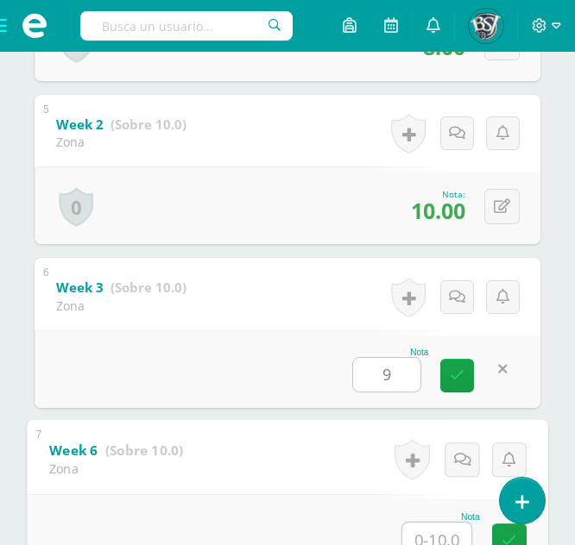
scroll to position [1028, 0]
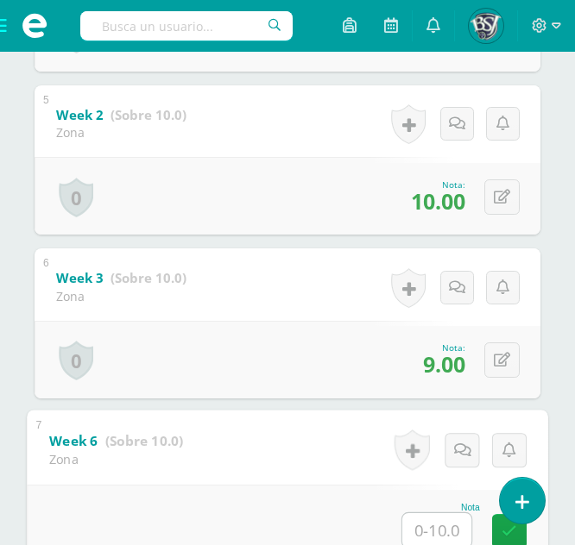
click at [265, 276] on div "6 Week 3 (Sobre 10.0) Zona Nota 9.00 0 [GEOGRAPHIC_DATA] Logros obtenidos" at bounding box center [288, 324] width 506 height 150
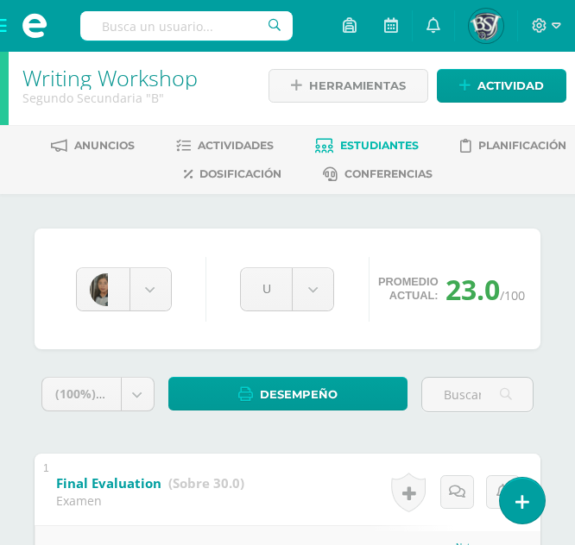
scroll to position [0, 0]
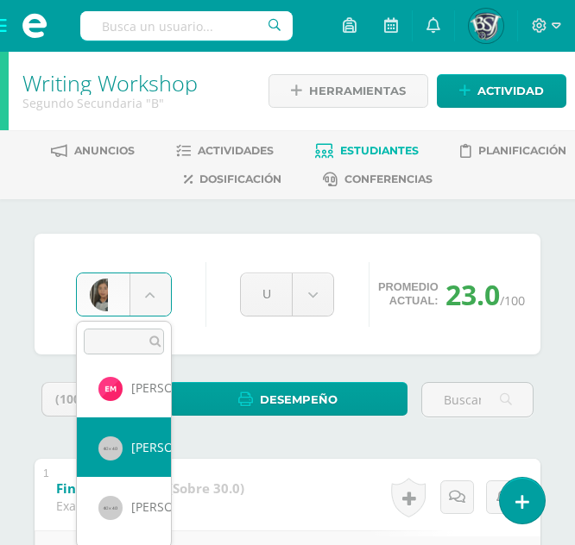
scroll to position [662, 0]
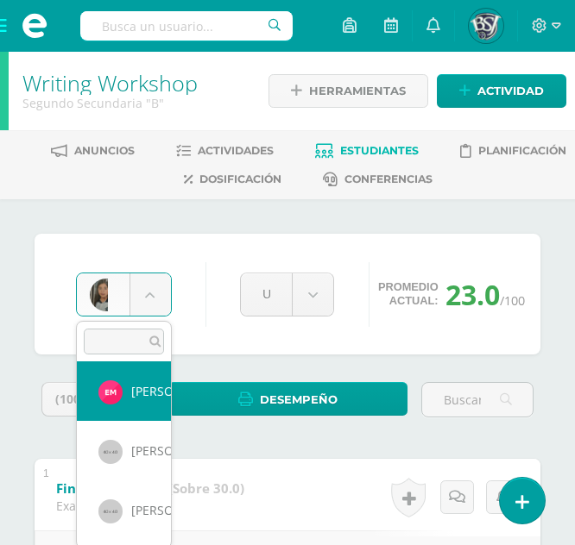
select select "1099"
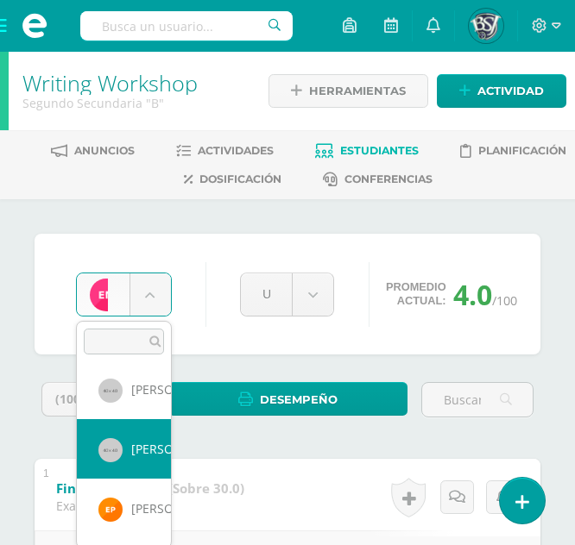
scroll to position [721, 0]
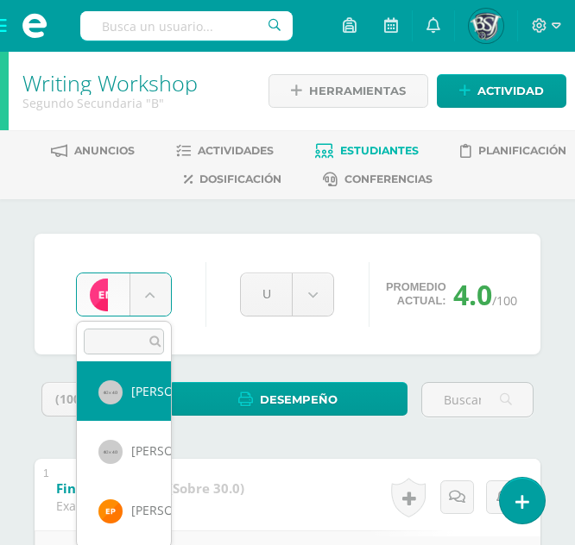
select select "655"
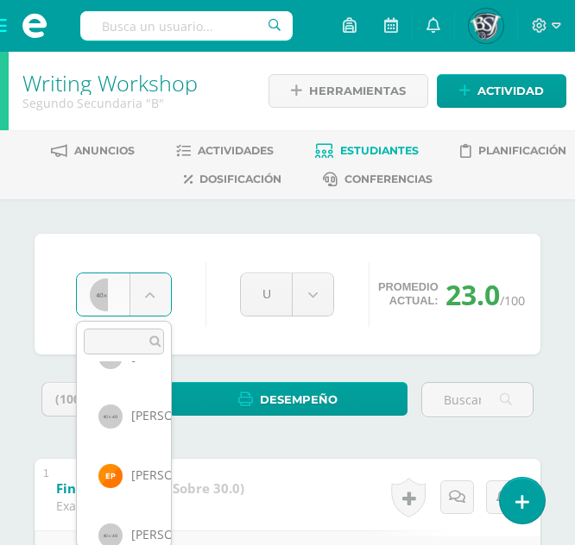
scroll to position [758, 0]
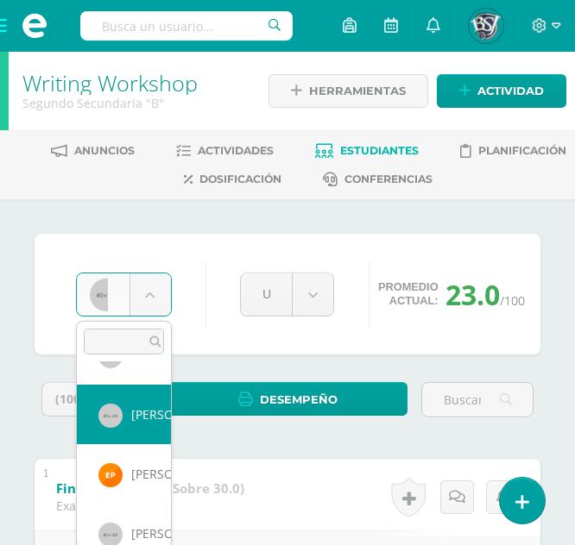
select select "658"
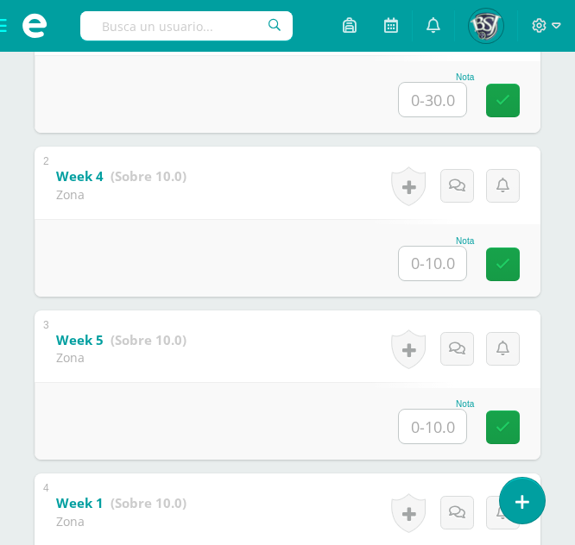
scroll to position [472, 0]
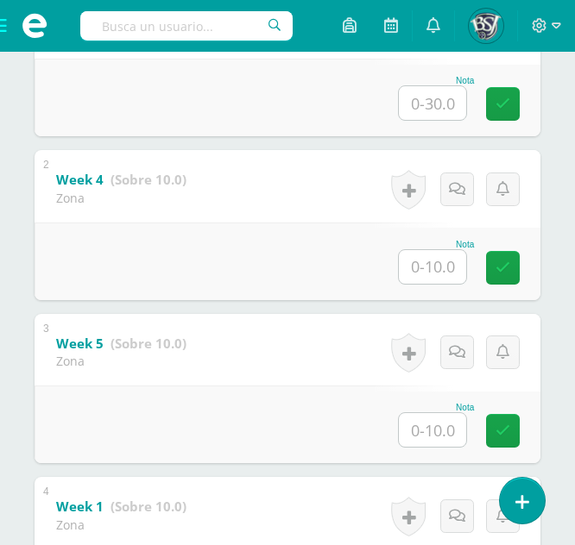
click at [424, 262] on input "text" at bounding box center [432, 267] width 67 height 34
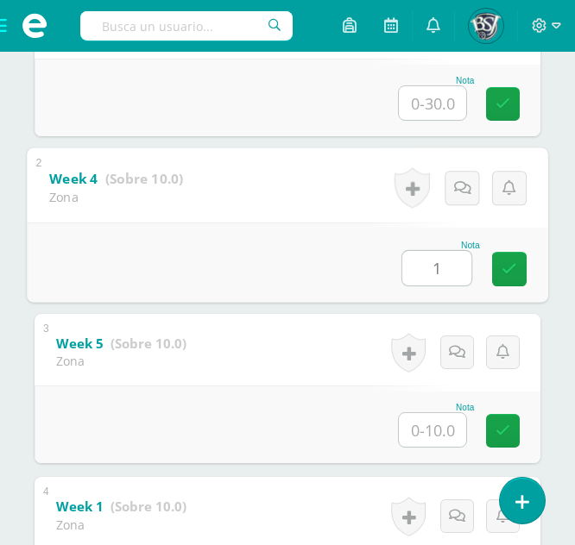
type input "10"
click at [524, 270] on link at bounding box center [509, 269] width 35 height 35
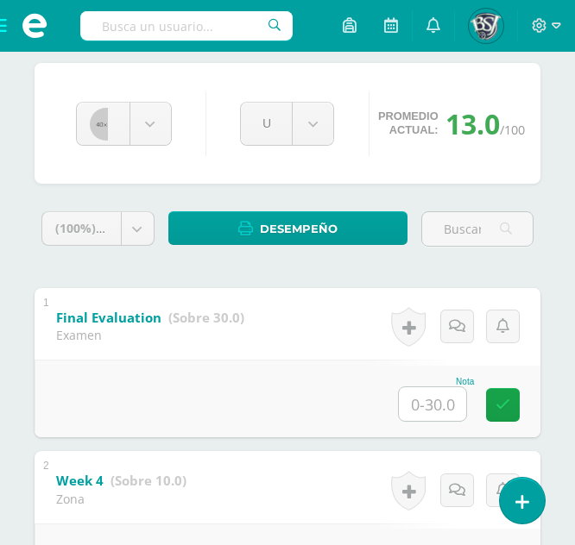
scroll to position [170, 0]
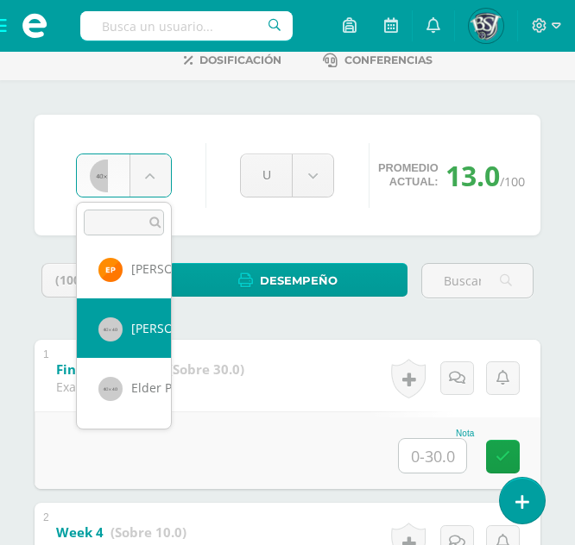
scroll to position [840, 0]
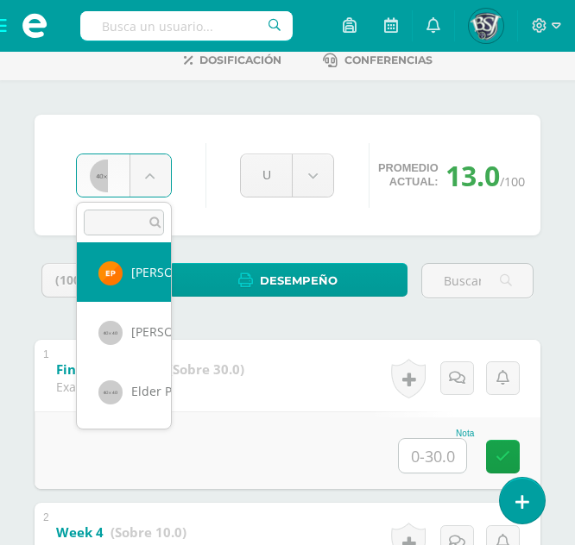
select select "1093"
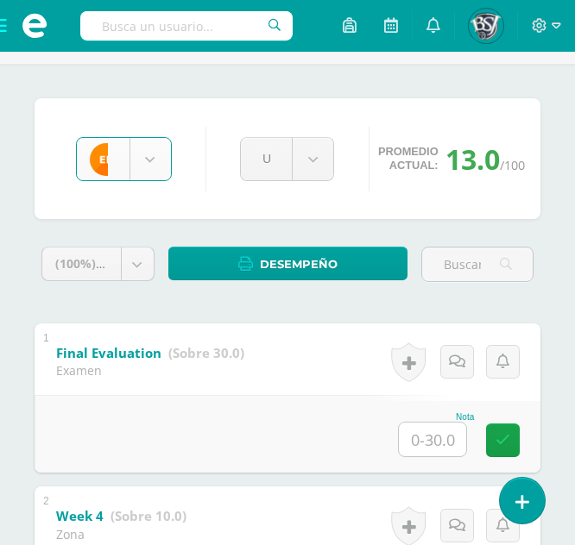
scroll to position [141, 0]
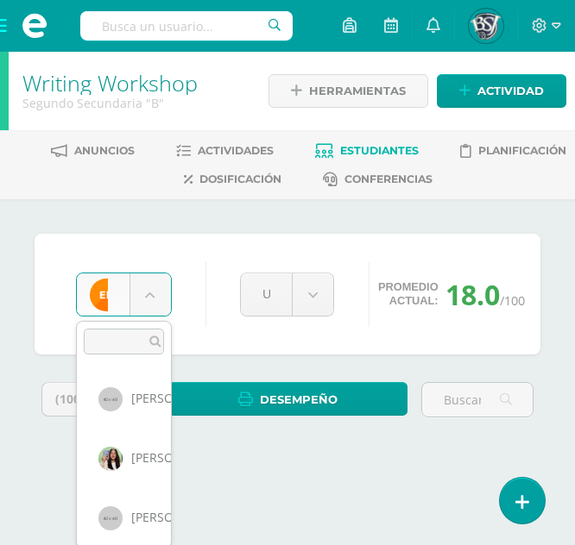
click at [143, 296] on body "Estudiantes Disciplina Asistencia Mis cursos Archivos Soporte Centro de ayuda Ú…" at bounding box center [287, 247] width 575 height 494
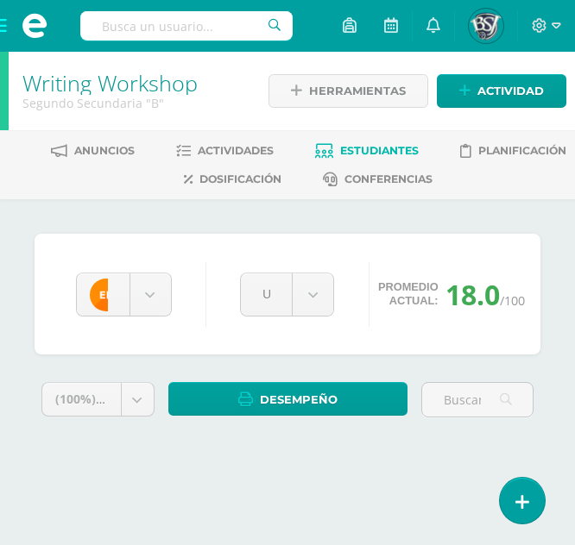
click at [141, 232] on body "Estudiantes Disciplina Asistencia Mis cursos Archivos Soporte Centro de ayuda Ú…" at bounding box center [287, 247] width 575 height 494
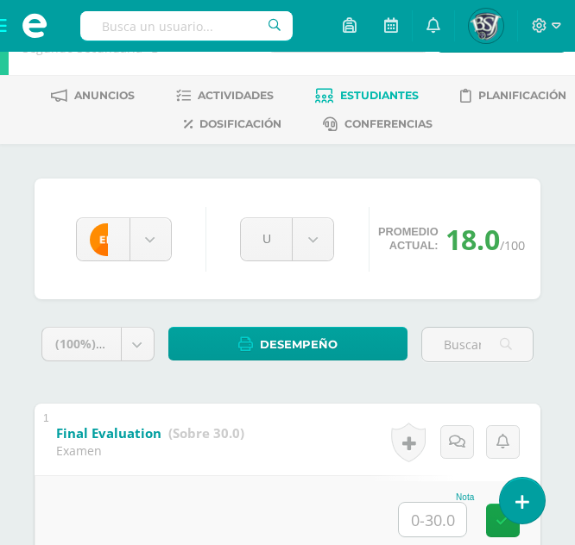
scroll to position [0, 0]
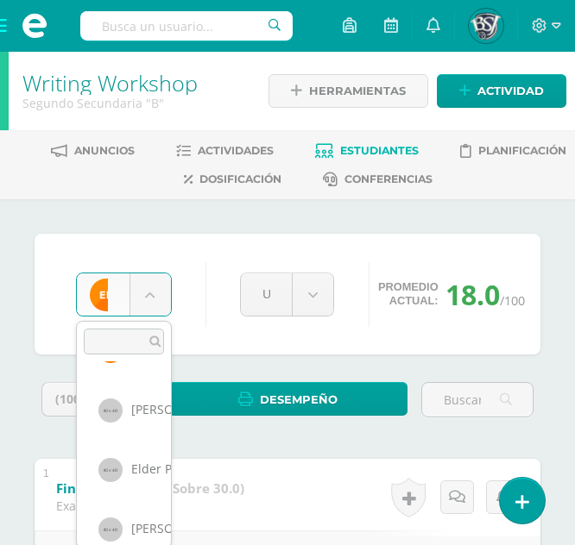
scroll to position [881, 0]
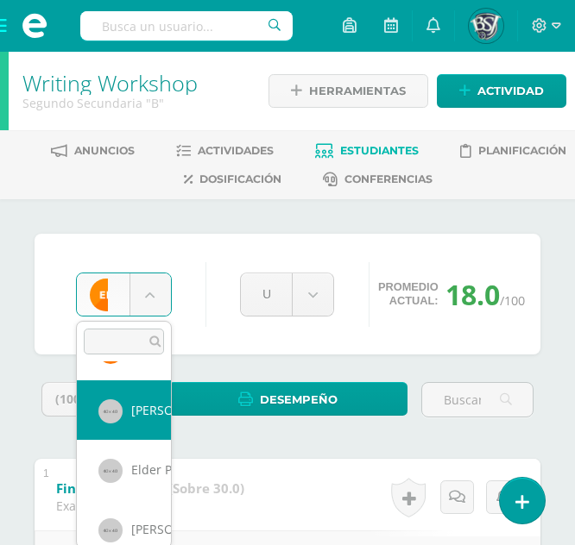
select select "675"
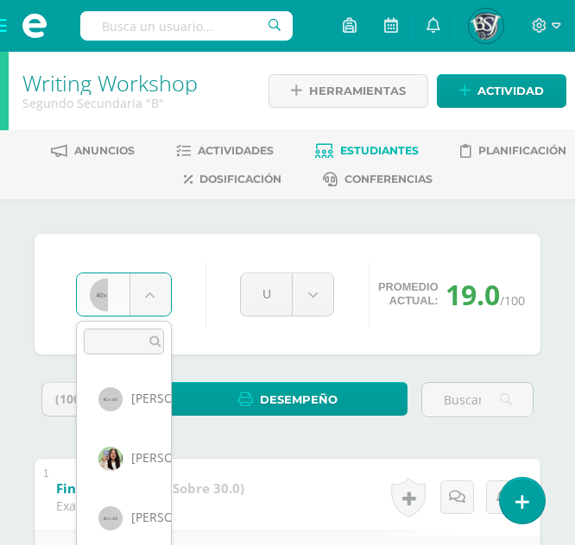
scroll to position [773, 0]
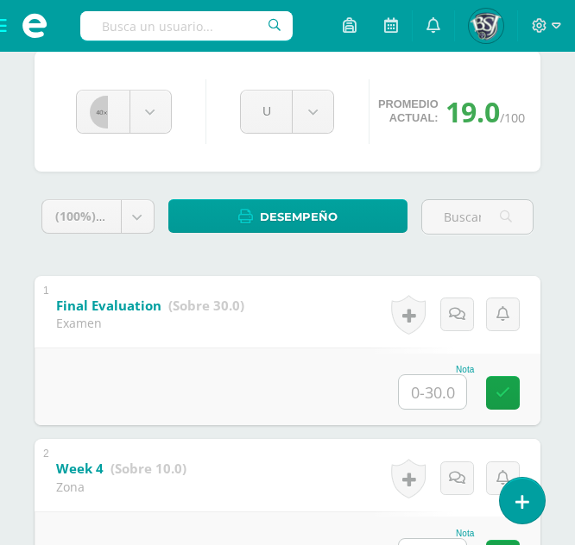
scroll to position [182, 0]
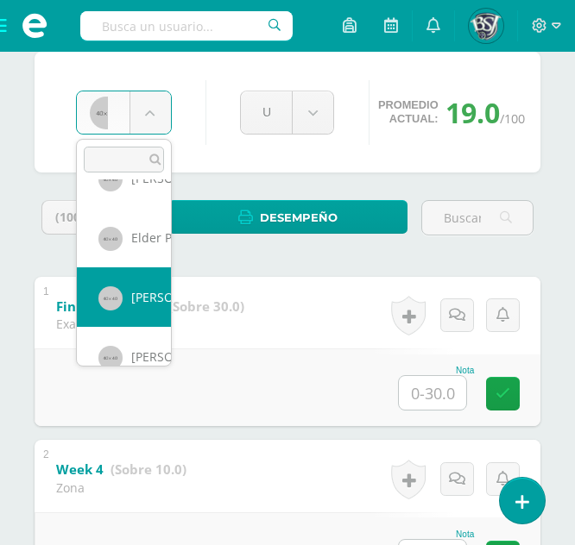
scroll to position [952, 0]
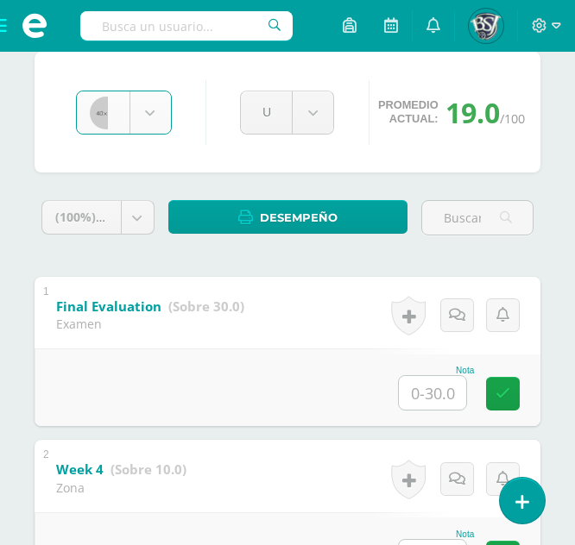
select select "683"
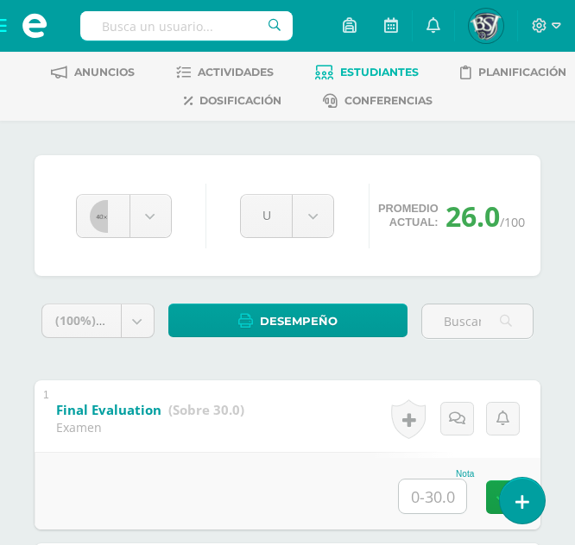
scroll to position [78, 0]
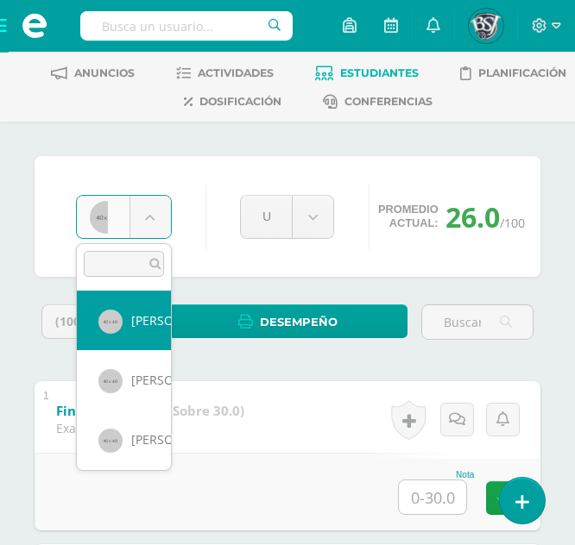
select select "660"
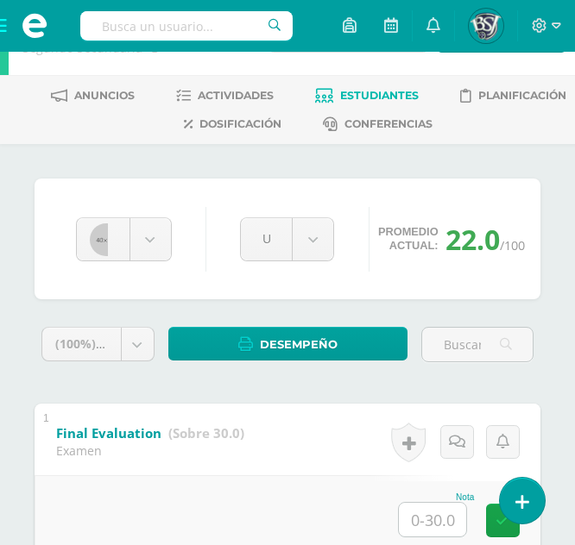
scroll to position [100, 0]
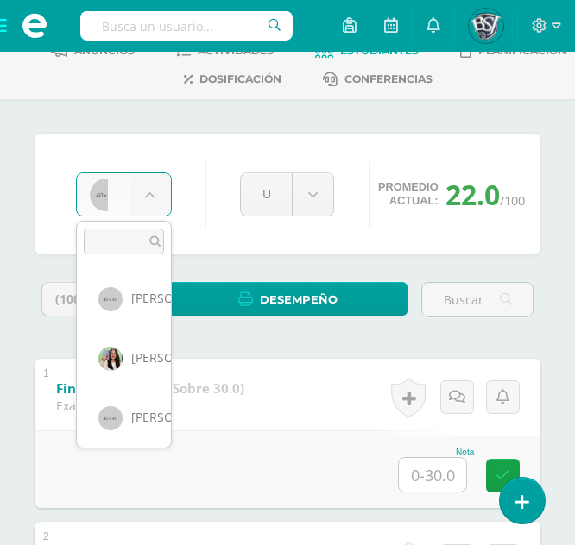
scroll to position [892, 0]
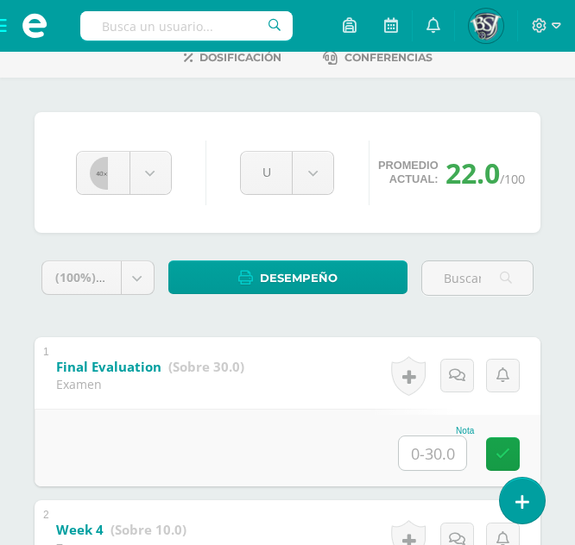
scroll to position [35, 0]
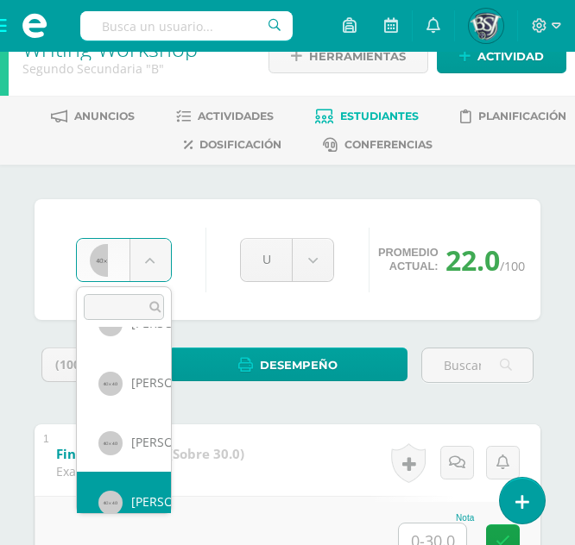
scroll to position [1071, 0]
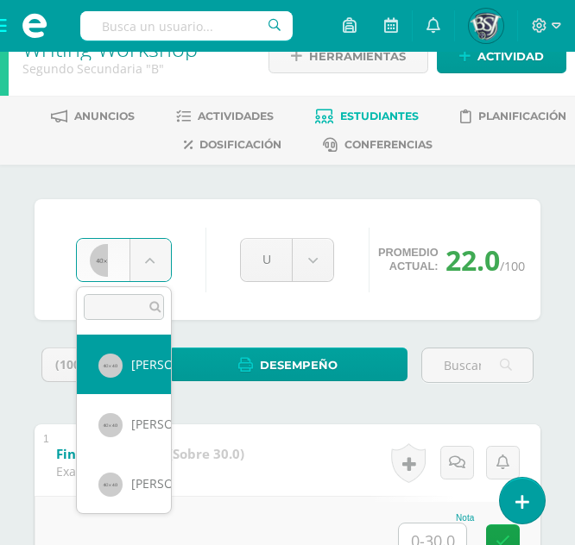
select select "667"
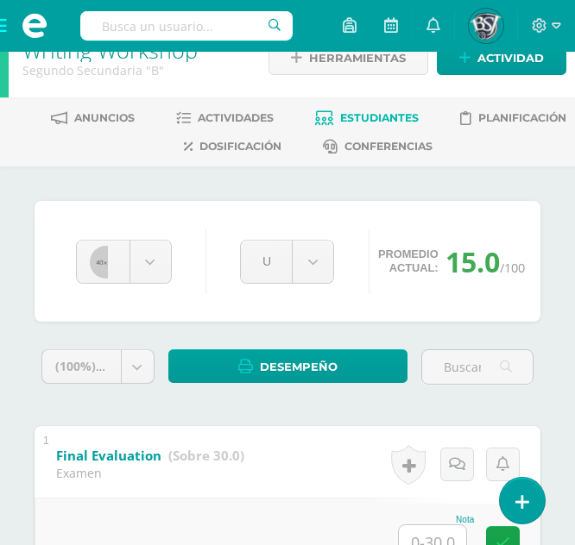
scroll to position [30, 0]
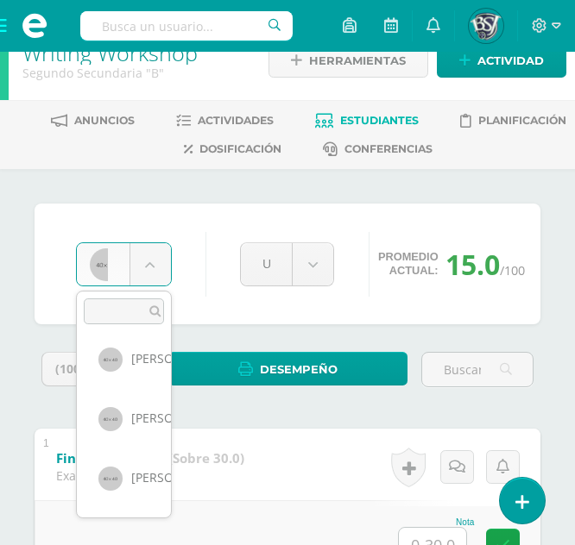
scroll to position [1083, 0]
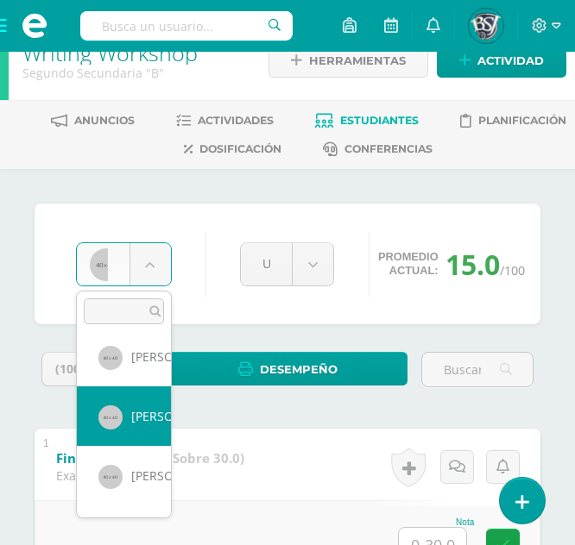
select select "651"
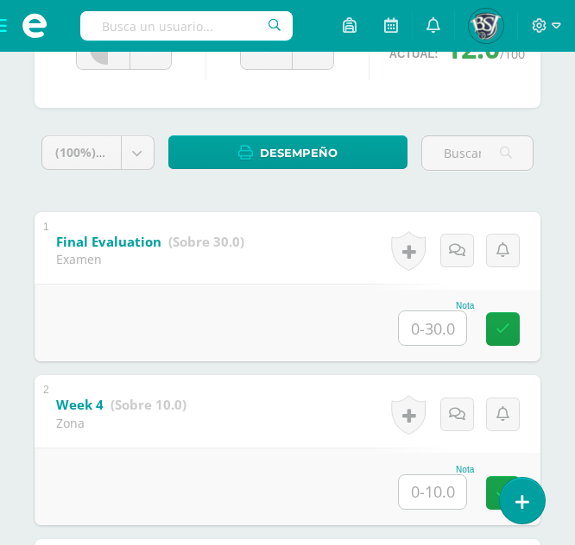
scroll to position [248, 0]
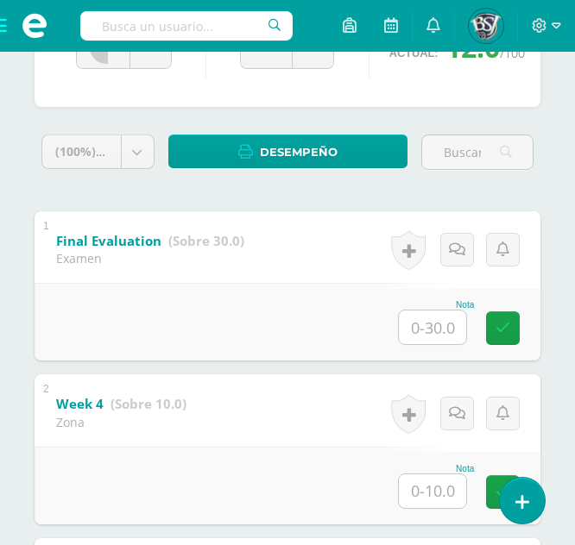
click at [210, 261] on div "Examen" at bounding box center [150, 258] width 188 height 16
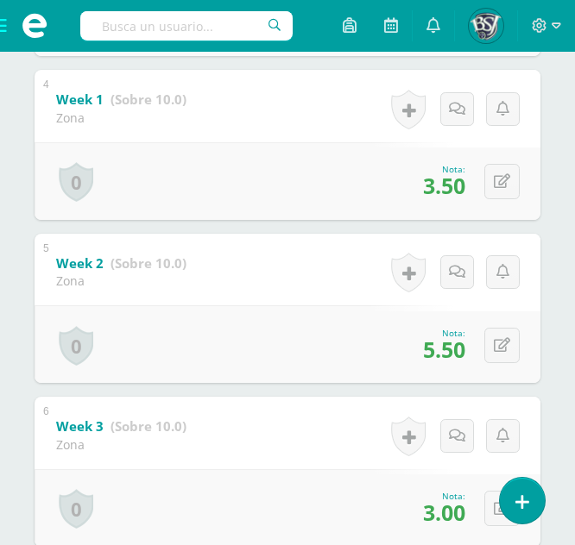
scroll to position [880, 0]
click at [502, 350] on icon at bounding box center [502, 344] width 16 height 15
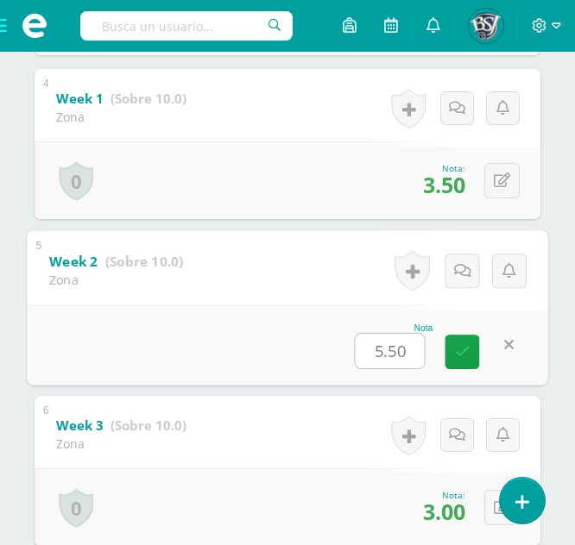
type input "5"
type input "6"
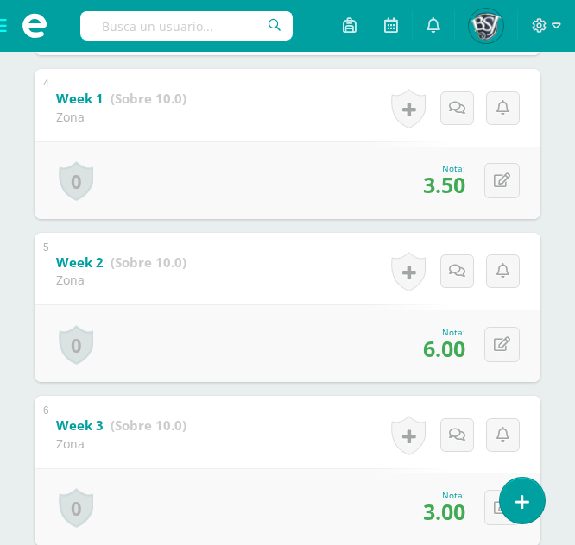
click at [215, 250] on div "5 Week 2 (Sobre 10.0) Zona Nota 6.00 0 Logros Logros obtenidos" at bounding box center [288, 308] width 506 height 150
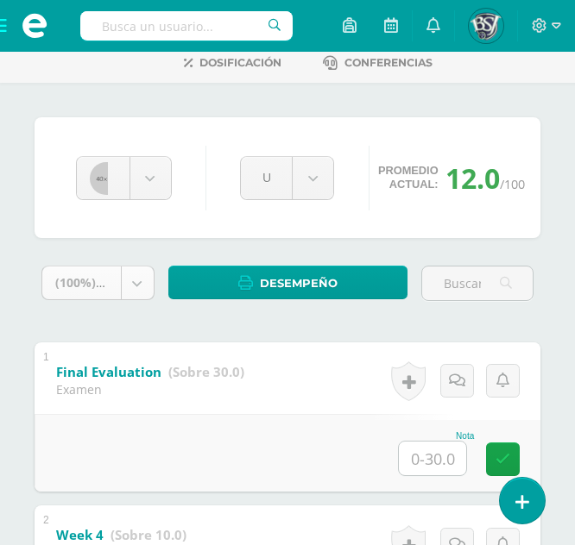
scroll to position [116, 0]
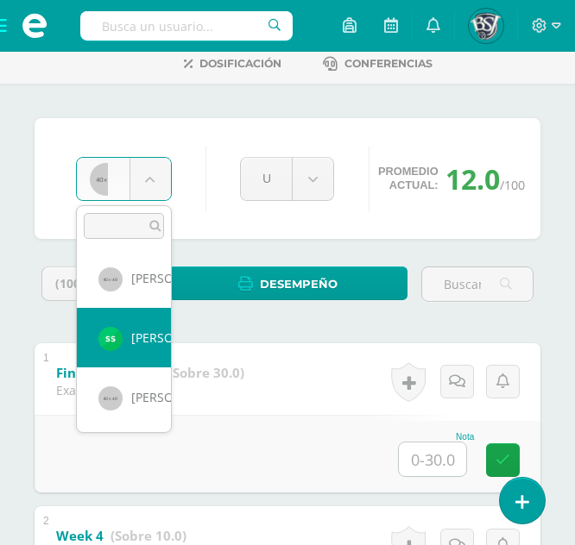
scroll to position [1197, 0]
select select "1367"
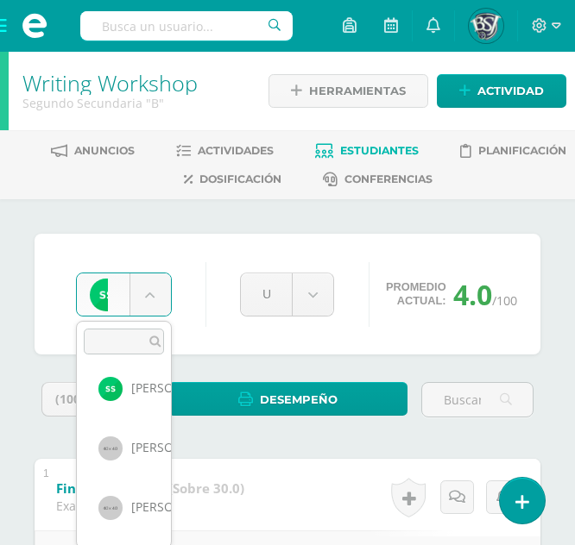
scroll to position [1262, 0]
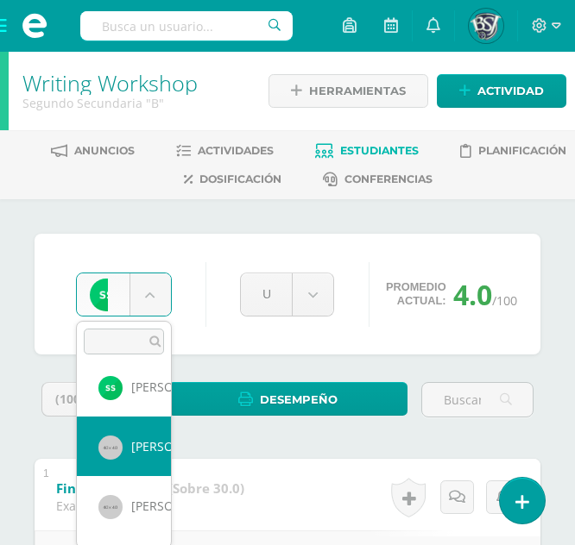
select select "642"
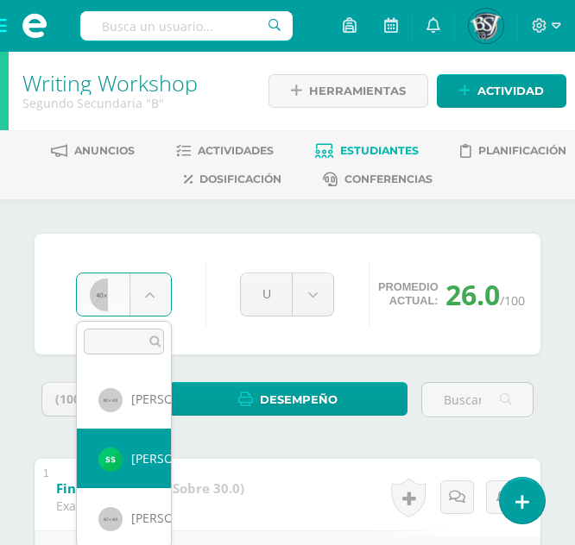
scroll to position [1316, 0]
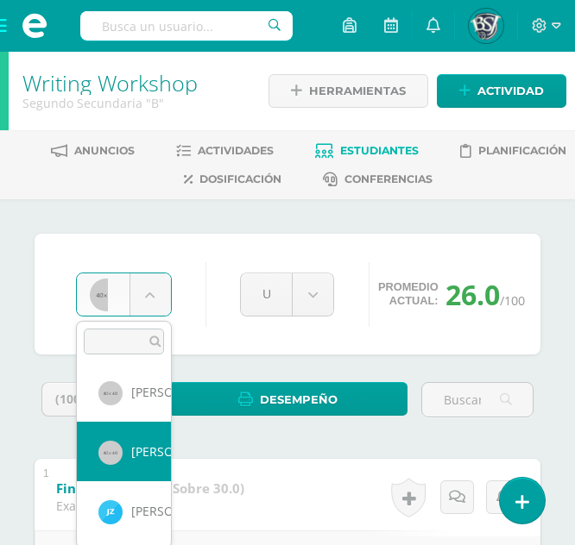
select select "647"
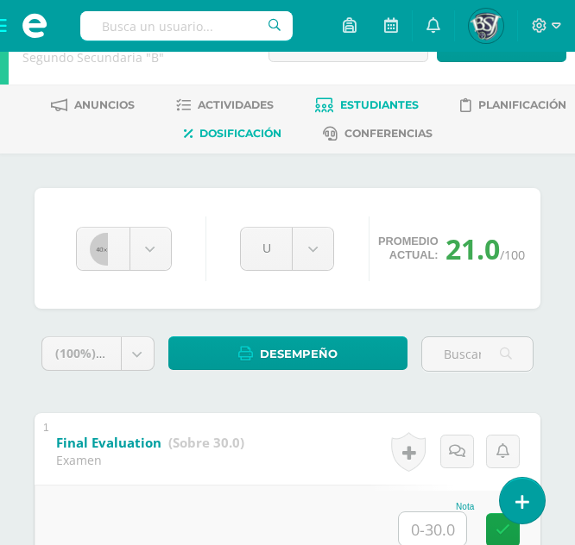
scroll to position [43, 0]
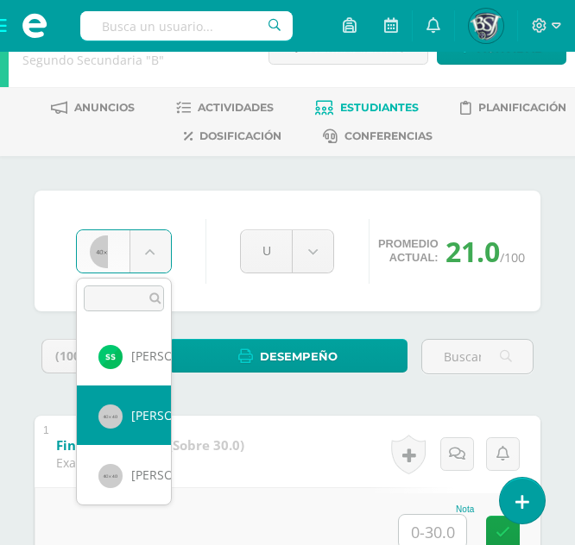
scroll to position [1316, 0]
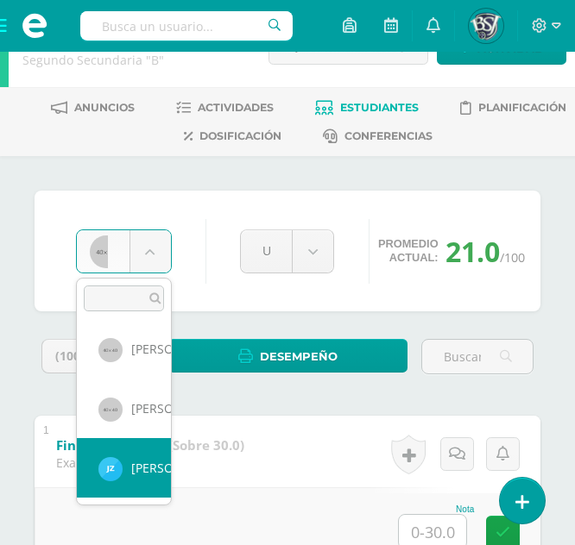
select select "1369"
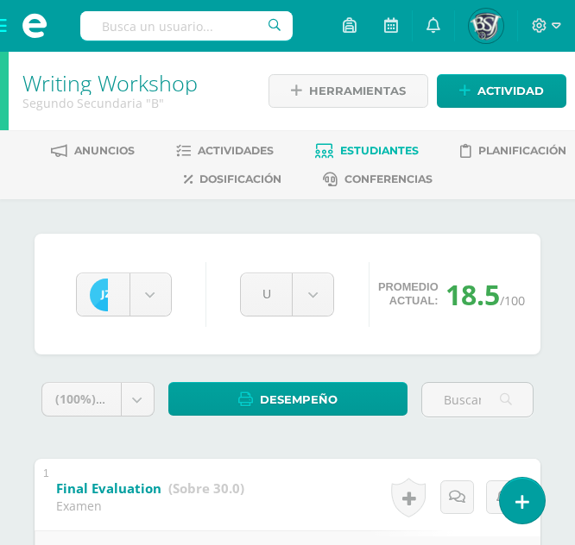
click at [4, 24] on span at bounding box center [34, 26] width 69 height 52
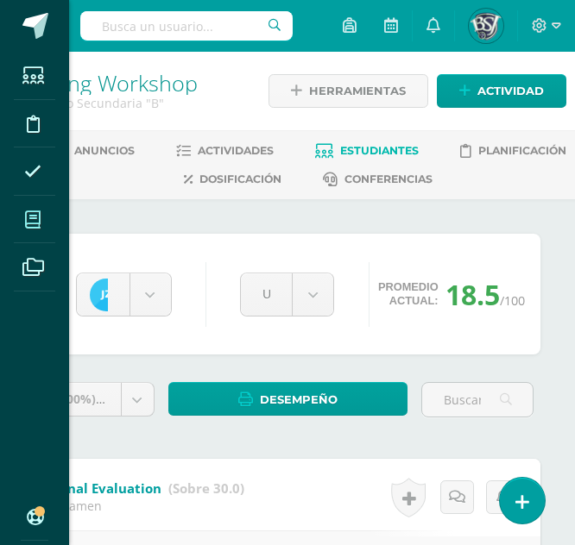
click at [41, 212] on span at bounding box center [33, 219] width 39 height 39
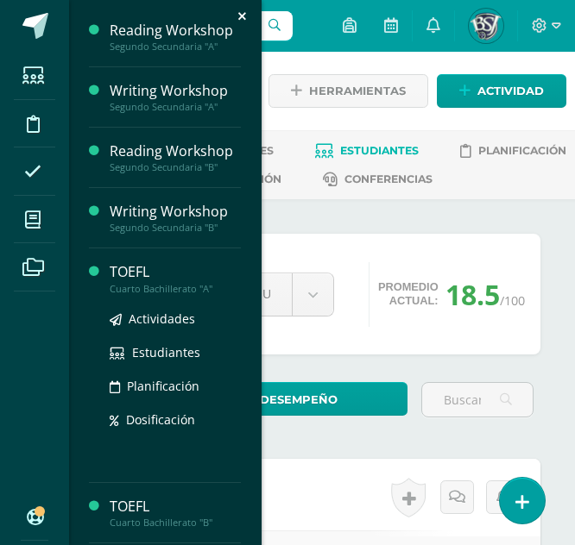
click at [161, 283] on div "Cuarto Bachillerato "A"" at bounding box center [175, 289] width 131 height 12
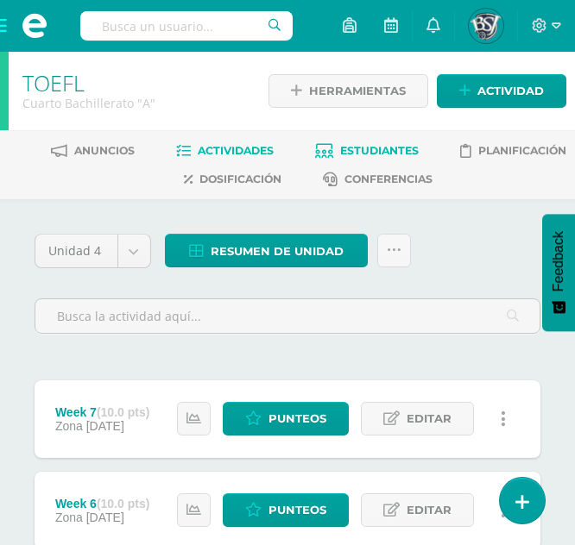
click at [381, 147] on span "Estudiantes" at bounding box center [379, 150] width 79 height 13
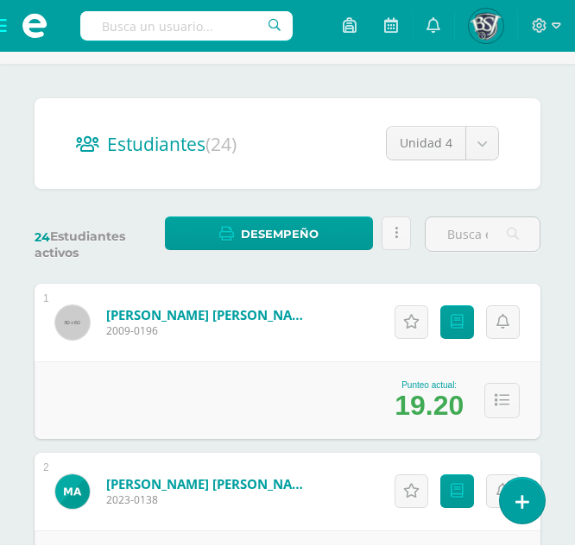
scroll to position [136, 0]
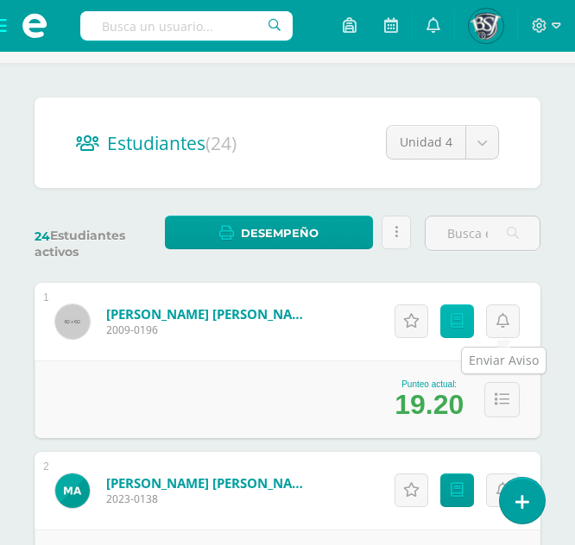
click at [449, 317] on link "Punteos" at bounding box center [457, 322] width 34 height 34
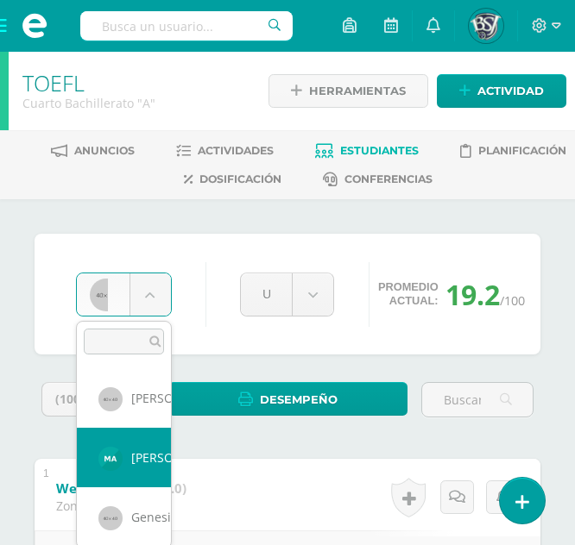
select select "1054"
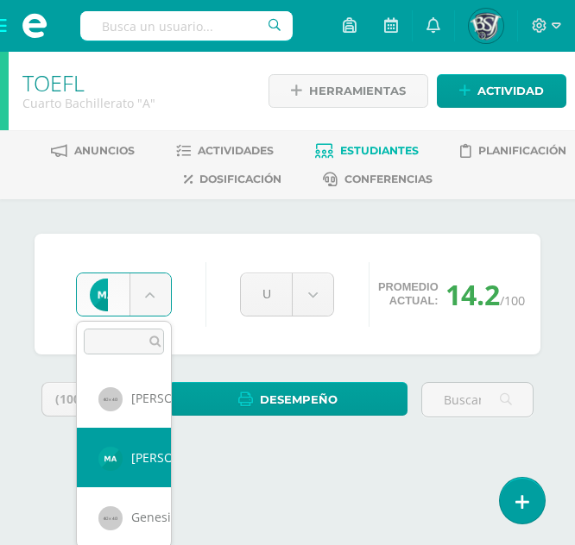
click at [151, 296] on body "Estudiantes Disciplina Asistencia Mis cursos Archivos Soporte Centro de ayuda Ú…" at bounding box center [287, 247] width 575 height 494
click at [198, 295] on body "Estudiantes Disciplina Asistencia Mis cursos Archivos Soporte Centro de ayuda Ú…" at bounding box center [287, 247] width 575 height 494
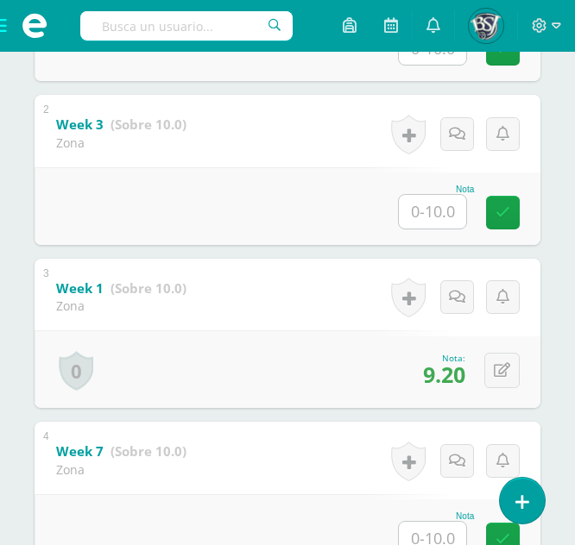
scroll to position [519, 0]
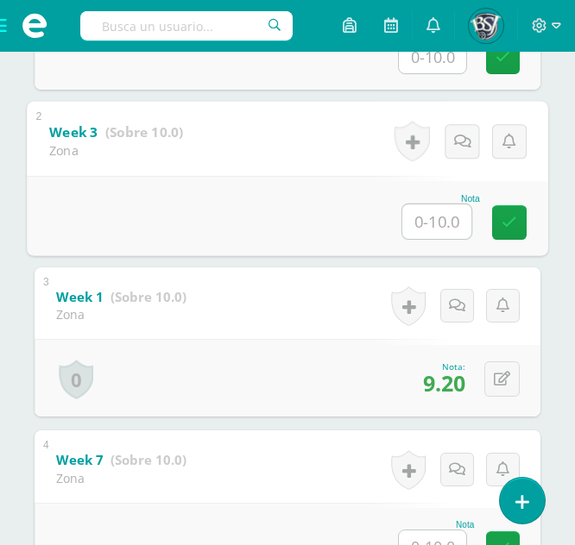
click at [450, 223] on input "text" at bounding box center [436, 222] width 69 height 35
click at [504, 216] on icon at bounding box center [509, 222] width 16 height 15
click at [420, 223] on input "0" at bounding box center [436, 222] width 69 height 35
type input "0"
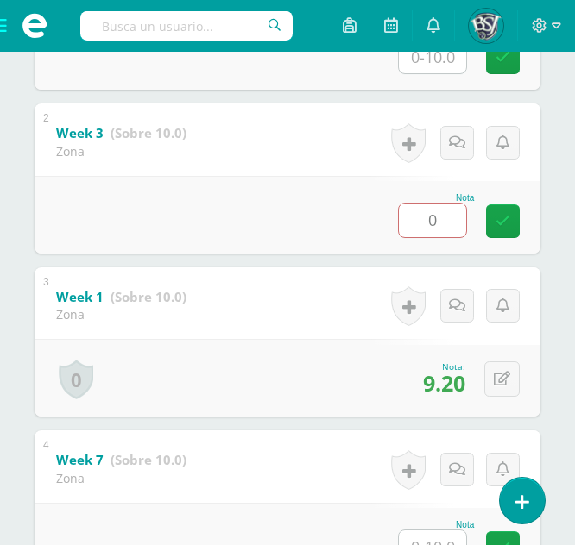
drag, startPoint x: 420, startPoint y: 223, endPoint x: 156, endPoint y: 209, distance: 264.4
click at [156, 209] on div "Nota 0" at bounding box center [288, 215] width 506 height 78
